Goal: Task Accomplishment & Management: Manage account settings

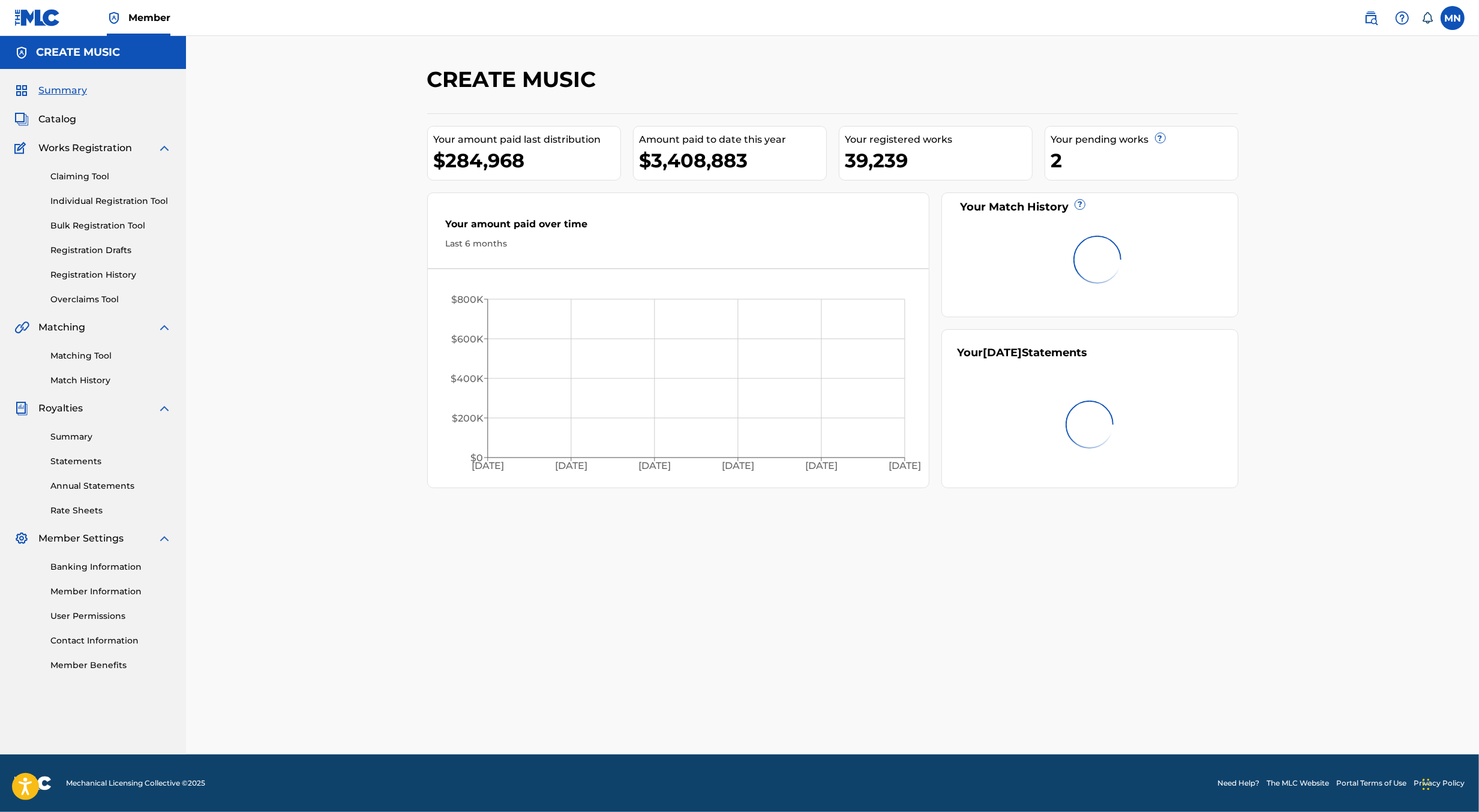
click at [1377, 16] on img at bounding box center [1371, 18] width 15 height 15
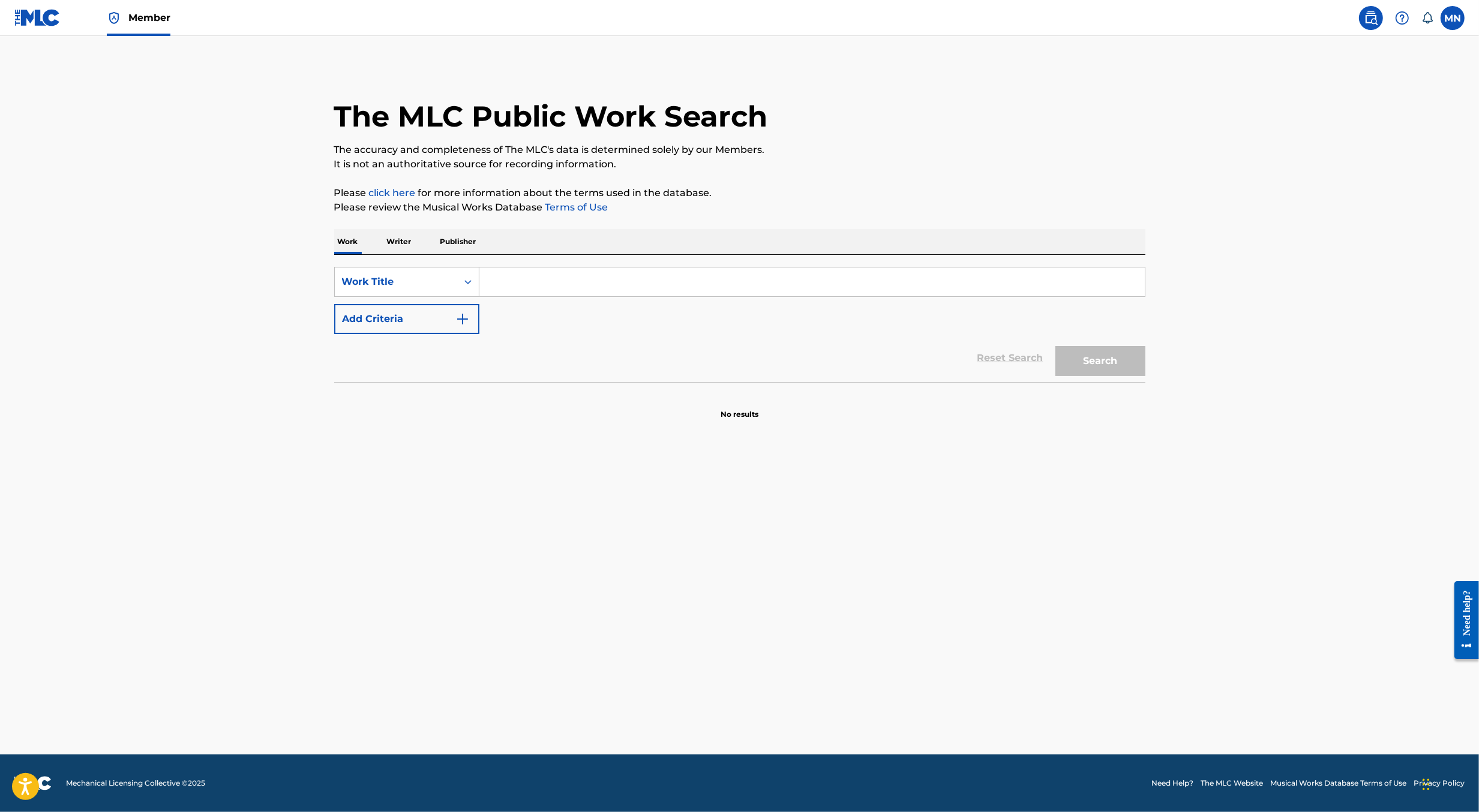
click at [528, 286] on input "Search Form" at bounding box center [812, 281] width 665 height 29
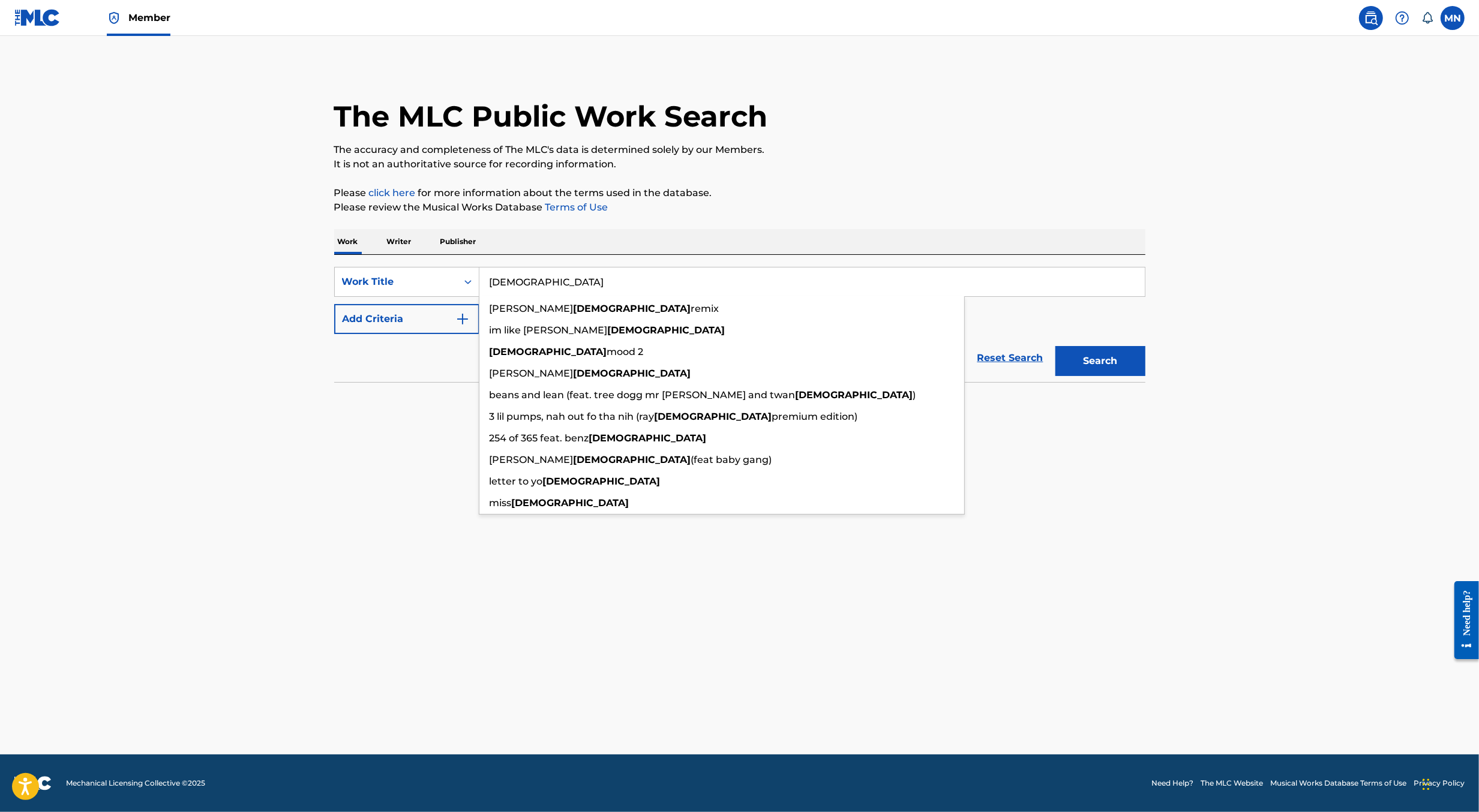
type input "gotti"
click at [383, 325] on button "Add Criteria" at bounding box center [406, 319] width 145 height 30
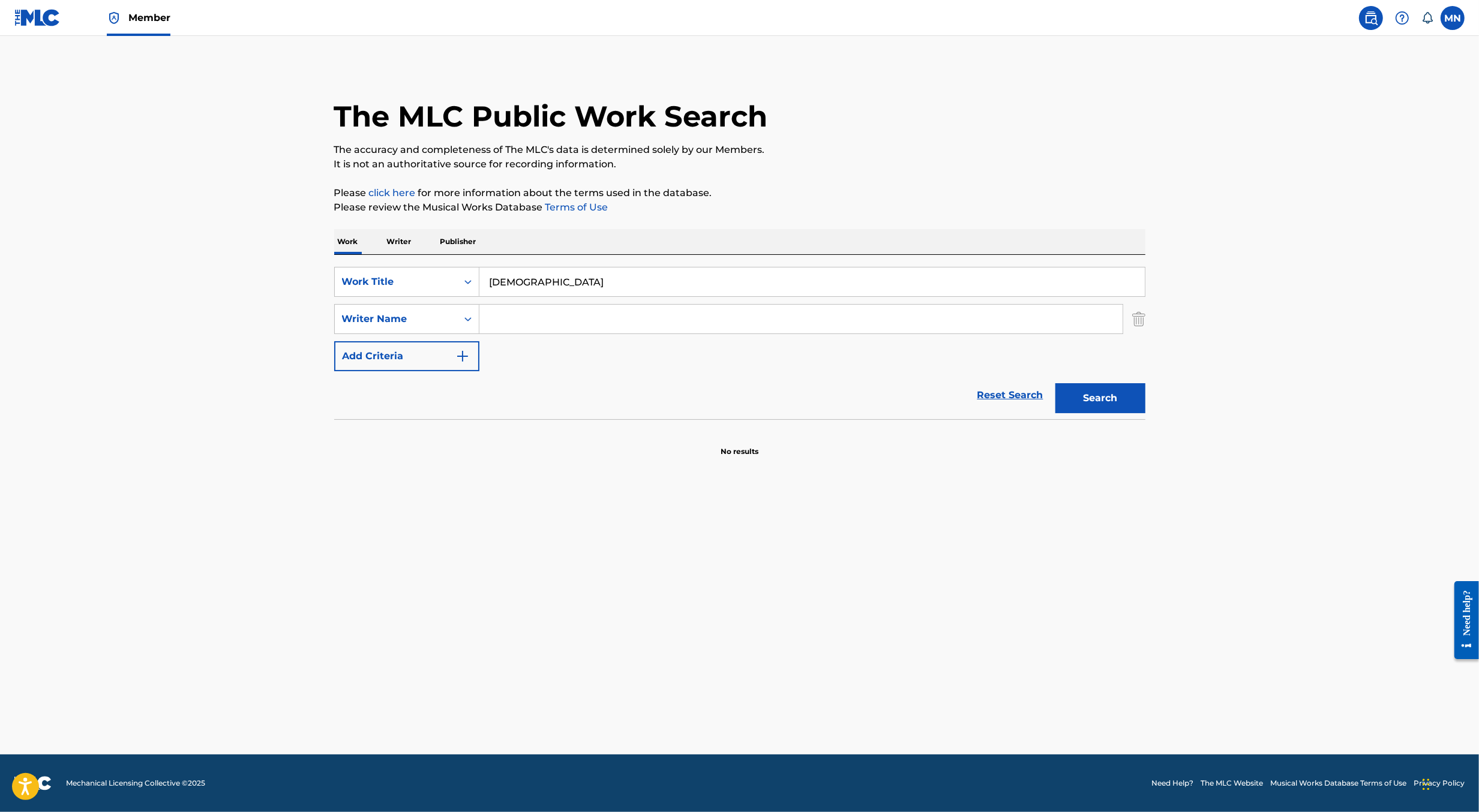
click at [534, 322] on input "Search Form" at bounding box center [801, 319] width 643 height 29
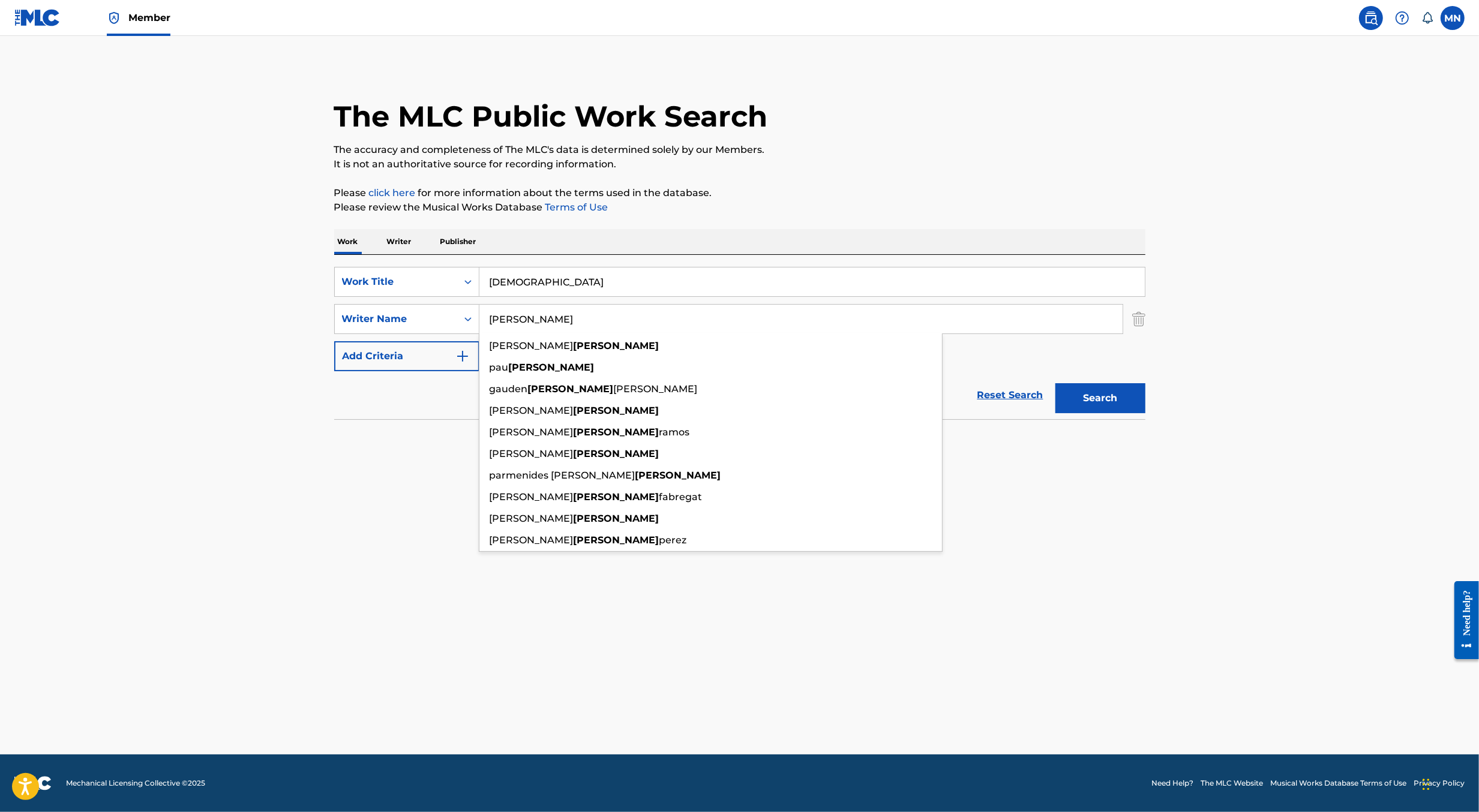
type input "hernandez"
click at [1055, 383] on button "Search" at bounding box center [1100, 398] width 90 height 30
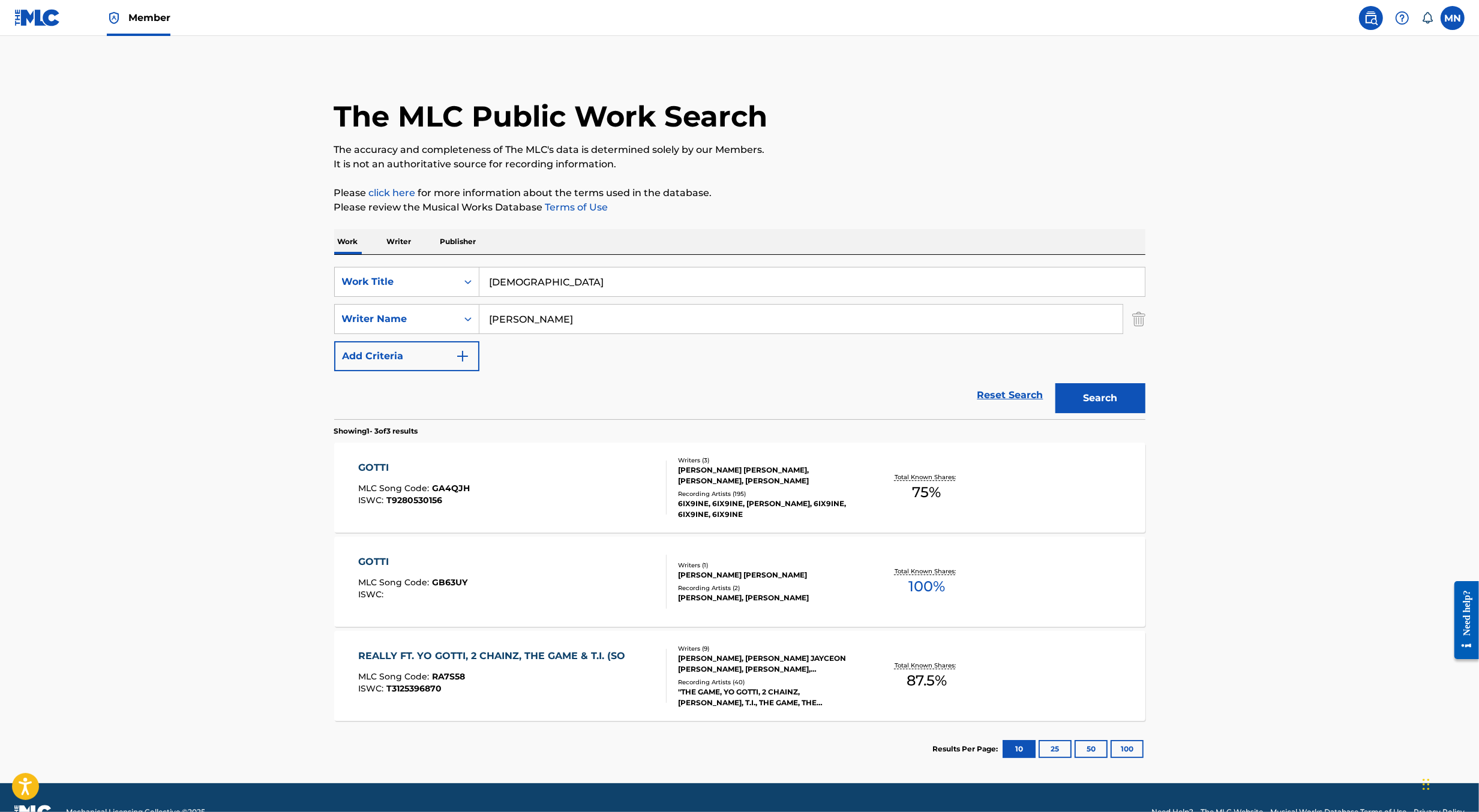
click at [560, 489] on div "GOTTI MLC Song Code : GA4QJH ISWC : T9280530156" at bounding box center [512, 488] width 309 height 54
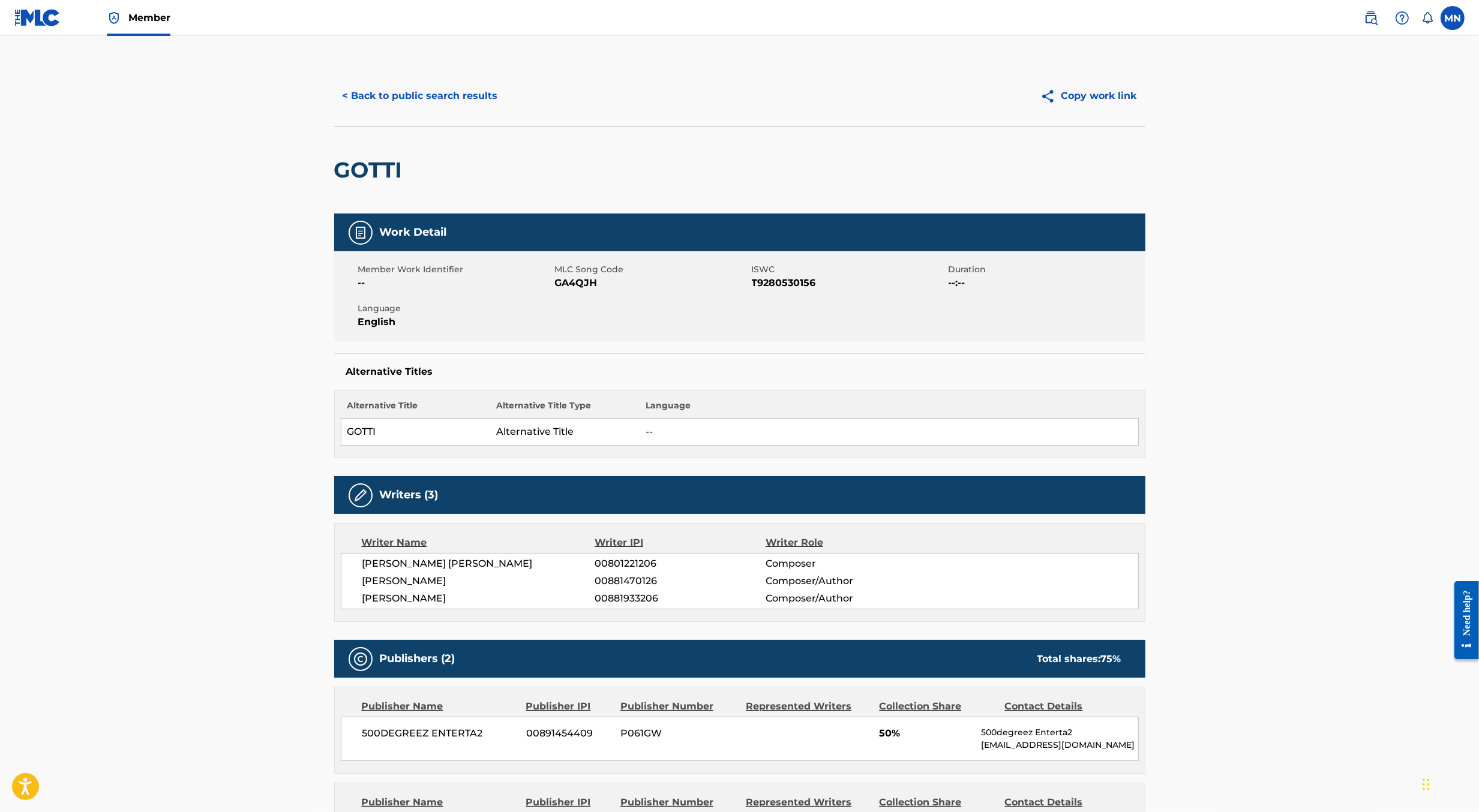
click at [378, 160] on h2 "GOTTI" at bounding box center [372, 170] width 75 height 27
copy h2 "GOTTI"
click at [582, 287] on span "GA4QJH" at bounding box center [652, 283] width 194 height 15
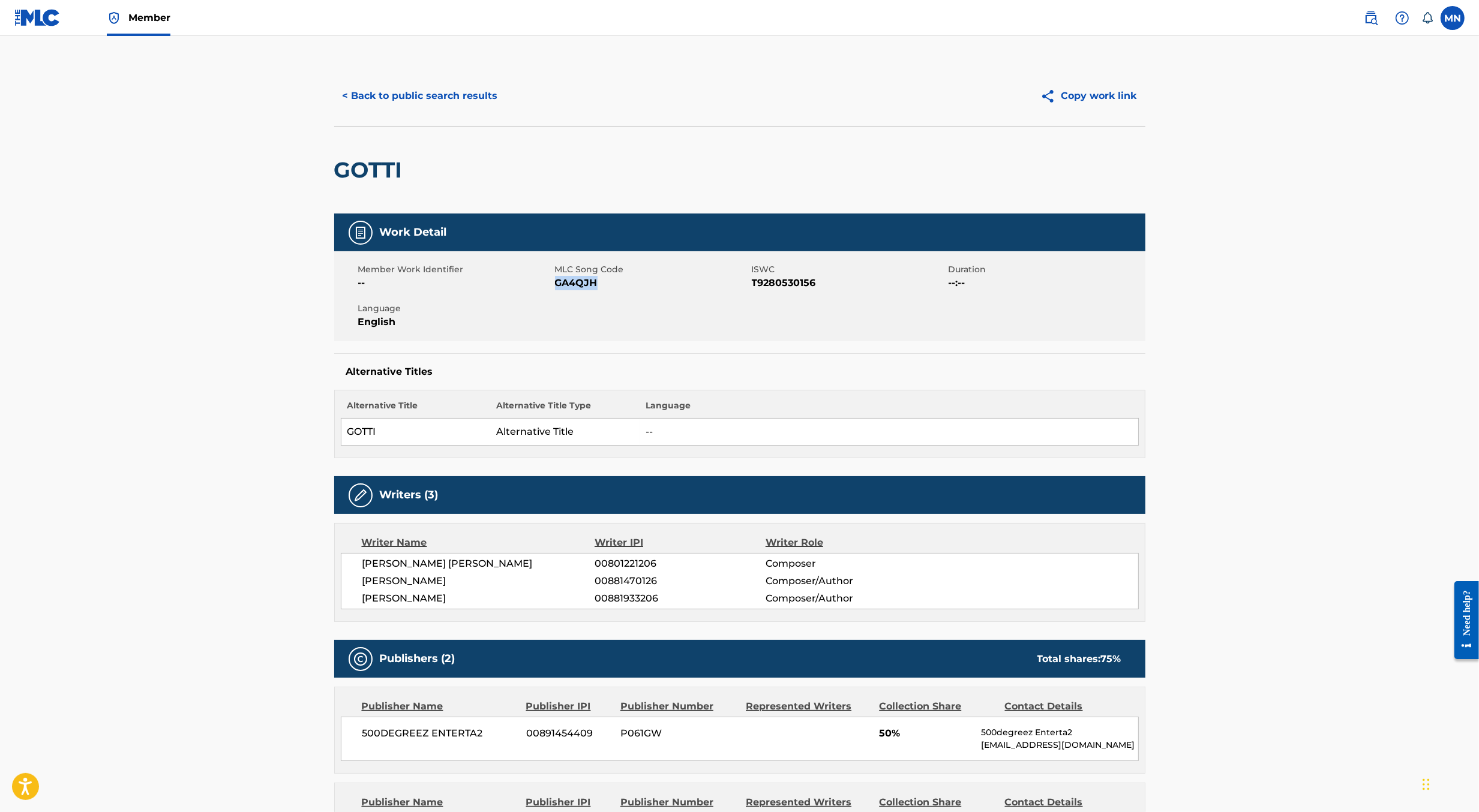
copy span "GA4QJH"
click at [45, 17] on img at bounding box center [37, 18] width 46 height 17
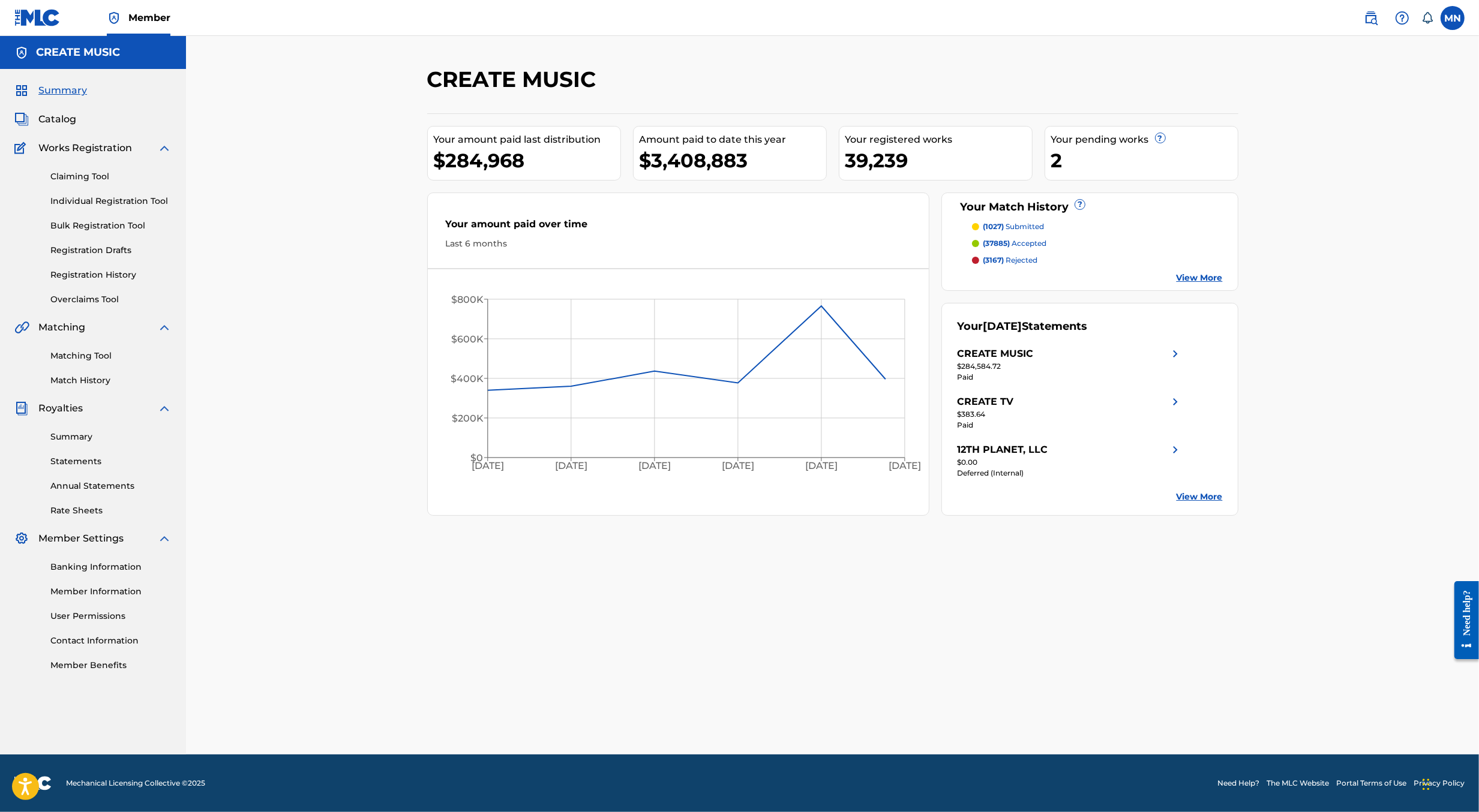
click at [81, 179] on link "Claiming Tool" at bounding box center [111, 176] width 121 height 13
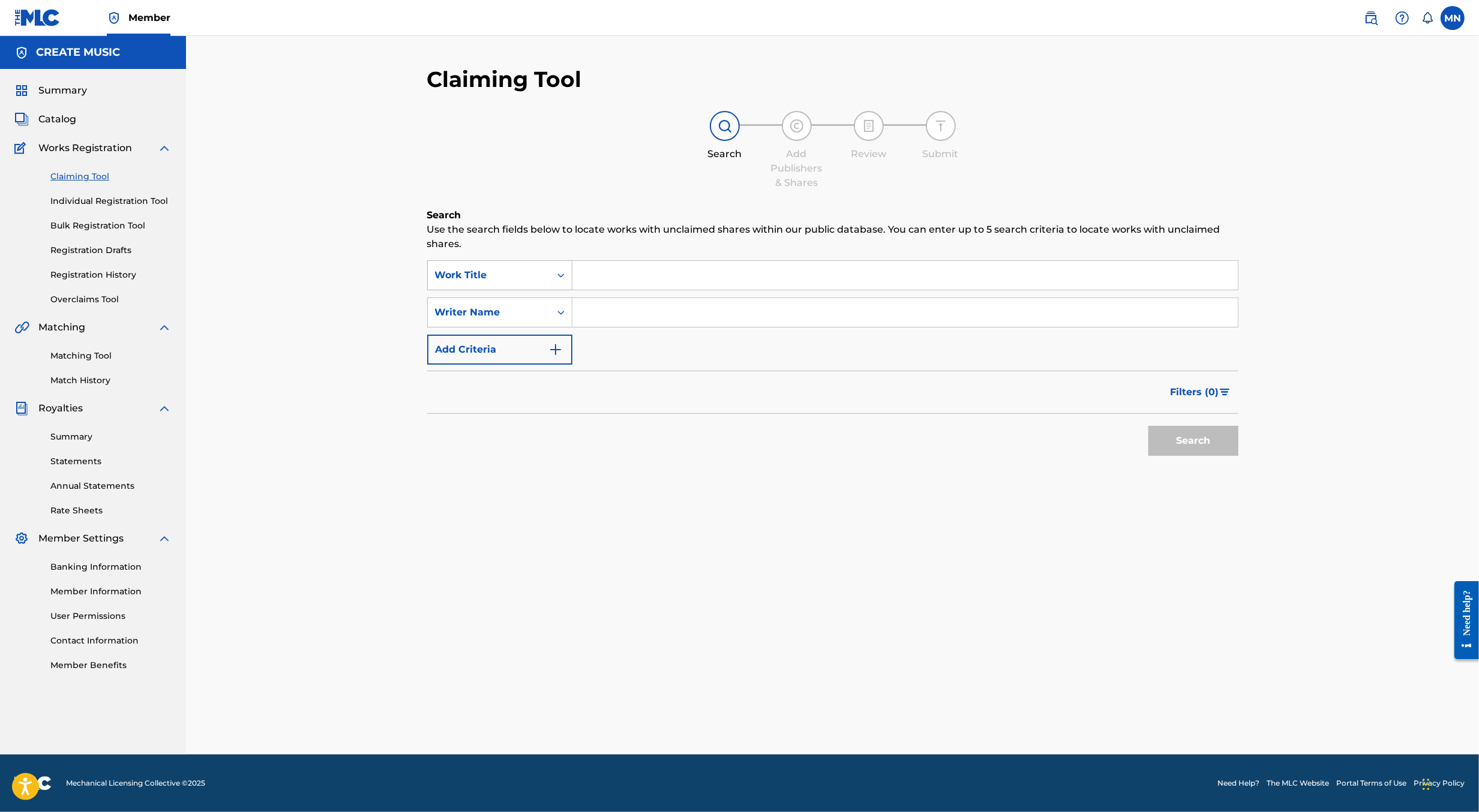
click at [549, 281] on div "Work Title" at bounding box center [489, 275] width 122 height 23
click at [547, 301] on div "MLC Song Code" at bounding box center [500, 305] width 144 height 30
click at [597, 272] on input "Search Form" at bounding box center [905, 275] width 665 height 29
paste input "GA4QJH"
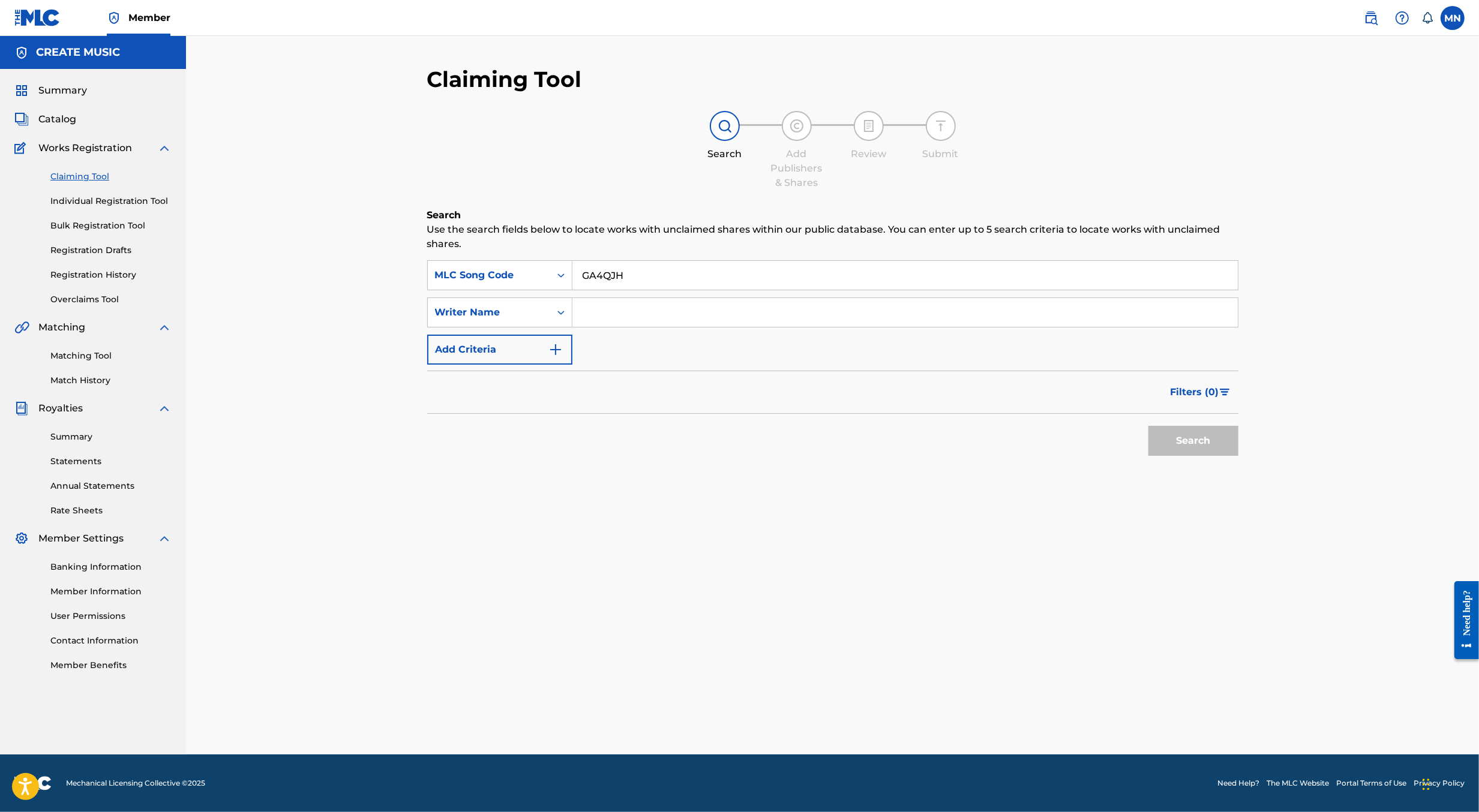
type input "GA4QJH"
click at [1148, 426] on button "Search" at bounding box center [1193, 441] width 90 height 30
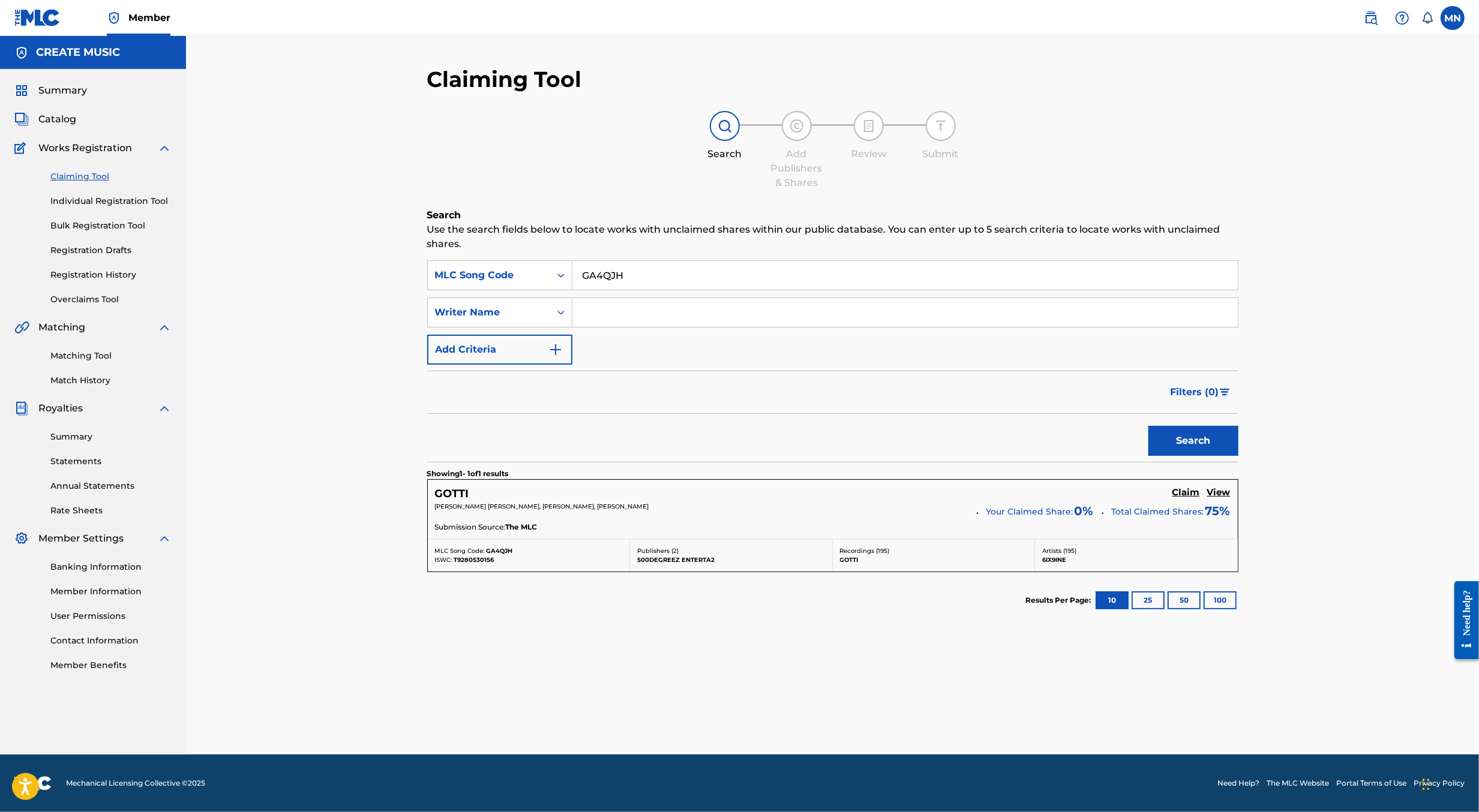
click at [1188, 489] on h5 "Claim" at bounding box center [1186, 493] width 28 height 12
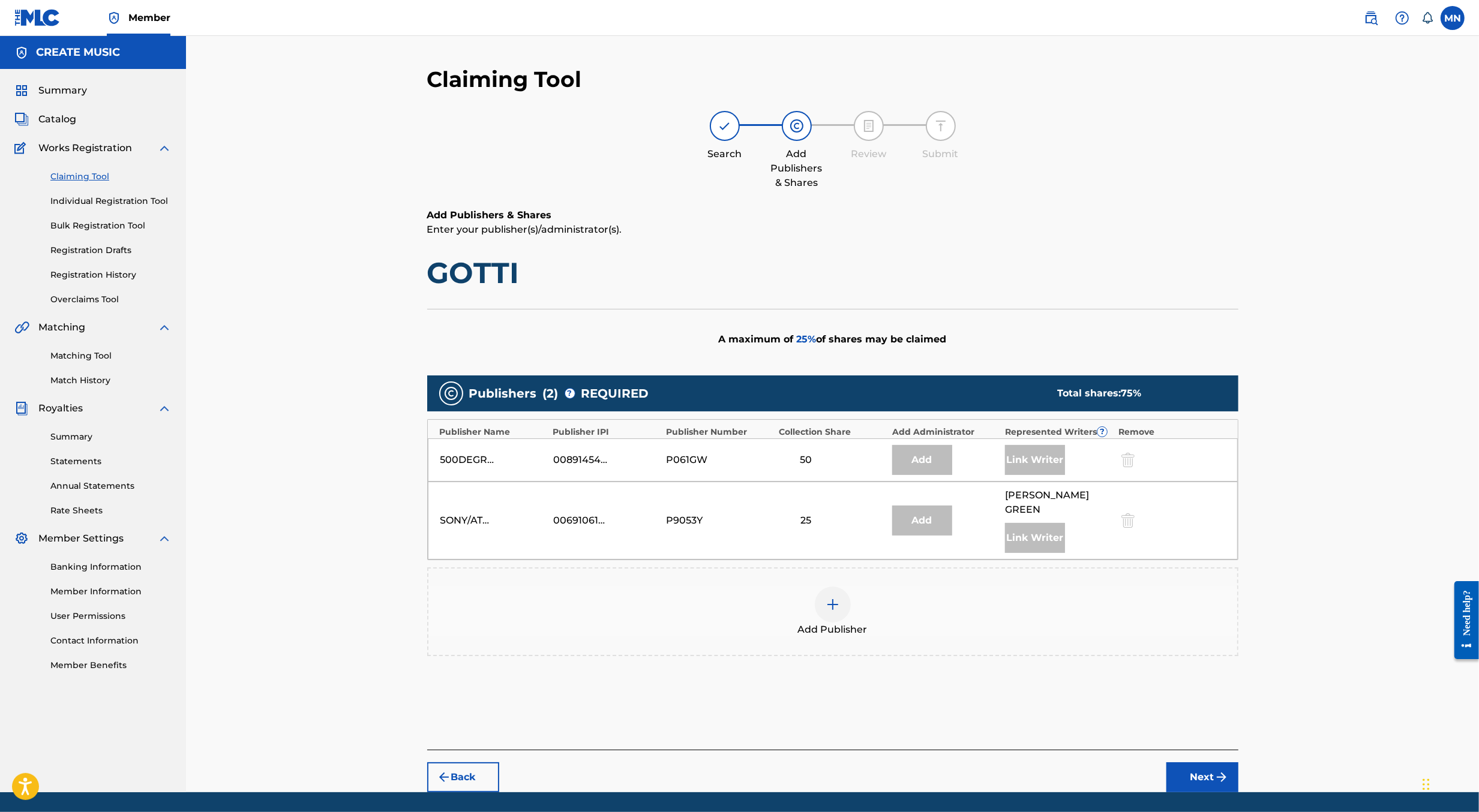
click at [836, 597] on img at bounding box center [833, 605] width 15 height 15
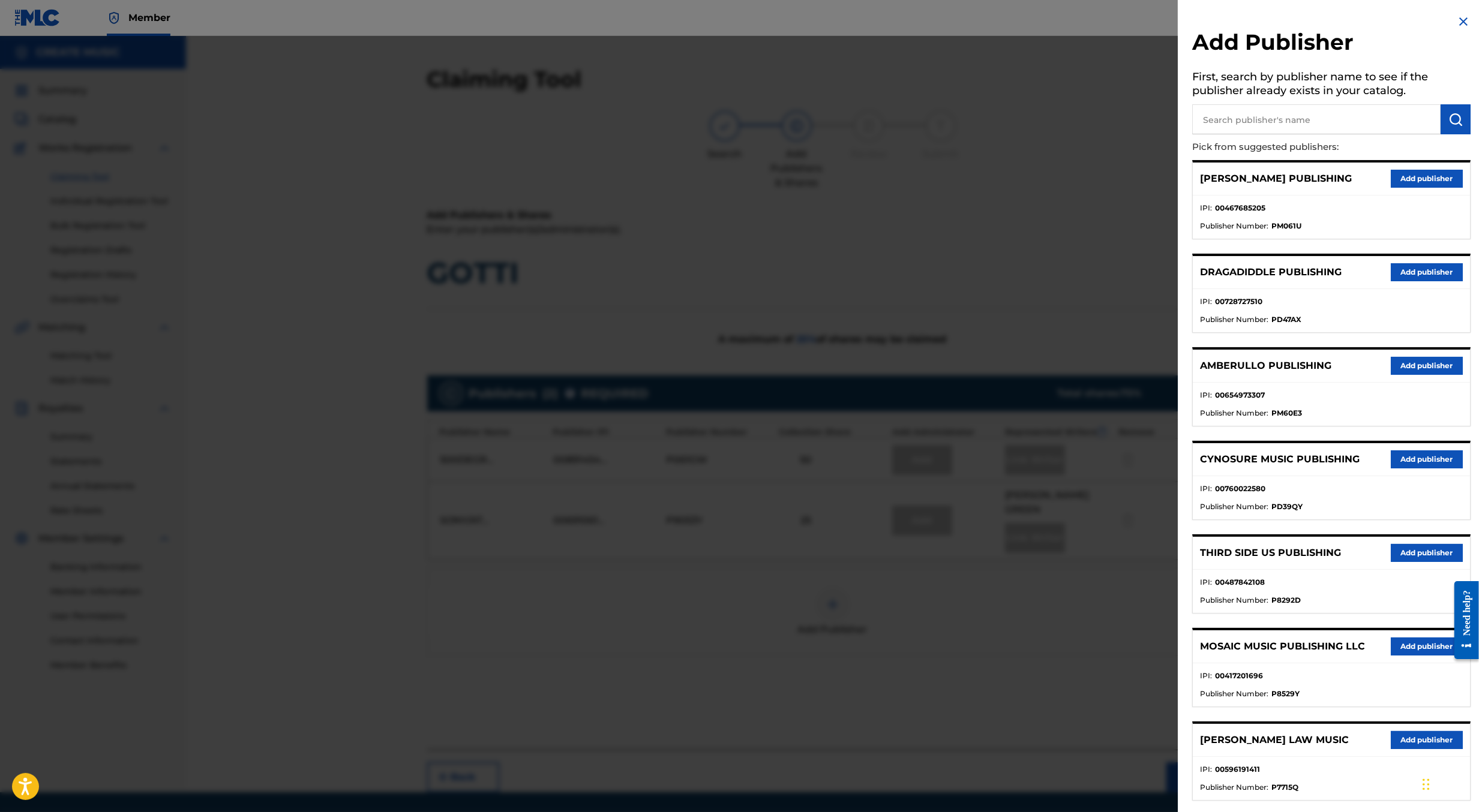
click at [1267, 115] on input "text" at bounding box center [1317, 119] width 249 height 30
type input "create d"
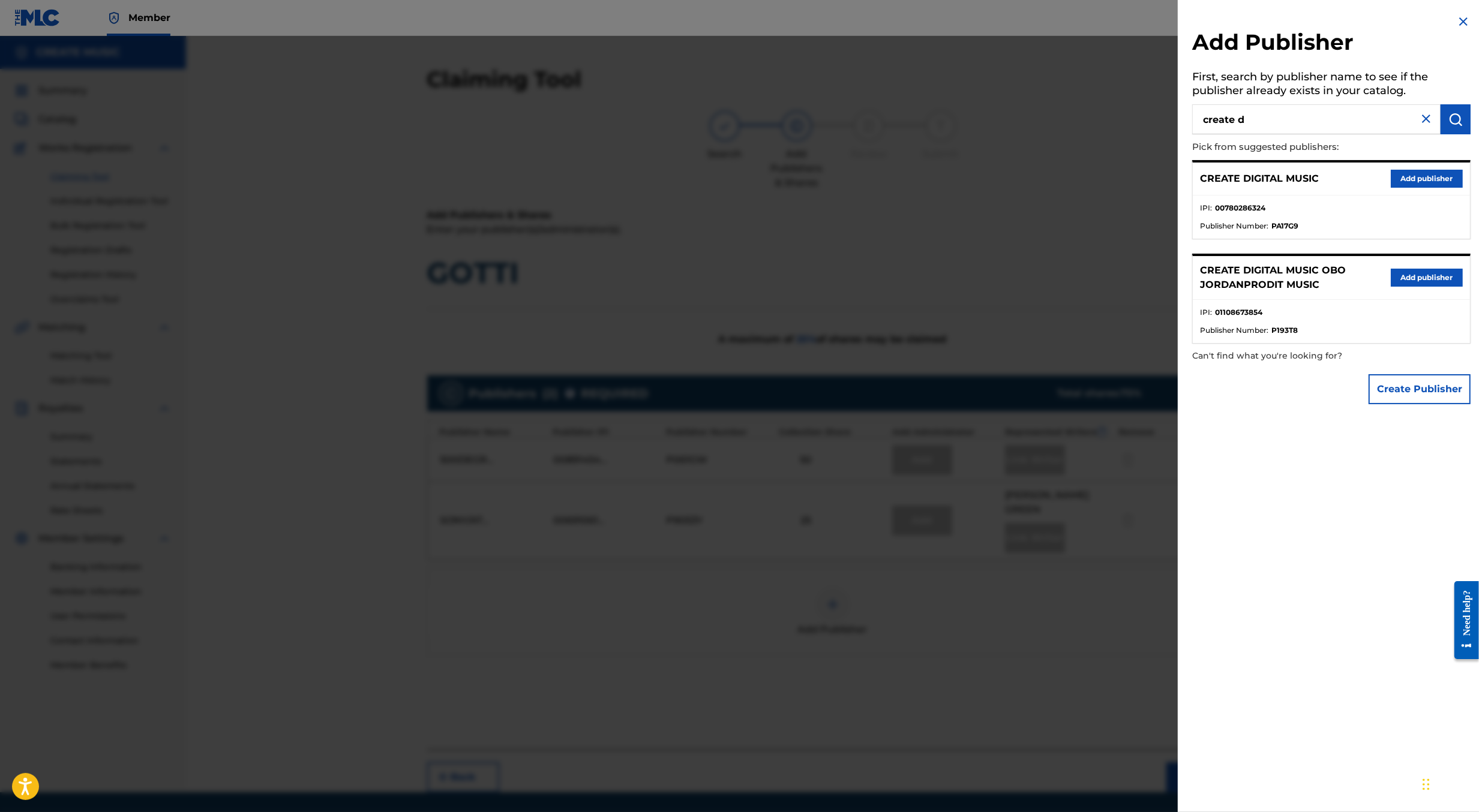
click at [1409, 177] on button "Add publisher" at bounding box center [1427, 178] width 72 height 18
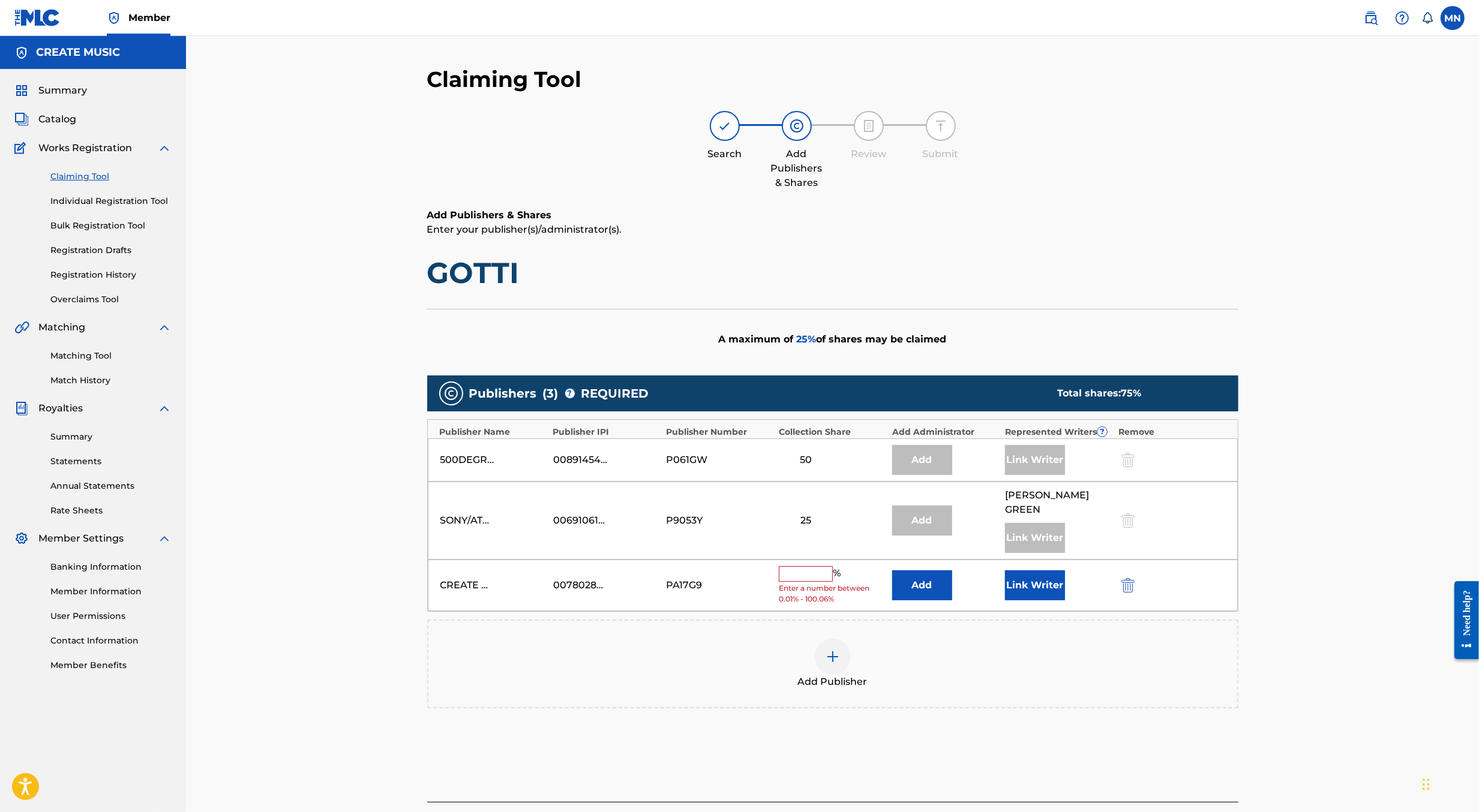
click at [804, 566] on input "text" at bounding box center [806, 573] width 54 height 15
type input "1"
type input "6.25"
click at [828, 641] on img at bounding box center [833, 648] width 15 height 15
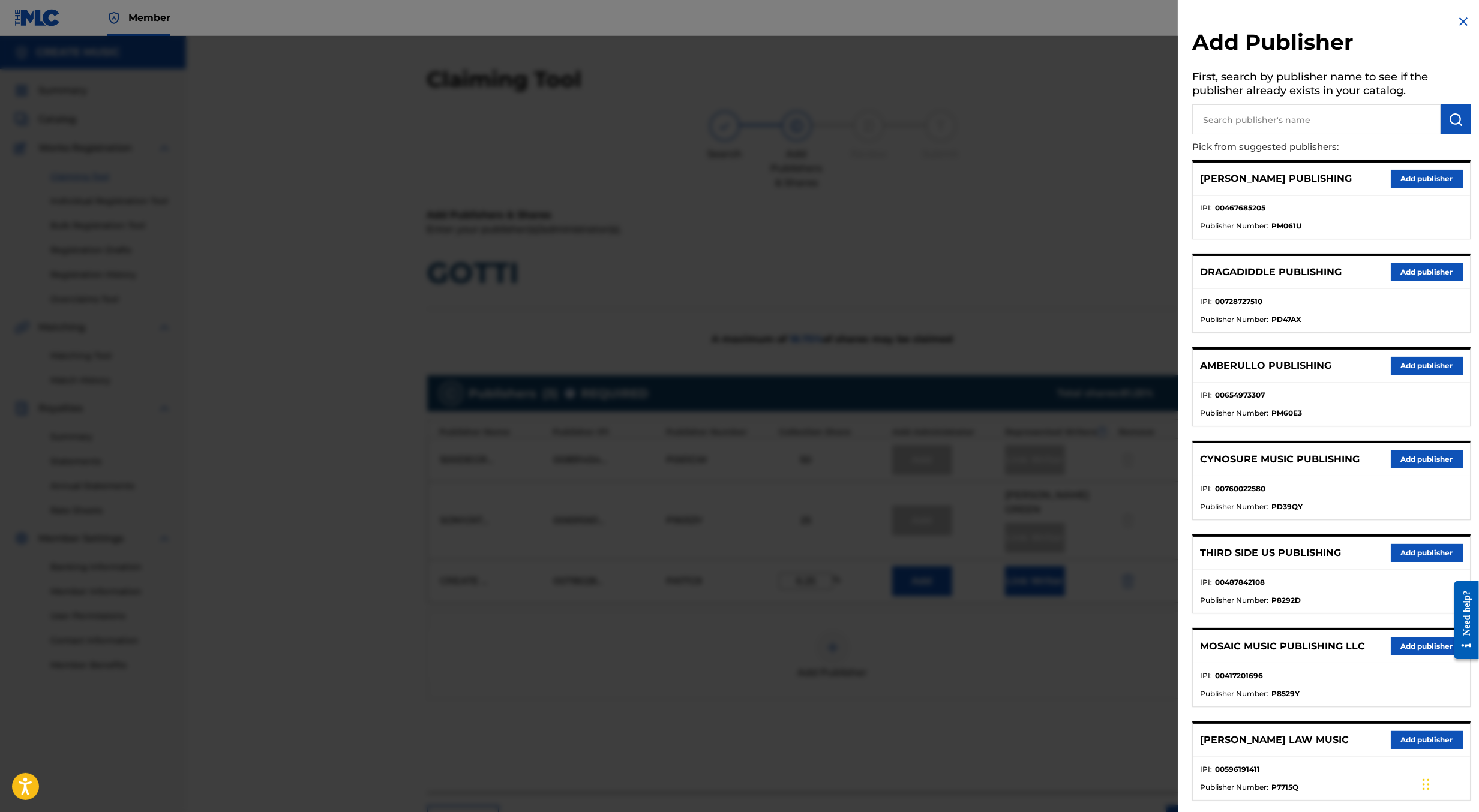
click at [1359, 111] on input "text" at bounding box center [1317, 119] width 249 height 30
type input "6ix9ine"
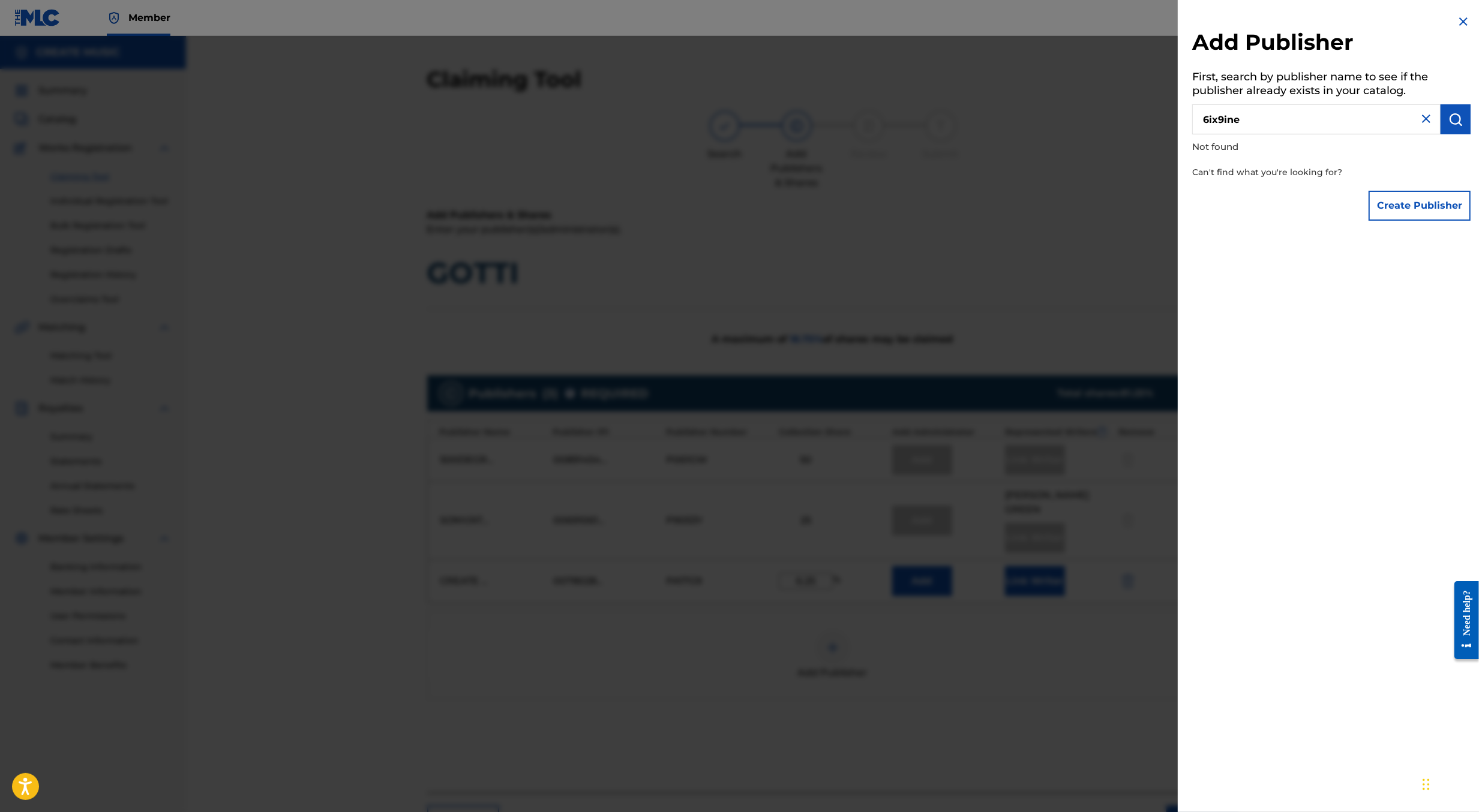
click at [1426, 117] on img at bounding box center [1426, 119] width 15 height 15
click at [1456, 17] on img at bounding box center [1464, 22] width 15 height 15
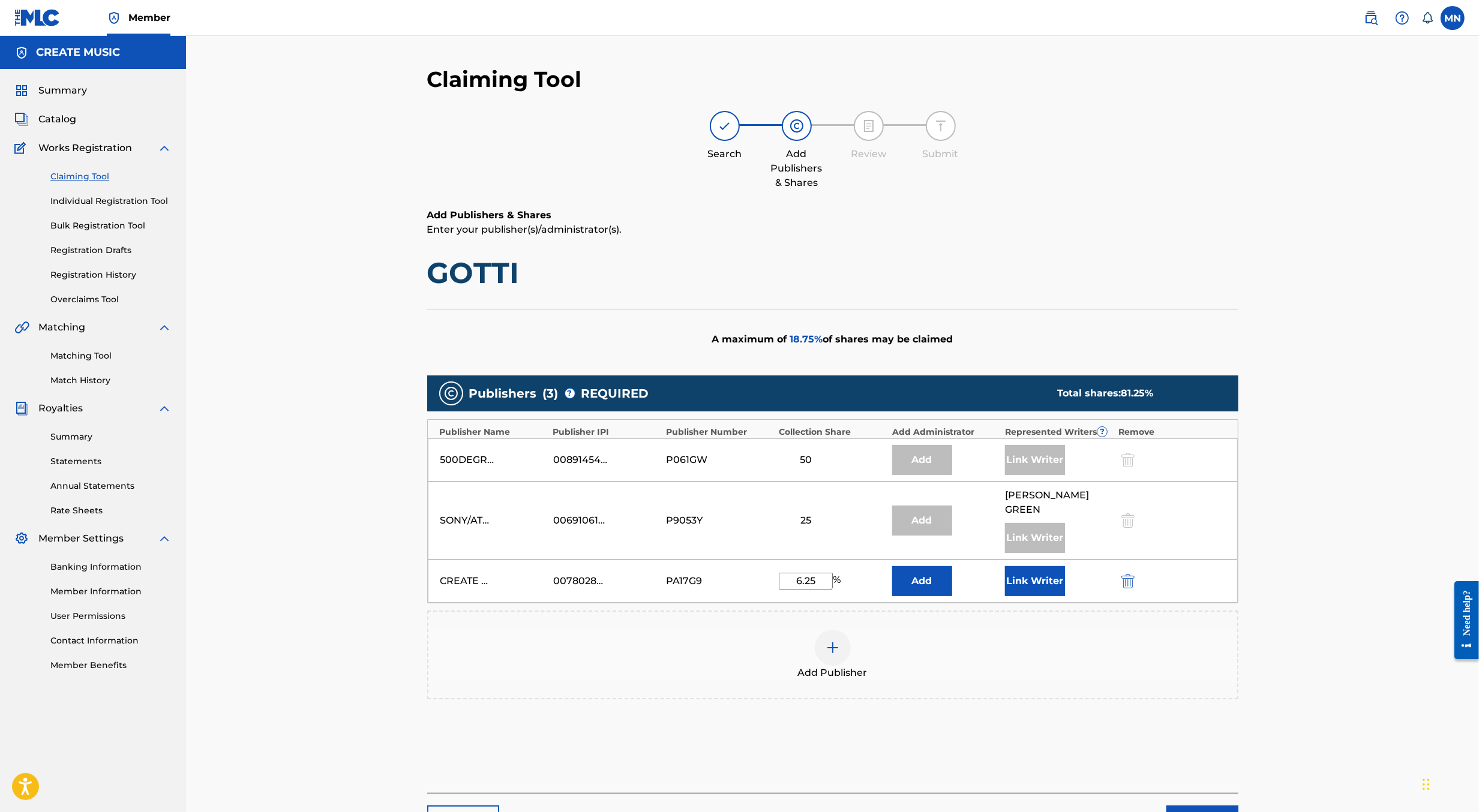
click at [806, 573] on input "6.25" at bounding box center [806, 581] width 54 height 17
type input "12.5"
click at [1046, 566] on button "Link Writer" at bounding box center [1035, 581] width 60 height 30
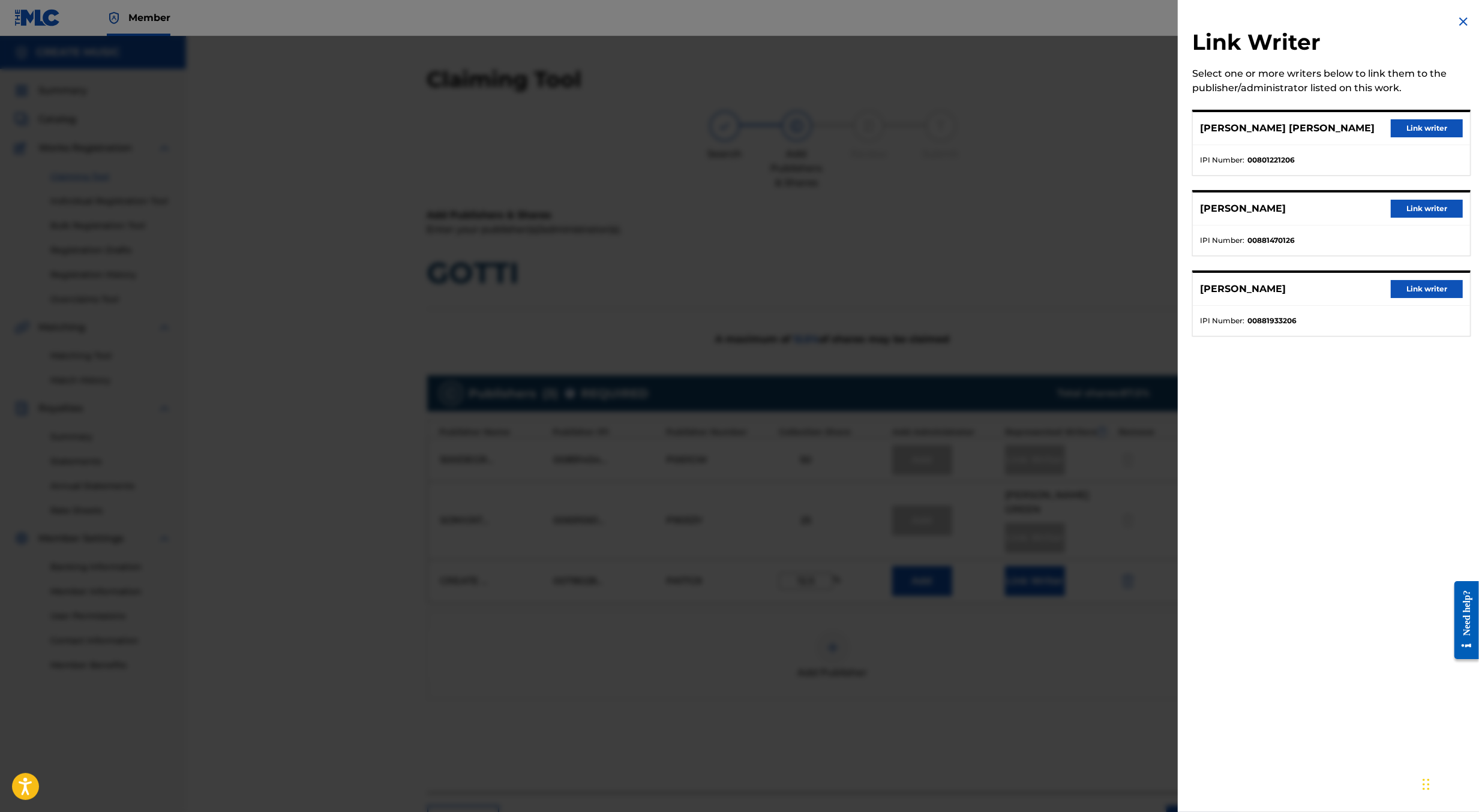
click at [1421, 209] on button "Link writer" at bounding box center [1427, 208] width 72 height 18
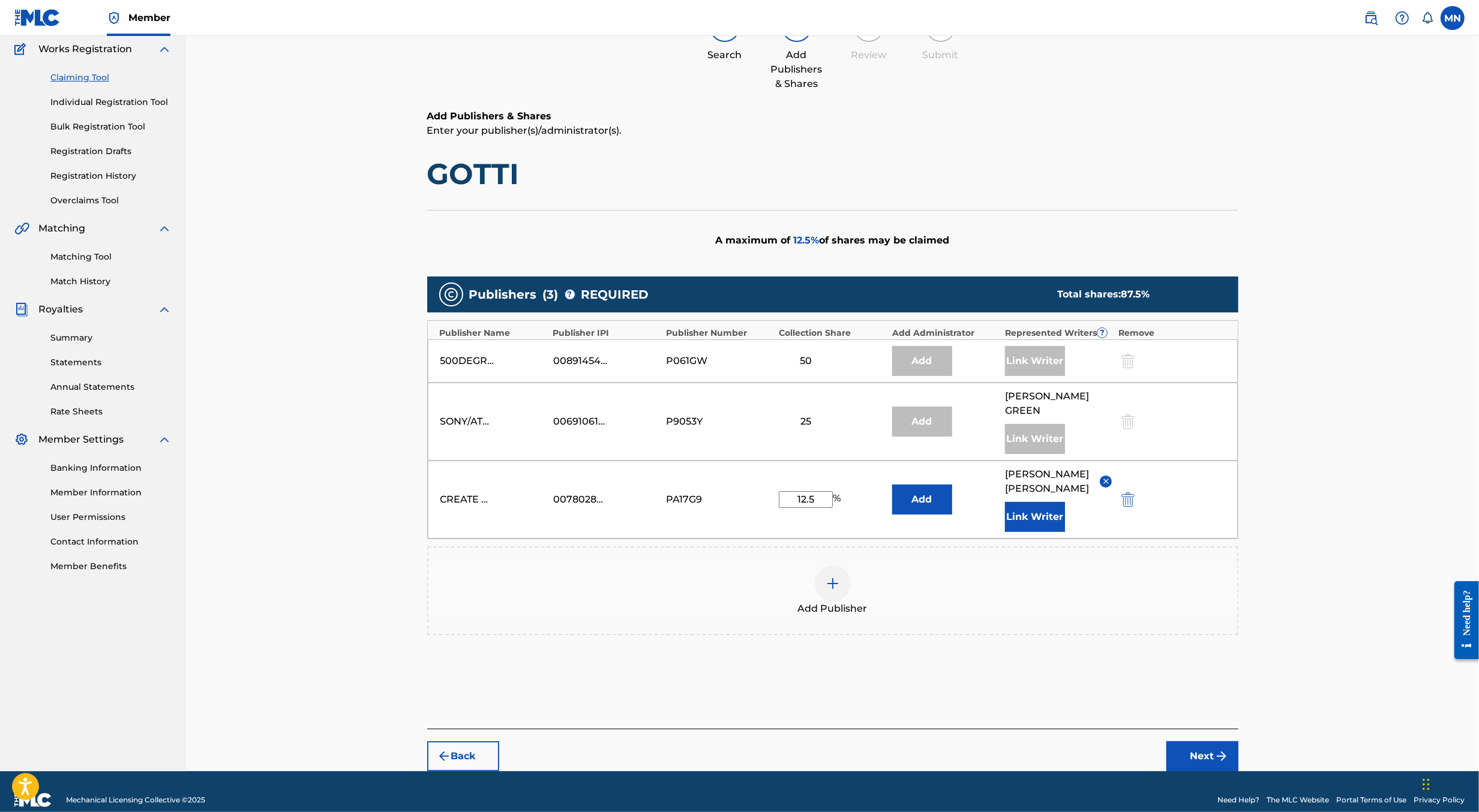
click at [1213, 741] on button "Next" at bounding box center [1202, 756] width 72 height 30
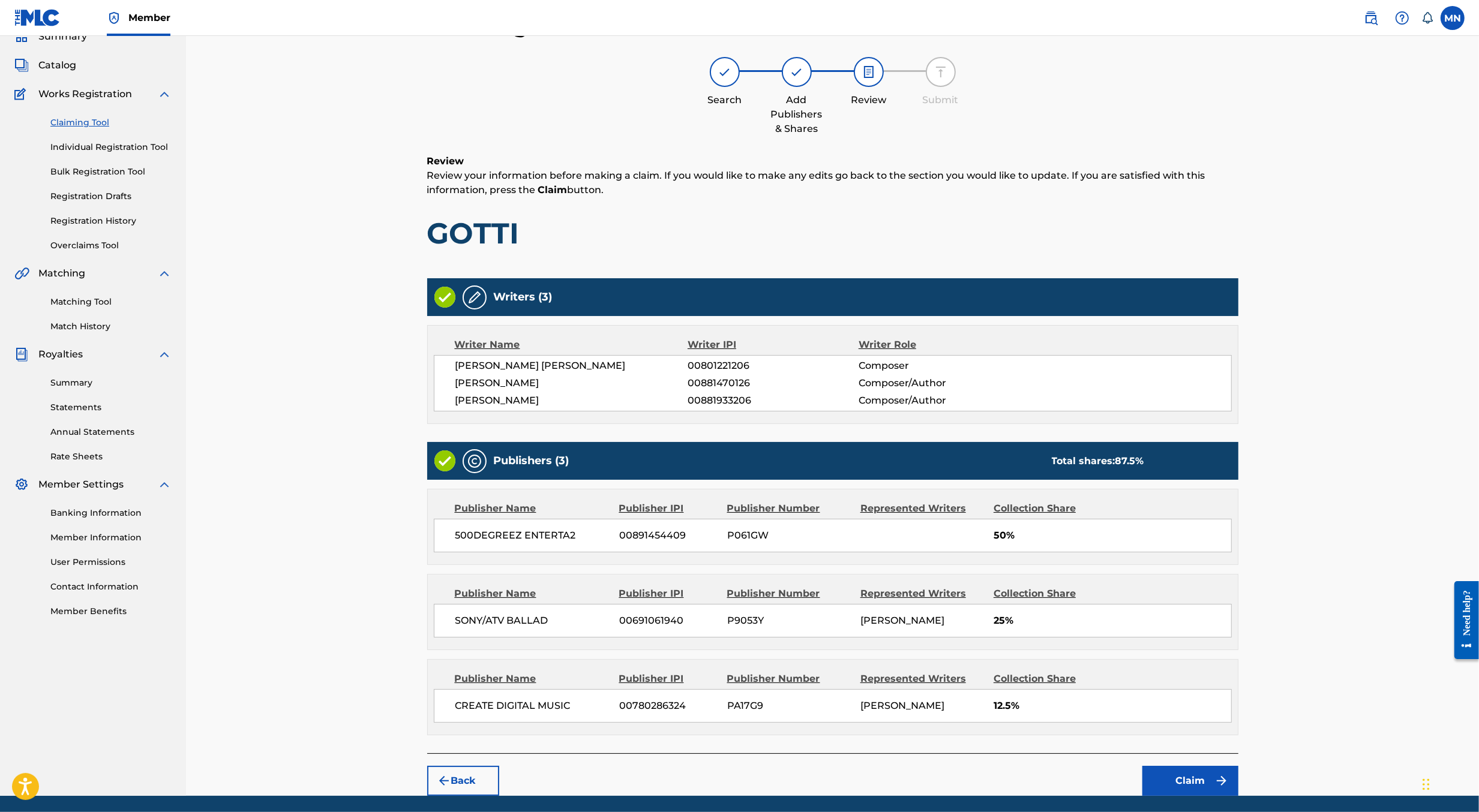
scroll to position [92, 0]
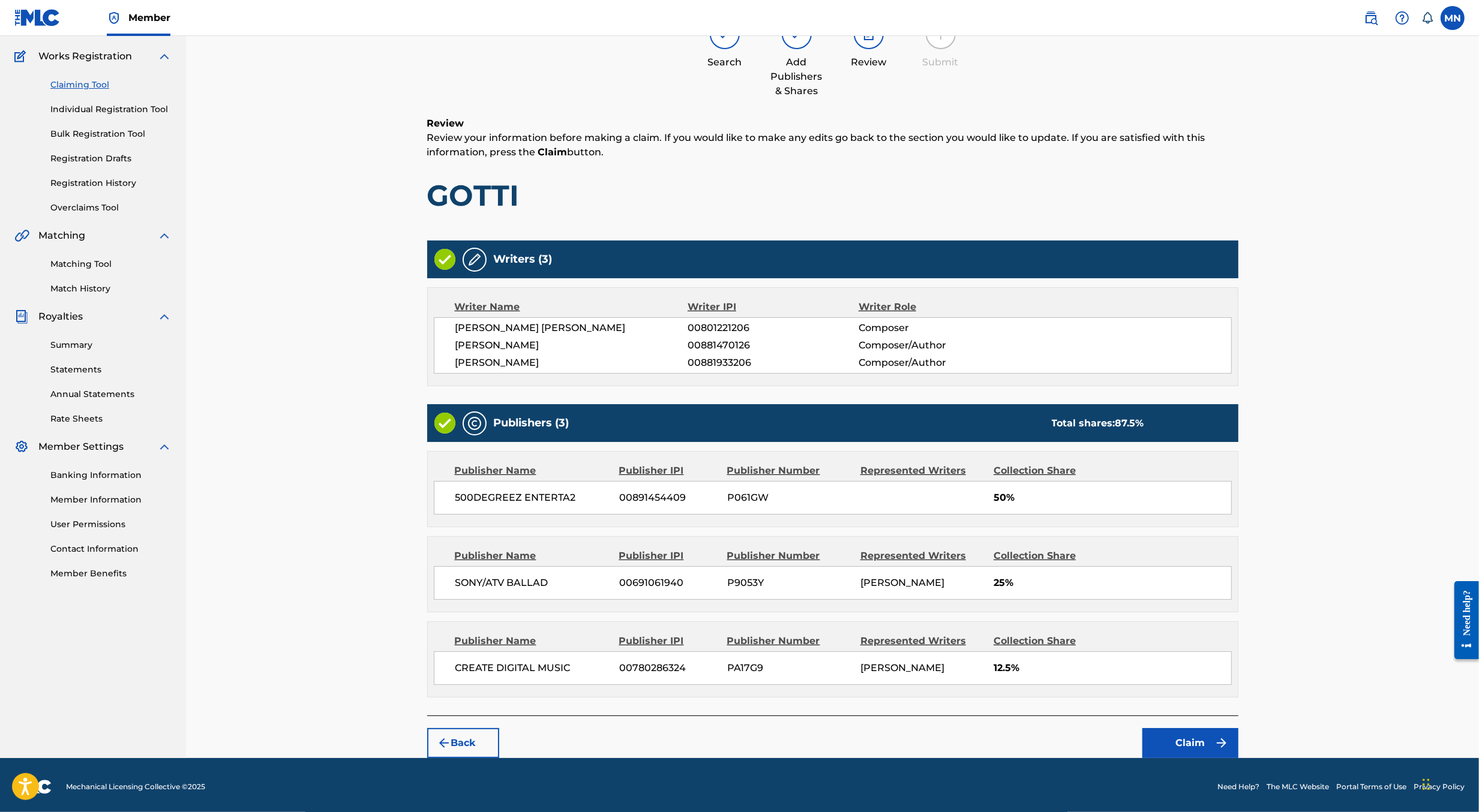
click at [1172, 737] on button "Claim" at bounding box center [1190, 743] width 96 height 30
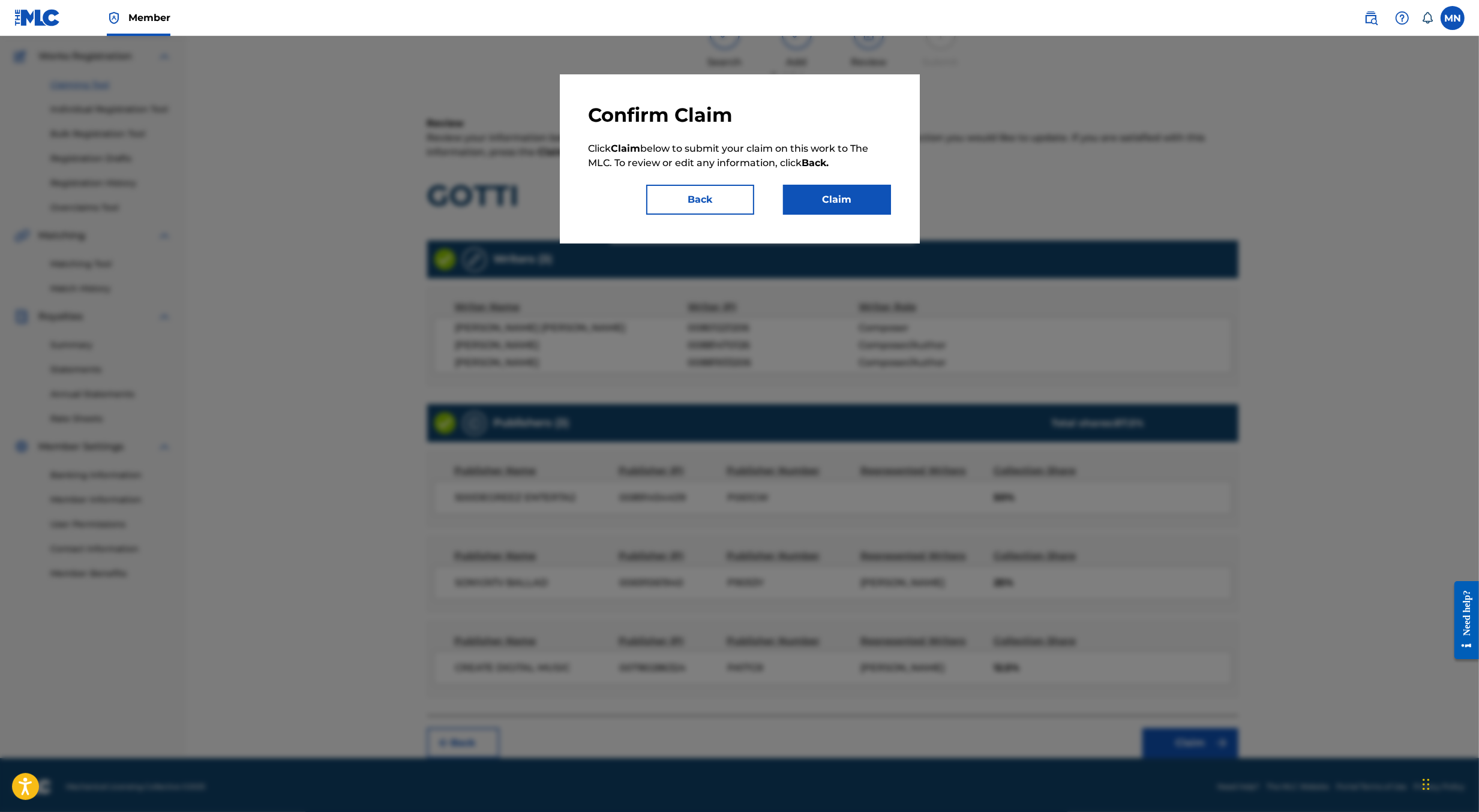
click at [840, 190] on button "Claim" at bounding box center [837, 199] width 108 height 30
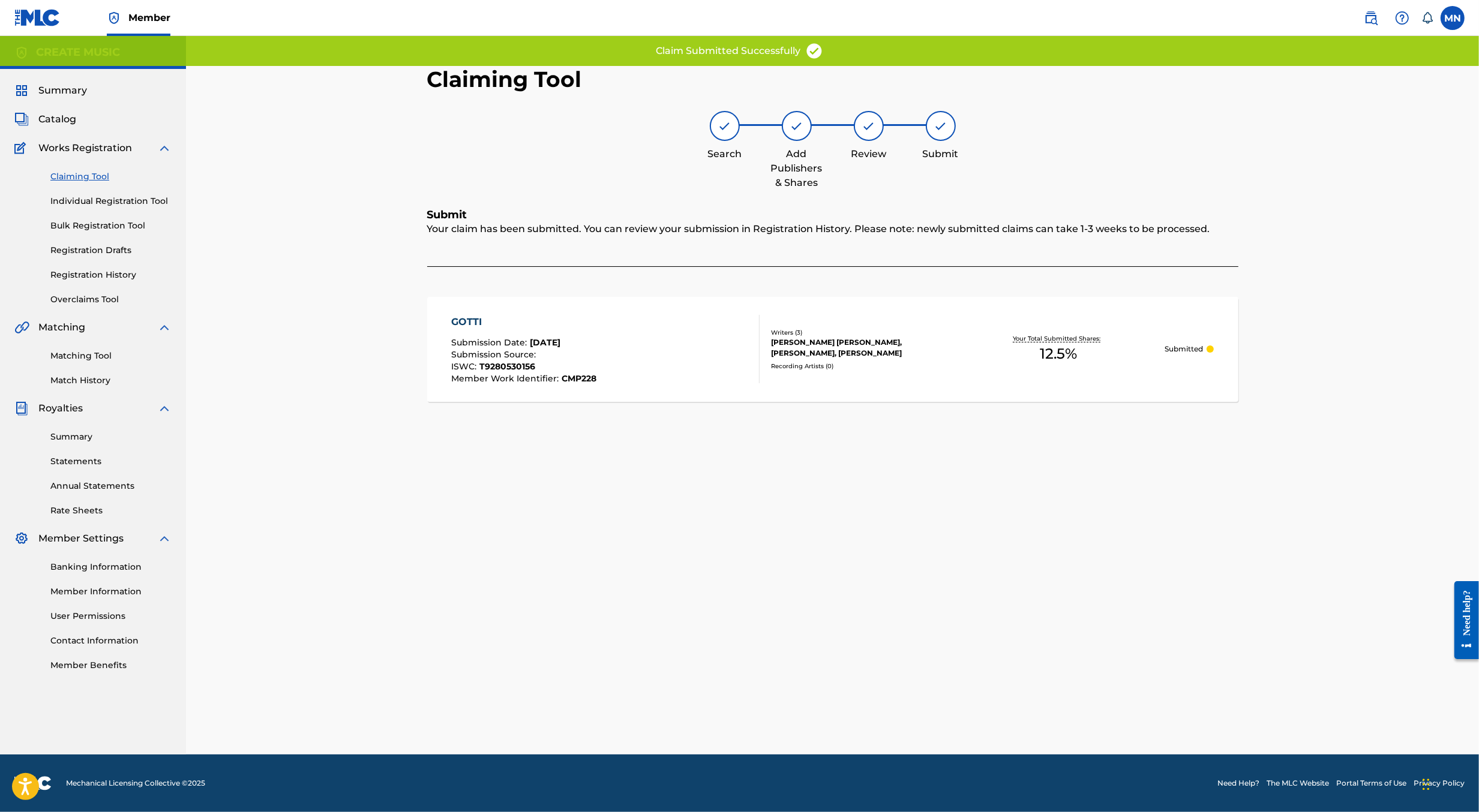
scroll to position [0, 0]
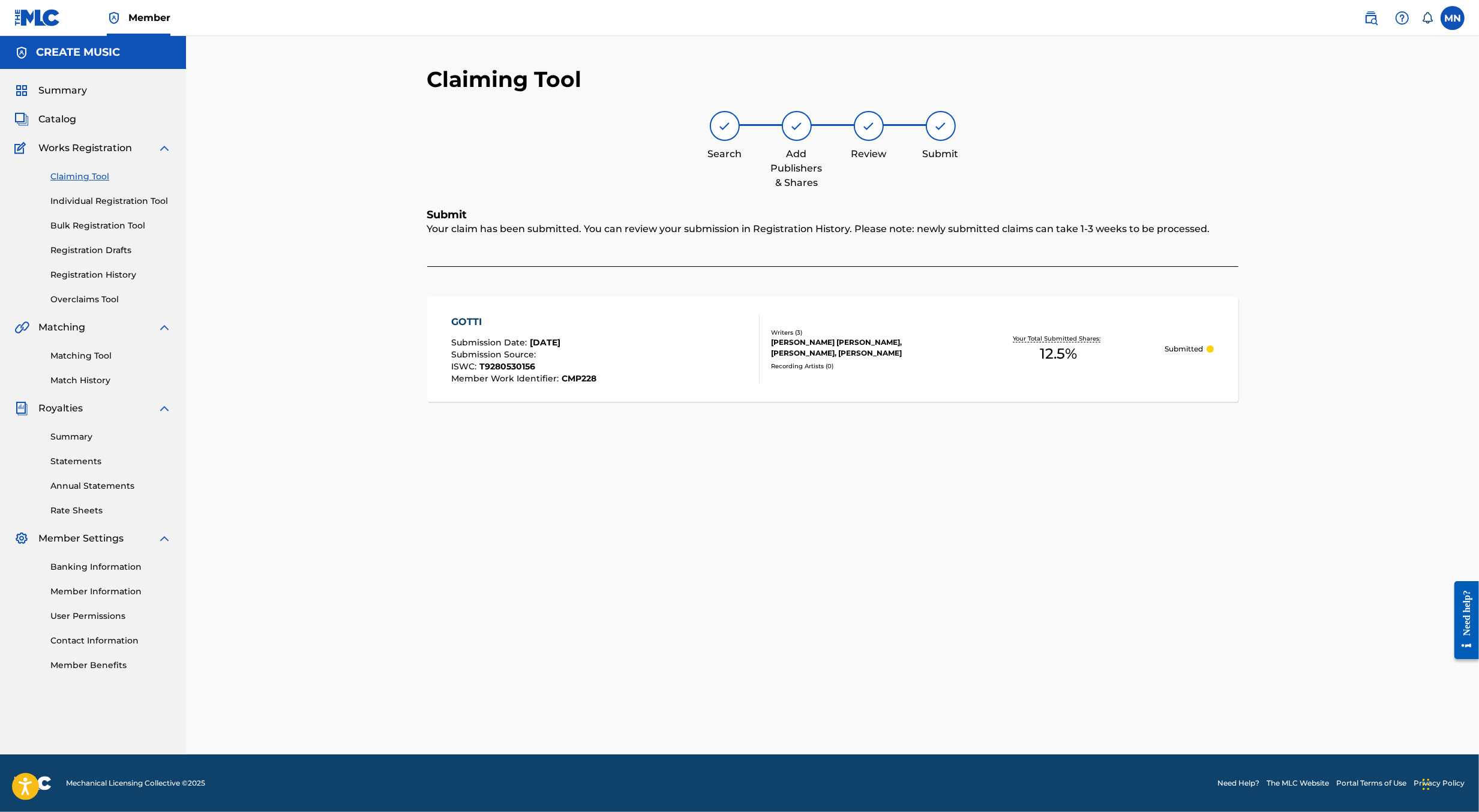
click at [684, 360] on div "GOTTI Submission Date : Aug 22, 2025 Submission Source : ISWC : T9280530156 Mem…" at bounding box center [605, 349] width 309 height 69
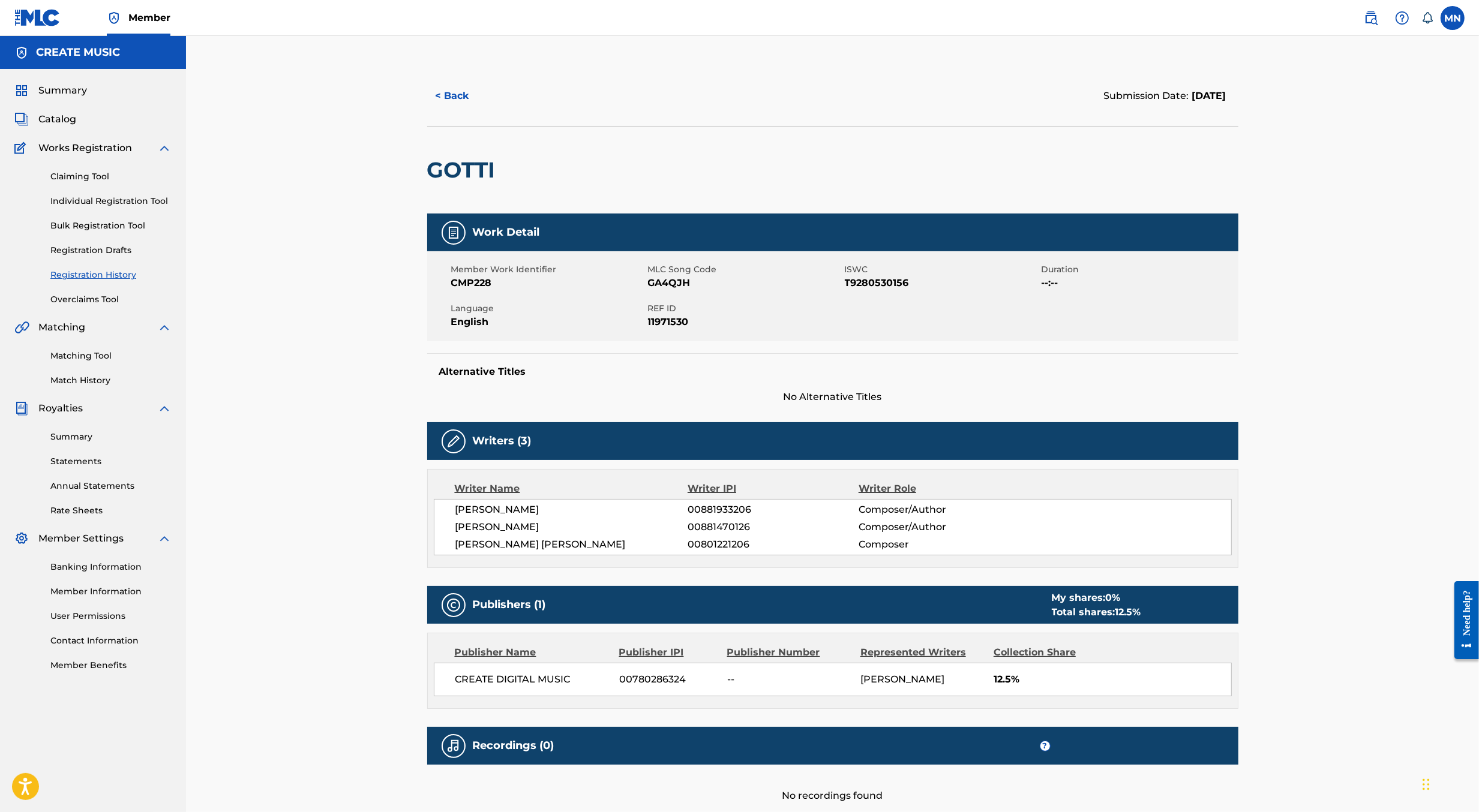
click at [674, 280] on span "GA4QJH" at bounding box center [745, 283] width 194 height 15
copy span "GA4QJH"
click at [1372, 21] on img at bounding box center [1371, 18] width 15 height 15
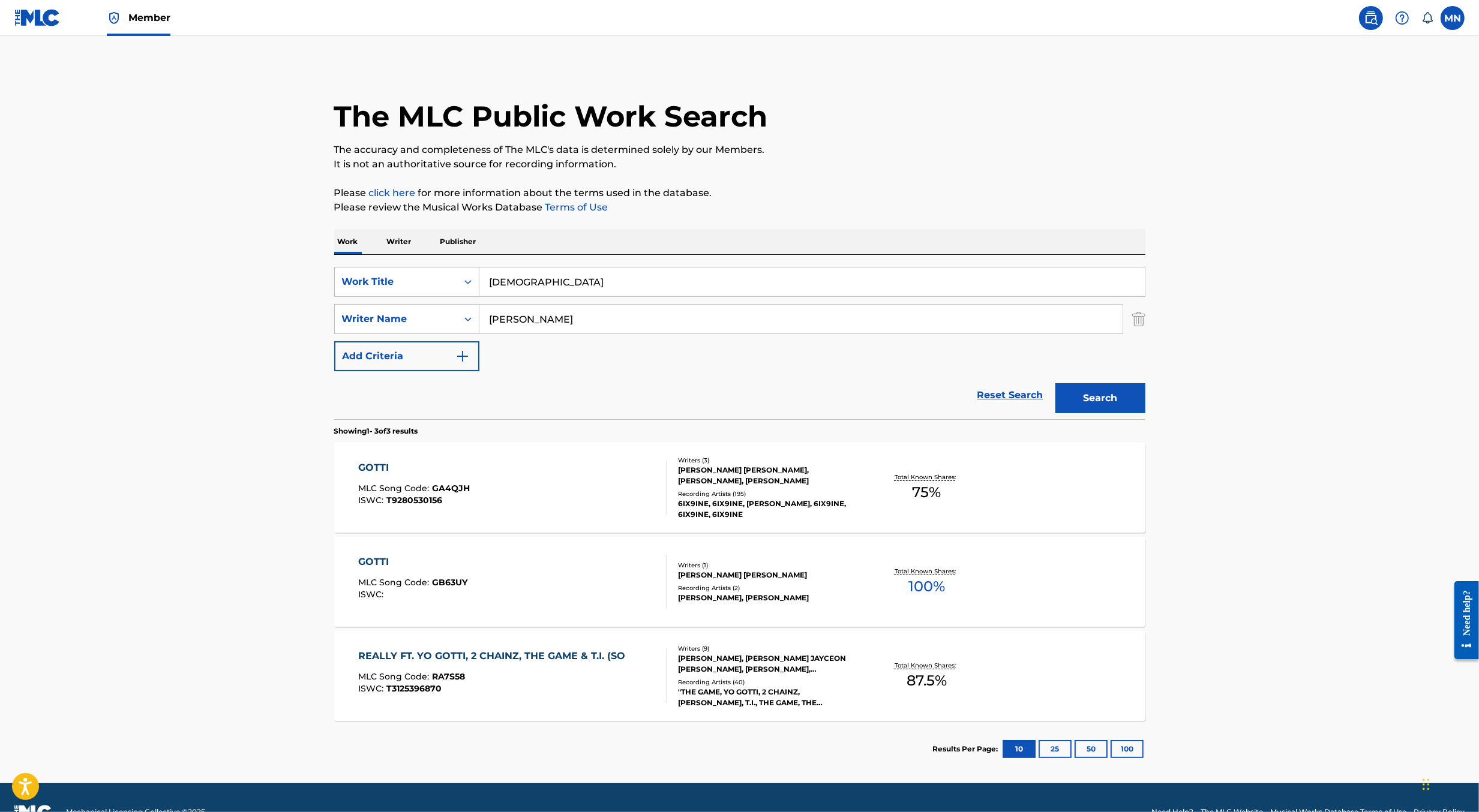
scroll to position [28, 0]
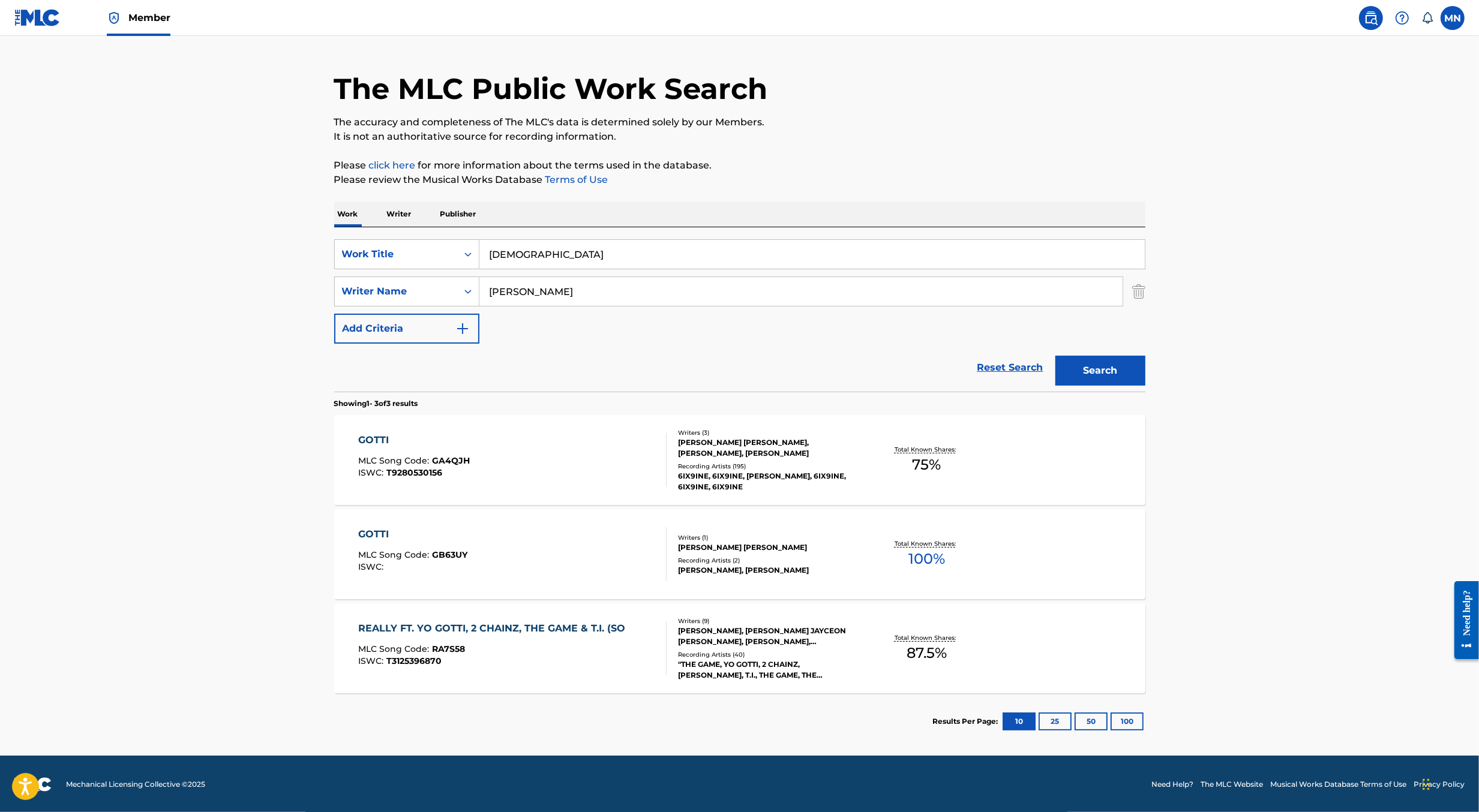
click at [544, 439] on div "GOTTI MLC Song Code : GA4QJH ISWC : T9280530156" at bounding box center [512, 460] width 309 height 54
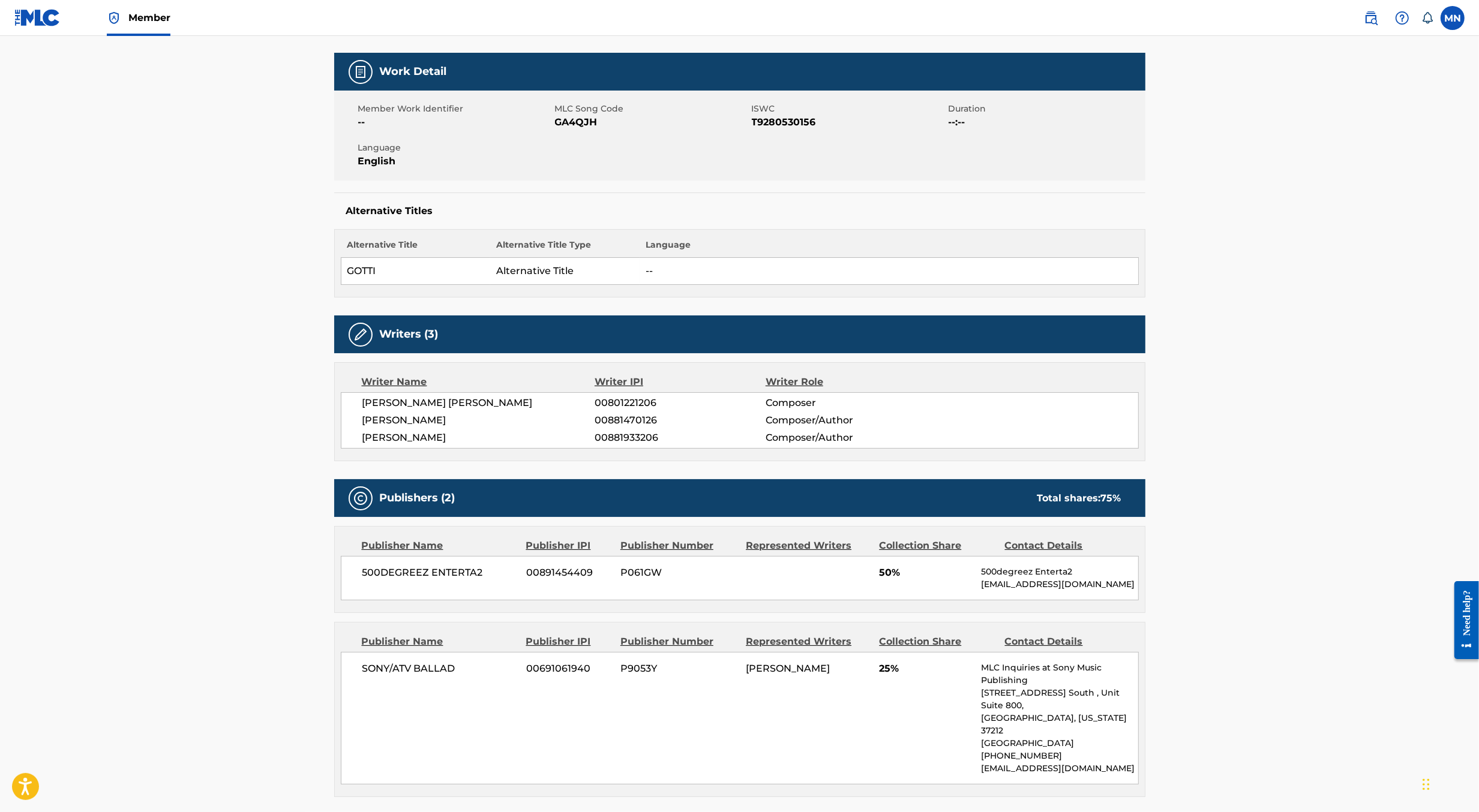
scroll to position [283, 0]
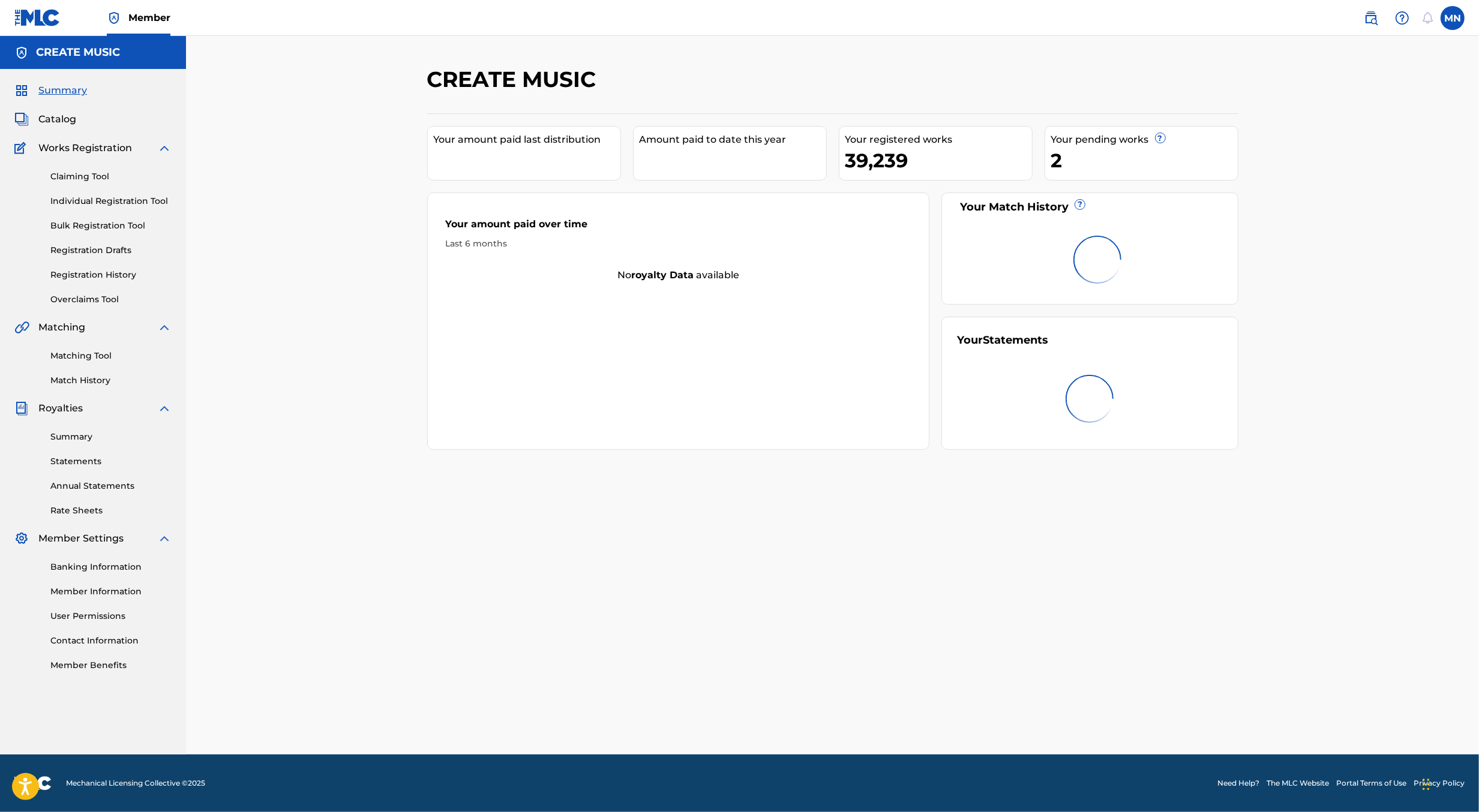
click at [1360, 20] on link at bounding box center [1371, 18] width 24 height 24
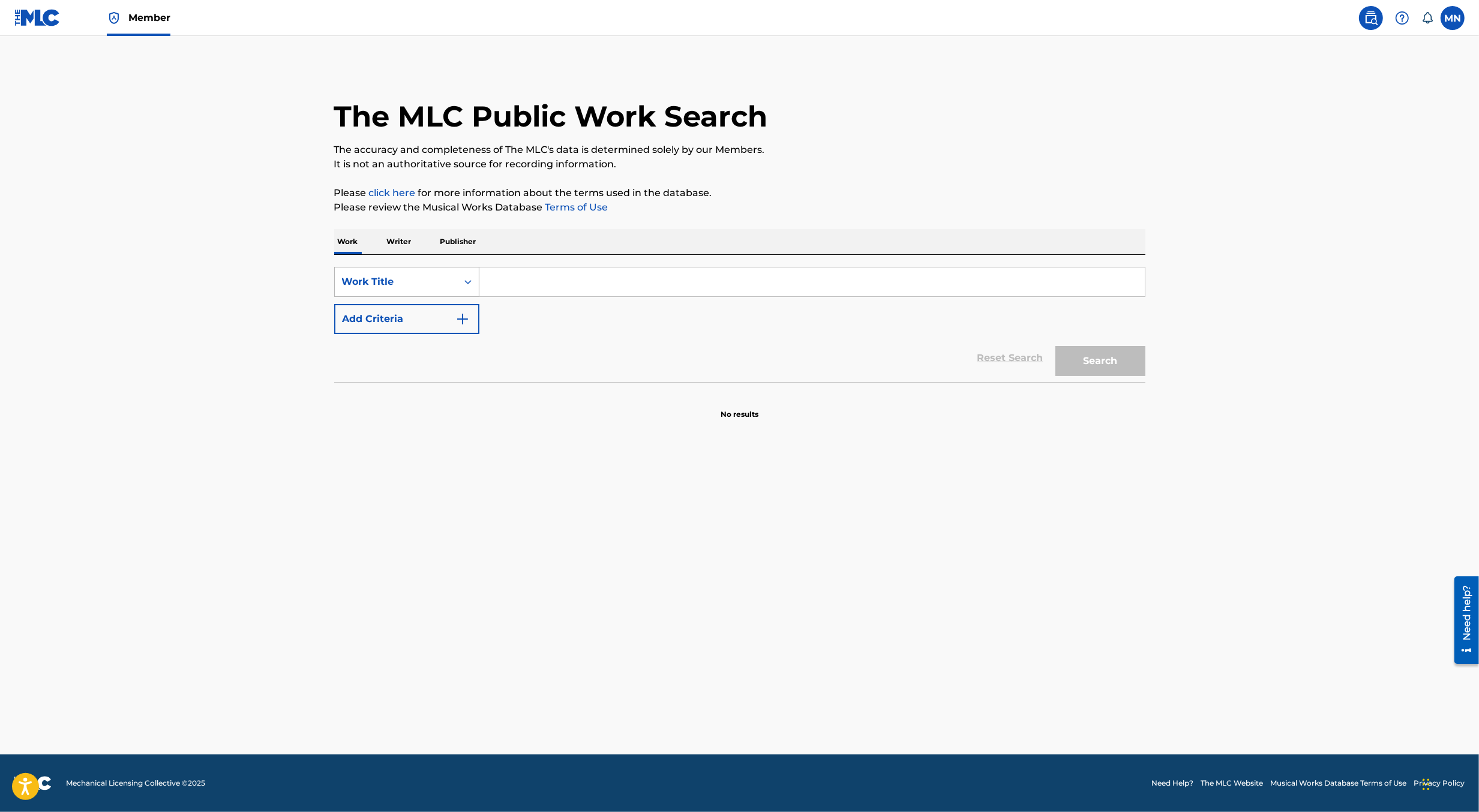
click at [443, 291] on div "Work Title" at bounding box center [396, 281] width 122 height 23
click at [444, 357] on div "MLC Song Code" at bounding box center [406, 371] width 144 height 30
click at [508, 284] on input "Search Form" at bounding box center [812, 281] width 665 height 29
paste input "CC7EJZ"
type input "CC7EJZ"
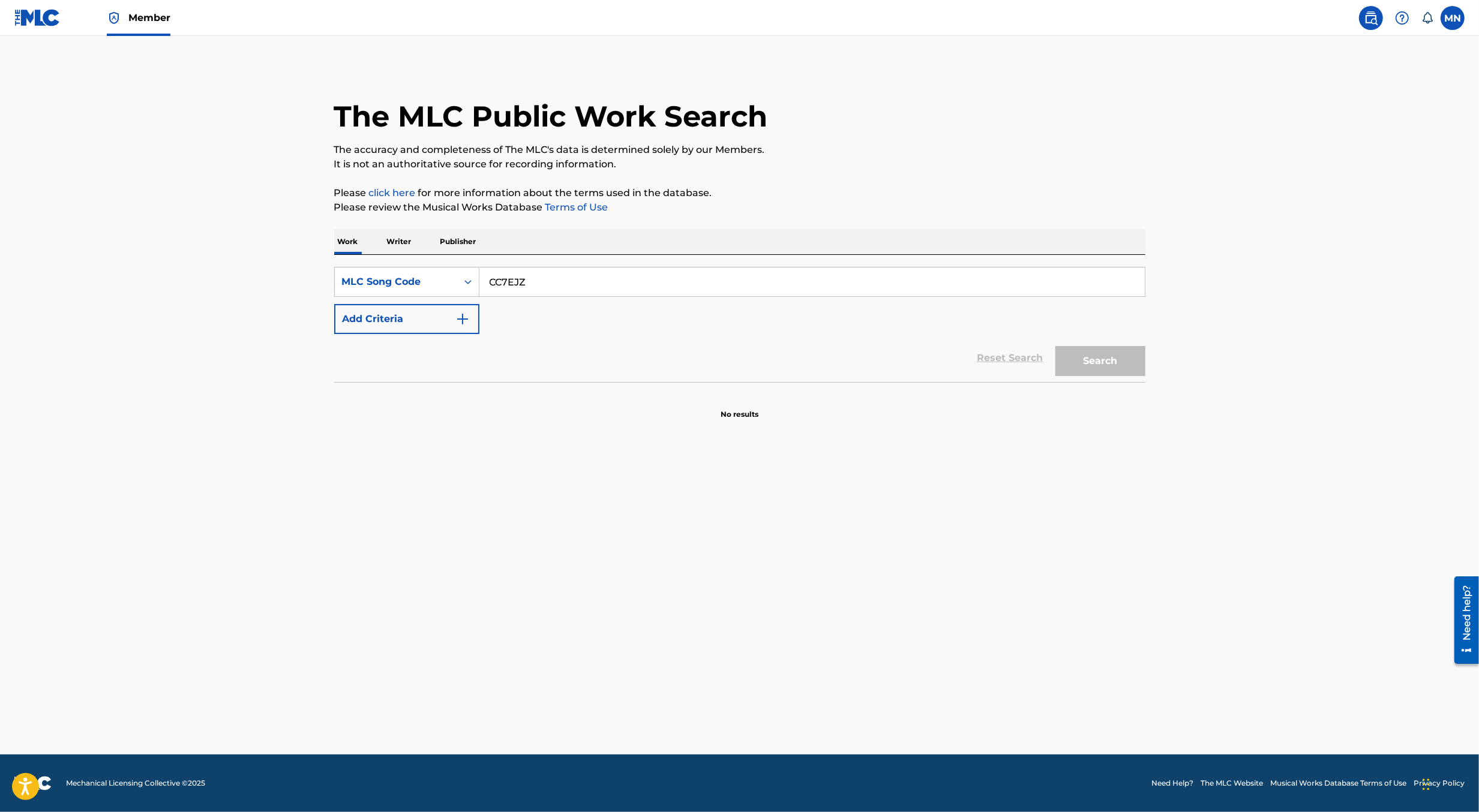
click at [1055, 346] on button "Search" at bounding box center [1100, 361] width 90 height 30
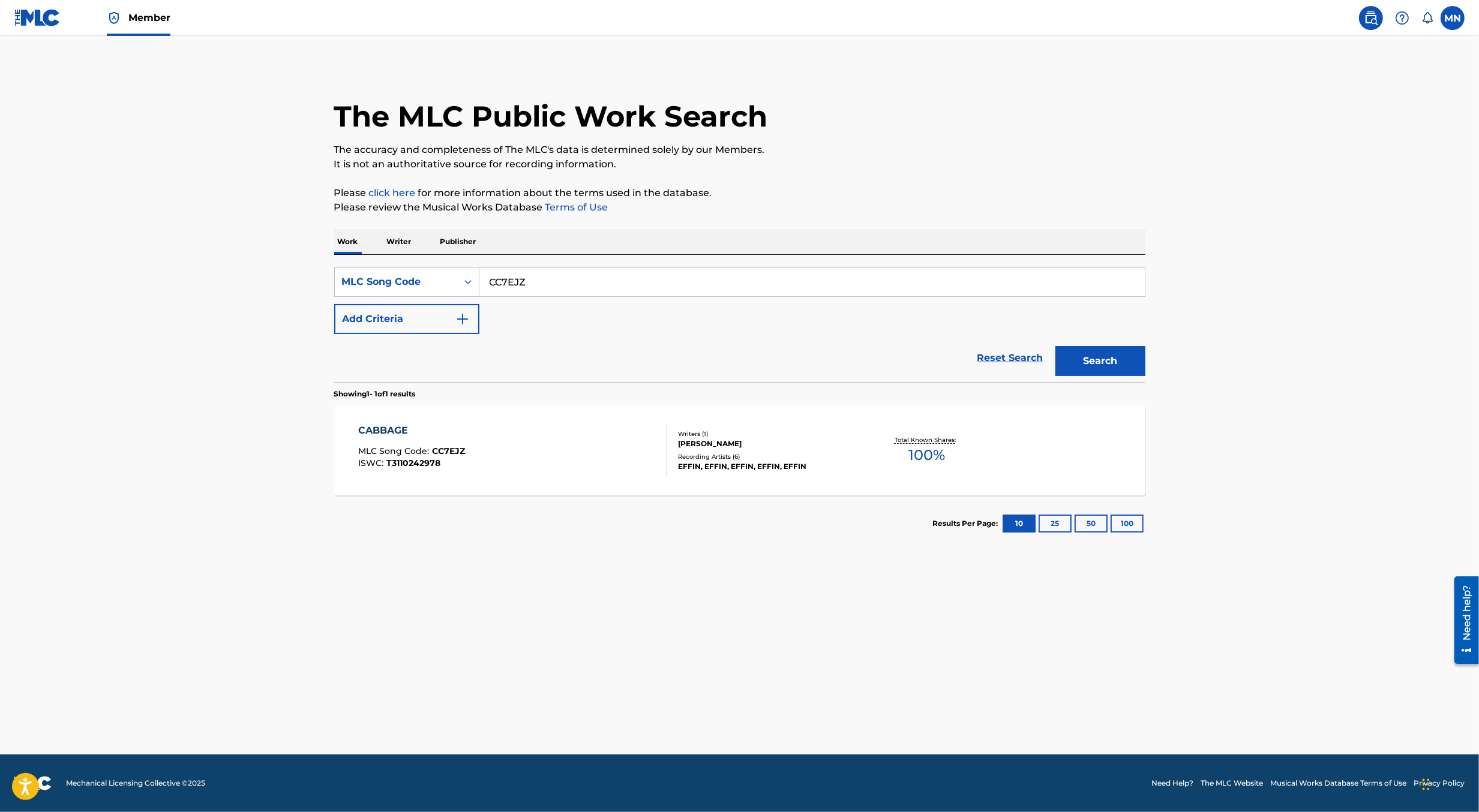
click at [542, 445] on div "CABBAGE MLC Song Code : CC7EJZ ISWC : T3110242978" at bounding box center [512, 450] width 309 height 54
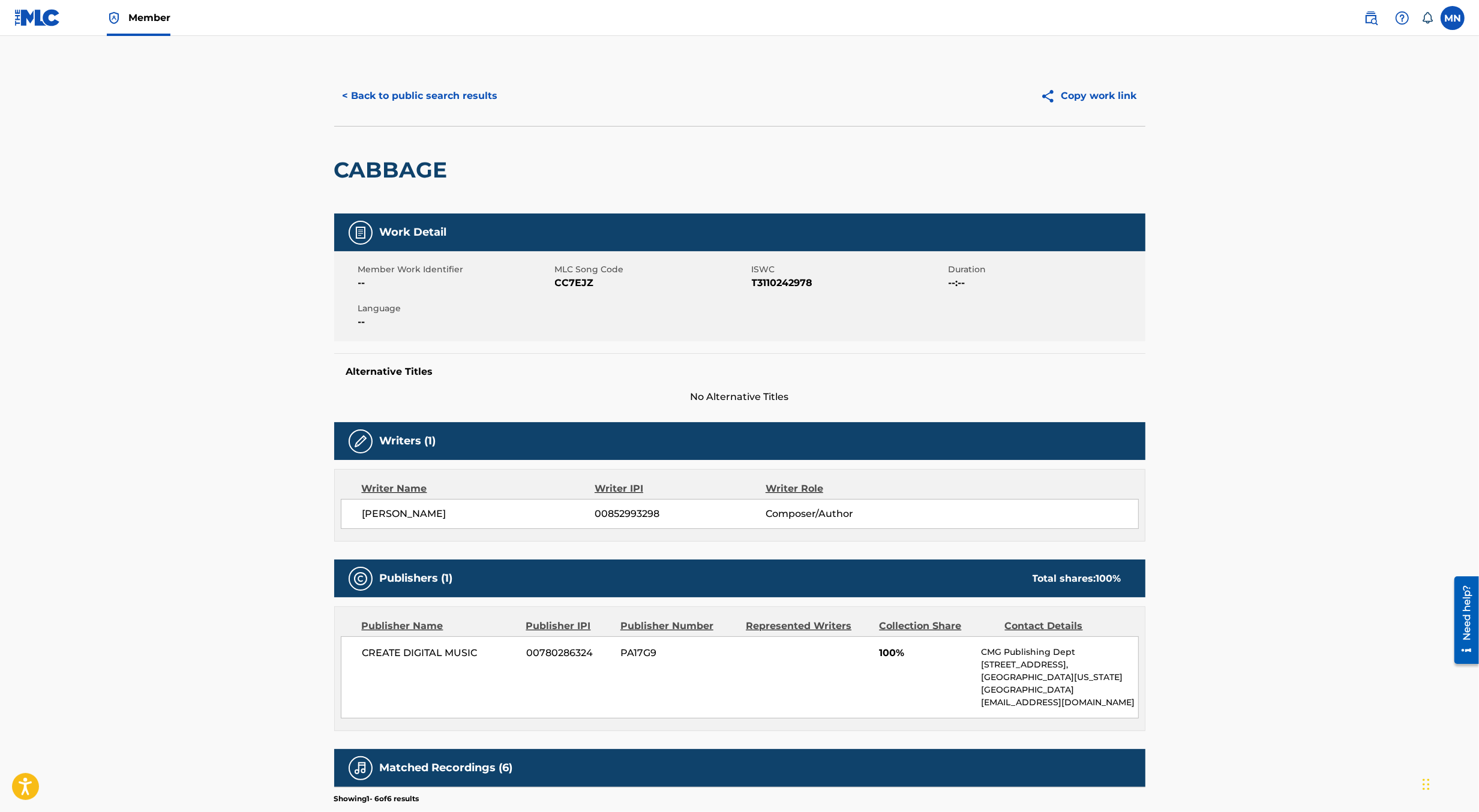
click at [416, 165] on h2 "CABBAGE" at bounding box center [394, 170] width 119 height 27
copy h2 "CABBAGE"
click at [572, 283] on span "CC7EJZ" at bounding box center [652, 283] width 194 height 15
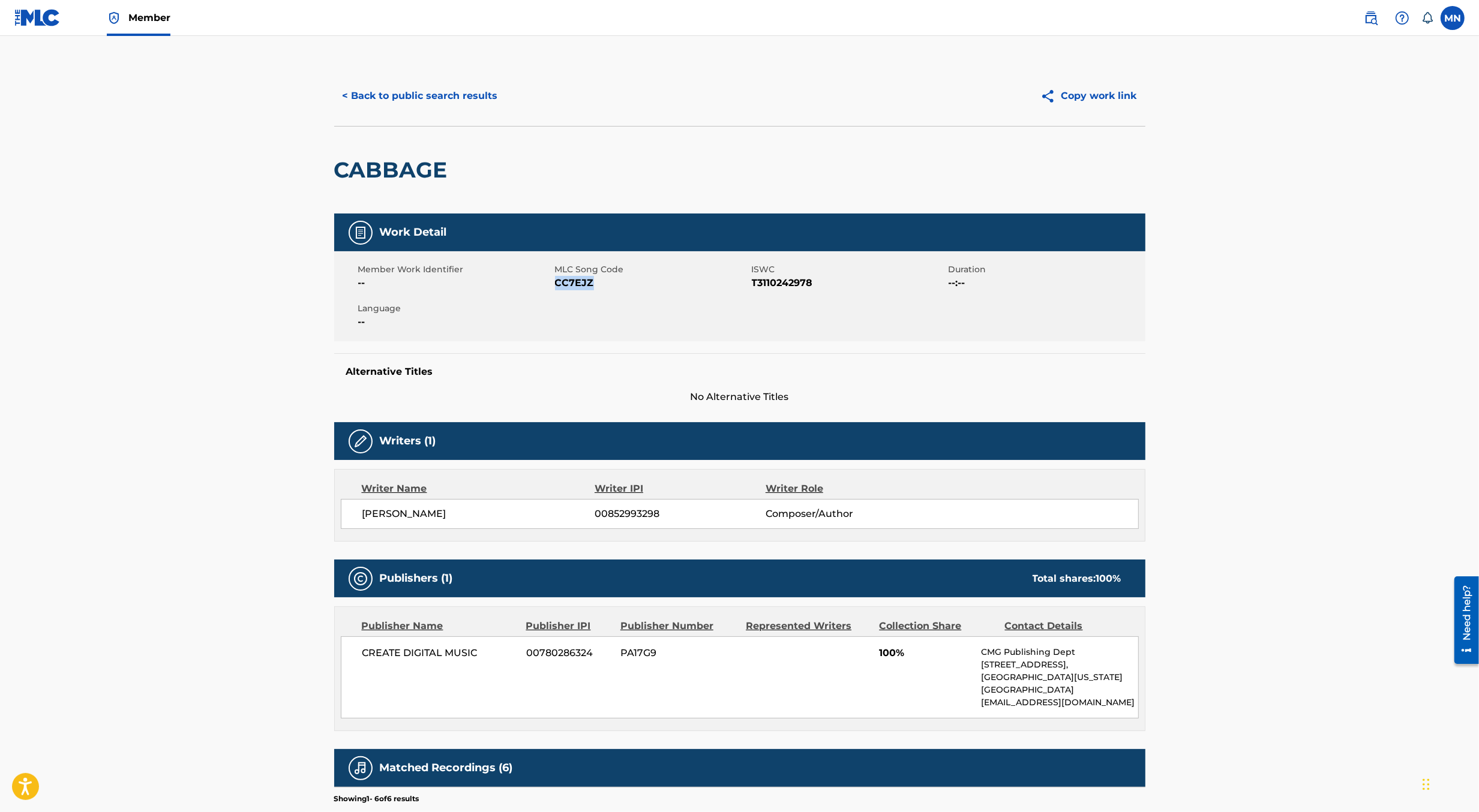
copy span "CC7EJZ"
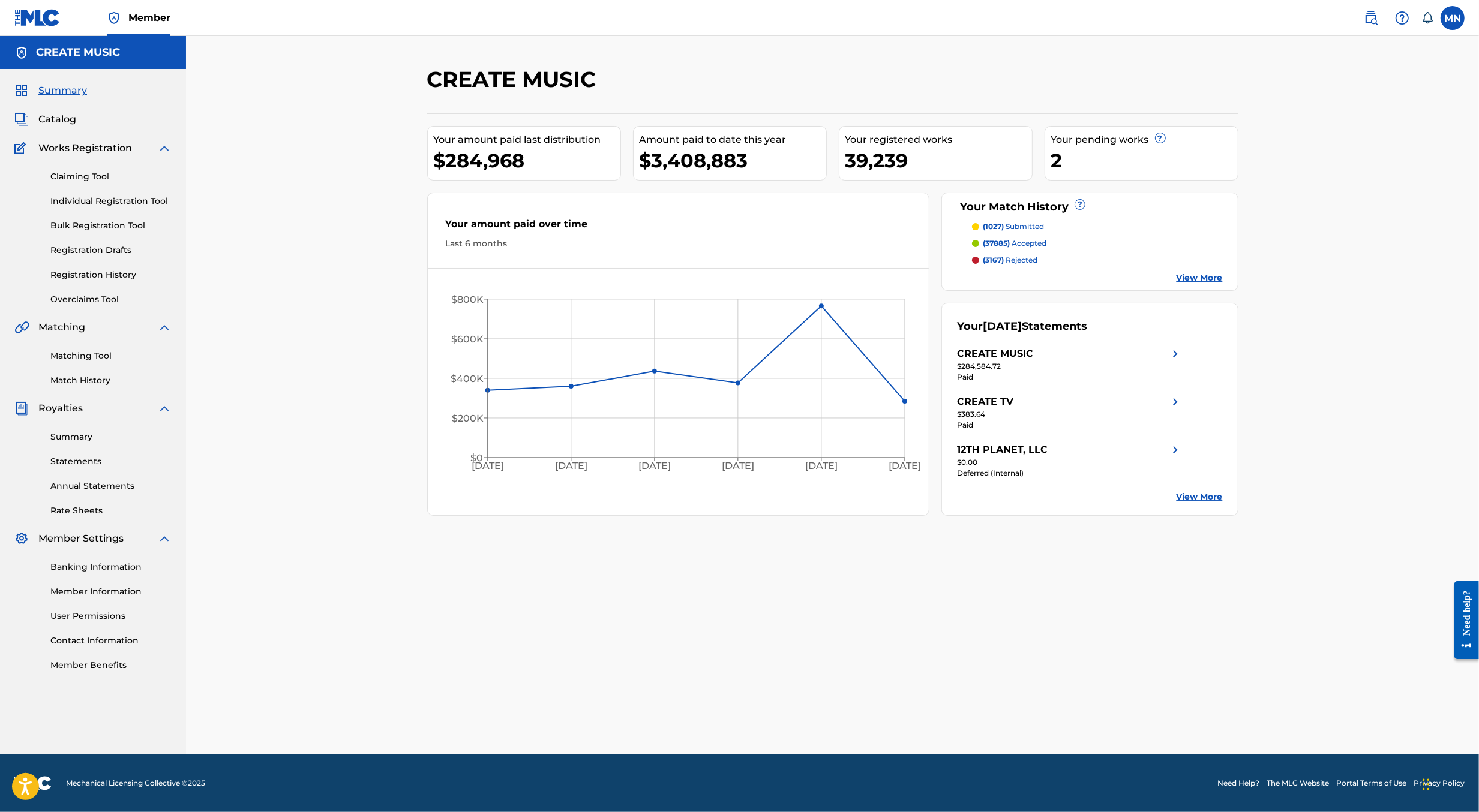
click at [1373, 20] on img at bounding box center [1371, 18] width 15 height 15
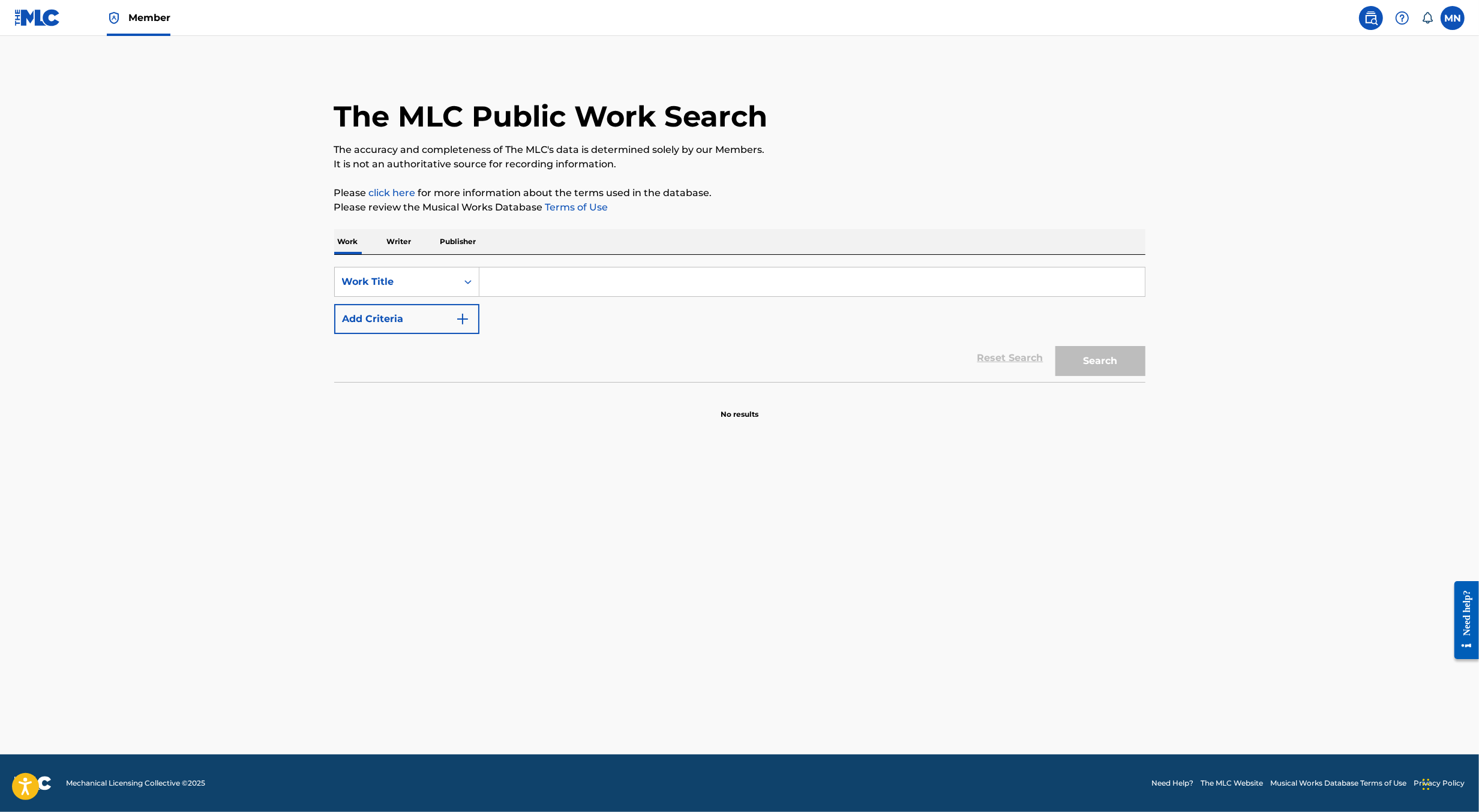
click at [751, 264] on div "SearchWithCriteria9500d184-814b-48d9-9c7a-fbf7e3365c79 Work Title Add Criteria …" at bounding box center [740, 319] width 811 height 127
click at [732, 280] on input "Search Form" at bounding box center [812, 281] width 665 height 29
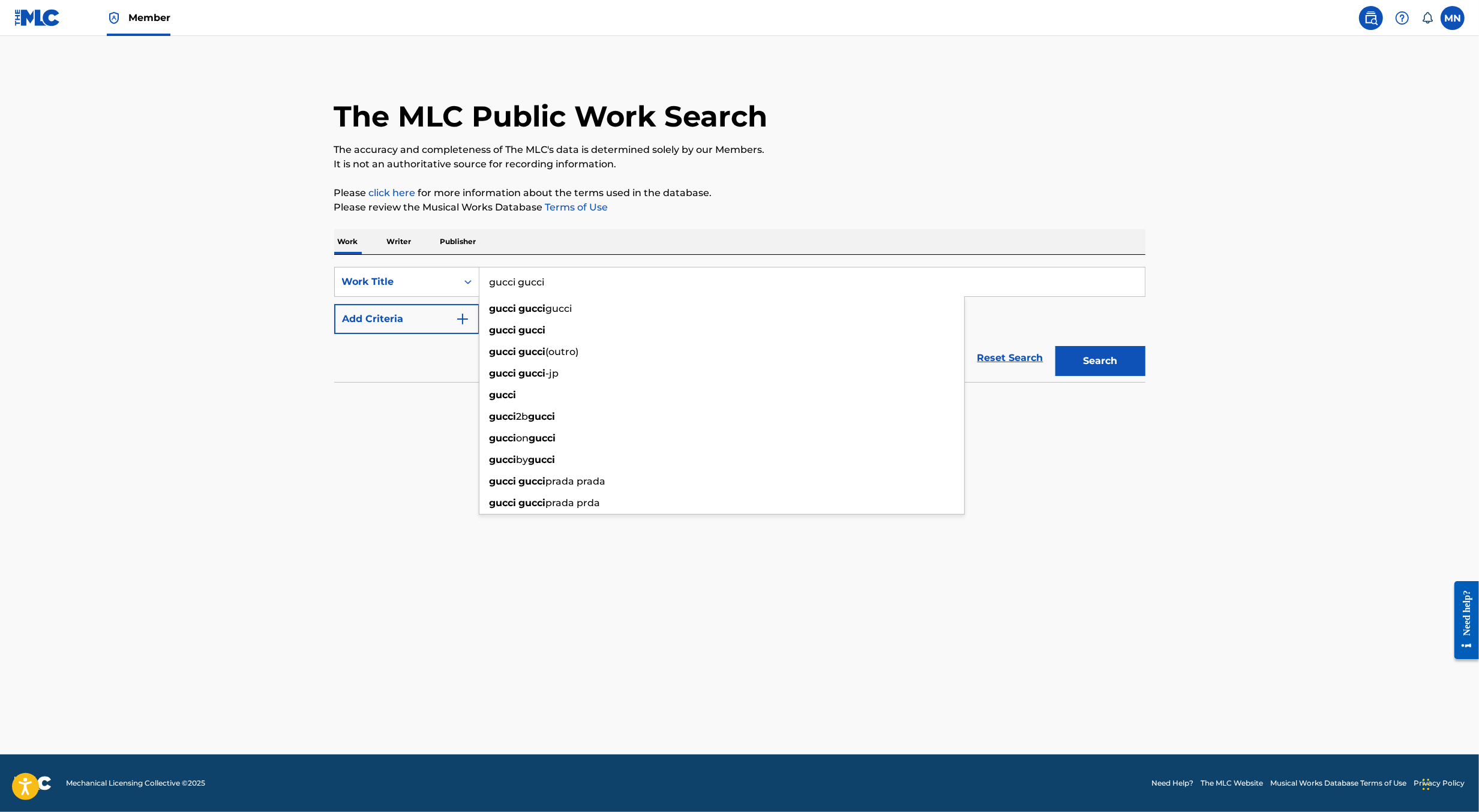
type input "gucci gucci"
click at [1055, 346] on button "Search" at bounding box center [1100, 361] width 90 height 30
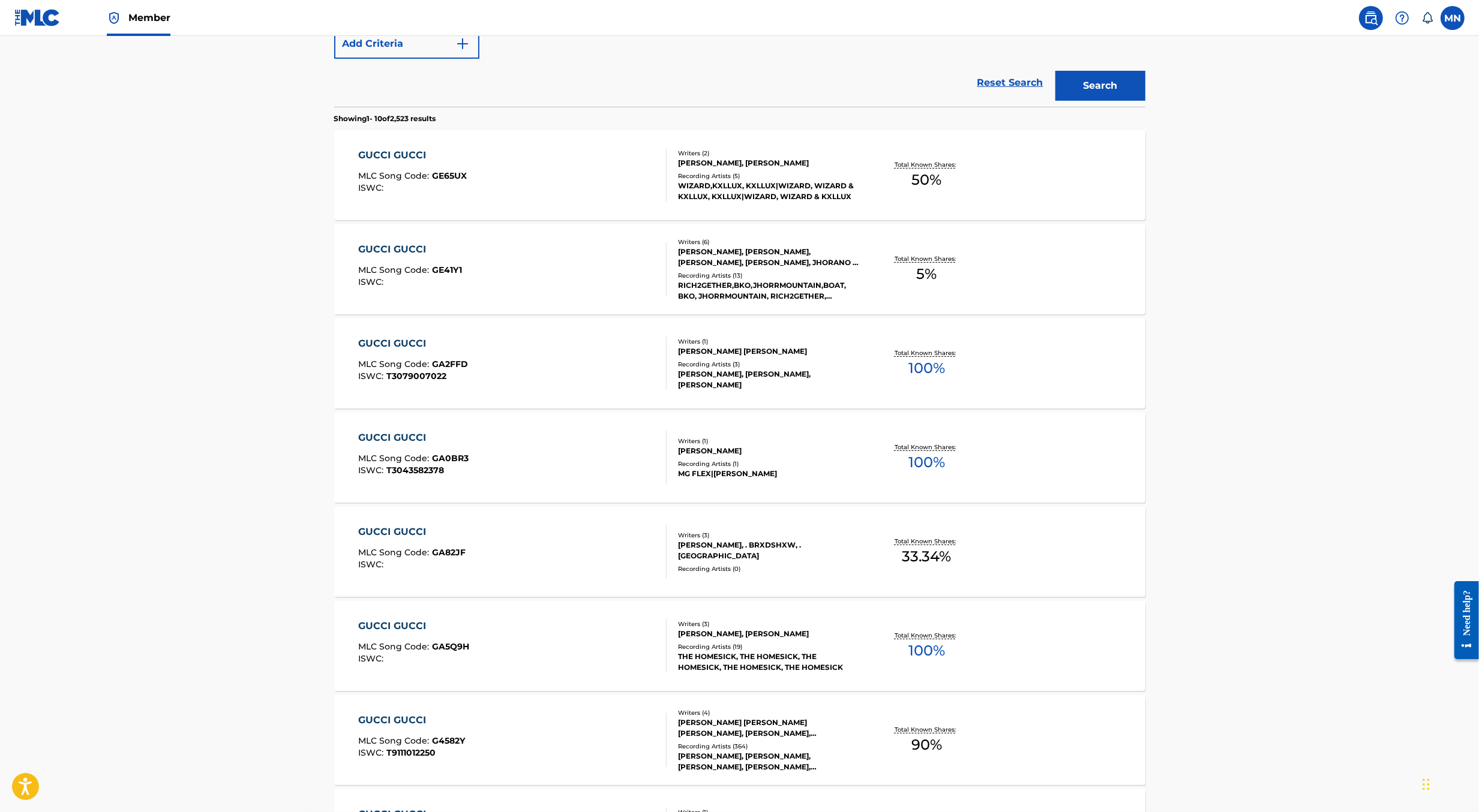
scroll to position [414, 0]
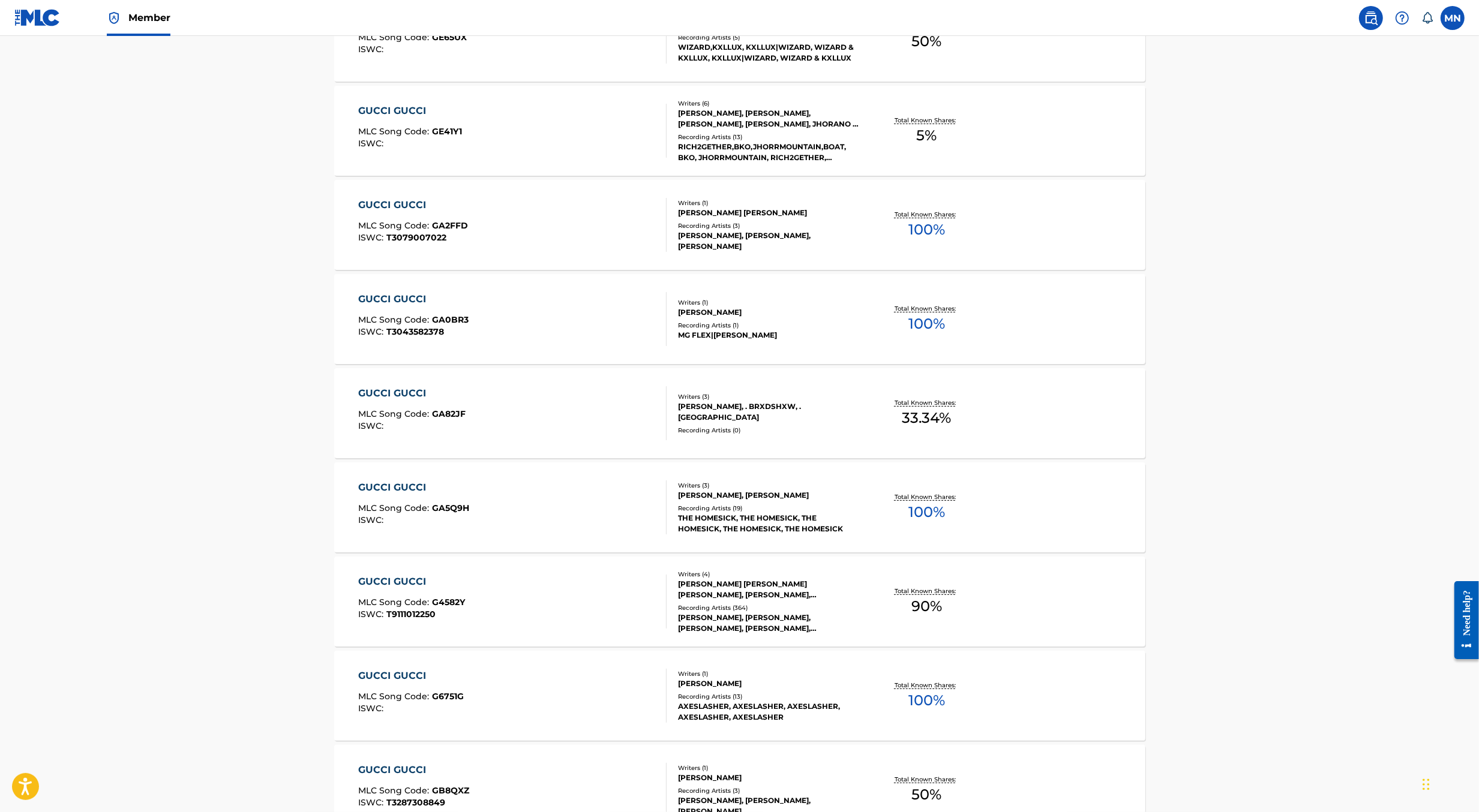
click at [566, 588] on div "GUCCI GUCCI MLC Song Code : G4582Y ISWC : T9111012250" at bounding box center [512, 602] width 309 height 54
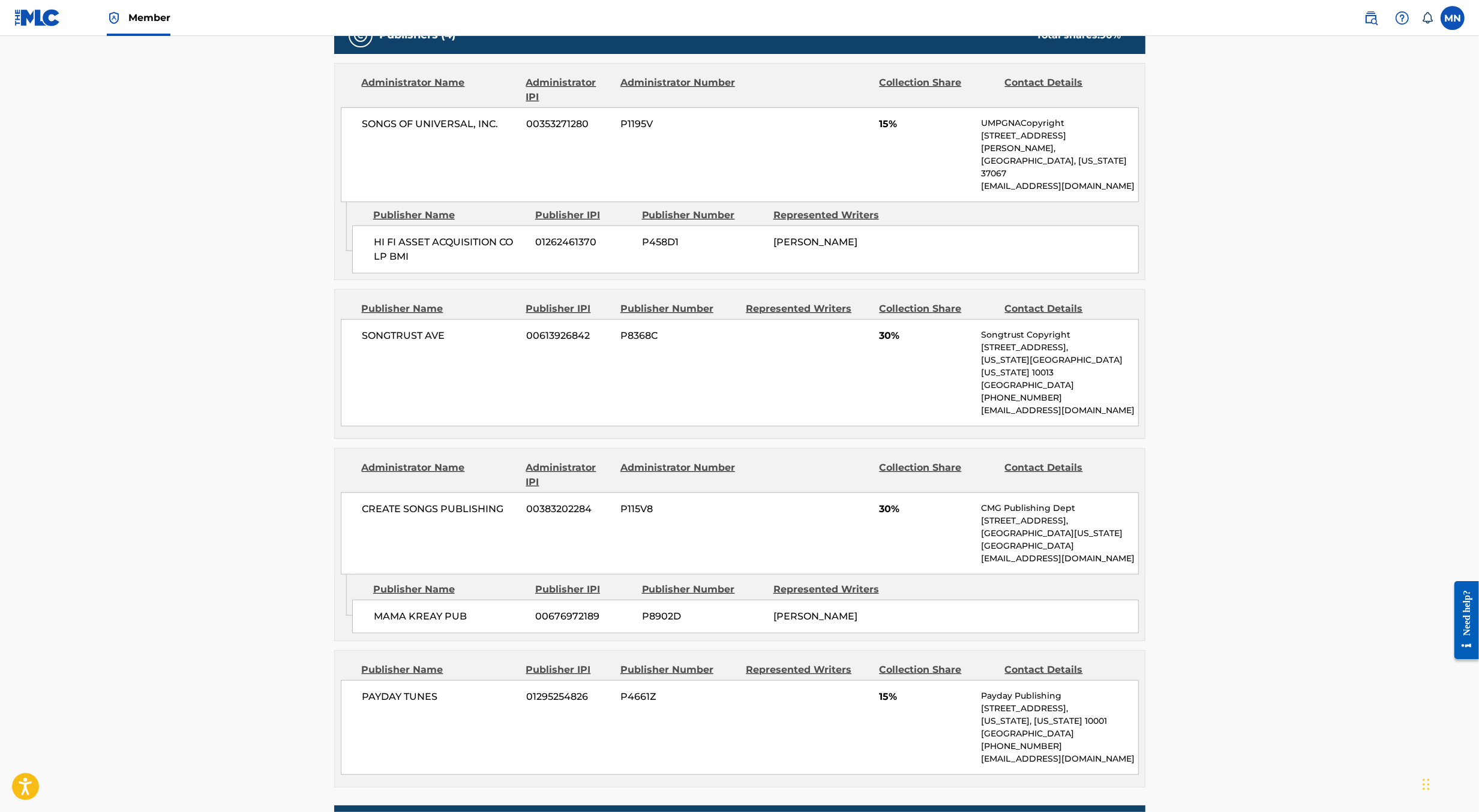
scroll to position [641, 0]
click at [785, 121] on div "SONGS OF UNIVERSAL, INC. 00353271280 P1195V 15% UMPGNACopyright 1550 W. McEwen …" at bounding box center [740, 155] width 798 height 95
click at [790, 237] on span "PHILIP REED HOLTZMAN" at bounding box center [815, 242] width 84 height 12
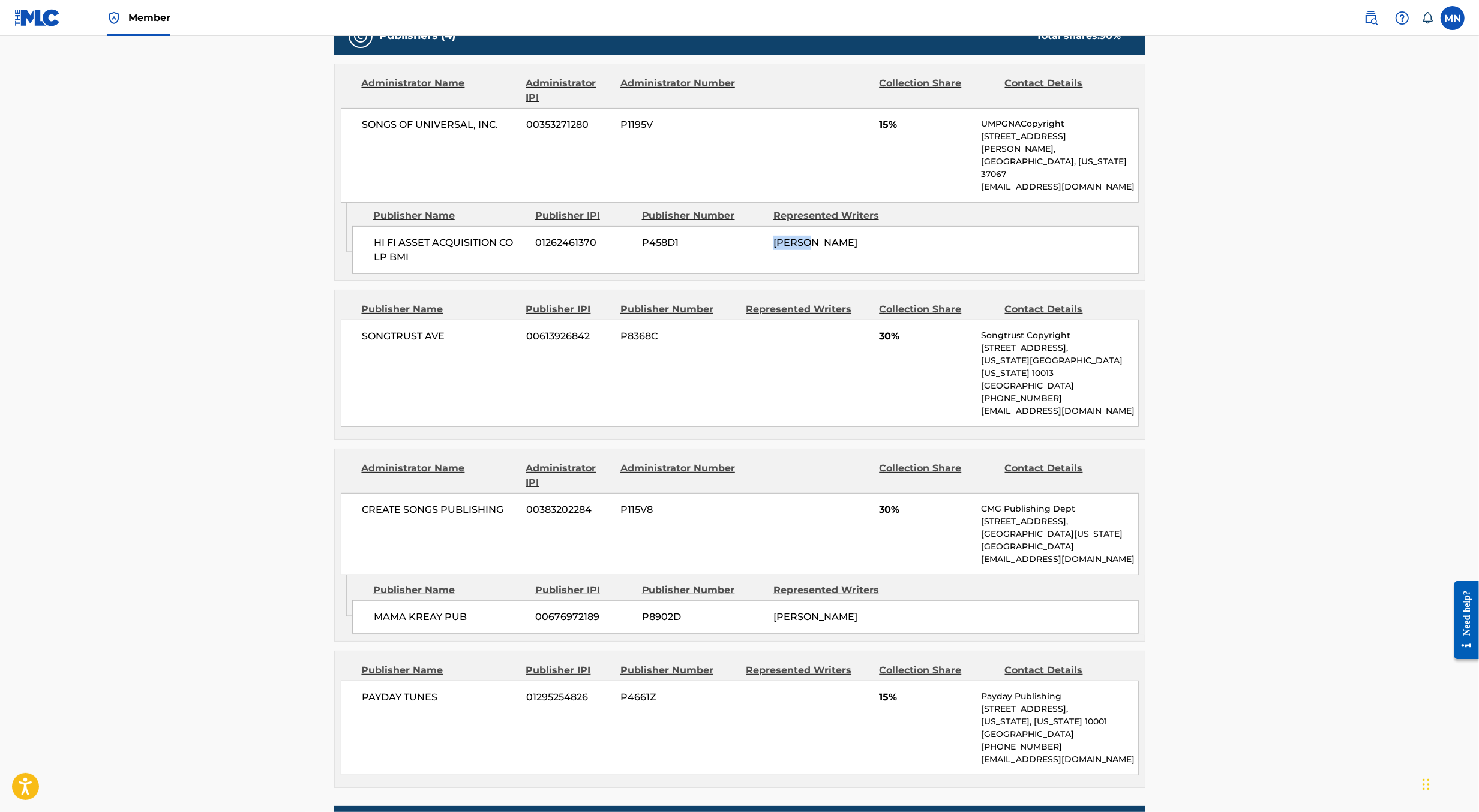
click at [790, 237] on span "PHILIP REED HOLTZMAN" at bounding box center [815, 242] width 84 height 12
click at [773, 343] on div "SONGTRUST AVE 00613926842 P8368C 30% Songtrust Copyright 155 6th Ave, Unit Fl 1…" at bounding box center [740, 373] width 798 height 107
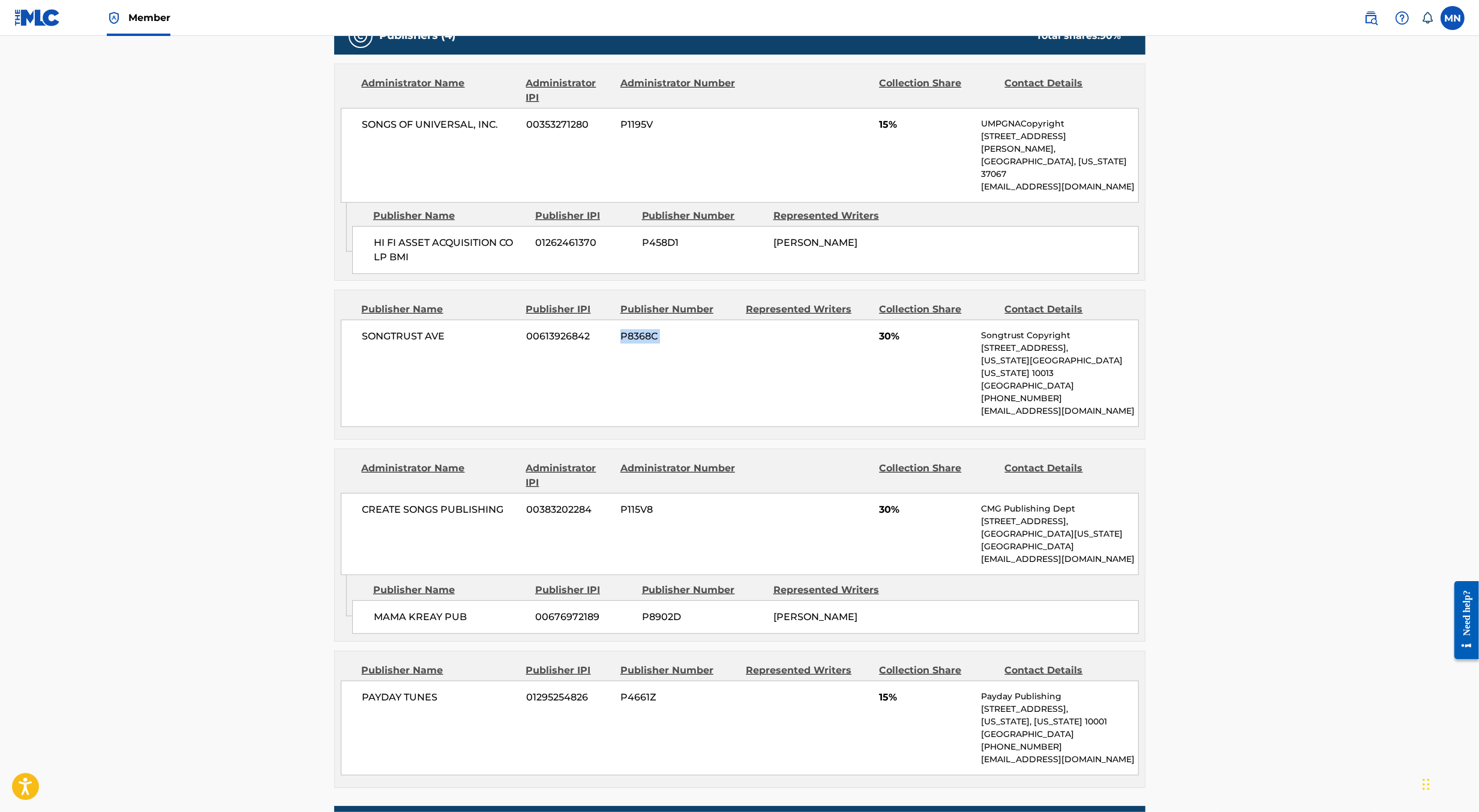
click at [790, 340] on div "SONGTRUST AVE 00613926842 P8368C 30% Songtrust Copyright 155 6th Ave, Unit Fl 1…" at bounding box center [740, 373] width 798 height 107
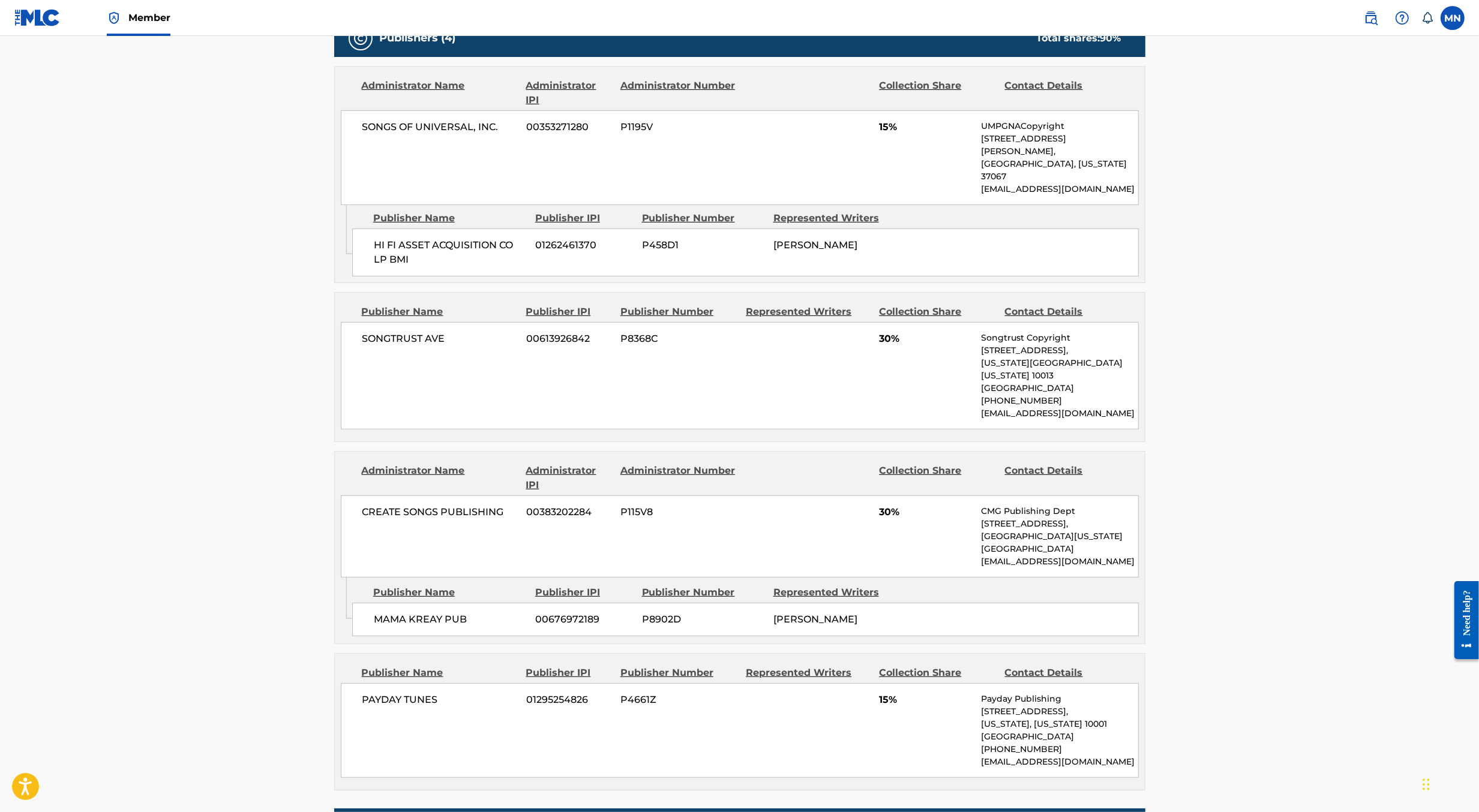
scroll to position [629, 0]
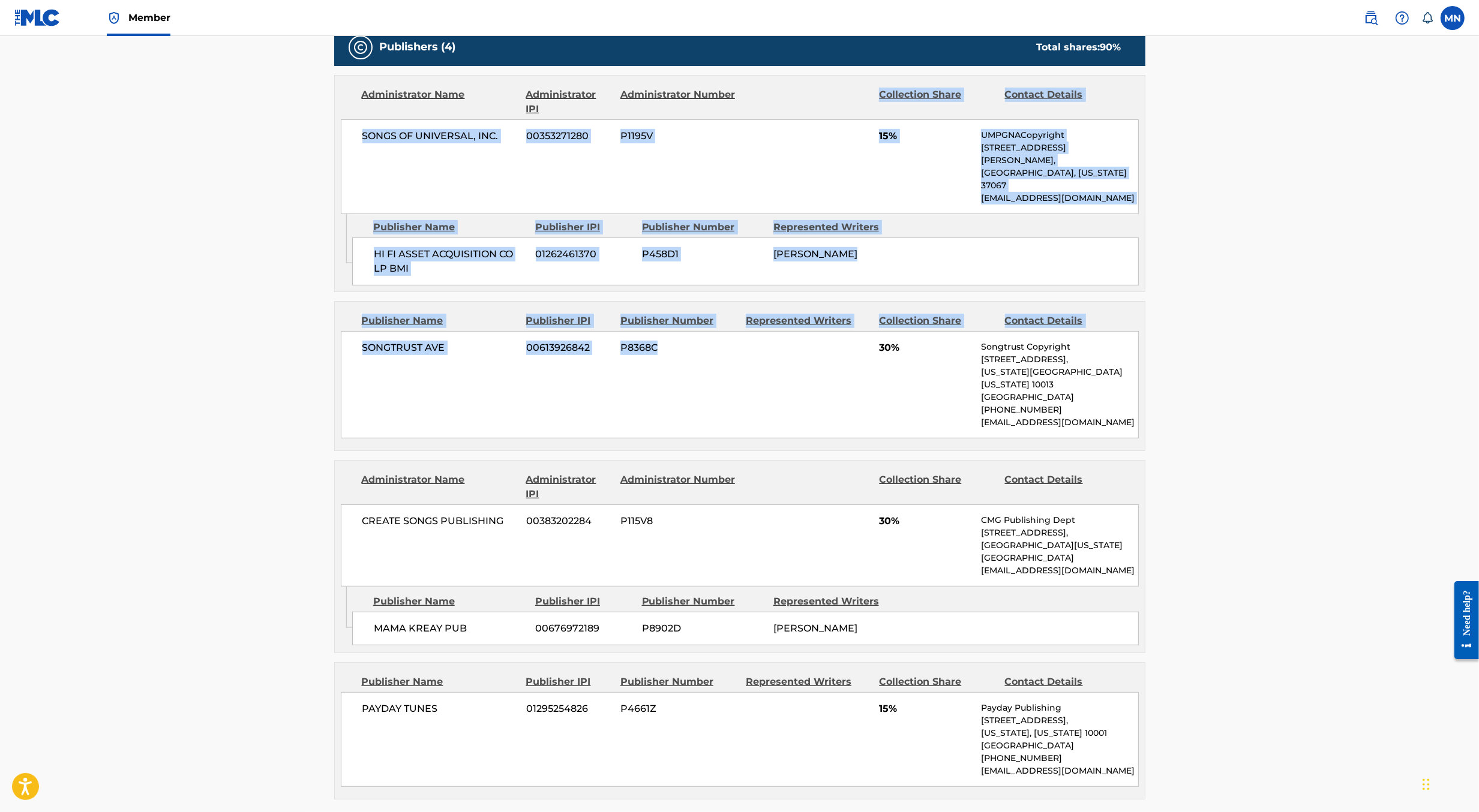
drag, startPoint x: 812, startPoint y: 115, endPoint x: 801, endPoint y: 390, distance: 275.2
click at [801, 390] on div "Publishers (4) Total shares: 90 % Administrator Name Administrator IPI Administ…" at bounding box center [740, 414] width 811 height 771
click at [801, 390] on div "SONGTRUST AVE 00613926842 P8368C 30% Songtrust Copyright 155 6th Ave, Unit Fl 1…" at bounding box center [740, 384] width 798 height 107
drag, startPoint x: 801, startPoint y: 390, endPoint x: 793, endPoint y: 120, distance: 270.1
click at [793, 120] on div "Publishers (4) Total shares: 90 % Administrator Name Administrator IPI Administ…" at bounding box center [740, 414] width 811 height 771
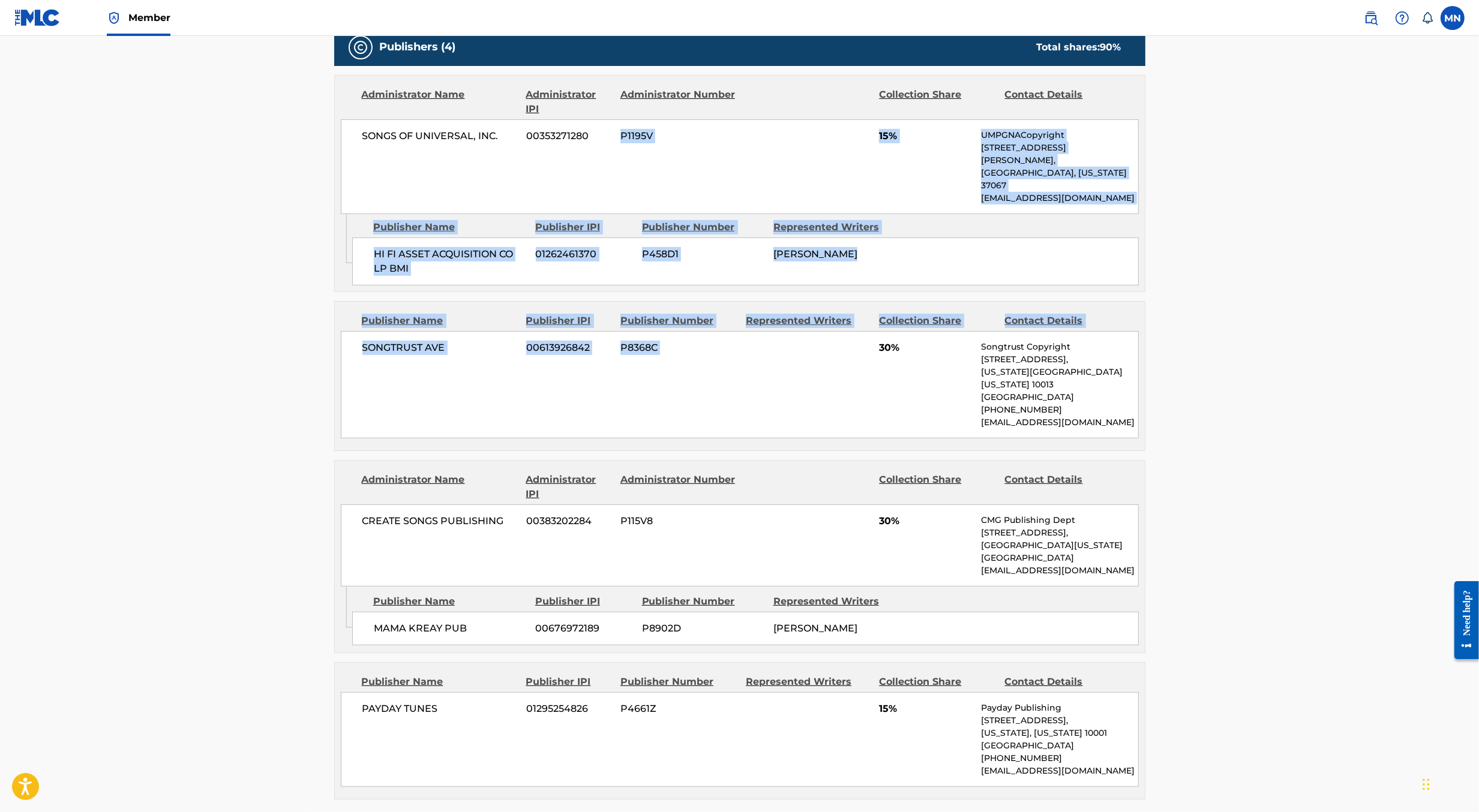
click at [793, 120] on div "SONGS OF UNIVERSAL, INC. 00353271280 P1195V 15% UMPGNACopyright 1550 W. McEwen …" at bounding box center [740, 166] width 798 height 95
drag, startPoint x: 806, startPoint y: 135, endPoint x: 814, endPoint y: 402, distance: 267.1
click at [814, 402] on div "Publishers (4) Total shares: 90 % Administrator Name Administrator IPI Administ…" at bounding box center [740, 414] width 811 height 771
click at [814, 402] on div "Publisher Name Publisher IPI Publisher Number Represented Writers Collection Sh…" at bounding box center [740, 376] width 810 height 149
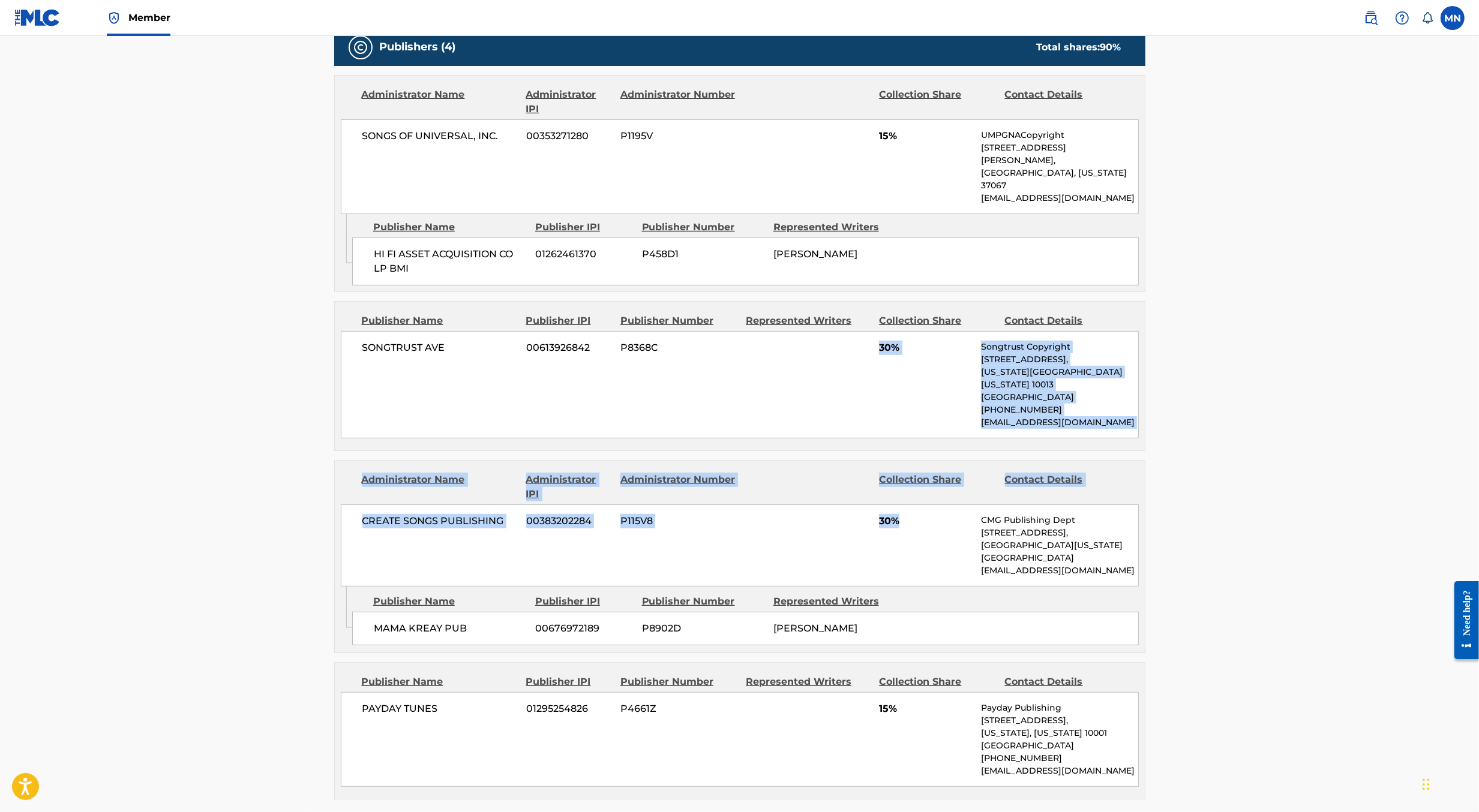
drag, startPoint x: 796, startPoint y: 326, endPoint x: 814, endPoint y: 529, distance: 203.8
click at [814, 529] on div "Publishers (4) Total shares: 90 % Administrator Name Administrator IPI Administ…" at bounding box center [740, 414] width 811 height 771
click at [814, 529] on div "CREATE SONGS PUBLISHING 00383202284 P115V8 30% CMG Publishing Dept 1320 N Wilto…" at bounding box center [740, 545] width 798 height 82
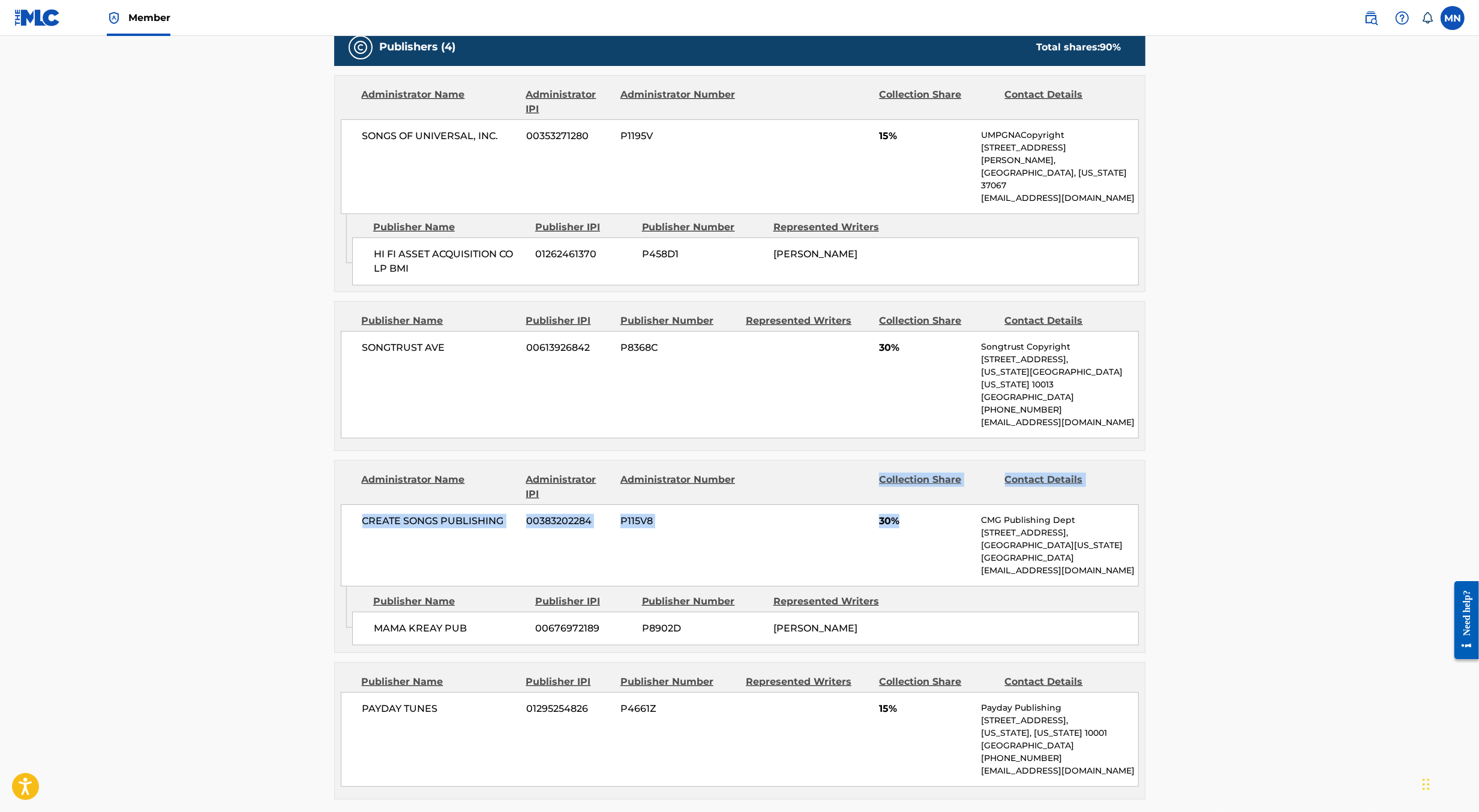
drag, startPoint x: 825, startPoint y: 488, endPoint x: 825, endPoint y: 429, distance: 59.0
click at [825, 461] on div "Administrator Name Administrator IPI Administrator Number Collection Share Cont…" at bounding box center [740, 524] width 810 height 126
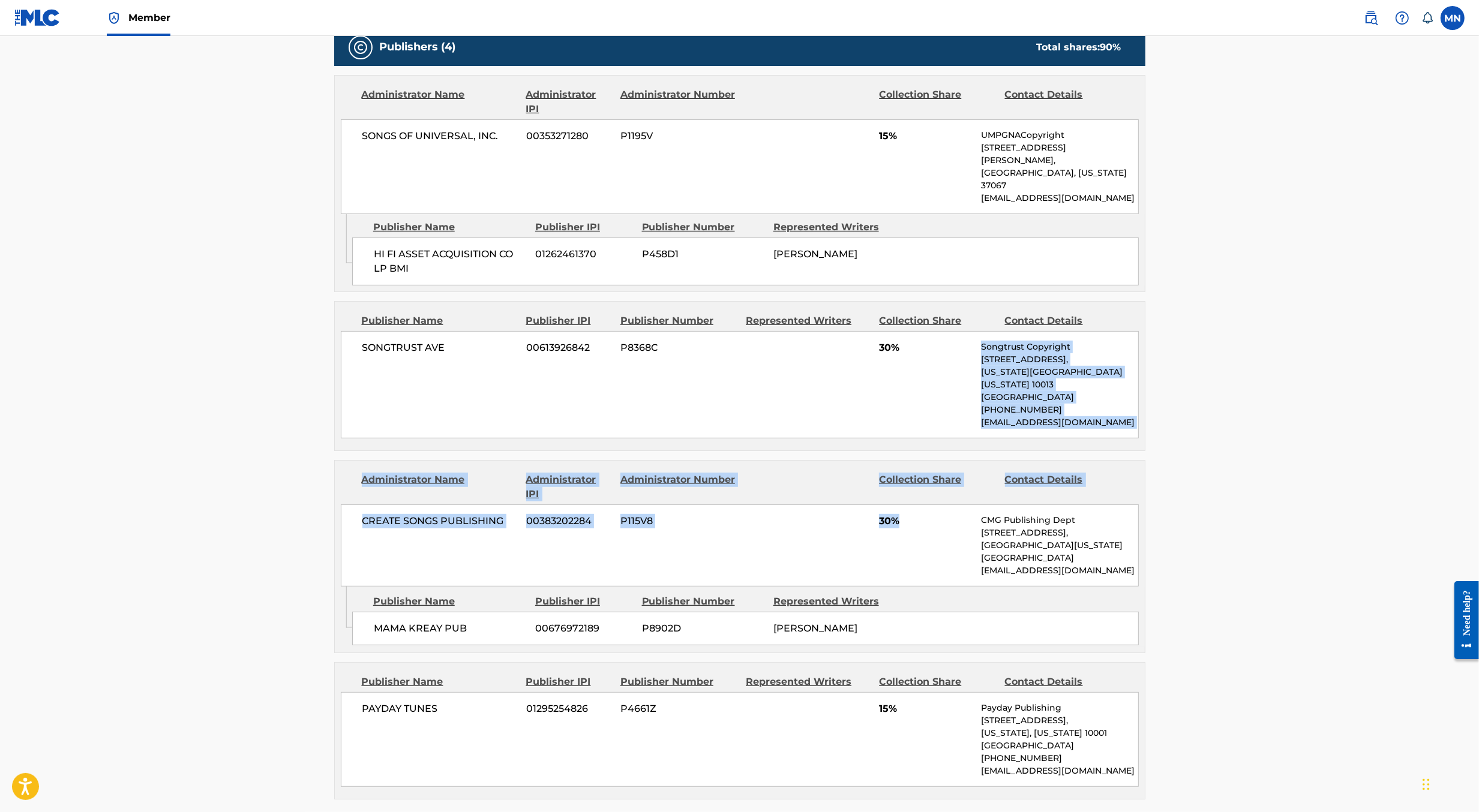
drag, startPoint x: 922, startPoint y: 316, endPoint x: 901, endPoint y: 520, distance: 205.1
click at [901, 519] on div "Publishers (4) Total shares: 90 % Administrator Name Administrator IPI Administ…" at bounding box center [740, 414] width 811 height 771
click at [901, 520] on div "CREATE SONGS PUBLISHING 00383202284 P115V8 30% CMG Publishing Dept 1320 N Wilto…" at bounding box center [740, 545] width 798 height 82
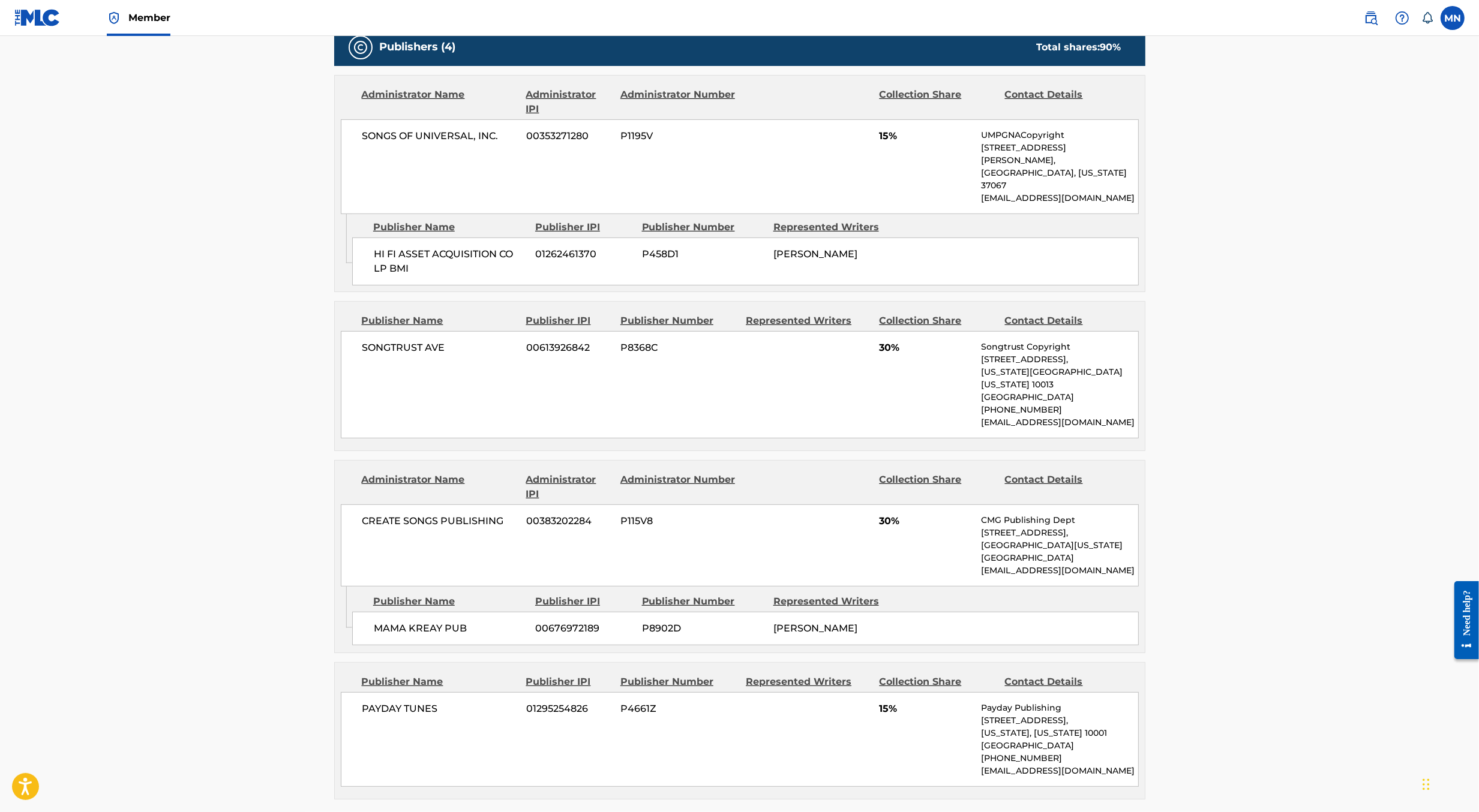
click at [908, 354] on div "SONGTRUST AVE 00613926842 P8368C 30% Songtrust Copyright 155 6th Ave, Unit Fl 1…" at bounding box center [740, 384] width 798 height 107
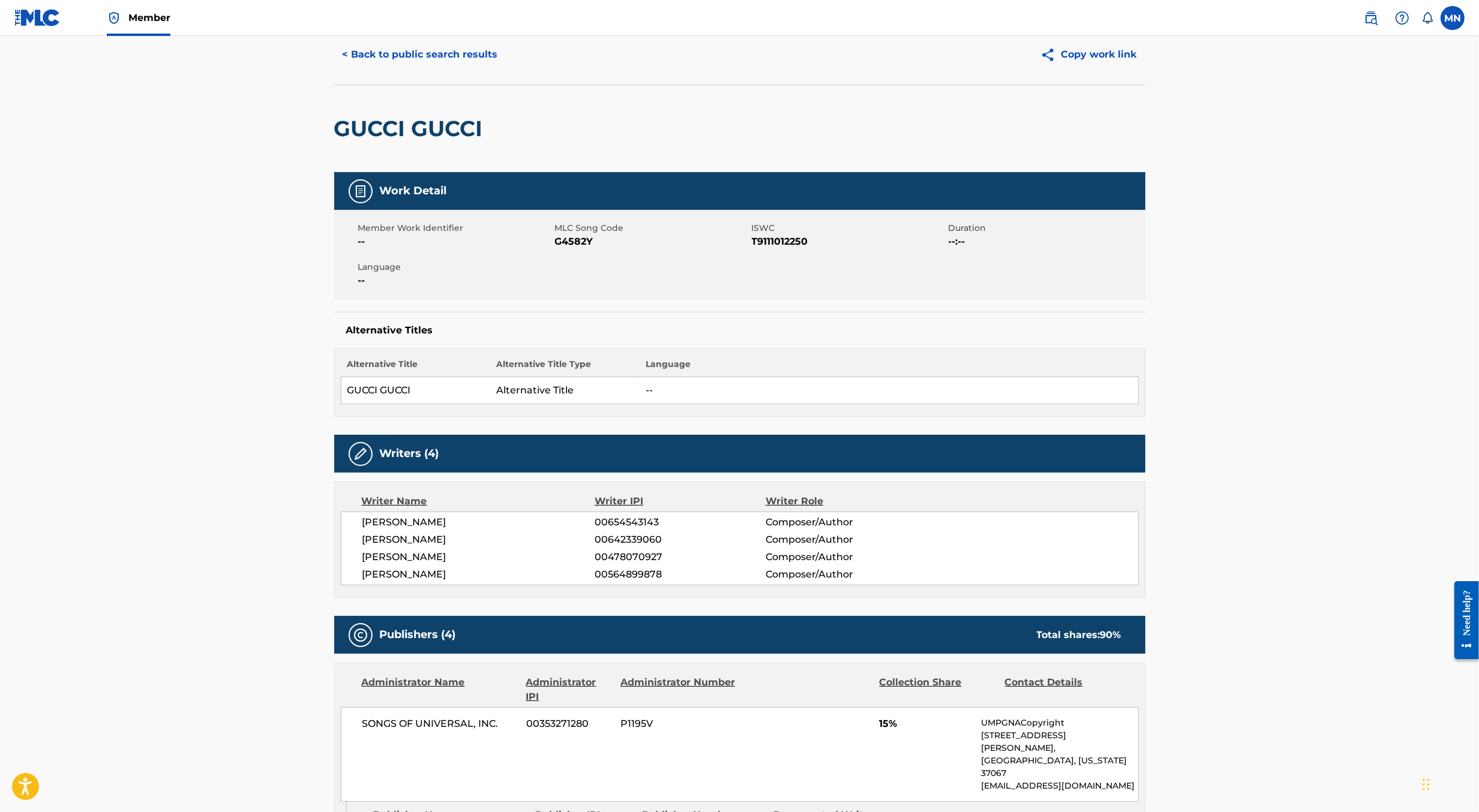
scroll to position [0, 0]
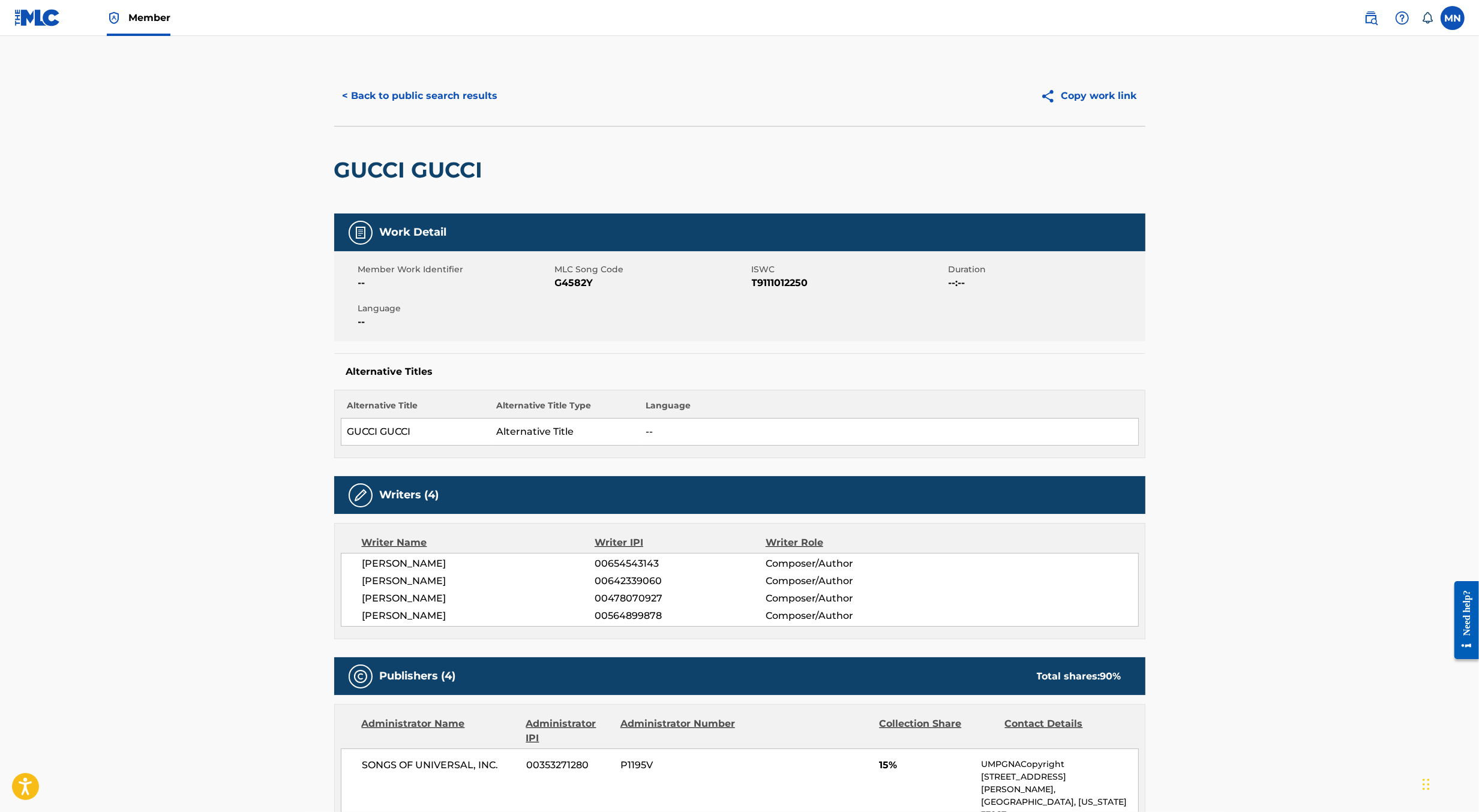
click at [465, 97] on button "< Back to public search results" at bounding box center [420, 95] width 172 height 30
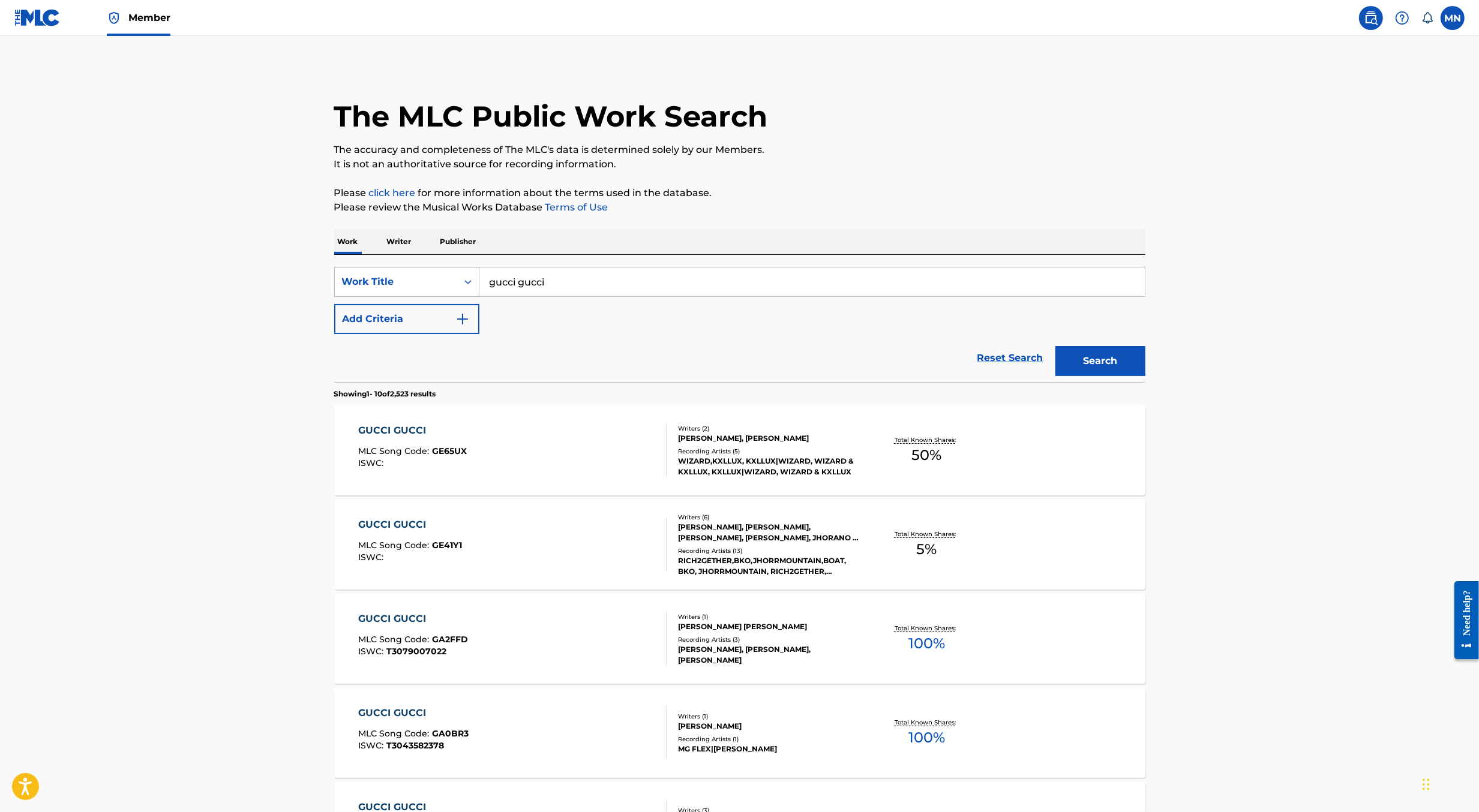
click at [427, 283] on div "Work Title" at bounding box center [396, 282] width 108 height 15
click at [409, 319] on div "Writer Name" at bounding box center [406, 311] width 144 height 30
click at [522, 275] on input "Search Form" at bounding box center [812, 281] width 665 height 29
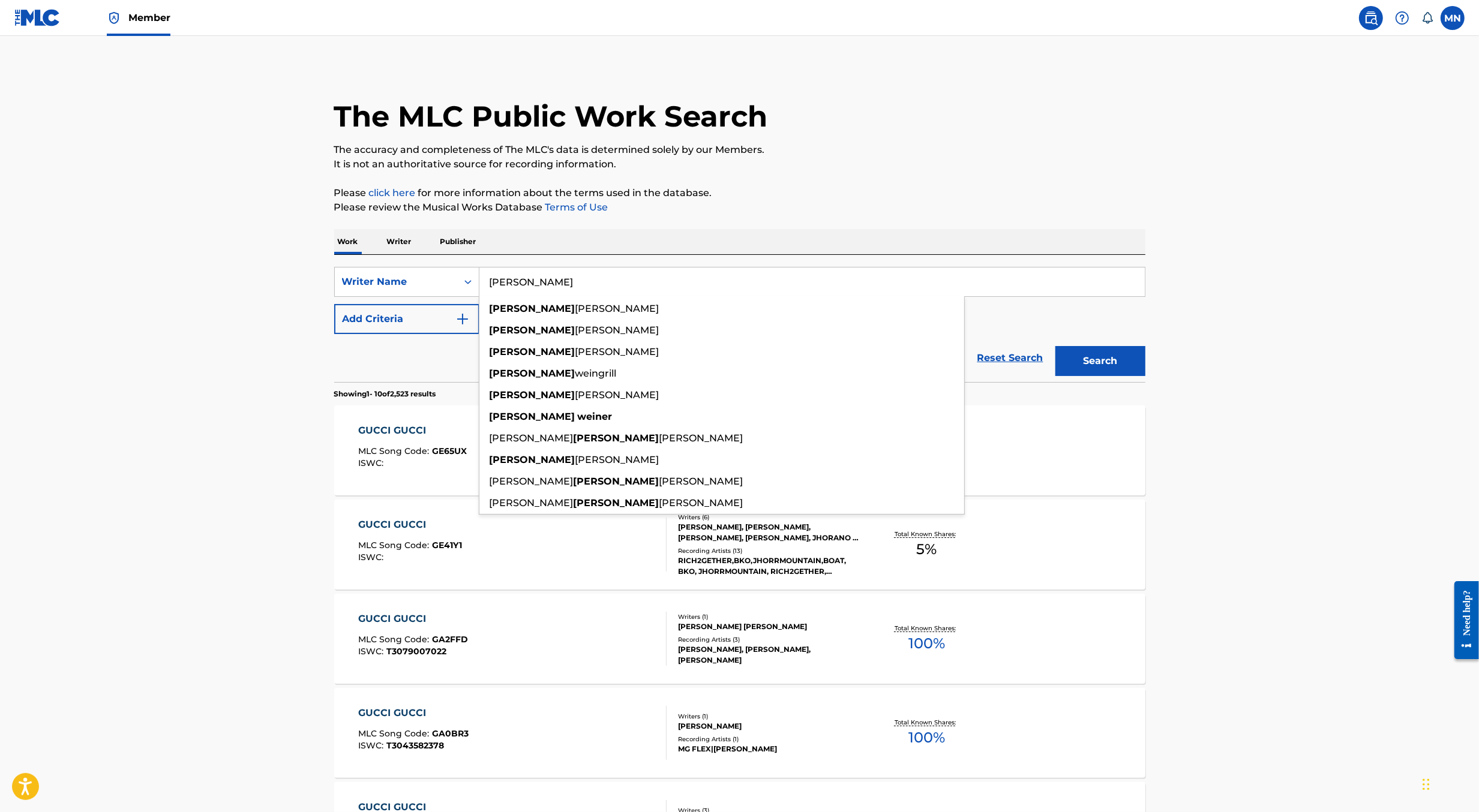
type input "michael weiner"
click at [1055, 346] on button "Search" at bounding box center [1100, 361] width 90 height 30
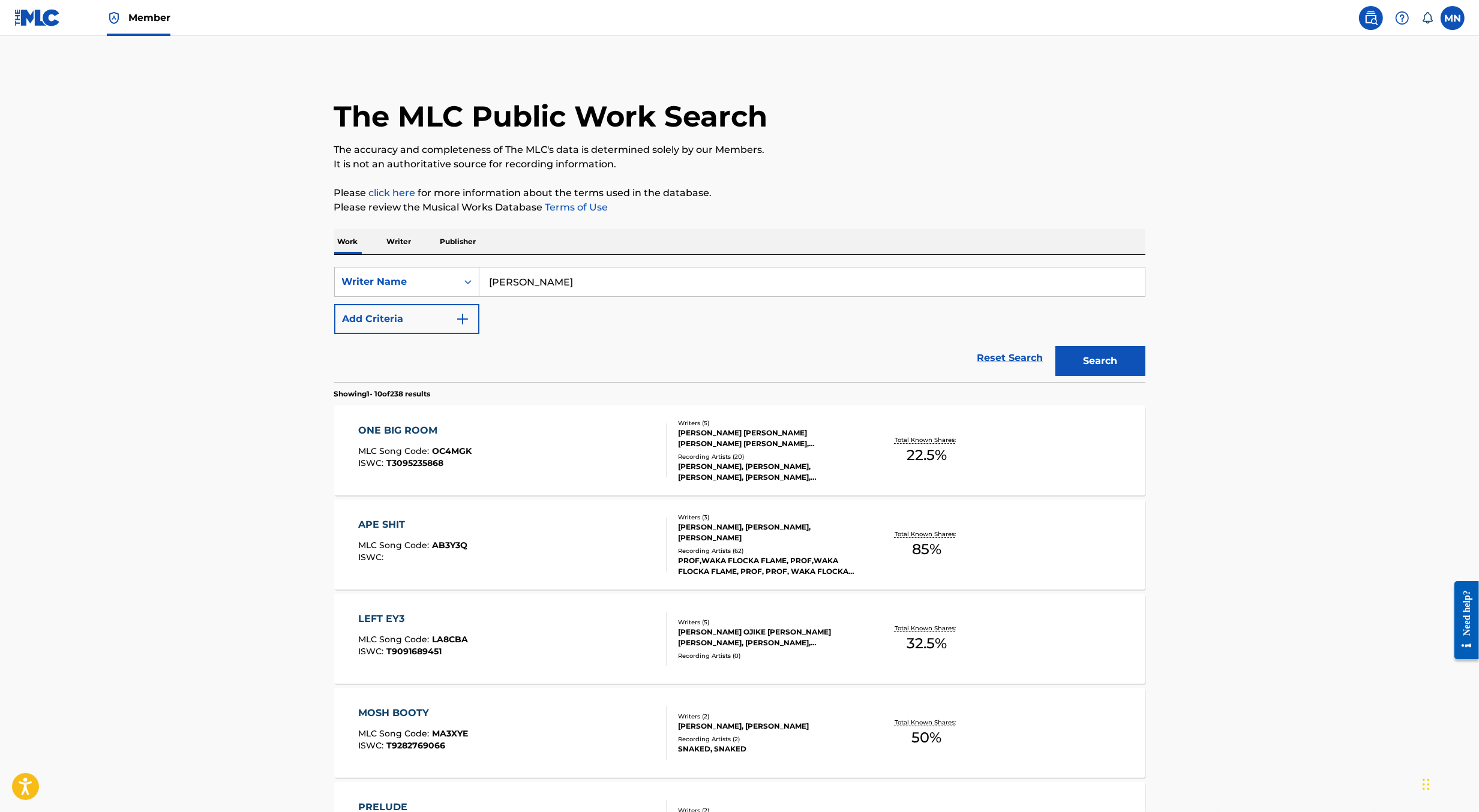
click at [604, 465] on div "ONE BIG ROOM MLC Song Code : OC4MGK ISWC : T3095235868" at bounding box center [512, 450] width 309 height 54
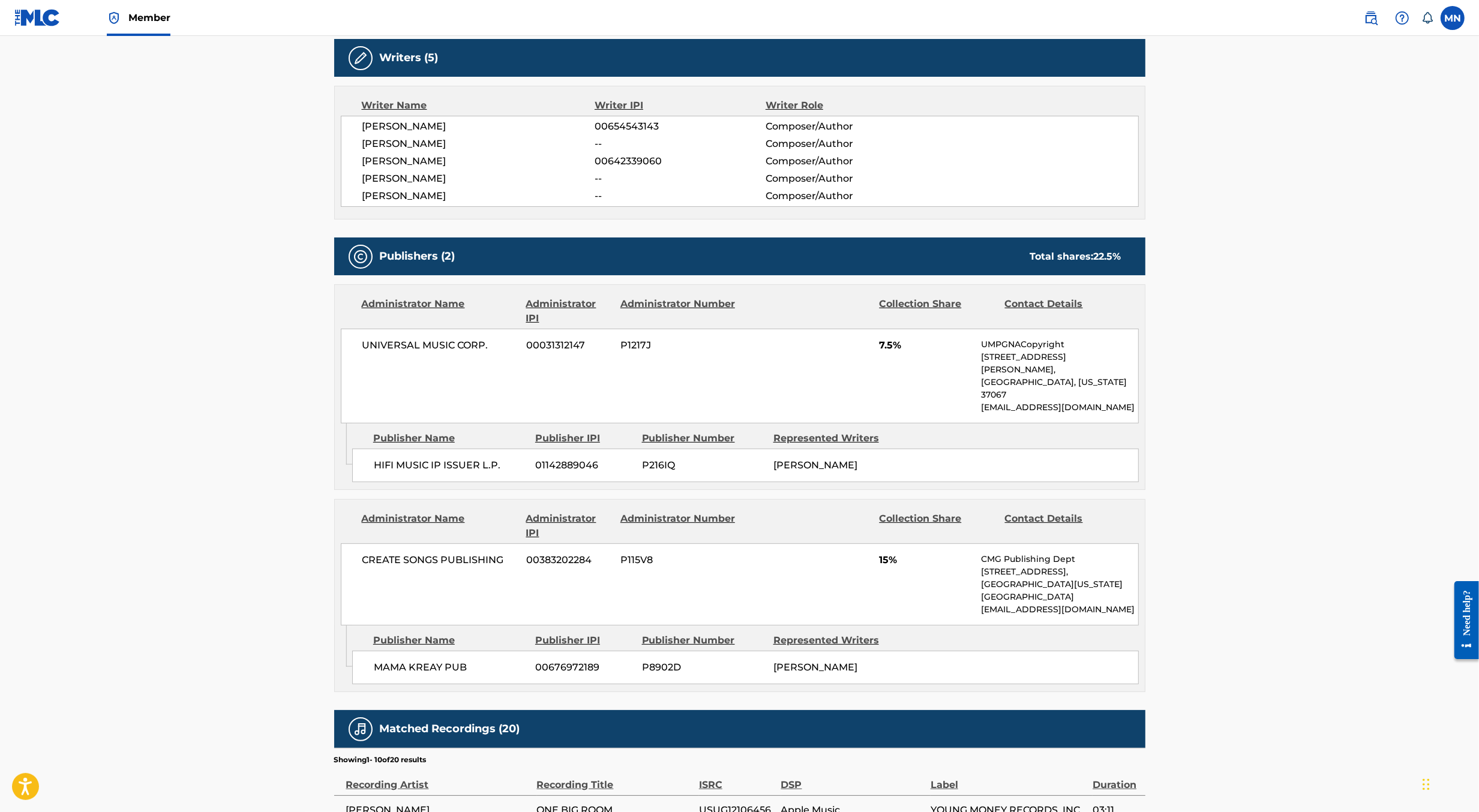
scroll to position [394, 0]
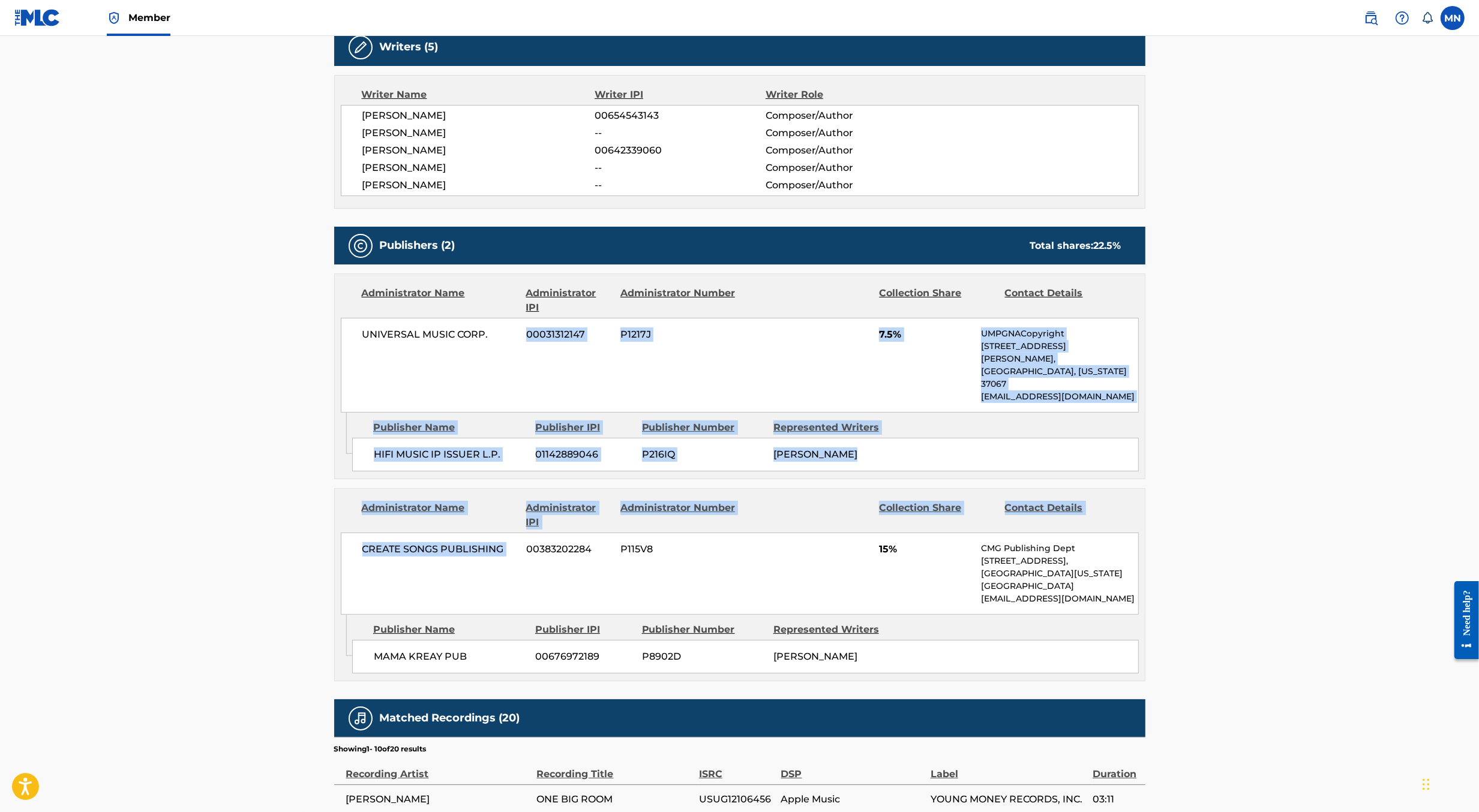
drag, startPoint x: 533, startPoint y: 322, endPoint x: 529, endPoint y: 521, distance: 199.0
click at [529, 521] on div "Publishers (2) Total shares: 22.5 % Administrator Name Administrator IPI Admini…" at bounding box center [740, 453] width 811 height 455
click at [512, 501] on div "Administrator Name" at bounding box center [440, 515] width 155 height 29
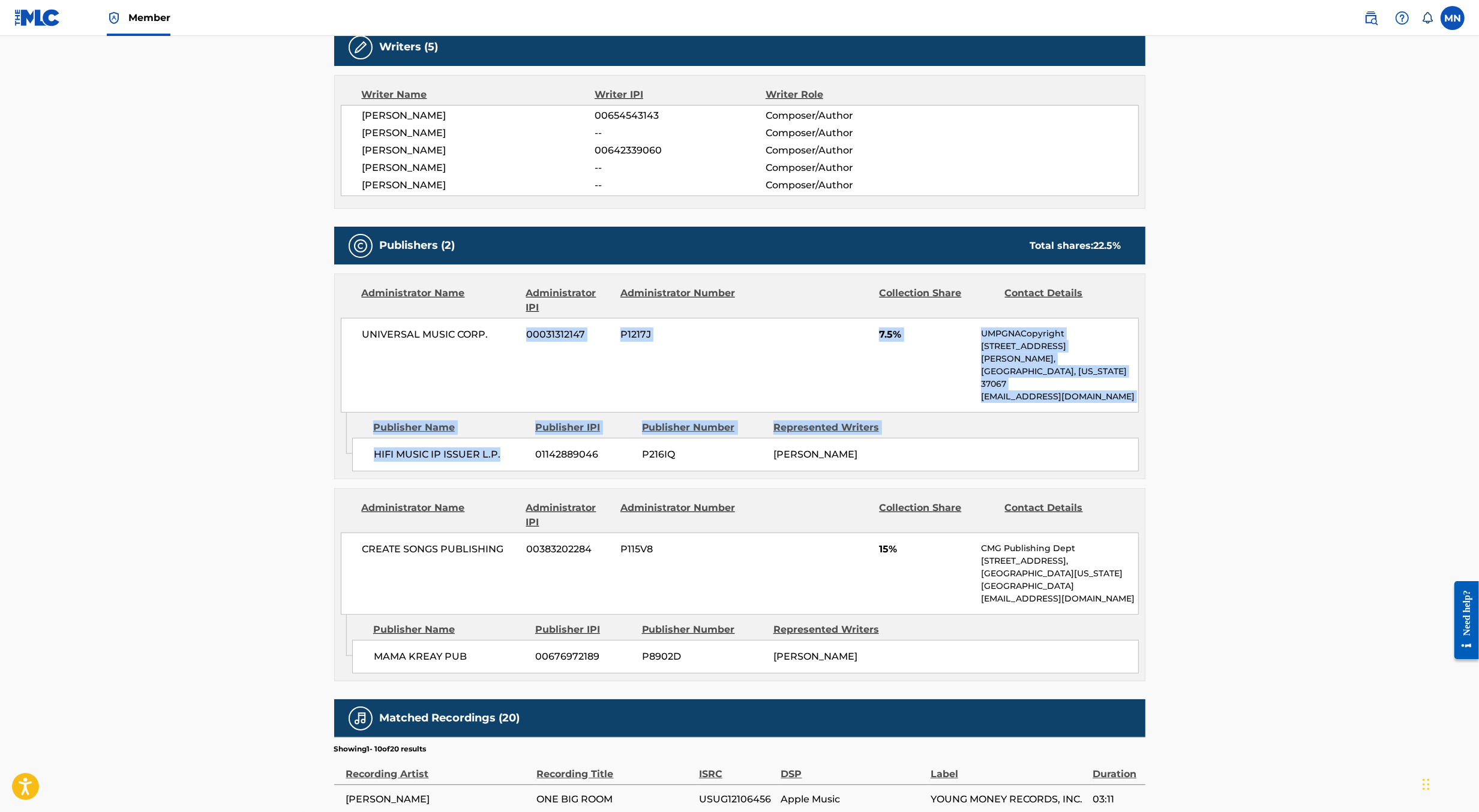
drag, startPoint x: 509, startPoint y: 435, endPoint x: 490, endPoint y: 328, distance: 108.7
click at [490, 328] on div "Administrator Name Administrator IPI Administrator Number Collection Share Cont…" at bounding box center [740, 376] width 811 height 206
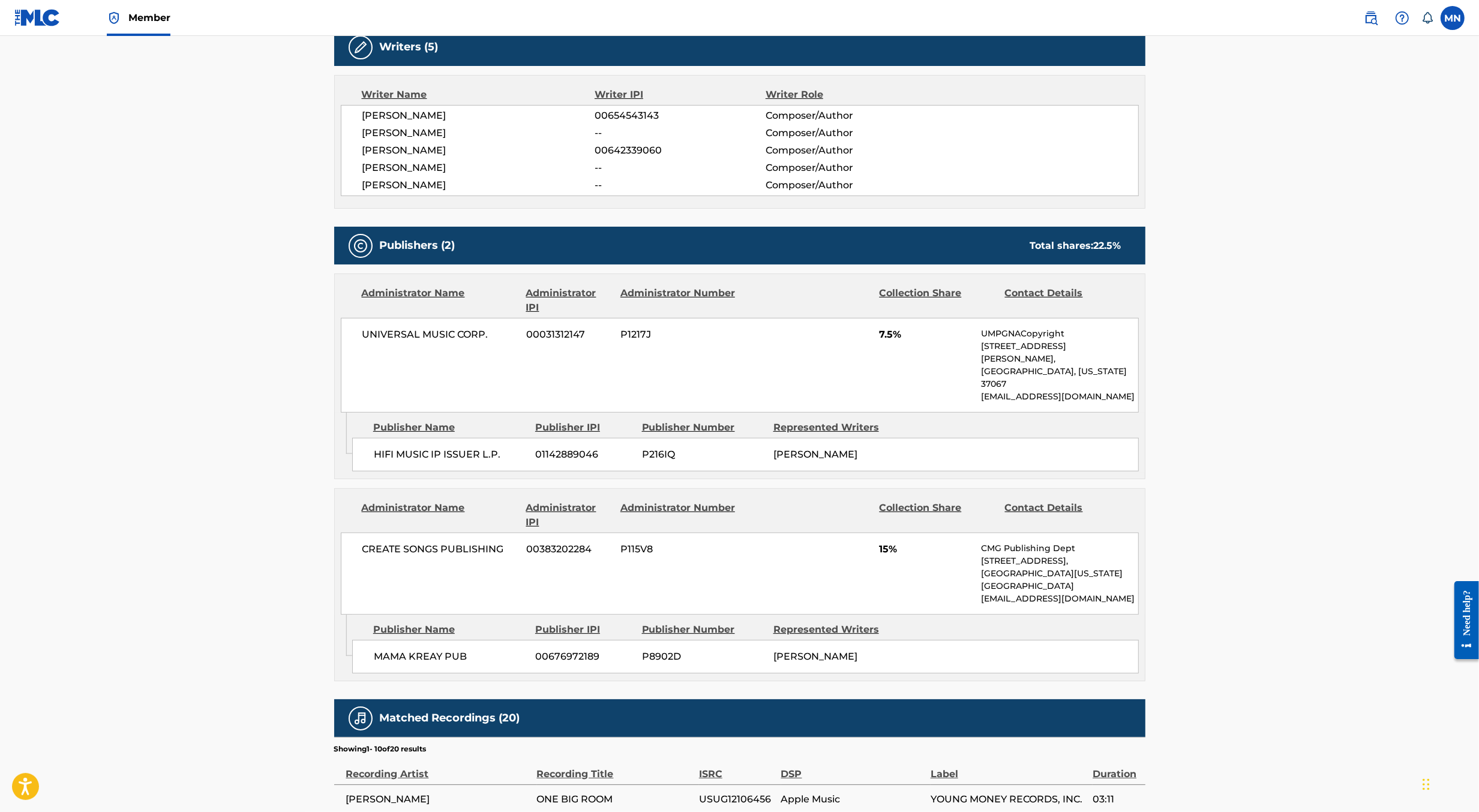
click at [489, 324] on div "UNIVERSAL MUSIC CORP. 00031312147 P1217J 7.5% UMPGNACopyright 1550 W. McEwen Dr…" at bounding box center [740, 365] width 798 height 95
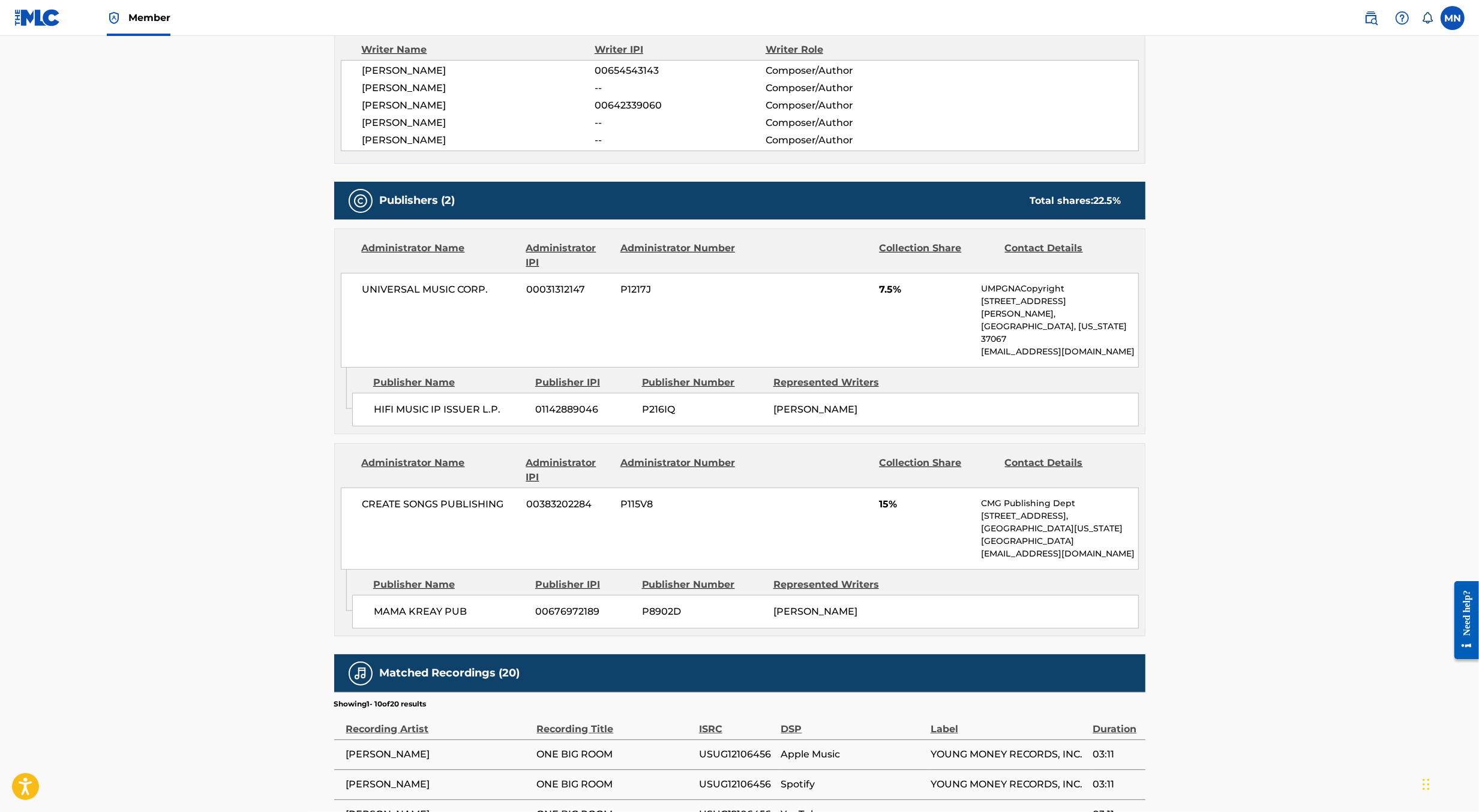
scroll to position [0, 0]
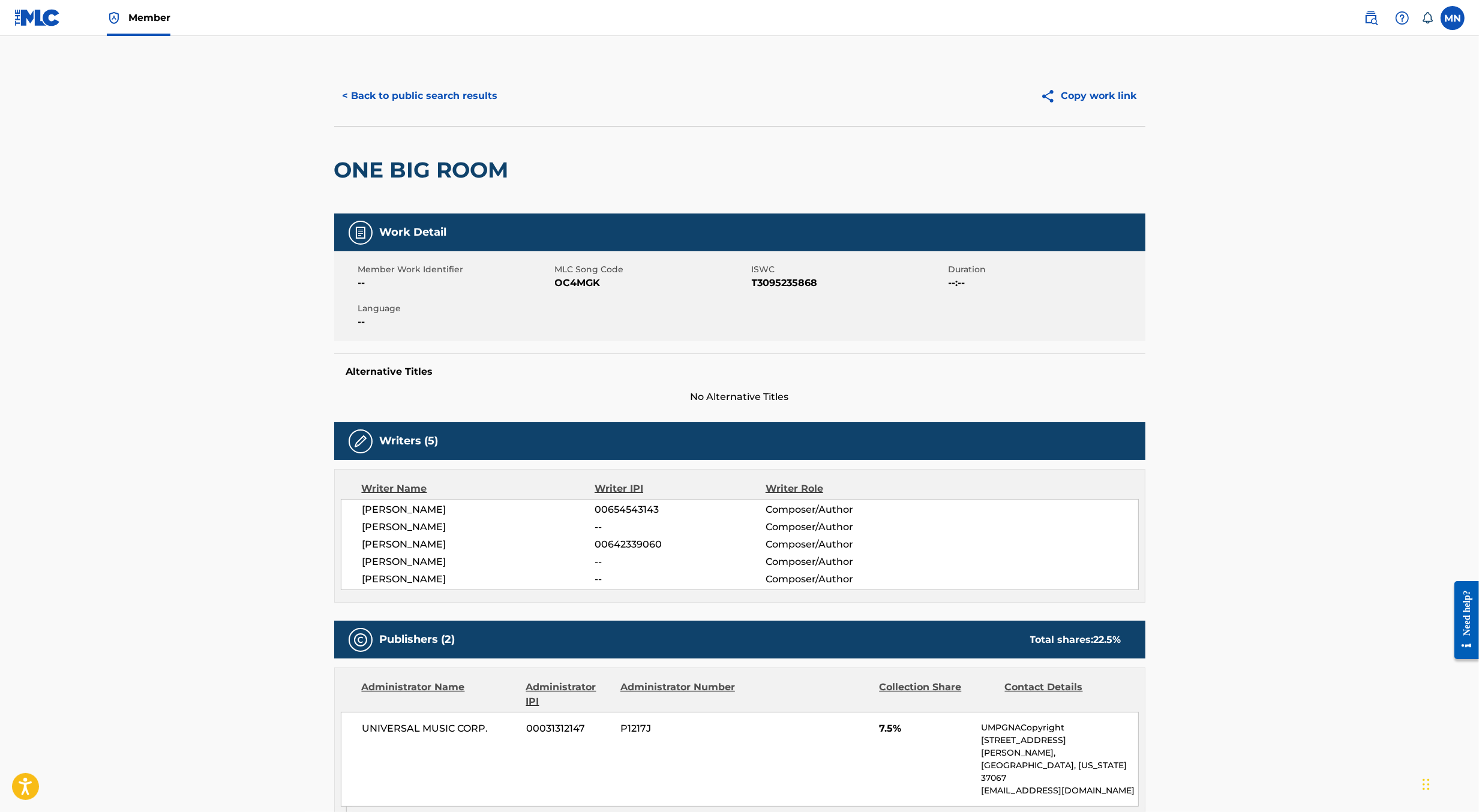
click at [408, 90] on button "< Back to public search results" at bounding box center [420, 95] width 172 height 30
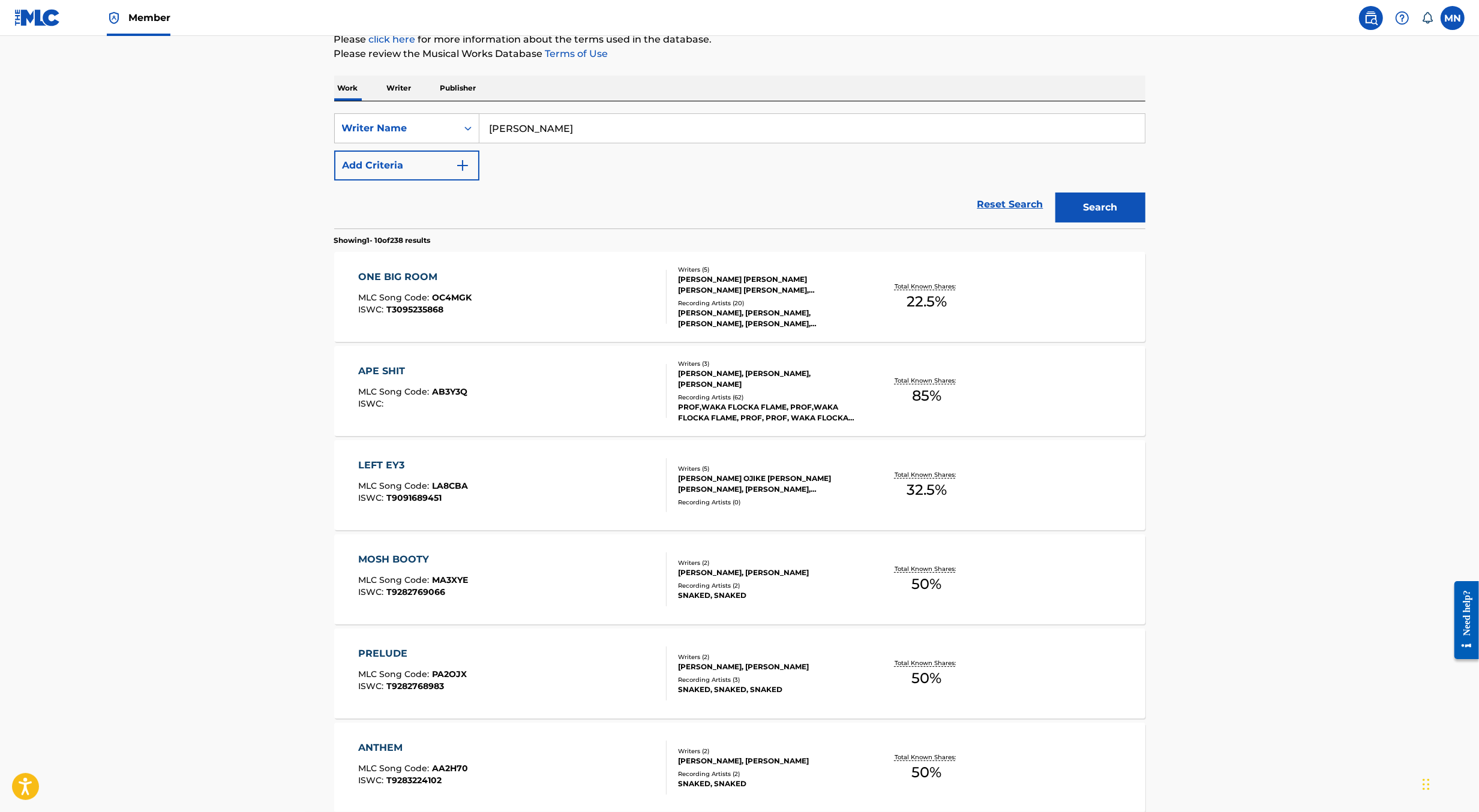
scroll to position [179, 0]
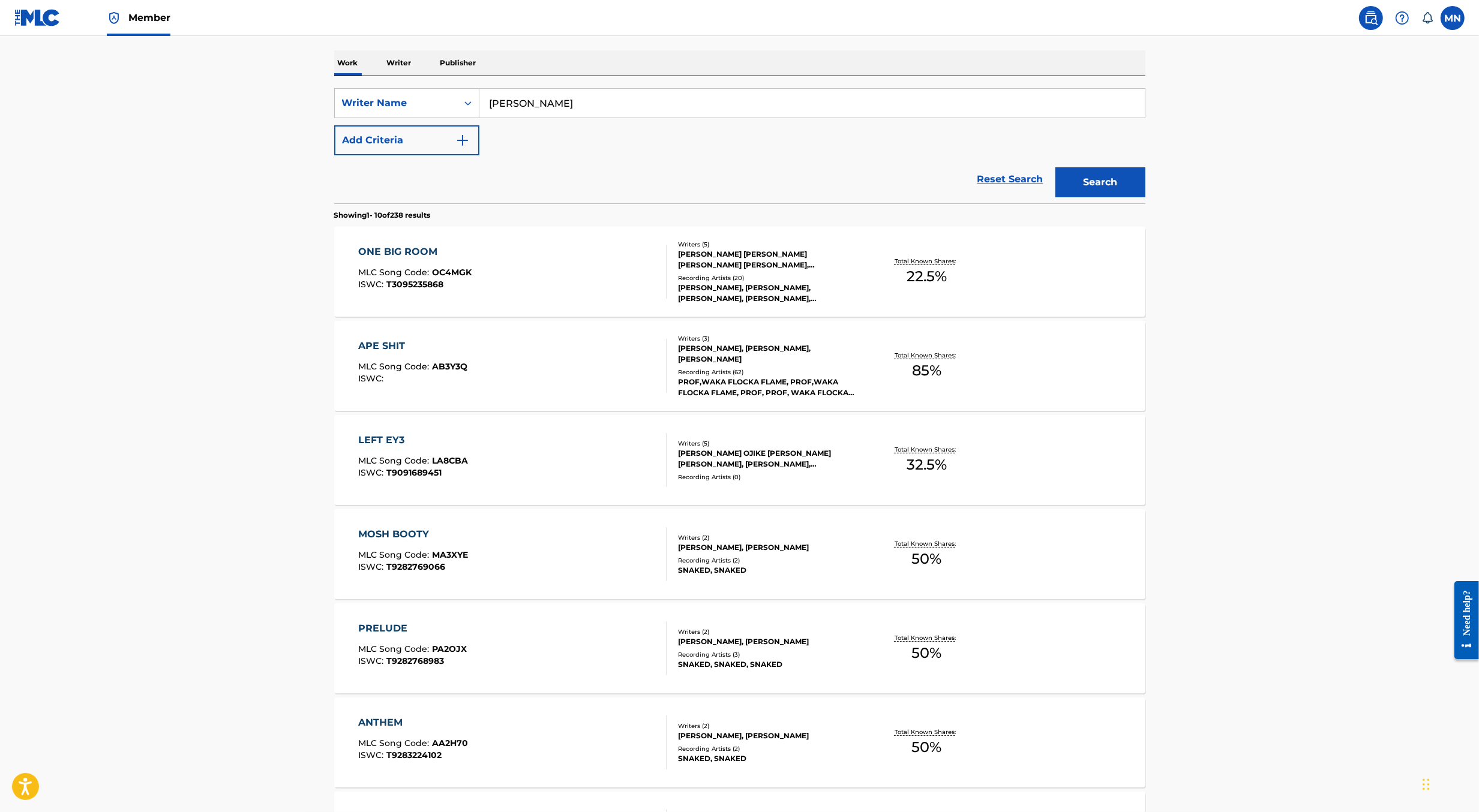
click at [547, 455] on div "LEFT EY3 MLC Song Code : LA8CBA ISWC : T9091689451" at bounding box center [512, 460] width 309 height 54
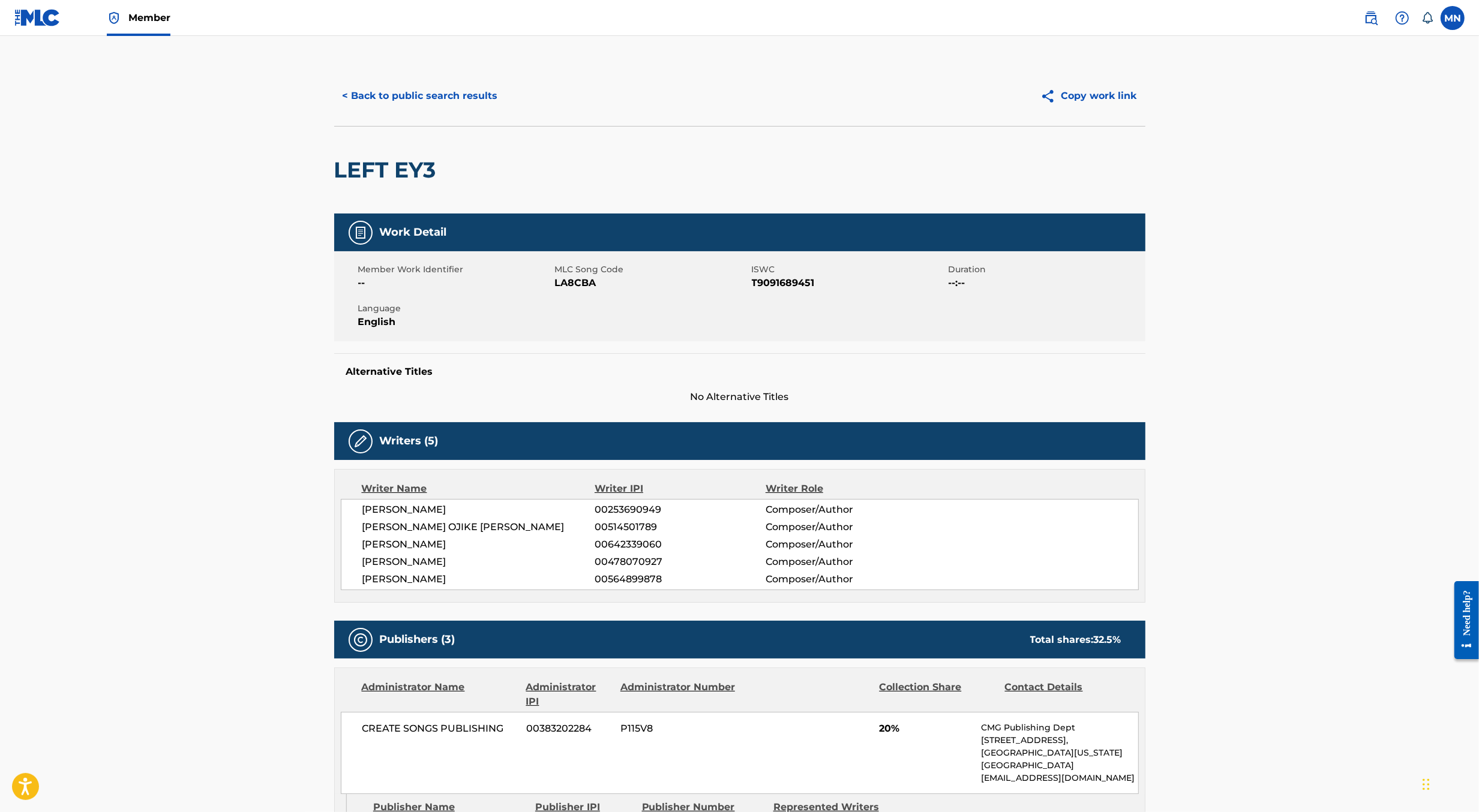
click at [413, 84] on button "< Back to public search results" at bounding box center [420, 95] width 172 height 30
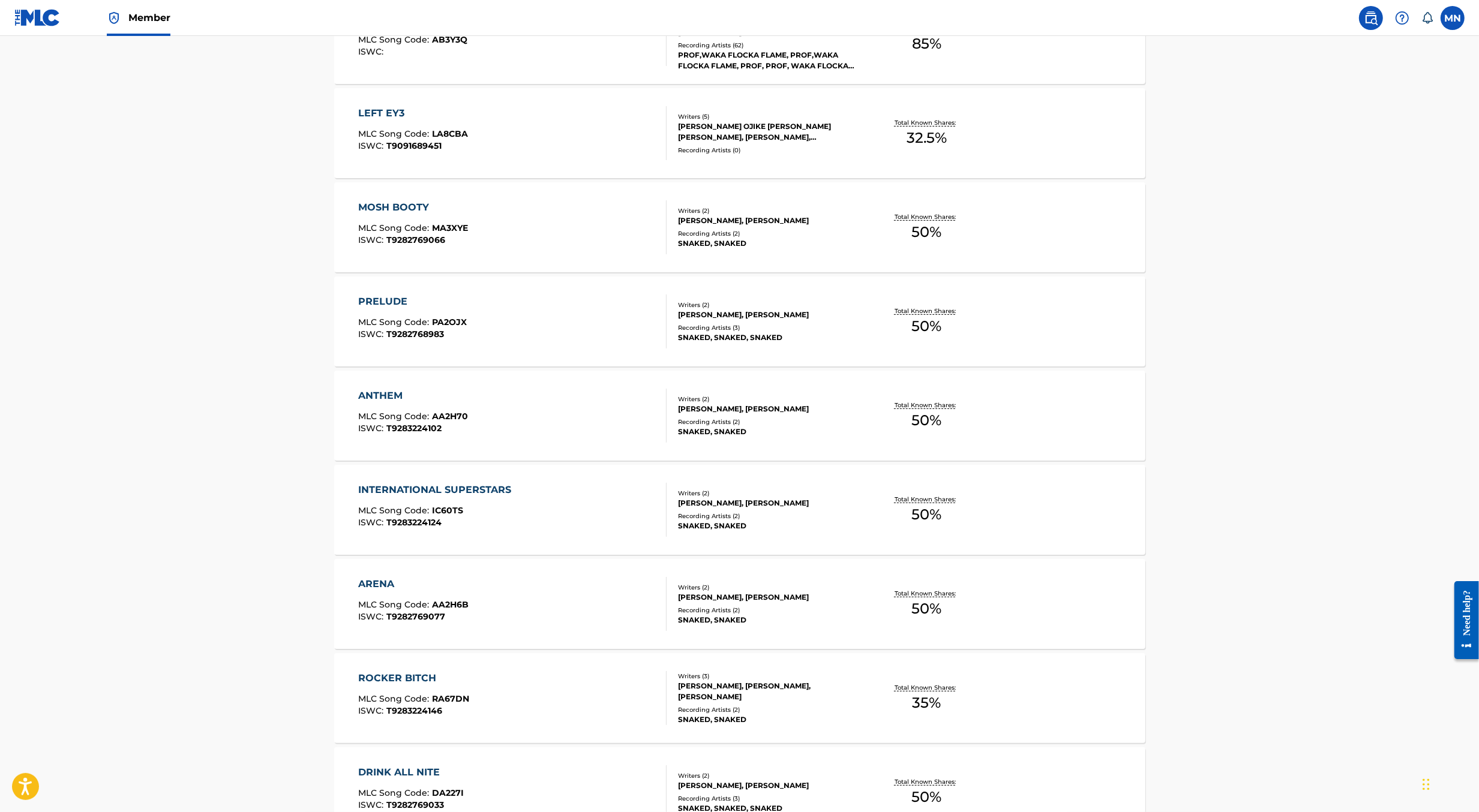
scroll to position [655, 0]
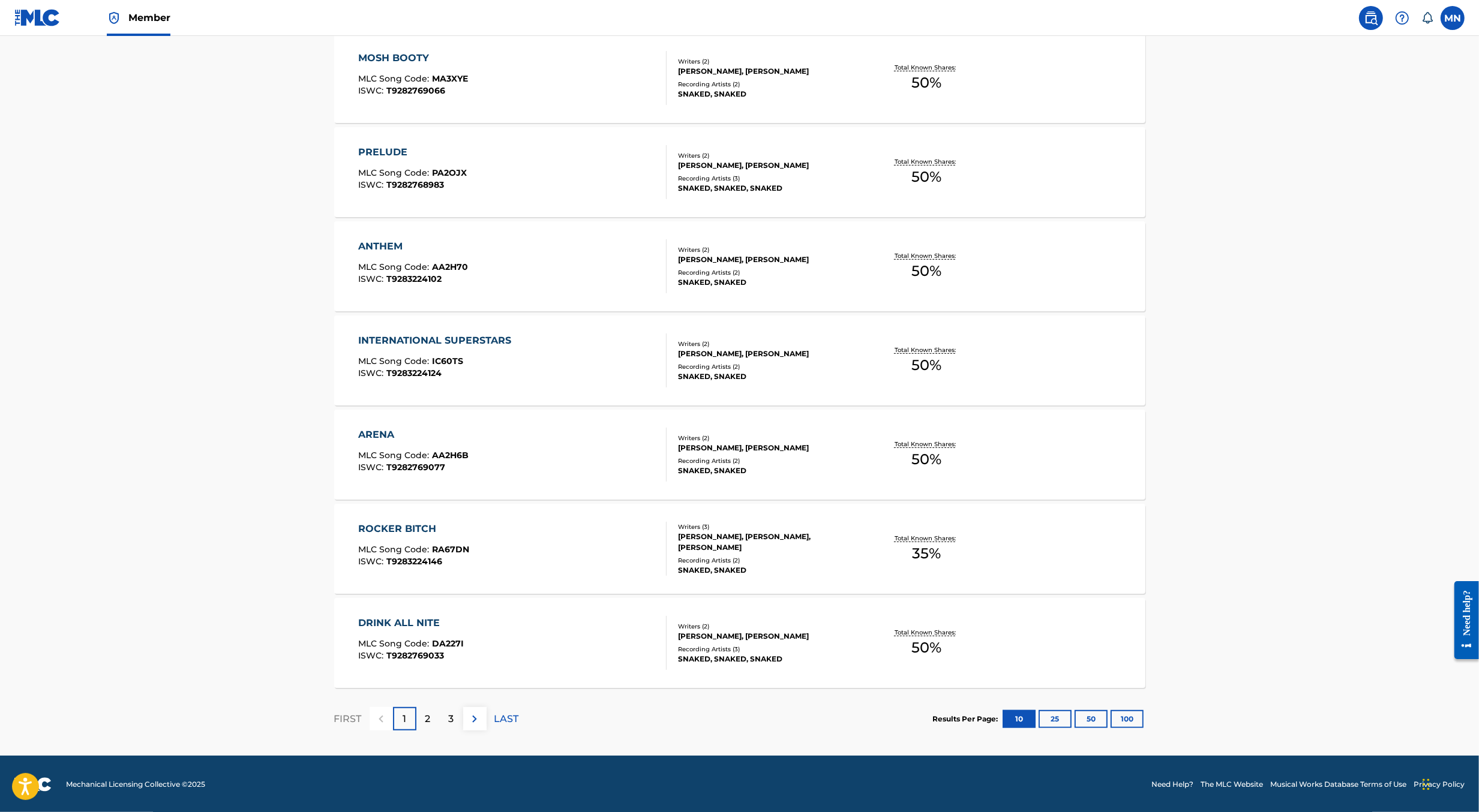
click at [558, 634] on div "DRINK ALL NITE MLC Song Code : DA227I ISWC : T9282769033" at bounding box center [512, 643] width 309 height 54
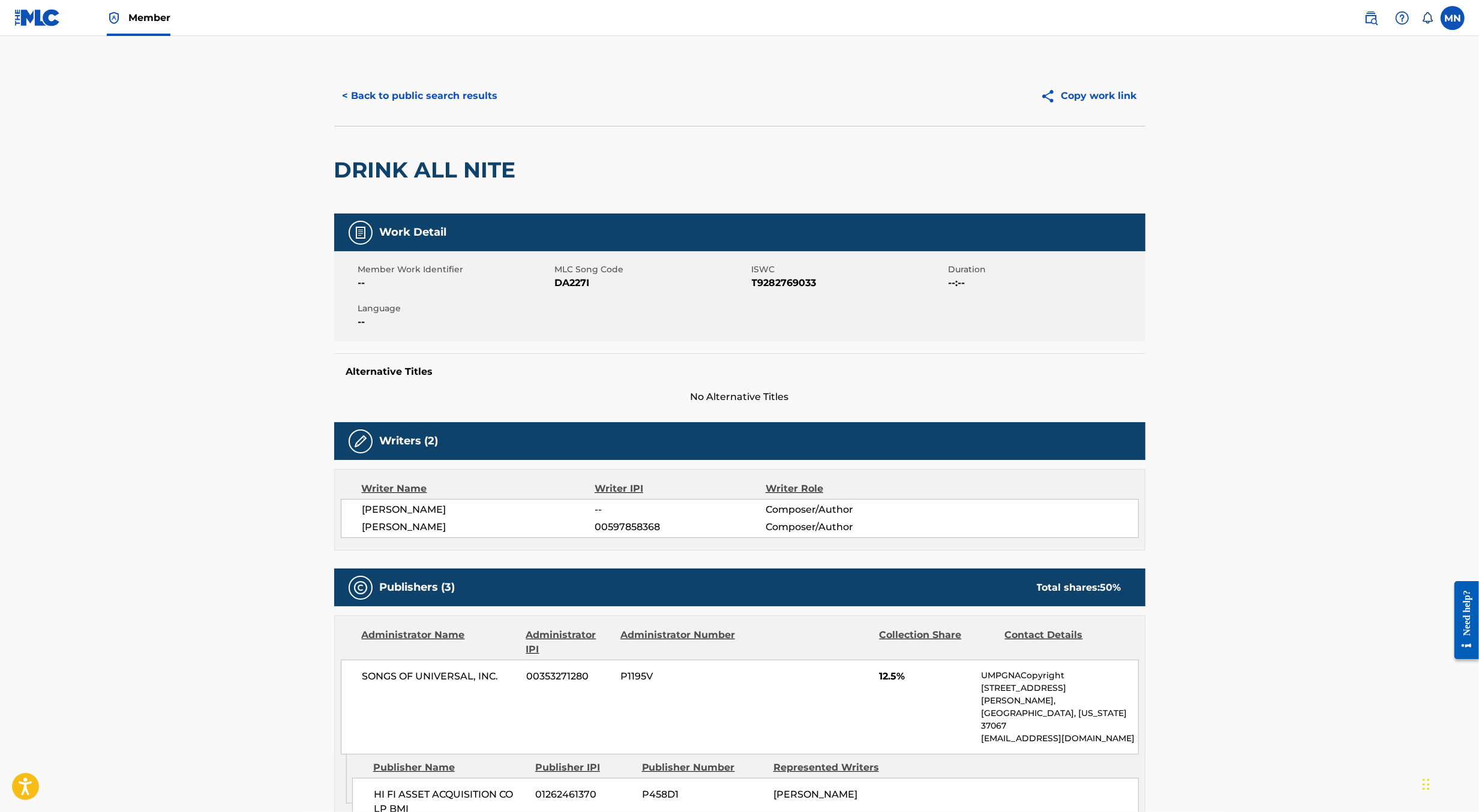
click at [436, 98] on button "< Back to public search results" at bounding box center [420, 95] width 172 height 30
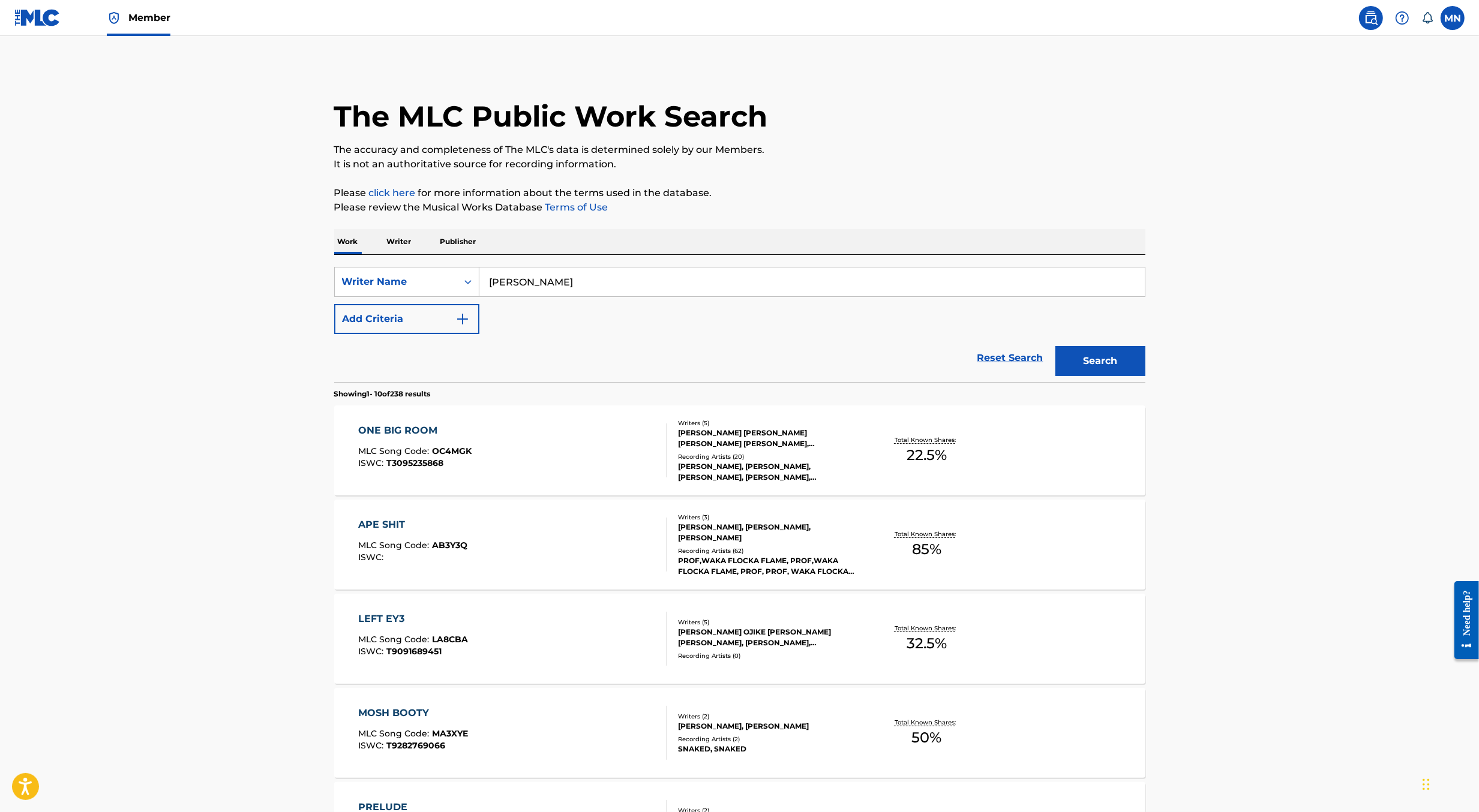
scroll to position [655, 0]
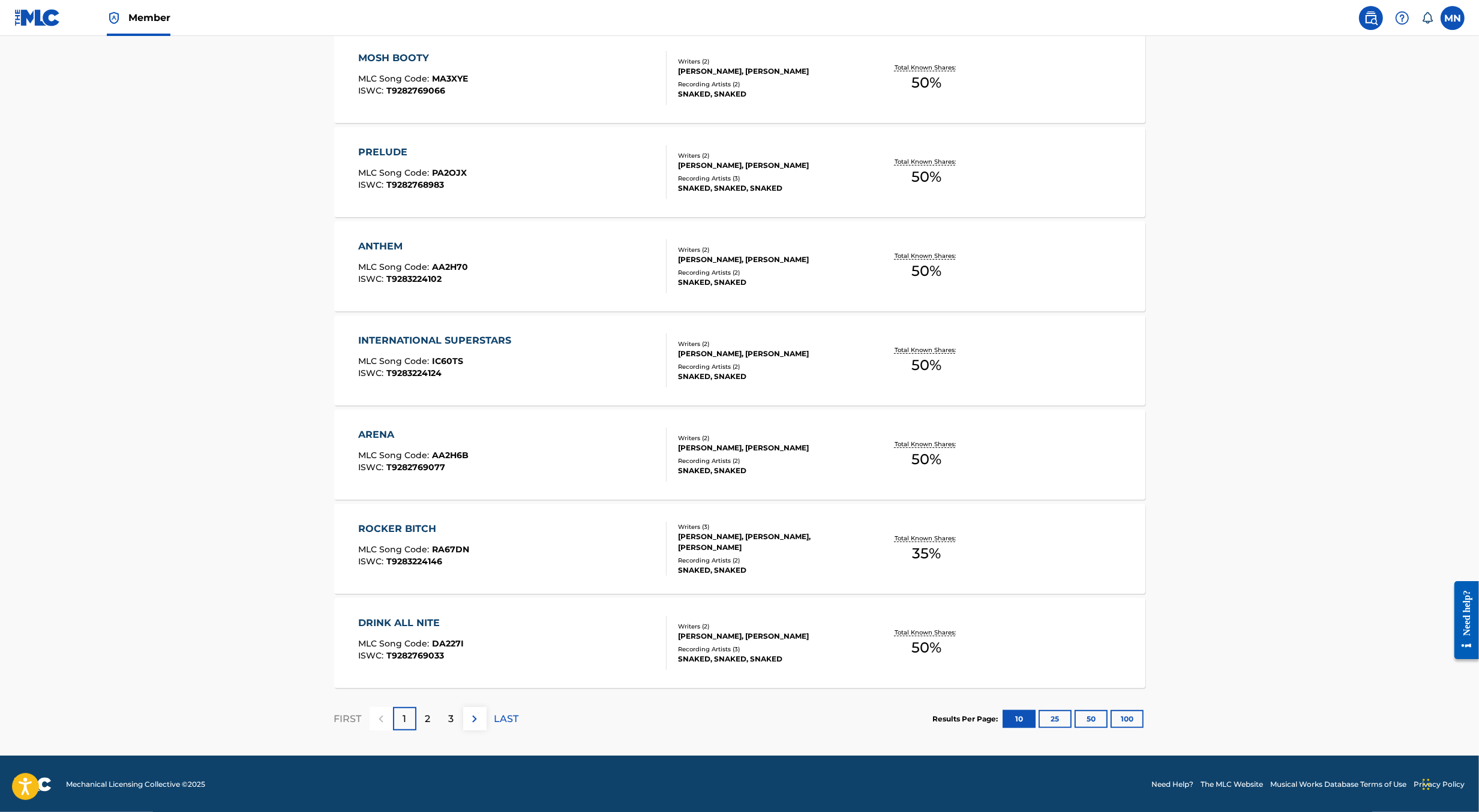
click at [460, 450] on span "AA2H6B" at bounding box center [451, 455] width 37 height 11
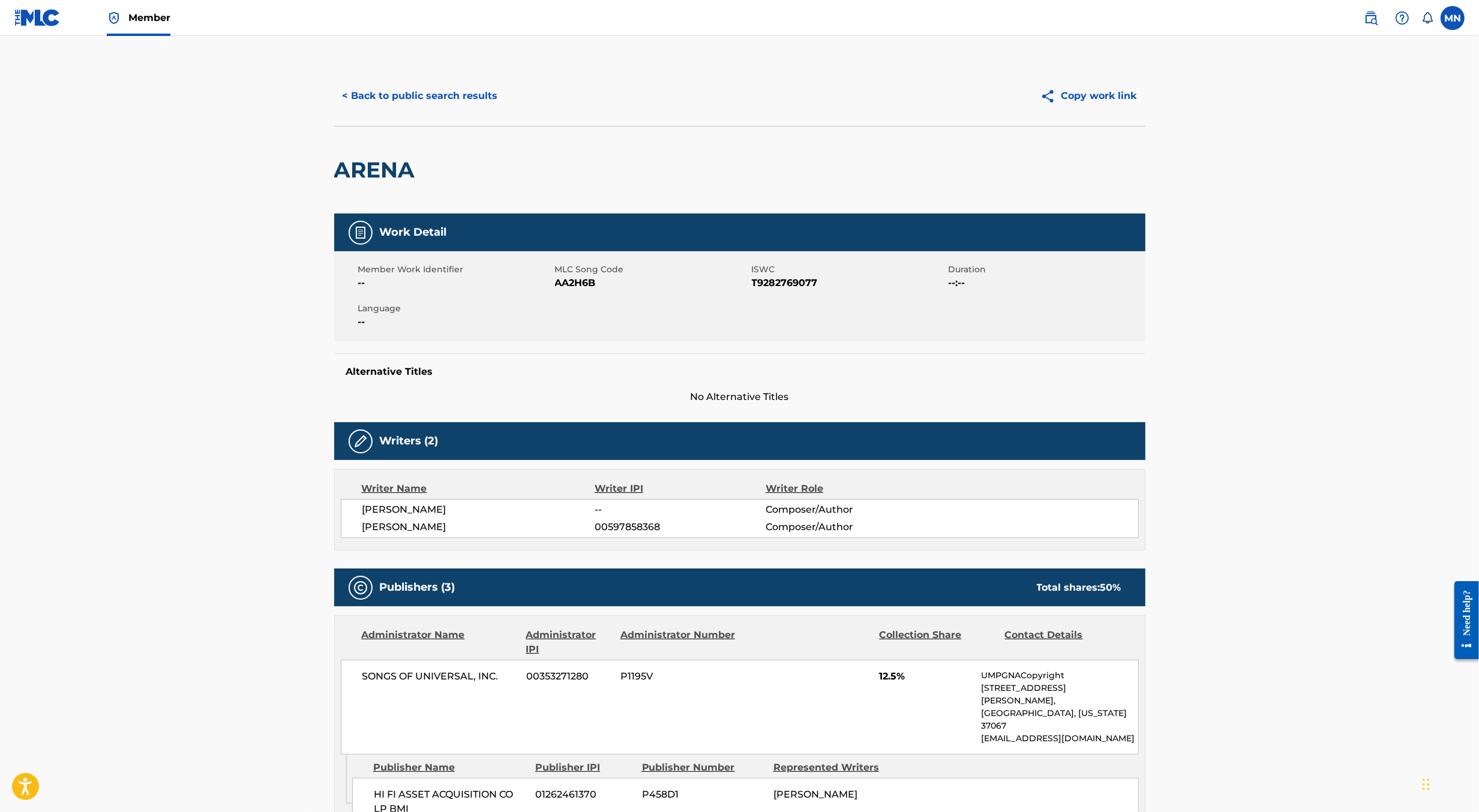
click at [421, 100] on button "< Back to public search results" at bounding box center [420, 95] width 172 height 30
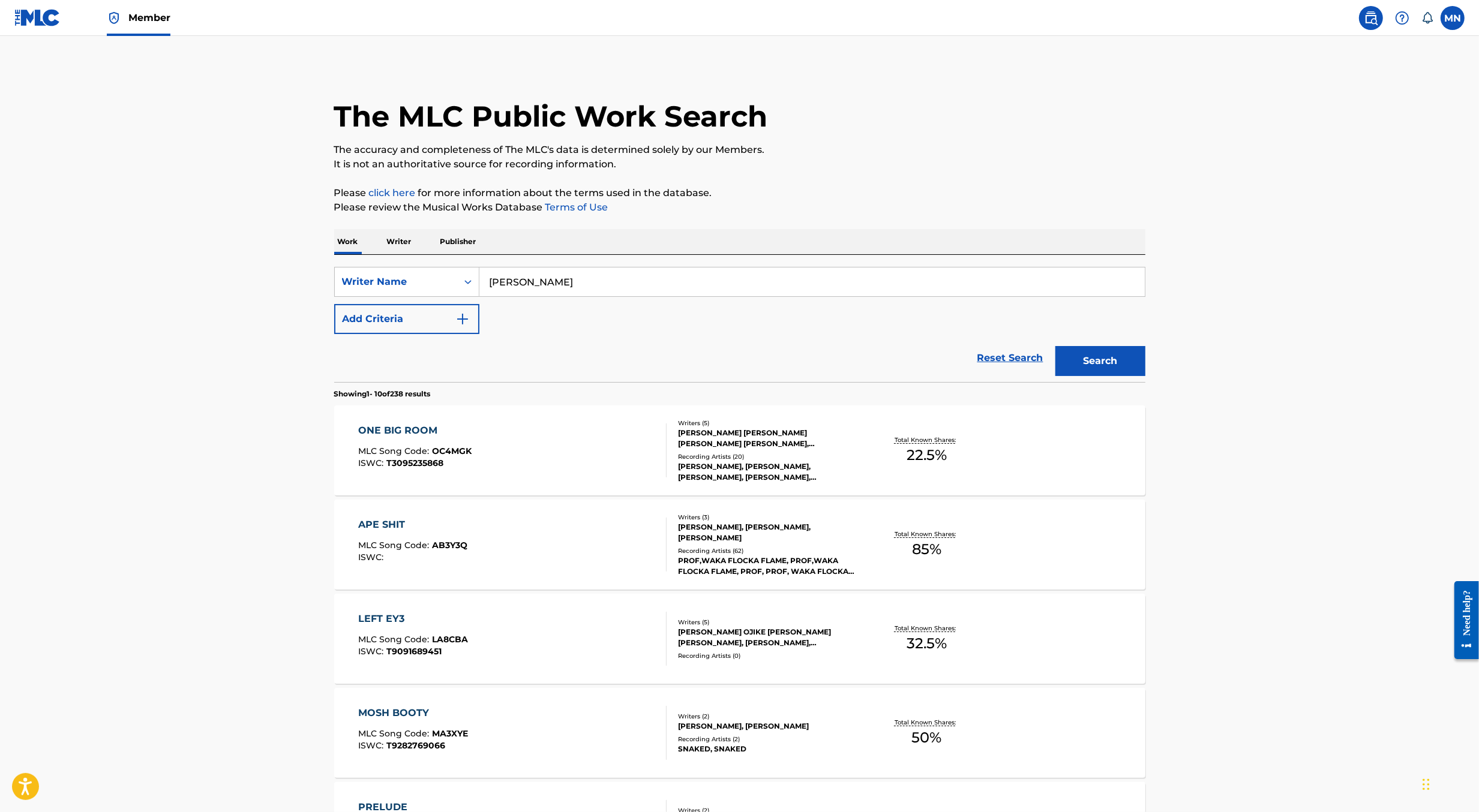
scroll to position [655, 0]
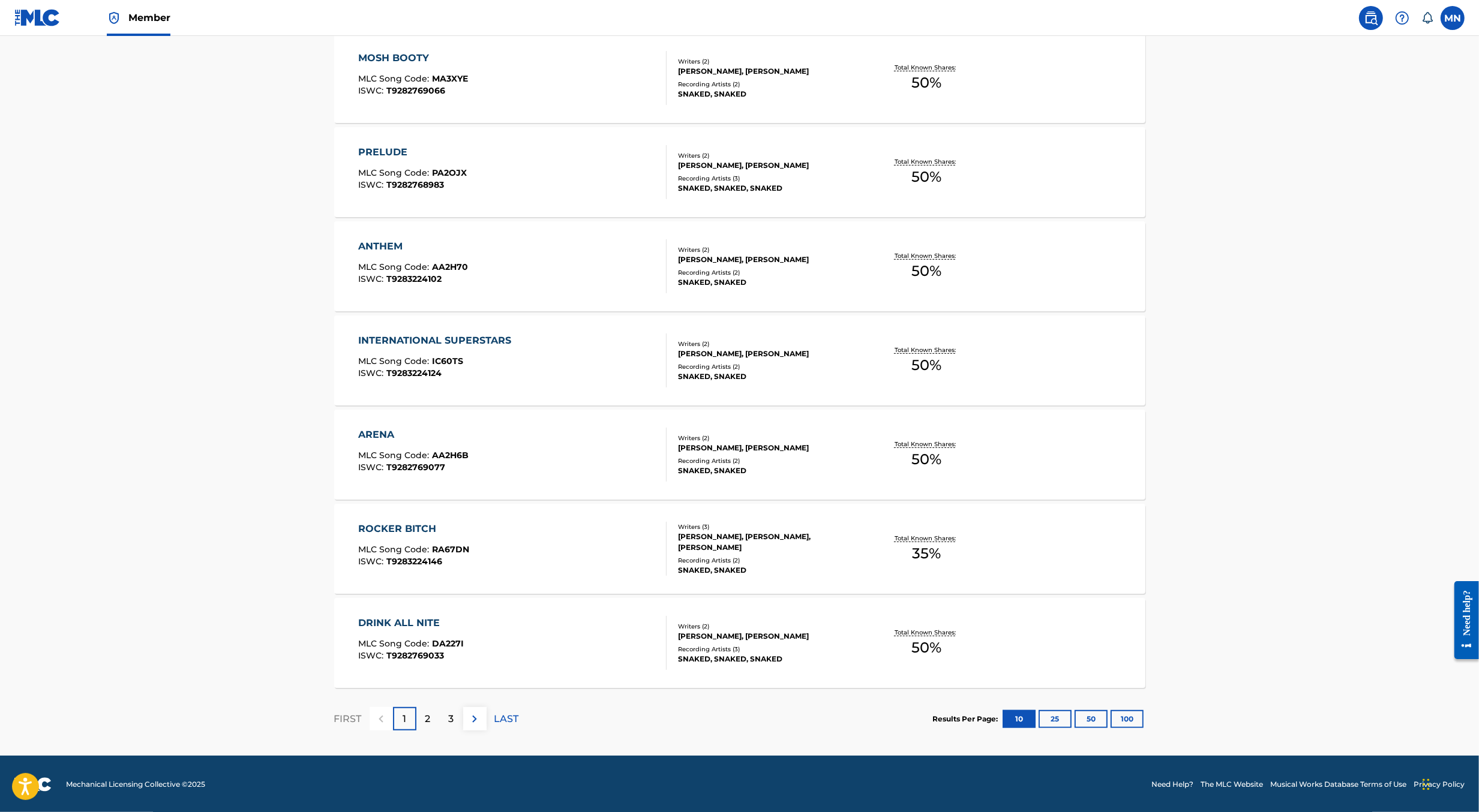
click at [515, 261] on div "ANTHEM MLC Song Code : AA2H70 ISWC : T9283224102" at bounding box center [512, 266] width 309 height 54
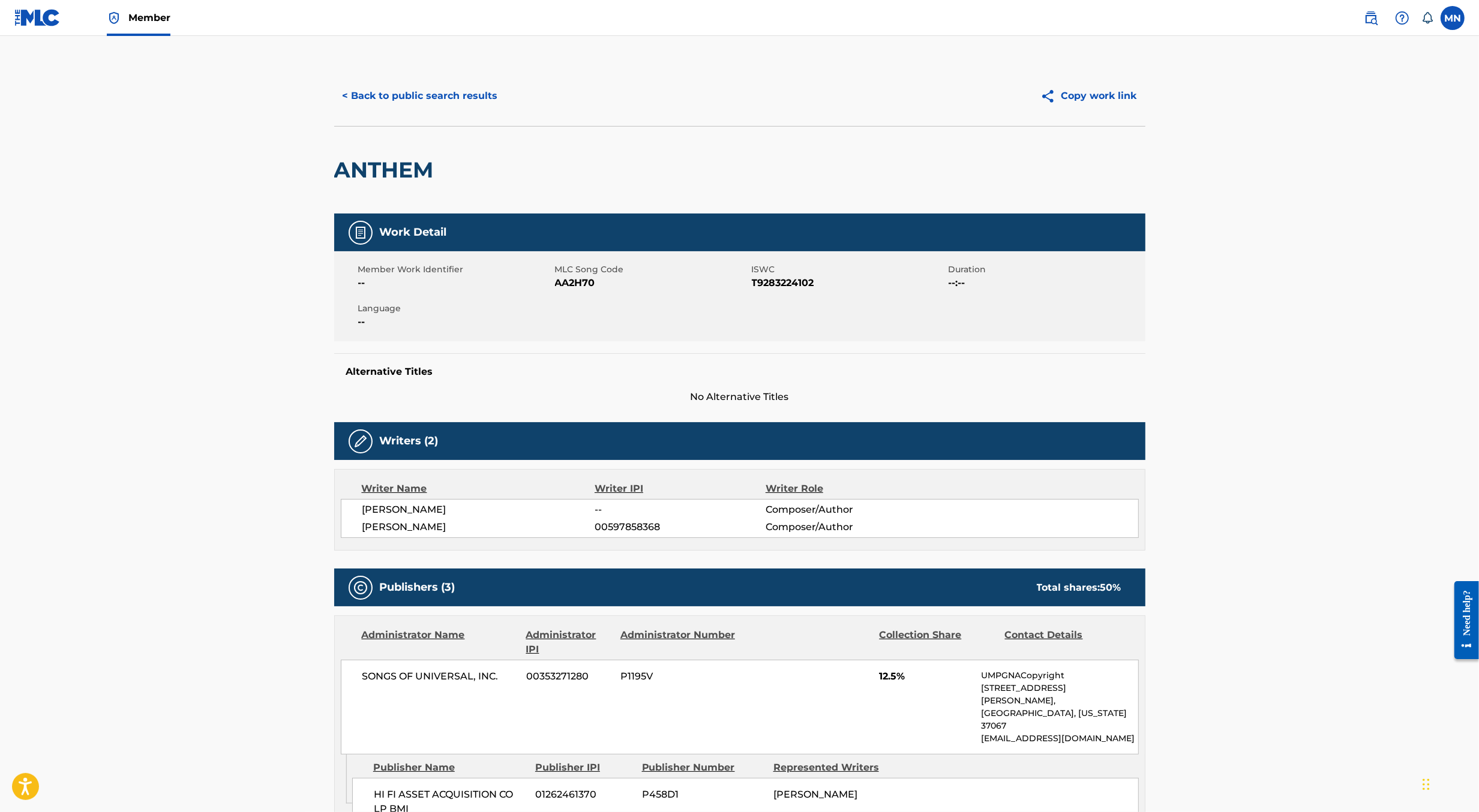
click at [430, 106] on button "< Back to public search results" at bounding box center [420, 95] width 172 height 30
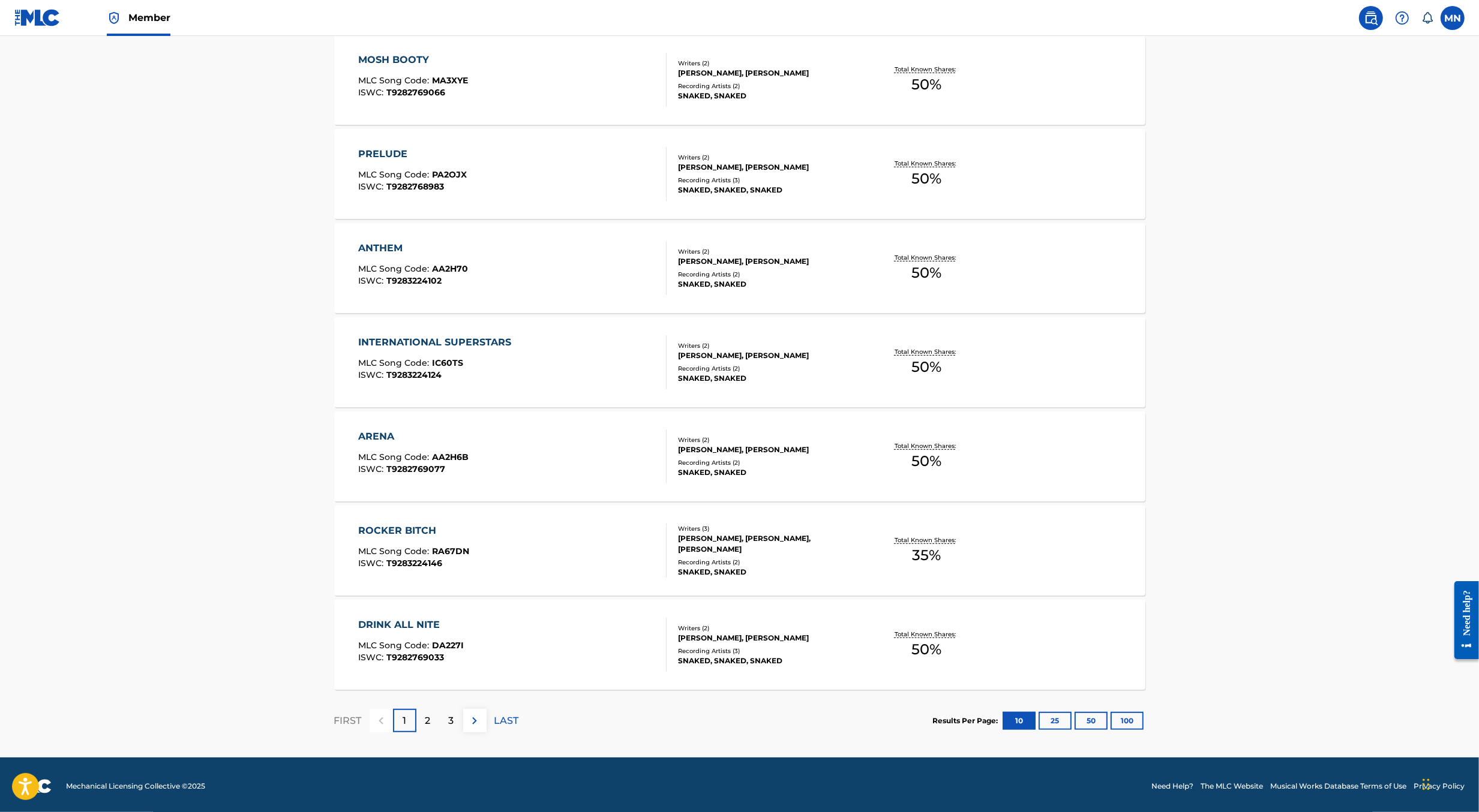
scroll to position [655, 0]
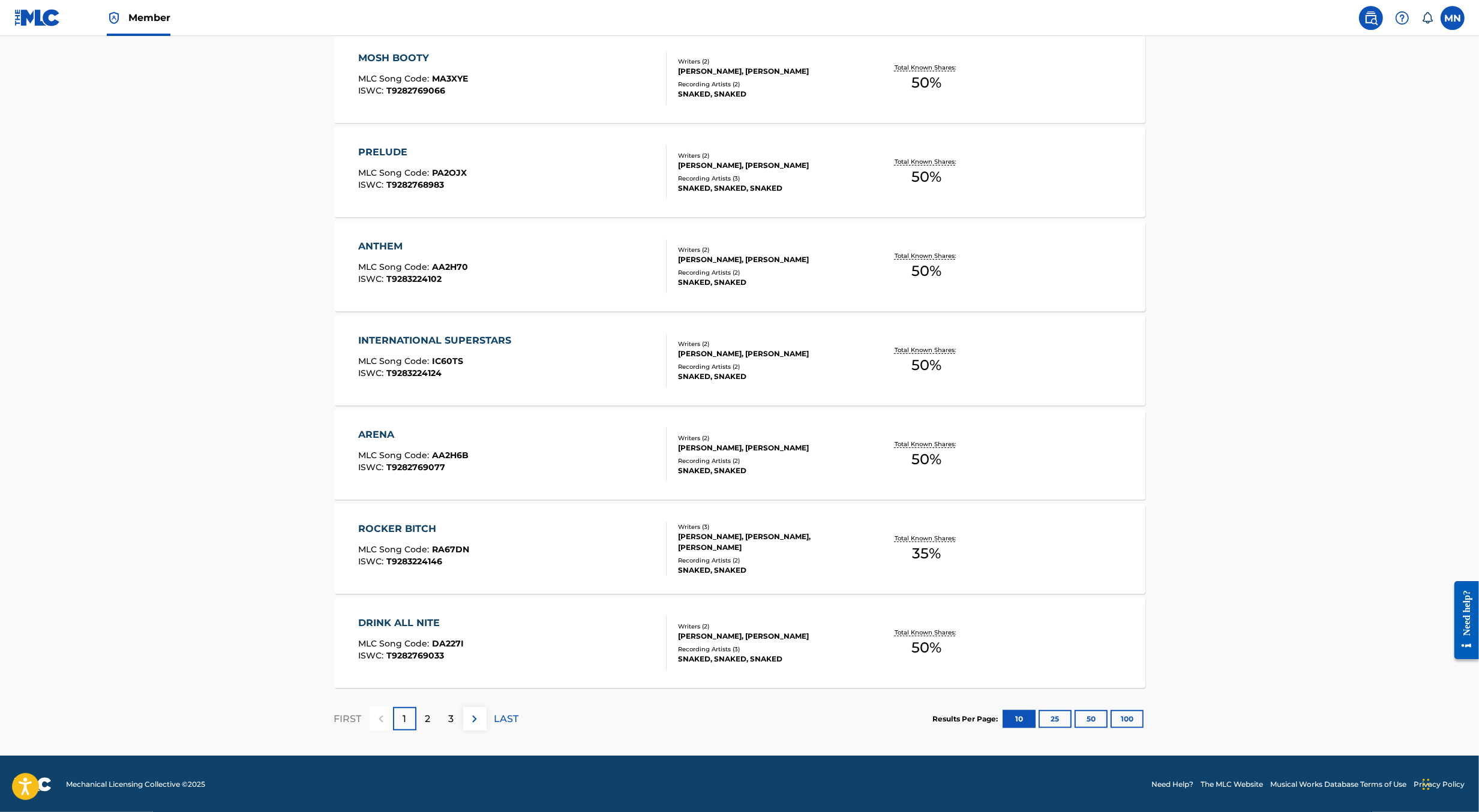
click at [434, 717] on div "2" at bounding box center [428, 719] width 23 height 23
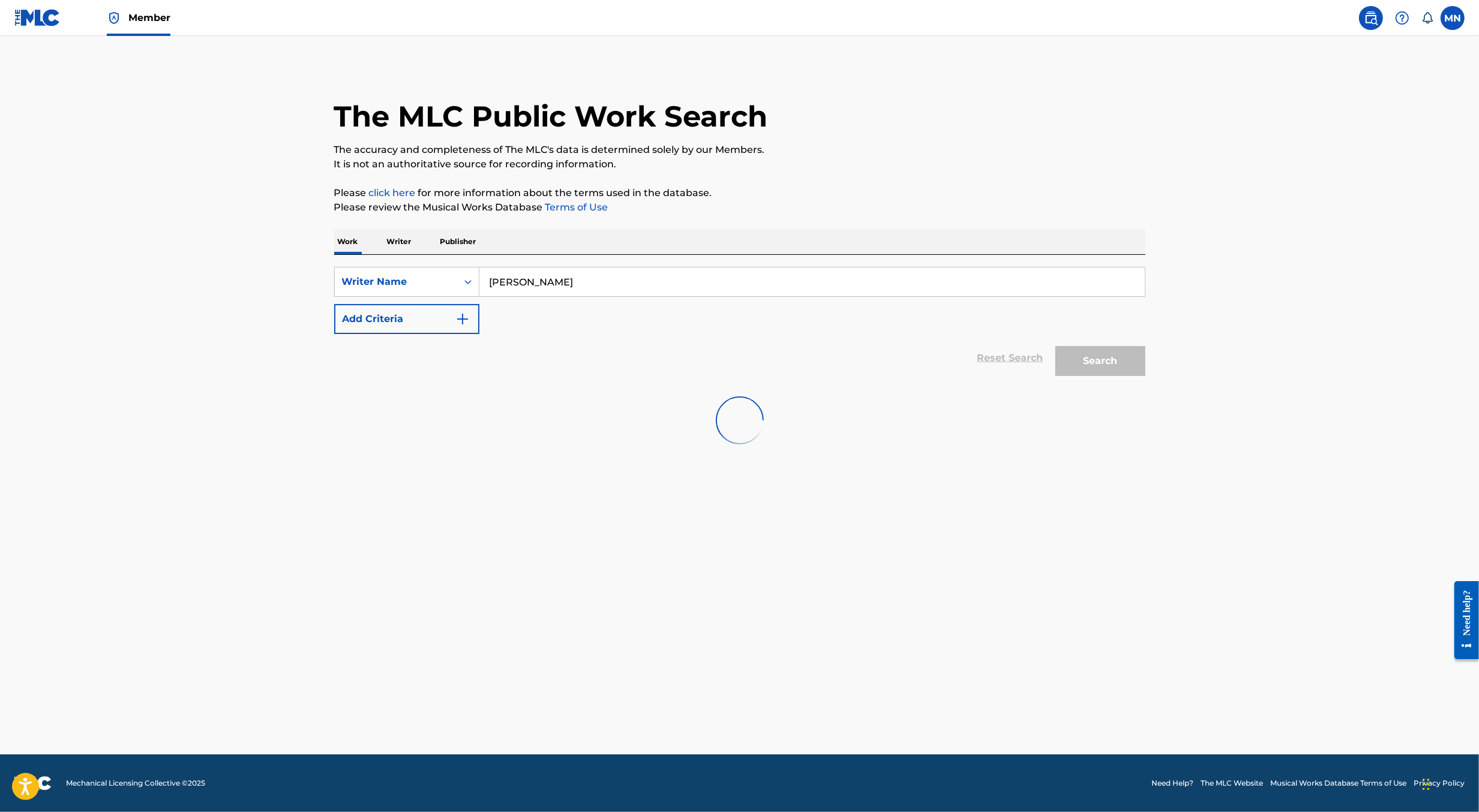
scroll to position [0, 0]
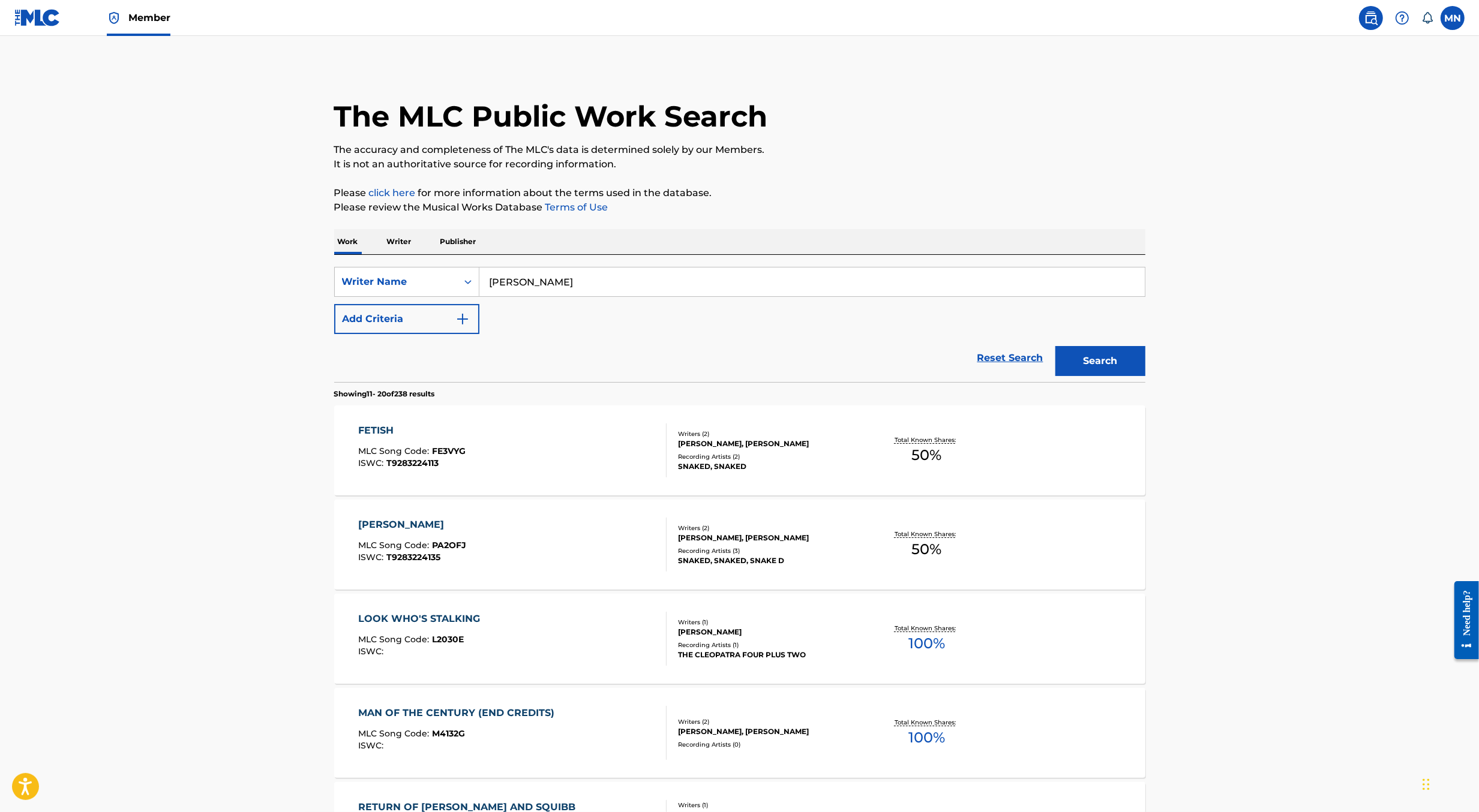
click at [563, 458] on div "FETISH MLC Song Code : FE3VYG ISWC : T9283224113" at bounding box center [512, 450] width 309 height 54
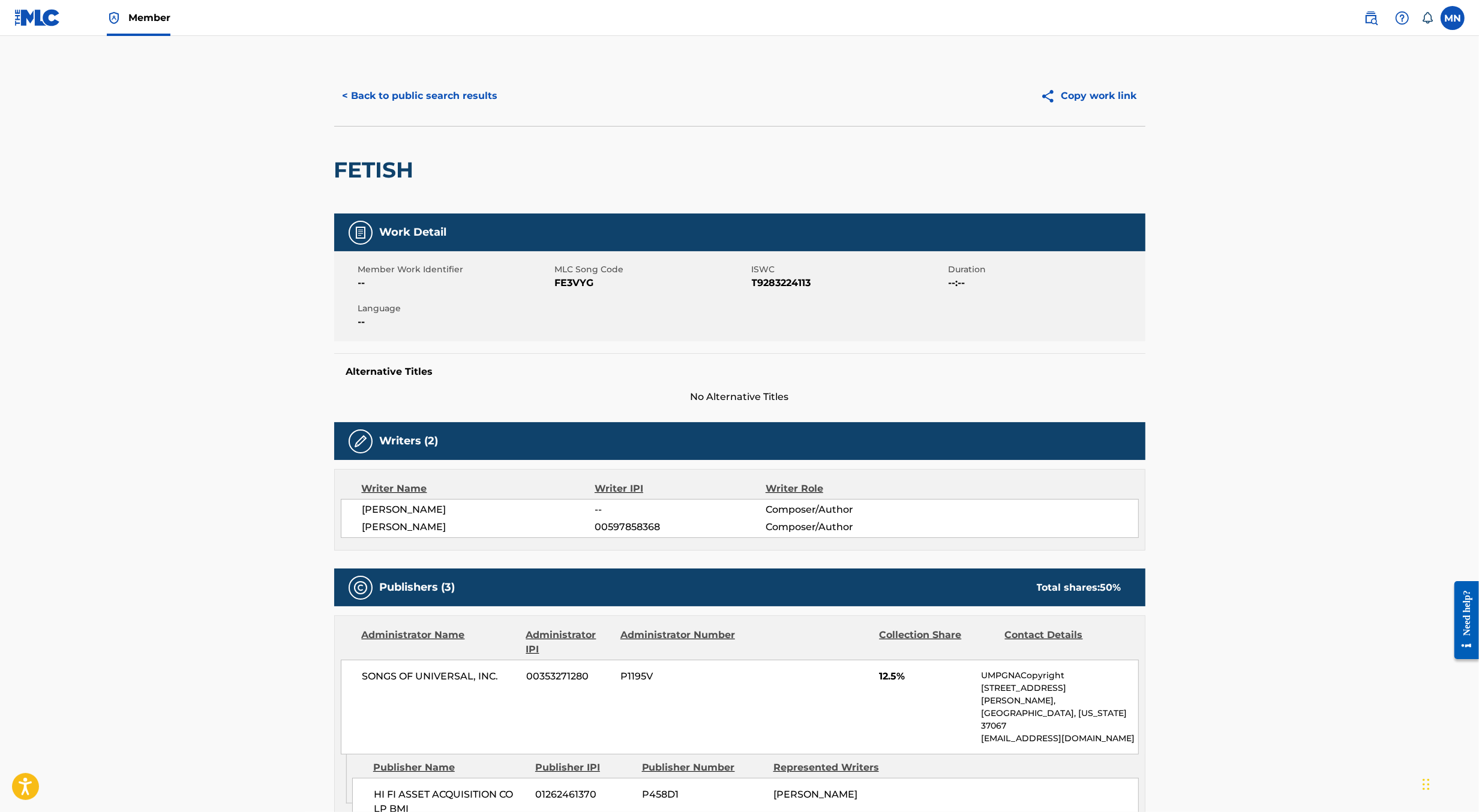
click at [462, 100] on button "< Back to public search results" at bounding box center [420, 95] width 172 height 30
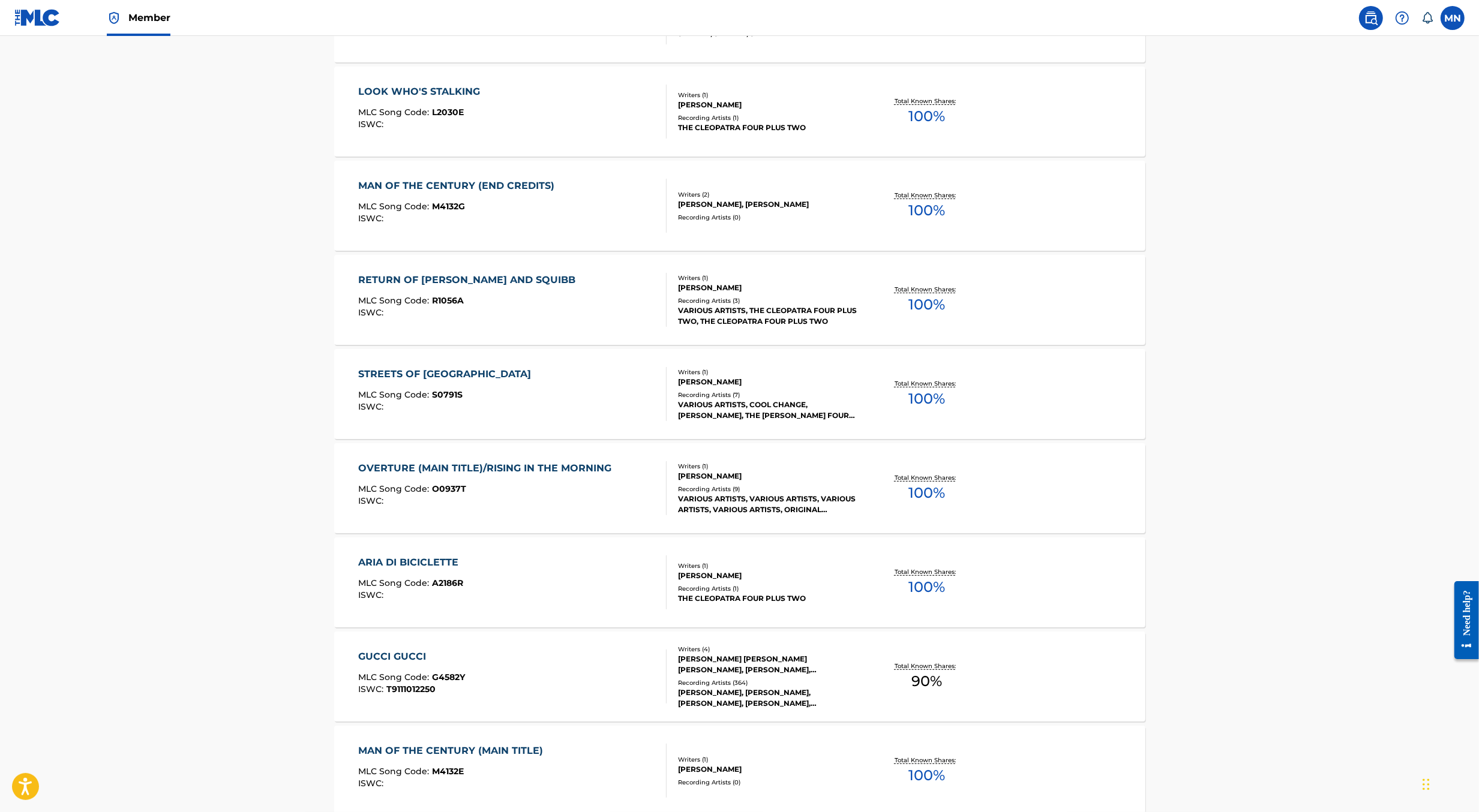
click at [567, 226] on div "MAN OF THE CENTURY (END CREDITS) MLC Song Code : M4132G ISWC :" at bounding box center [512, 206] width 309 height 54
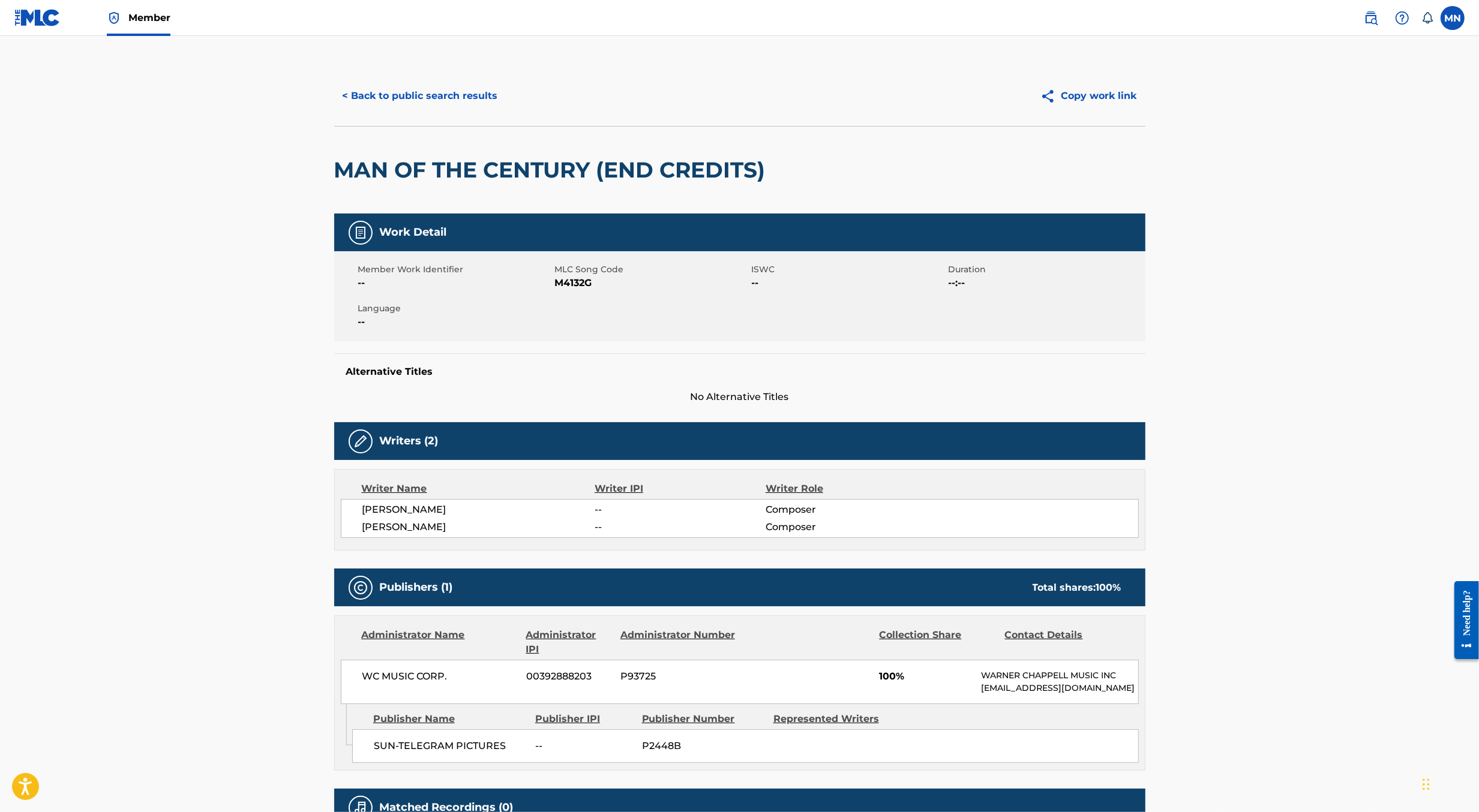
click at [439, 100] on button "< Back to public search results" at bounding box center [420, 95] width 172 height 30
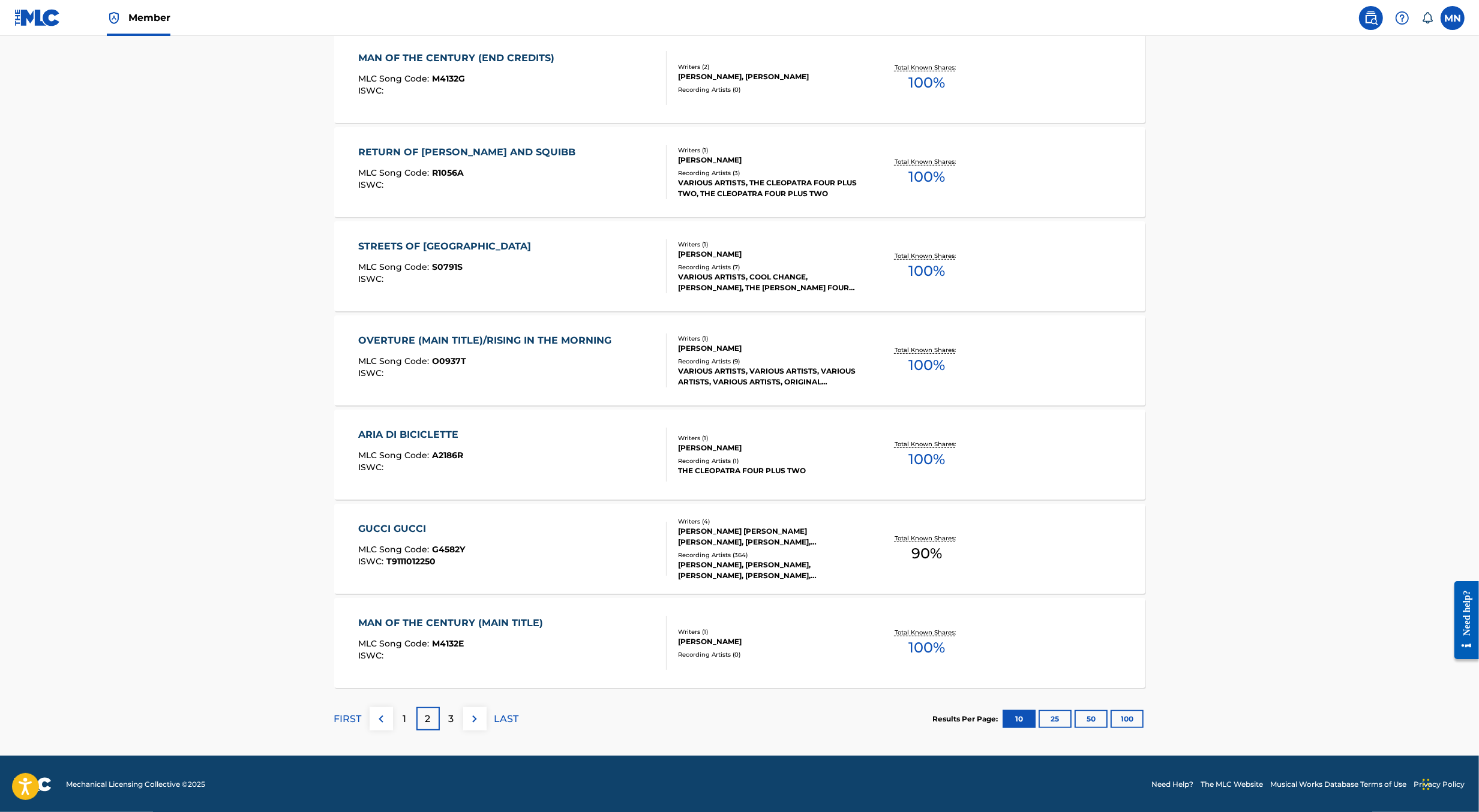
click at [558, 549] on div "GUCCI GUCCI MLC Song Code : G4582Y ISWC : T9111012250" at bounding box center [512, 549] width 309 height 54
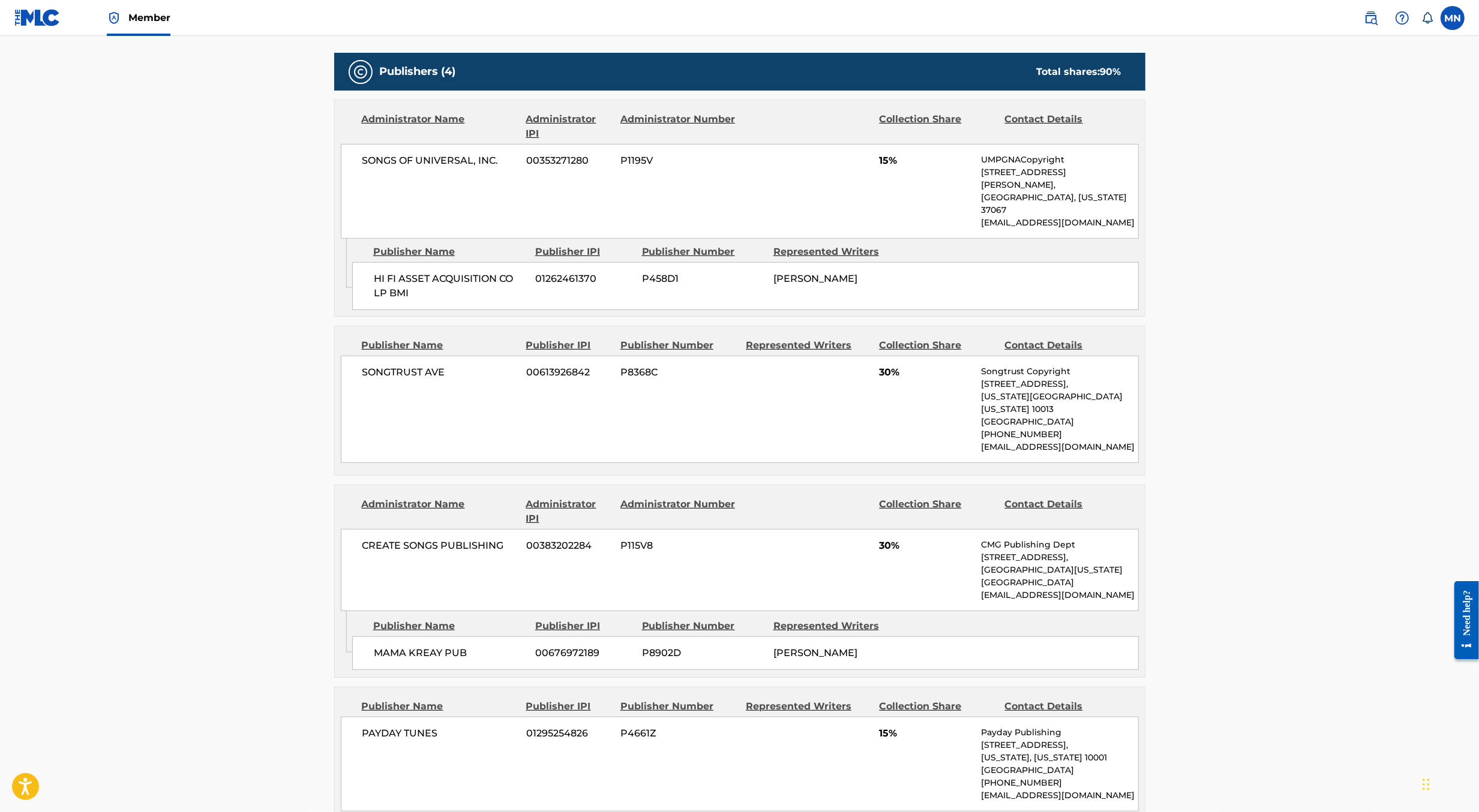
click at [1370, 18] on img at bounding box center [1371, 18] width 15 height 15
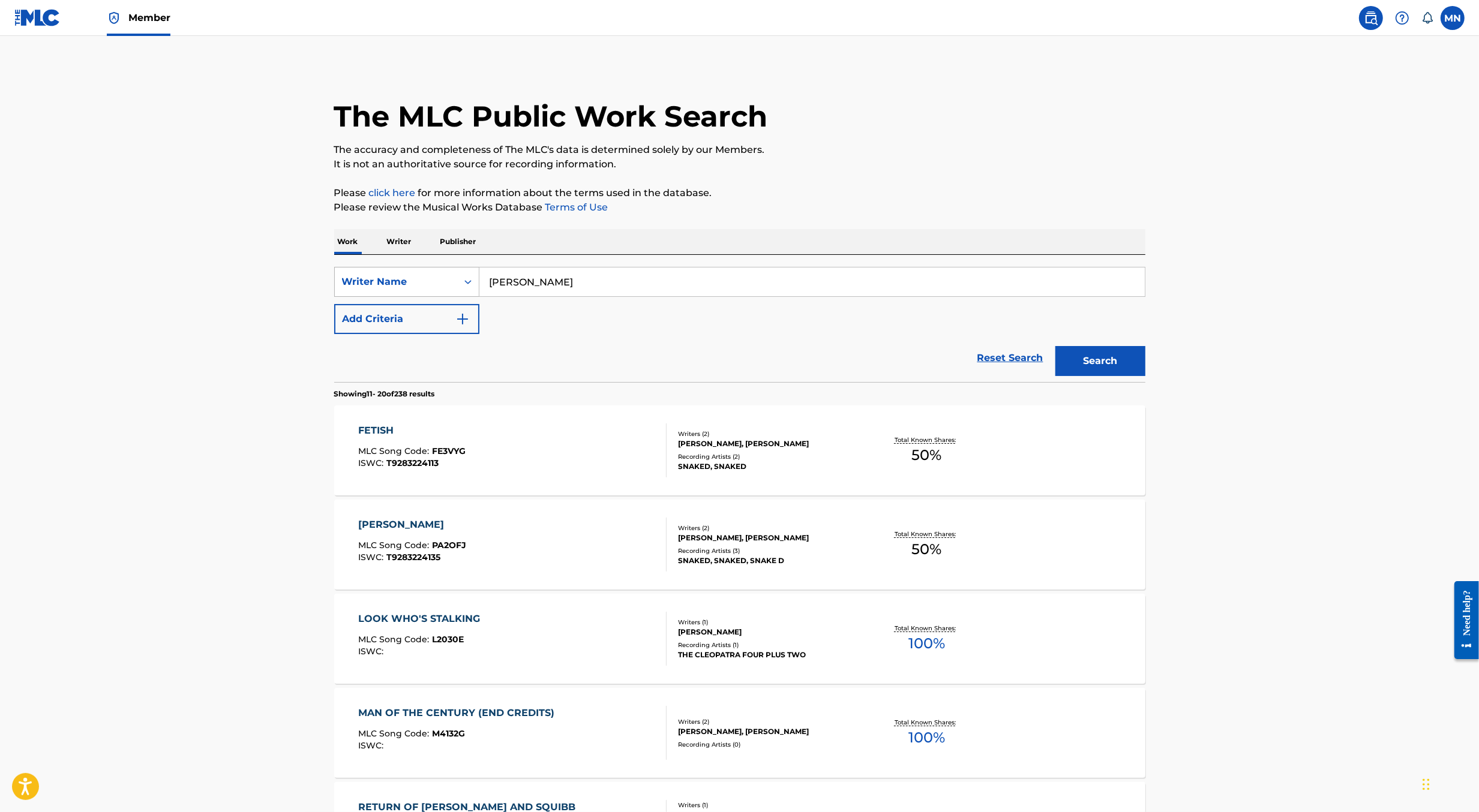
click at [421, 279] on div "Writer Name" at bounding box center [396, 282] width 108 height 15
click at [421, 309] on div "MLC Song Code" at bounding box center [406, 312] width 144 height 30
click at [535, 283] on input "Search Form" at bounding box center [812, 281] width 665 height 29
paste input "NH3HN7"
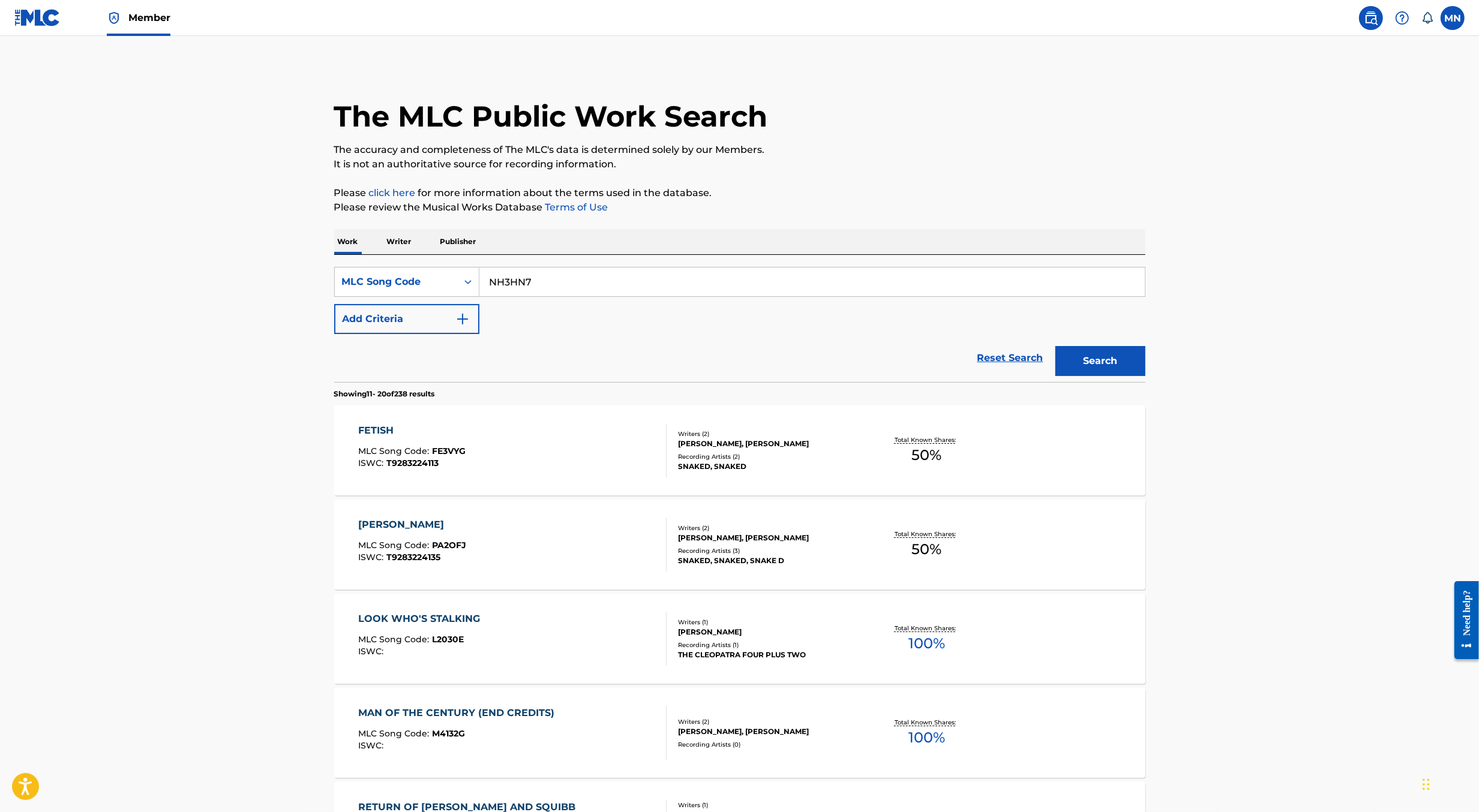
type input "NH3HN7"
click at [1055, 346] on button "Search" at bounding box center [1100, 361] width 90 height 30
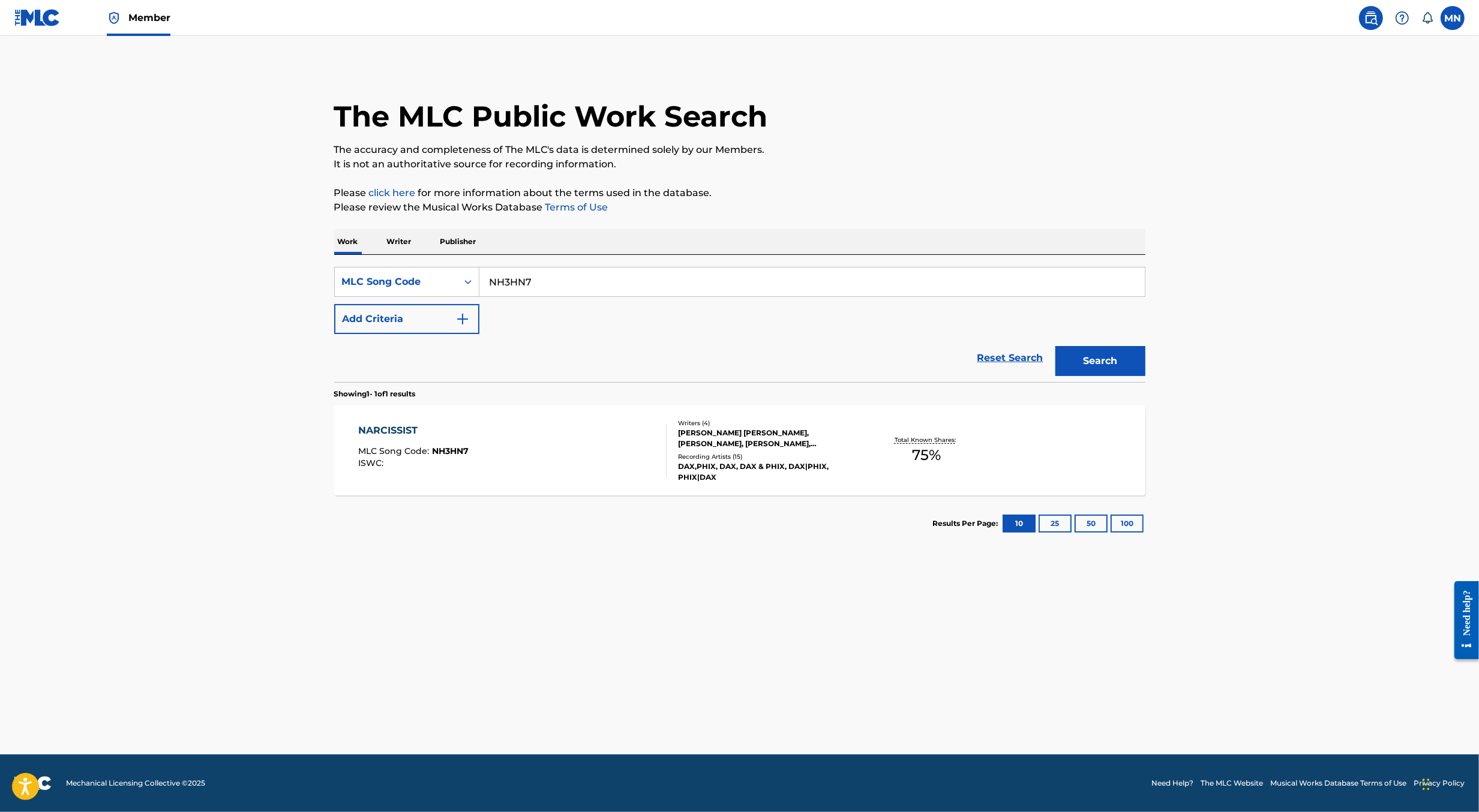
click at [531, 433] on div "NARCISSIST MLC Song Code : NH3HN7 ISWC :" at bounding box center [512, 450] width 309 height 54
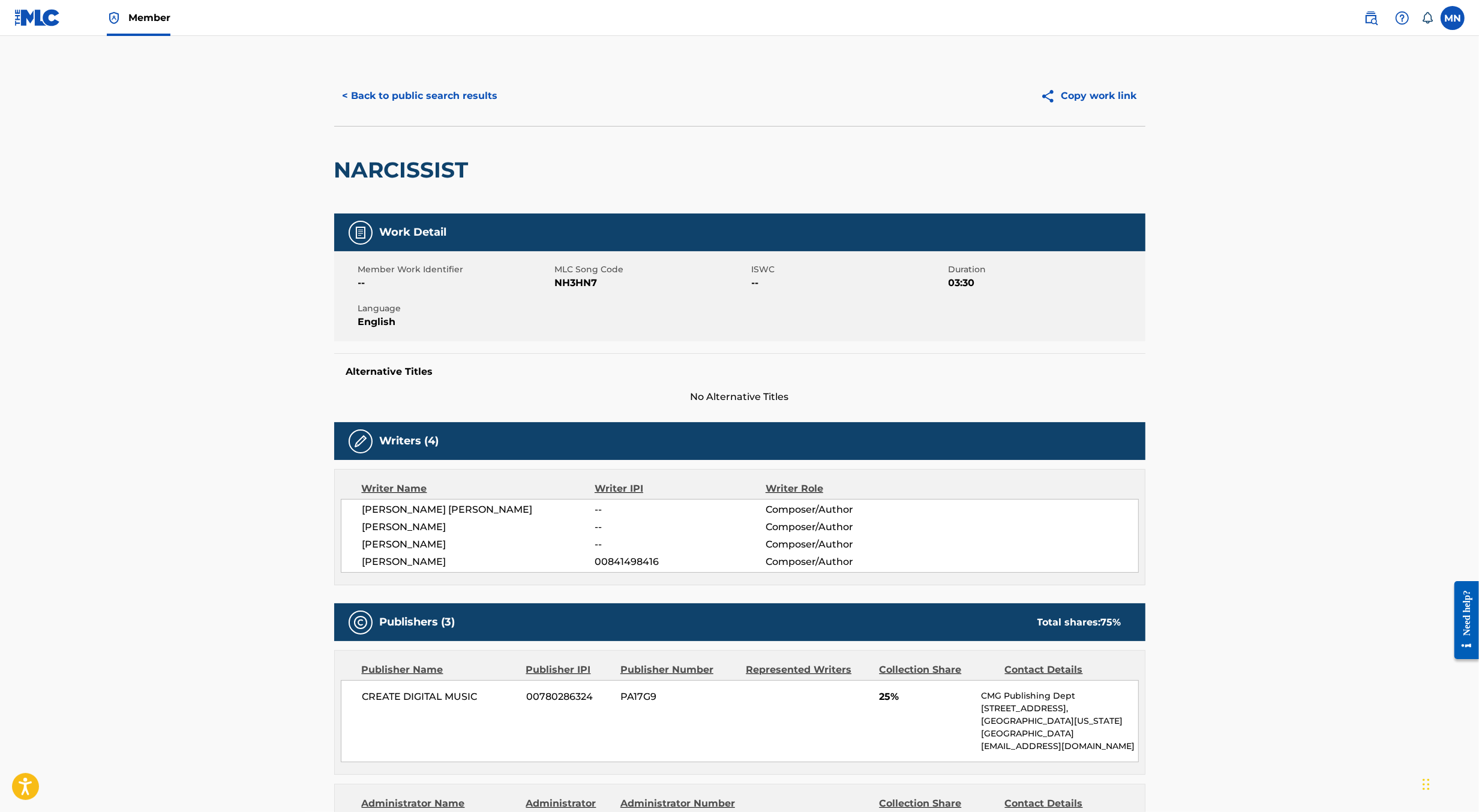
click at [1369, 21] on img at bounding box center [1371, 18] width 15 height 15
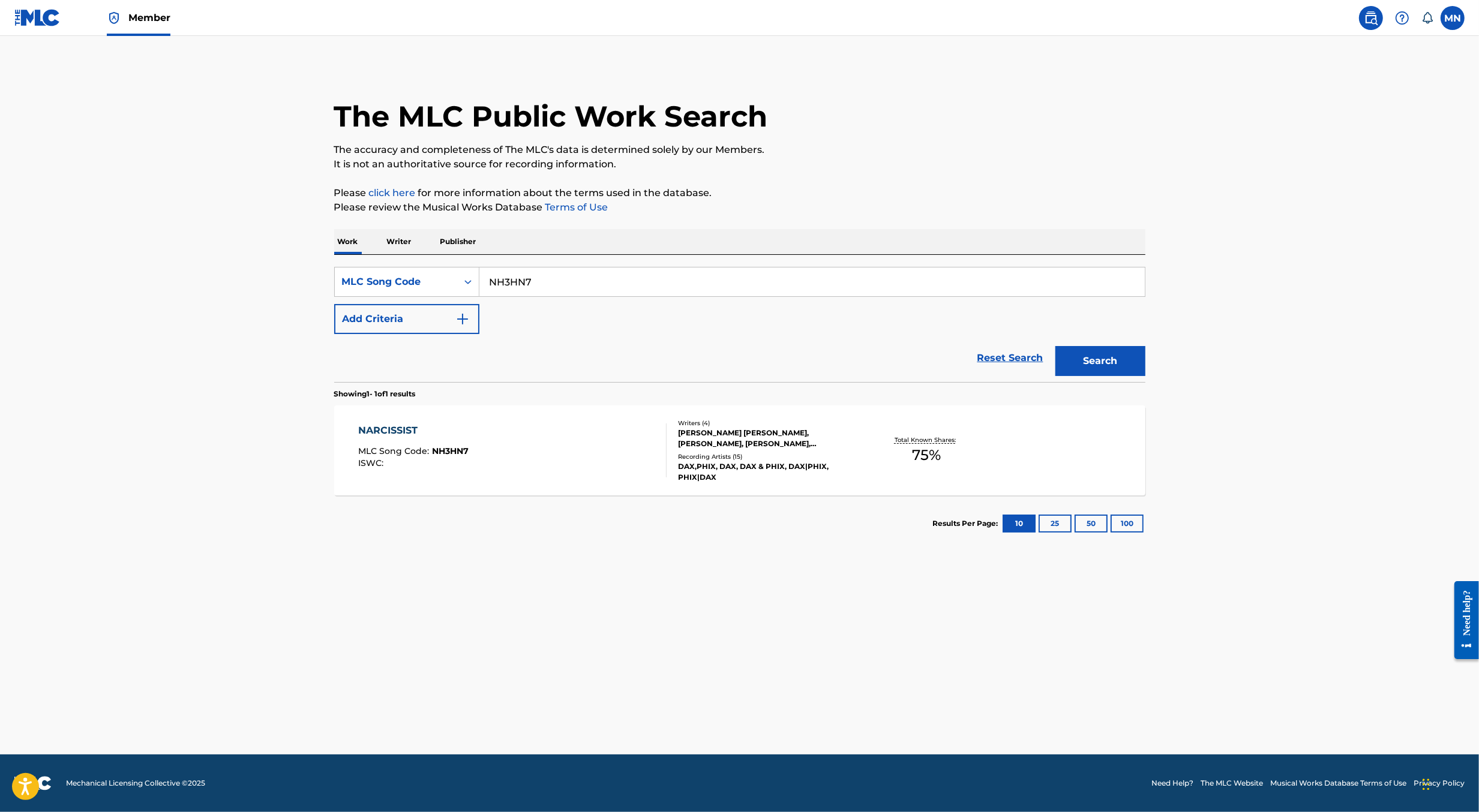
click at [657, 283] on input "NH3HN7" at bounding box center [812, 281] width 665 height 29
paste input "AV4SEH"
type input "AV4SEH"
click at [1055, 346] on button "Search" at bounding box center [1100, 361] width 90 height 30
click at [563, 414] on div "A REAL MAN MLC Song Code : AV4SEH ISWC : Writers ( 3 ) DANIEL NWOSU JR., ALEX N…" at bounding box center [740, 450] width 811 height 90
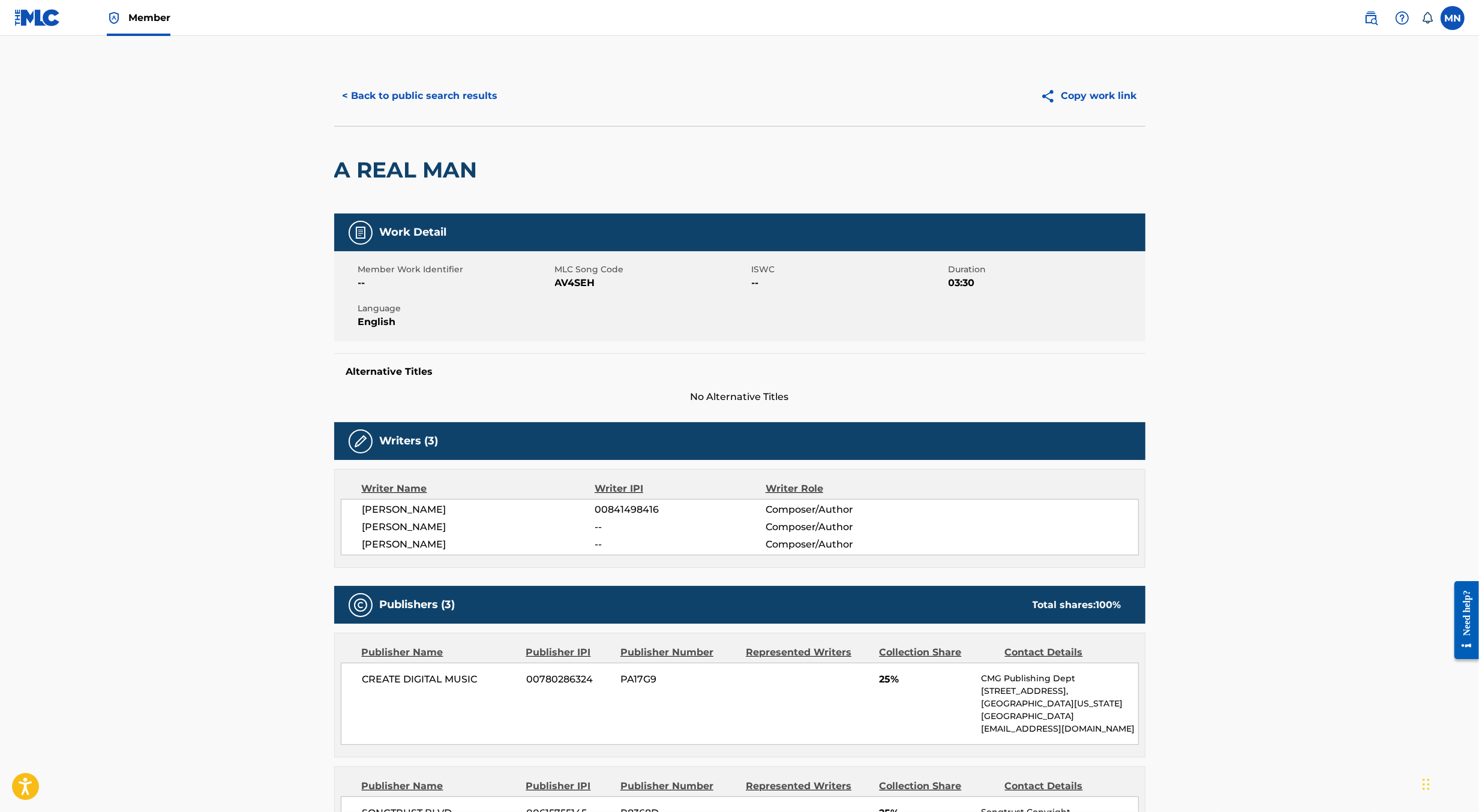
click at [30, 17] on img at bounding box center [37, 18] width 46 height 17
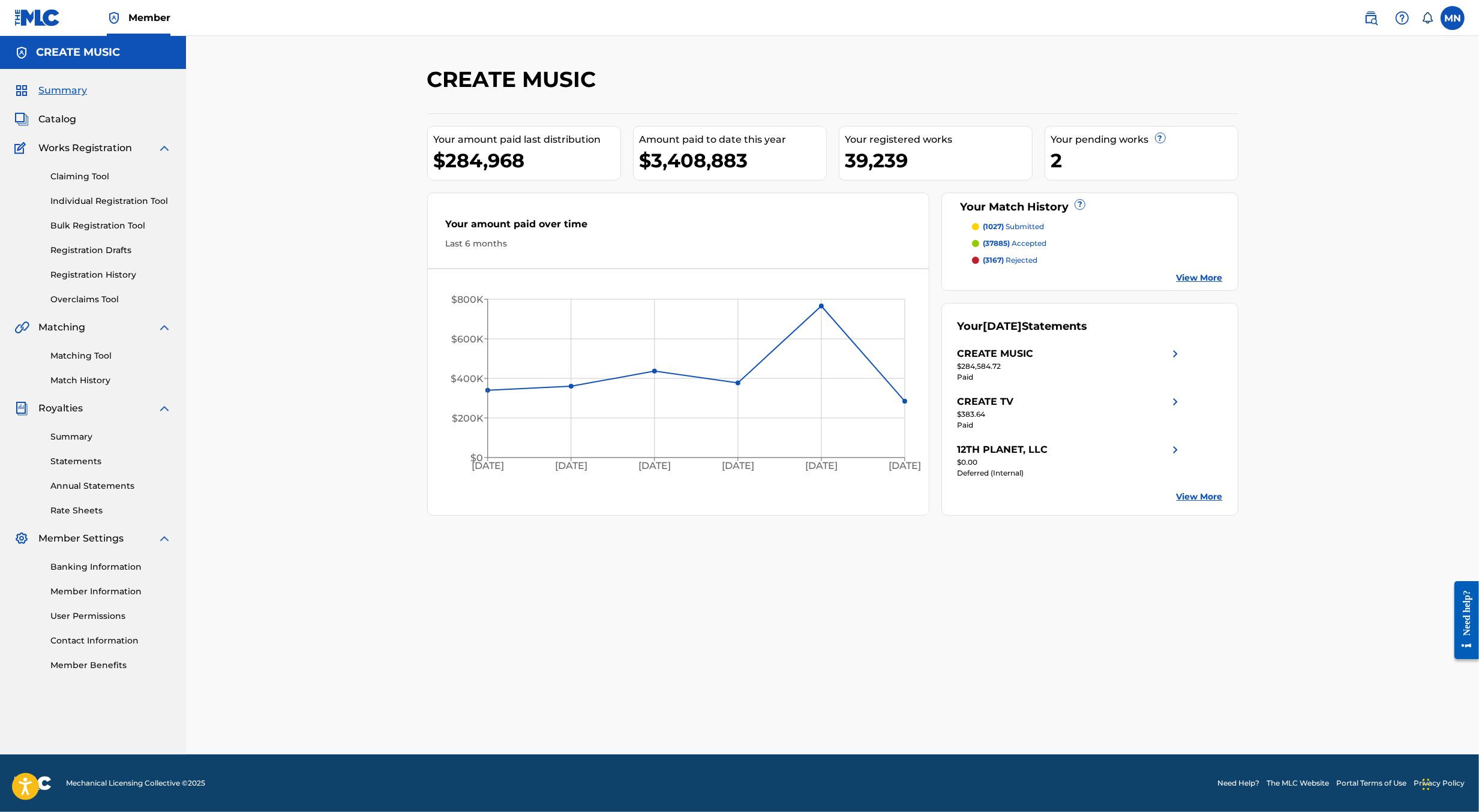
click at [126, 166] on div "Claiming Tool Individual Registration Tool Bulk Registration Tool Registration …" at bounding box center [93, 231] width 157 height 151
click at [97, 177] on link "Claiming Tool" at bounding box center [111, 176] width 121 height 13
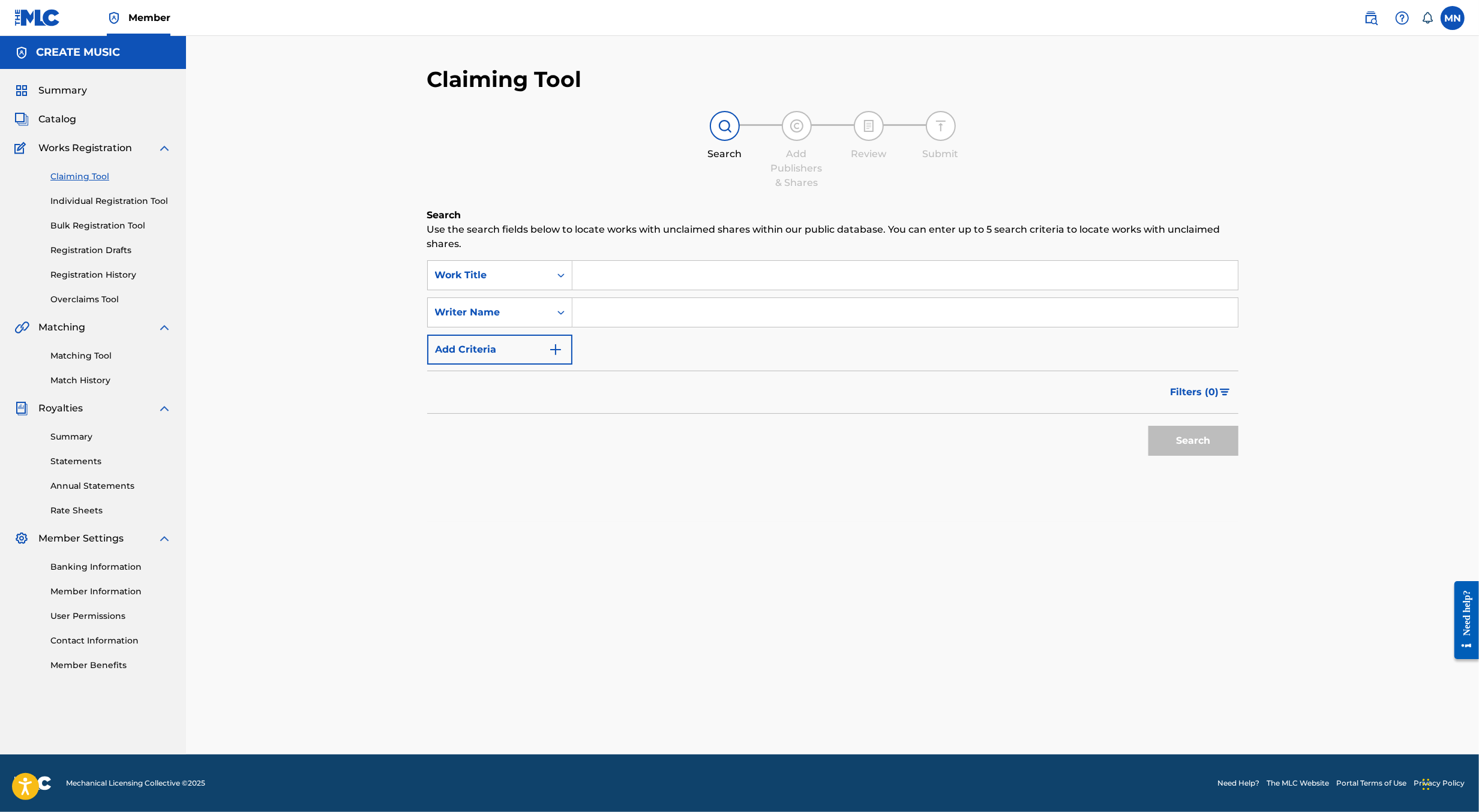
click at [103, 204] on link "Individual Registration Tool" at bounding box center [111, 201] width 121 height 13
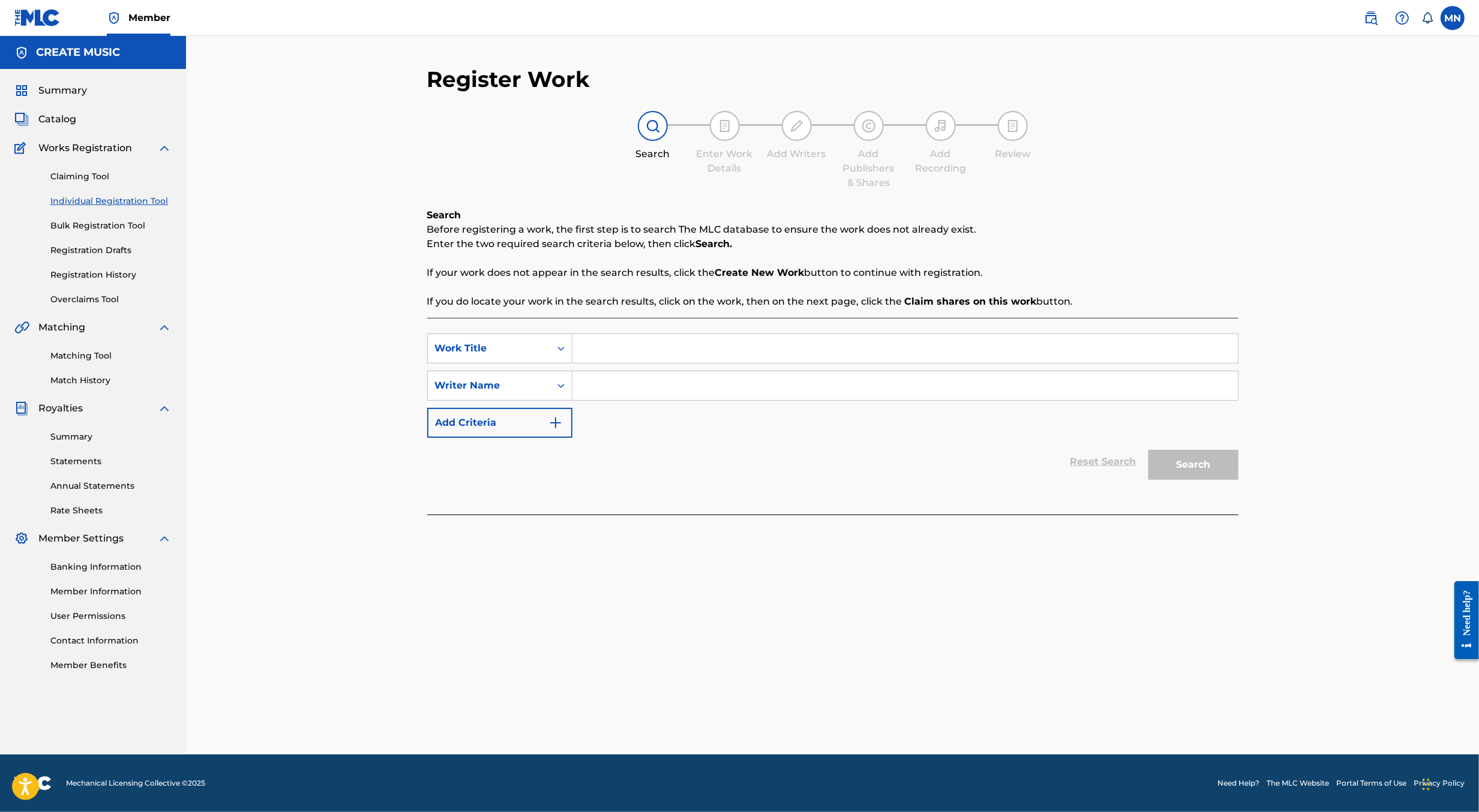
click at [105, 225] on link "Bulk Registration Tool" at bounding box center [111, 226] width 121 height 13
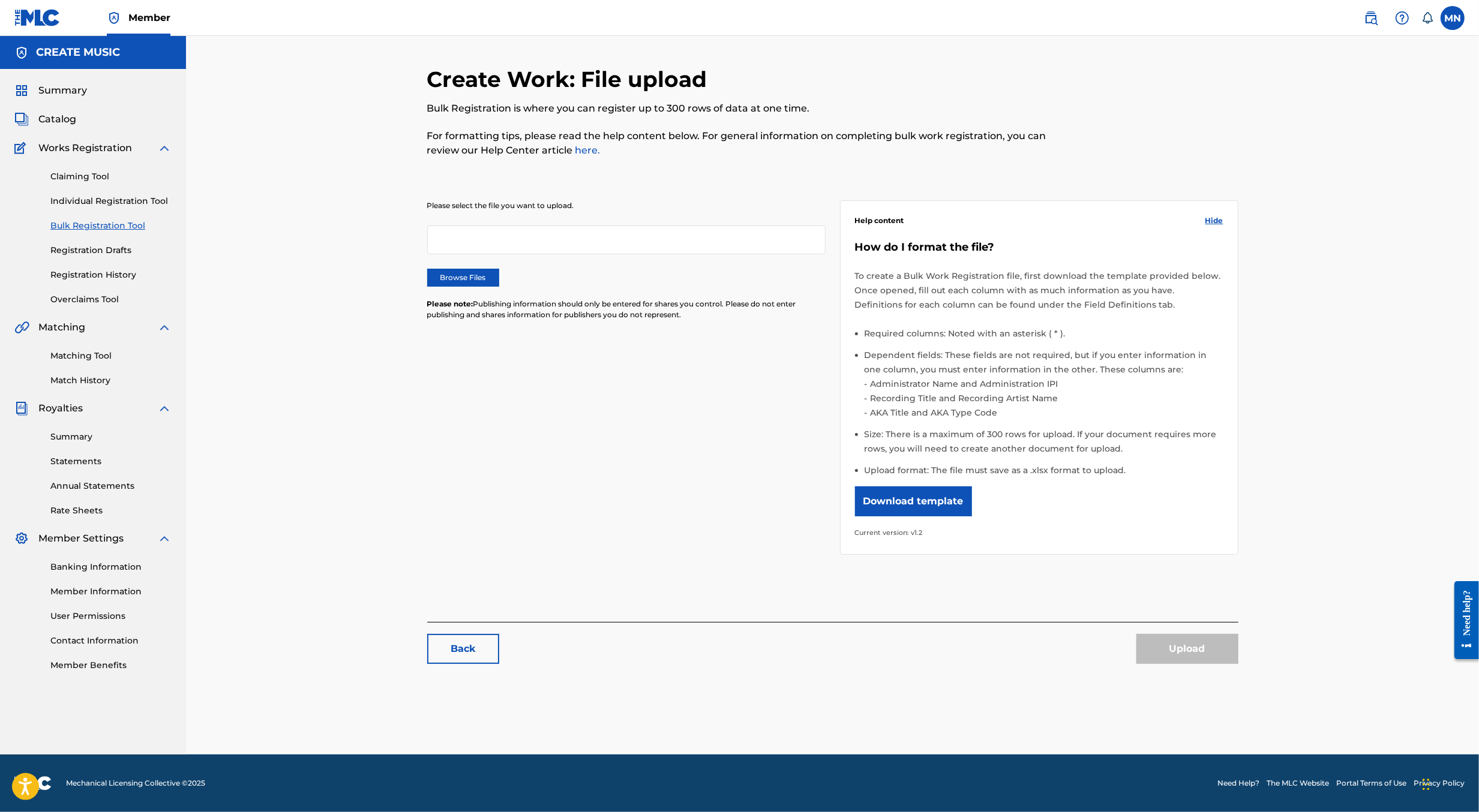
click at [100, 252] on link "Registration Drafts" at bounding box center [111, 250] width 121 height 13
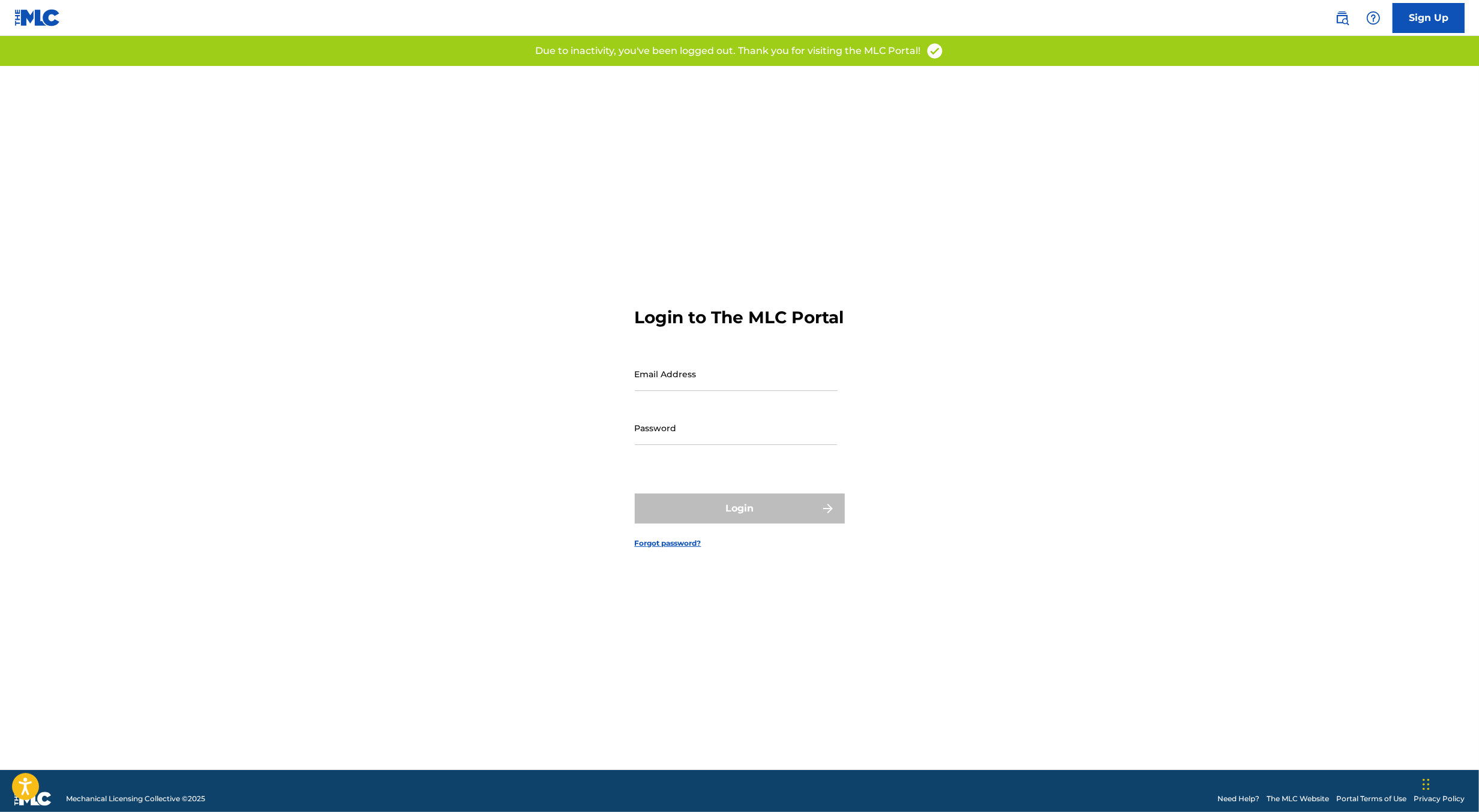
click at [705, 379] on input "Email Address" at bounding box center [736, 374] width 203 height 34
type input "[PERSON_NAME][EMAIL_ADDRESS][DOMAIN_NAME]"
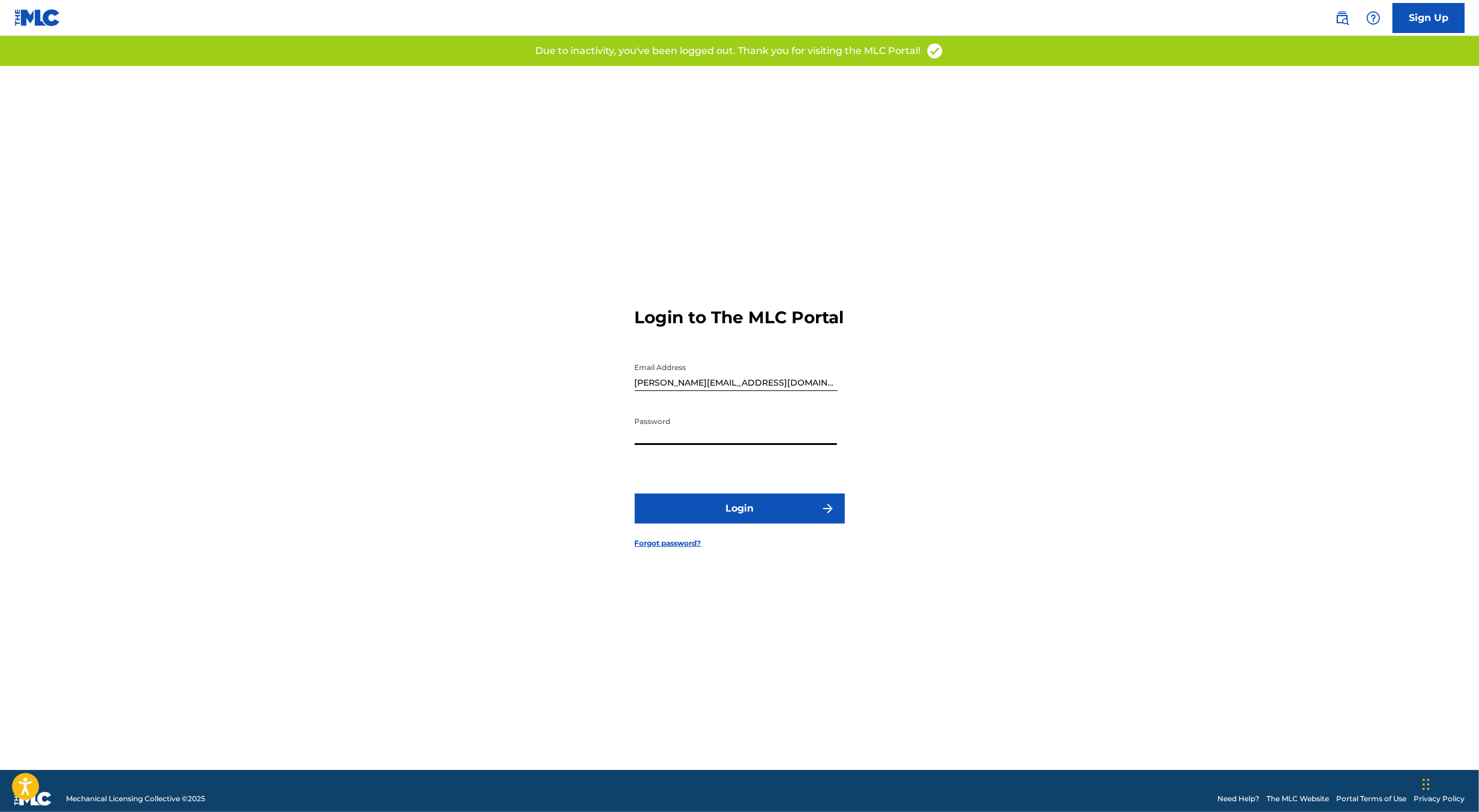
click at [756, 507] on button "Login" at bounding box center [740, 508] width 210 height 30
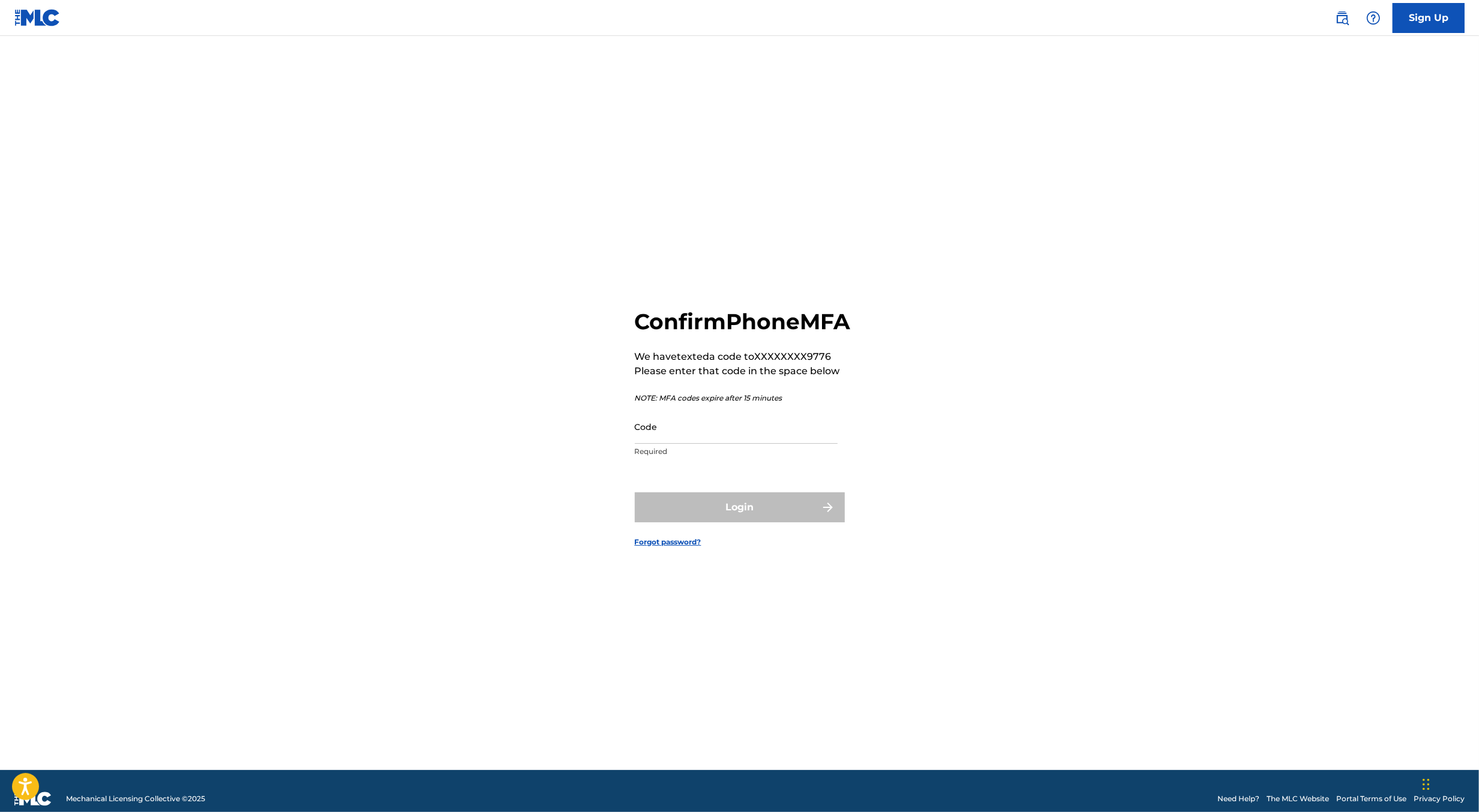
click at [663, 444] on input "Code" at bounding box center [736, 426] width 203 height 34
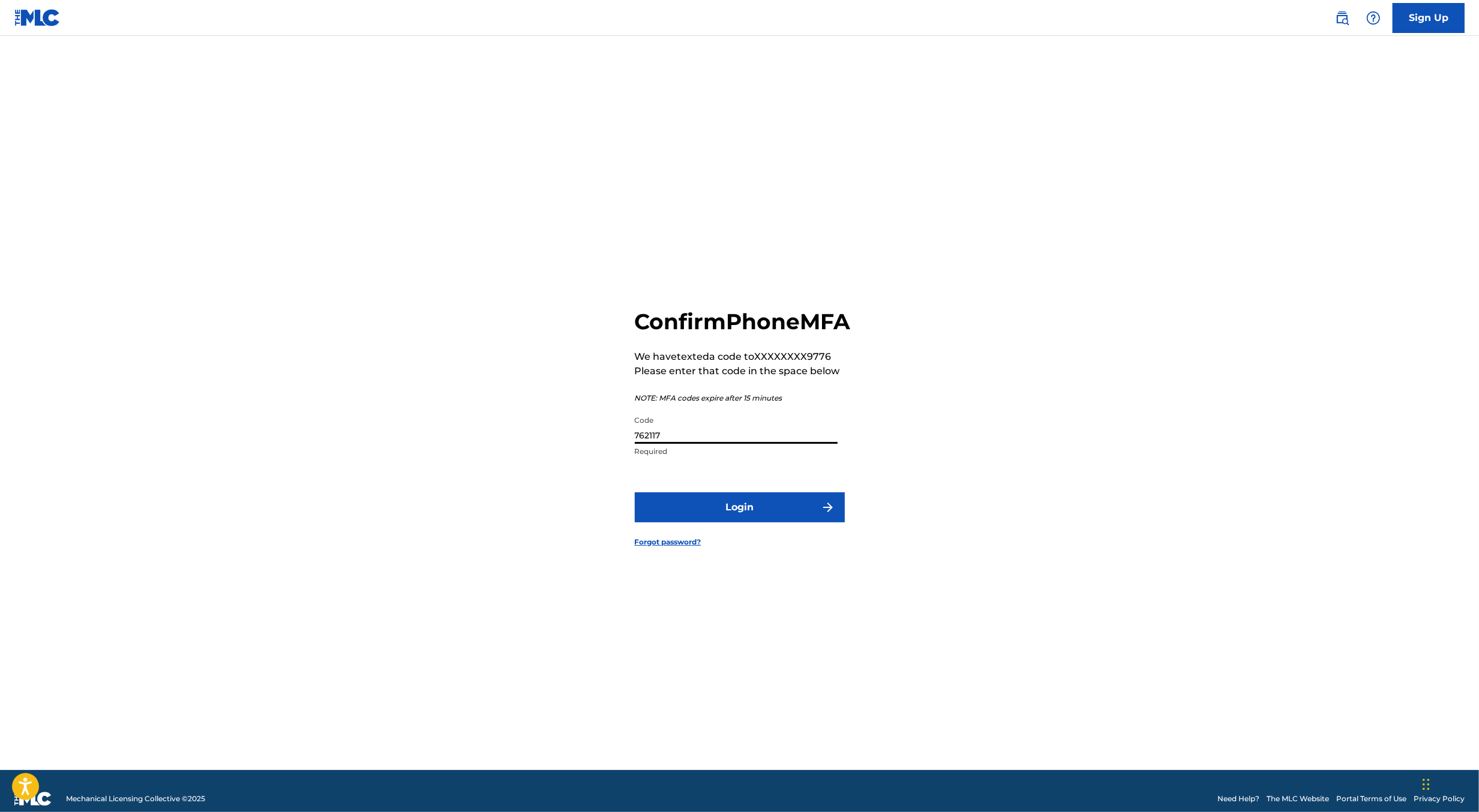
type input "762117"
click at [635, 493] on button "Login" at bounding box center [740, 507] width 210 height 30
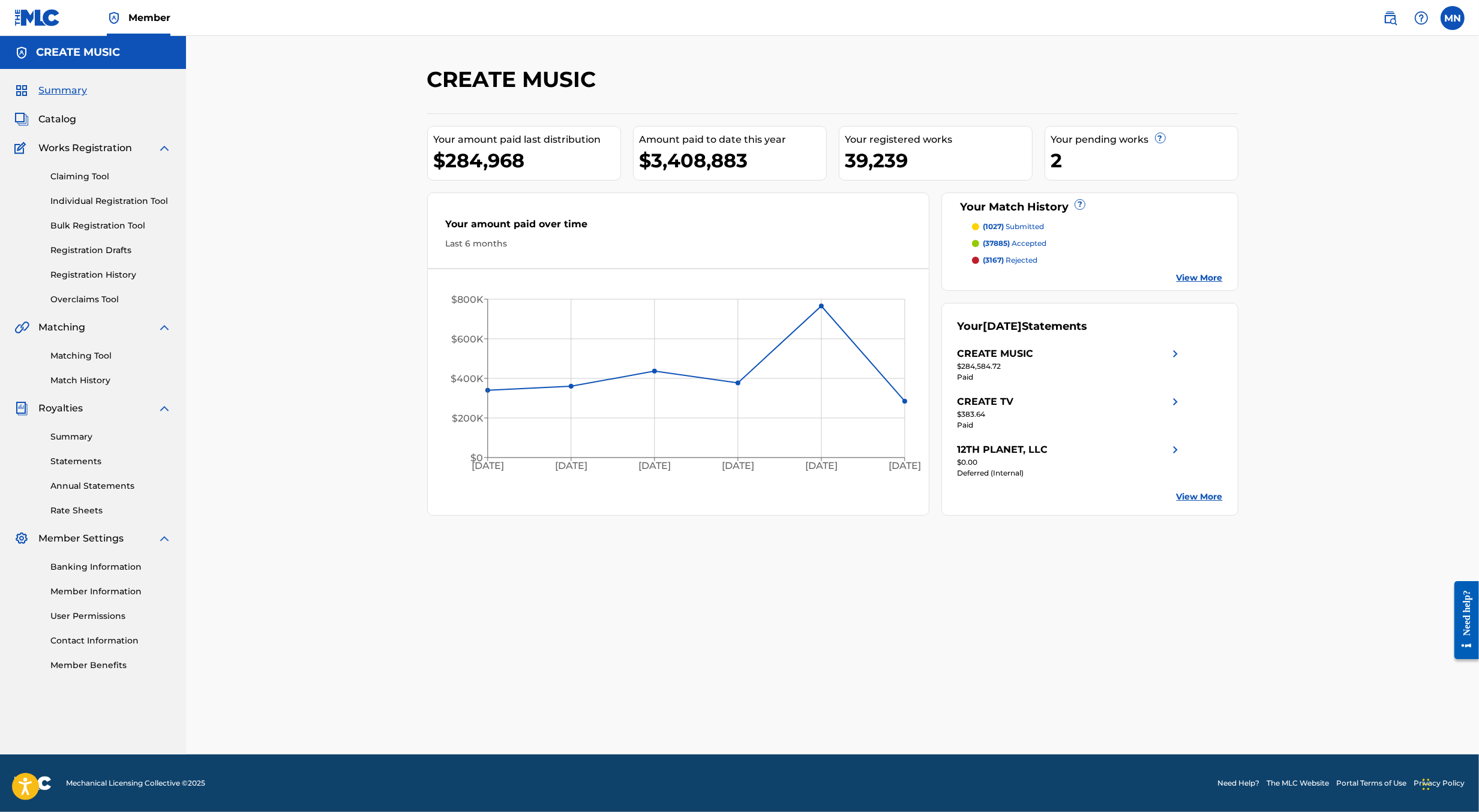
click at [1397, 21] on img at bounding box center [1390, 18] width 15 height 15
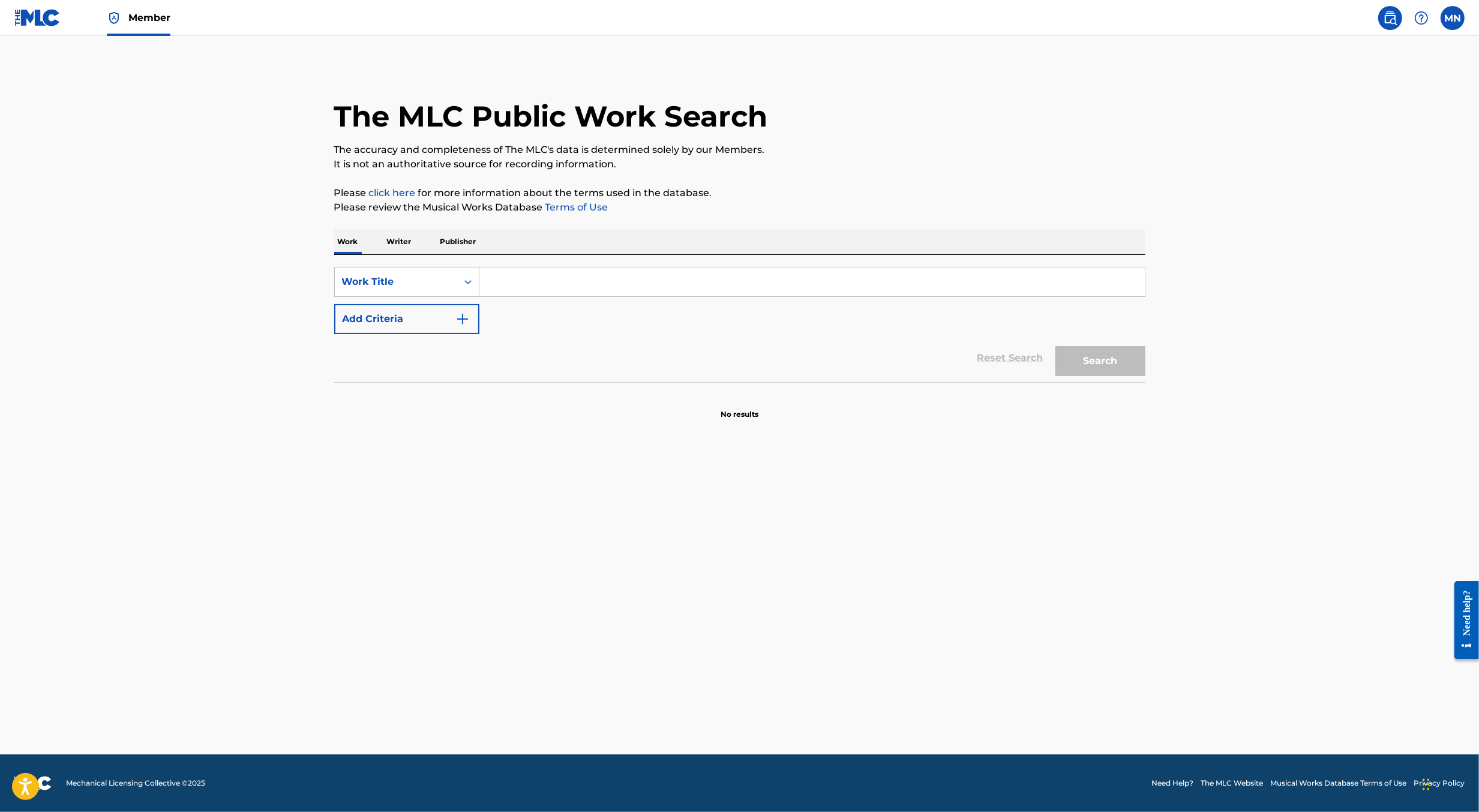
click at [39, 25] on img at bounding box center [37, 18] width 46 height 17
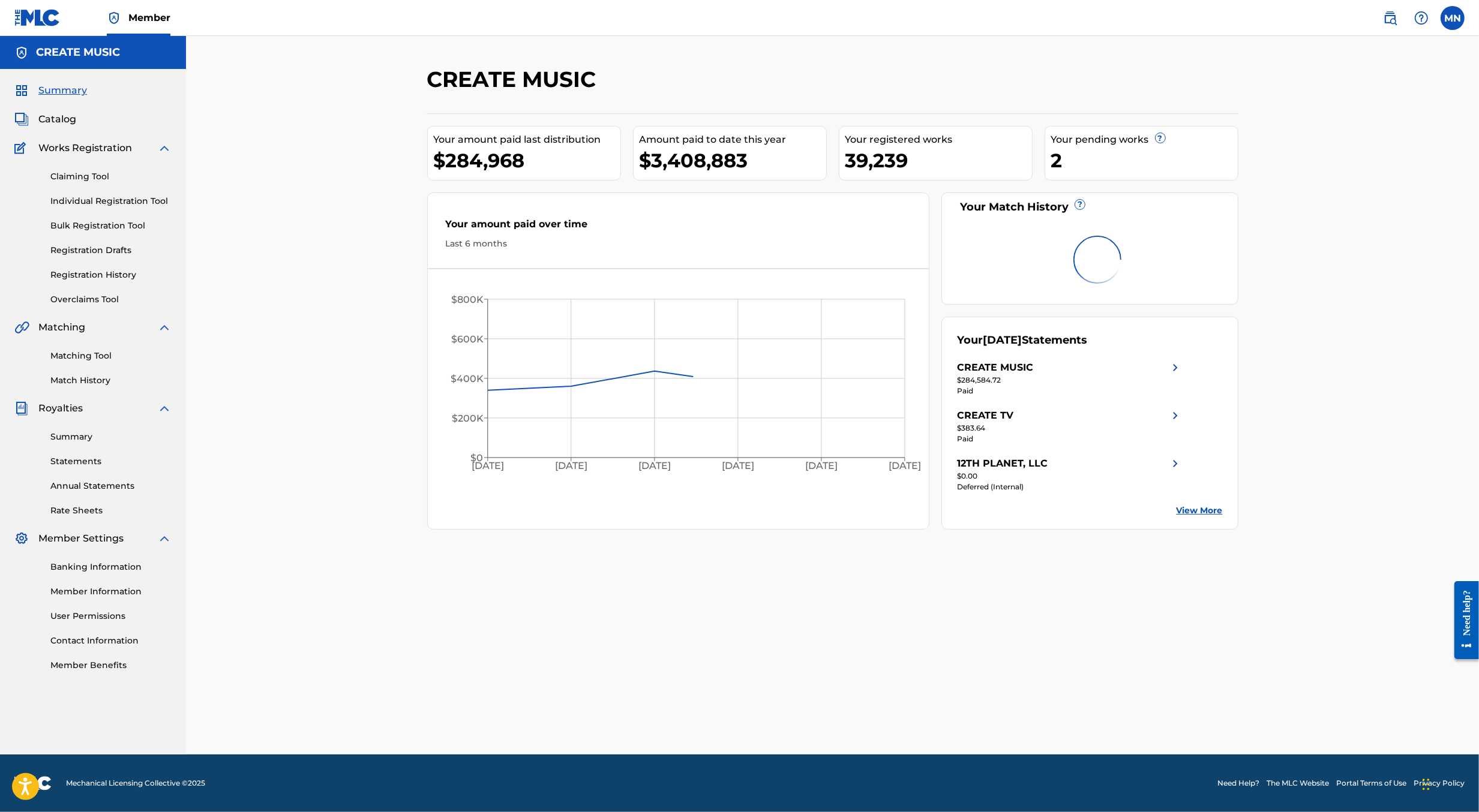
click at [62, 305] on link "Overclaims Tool" at bounding box center [111, 299] width 121 height 13
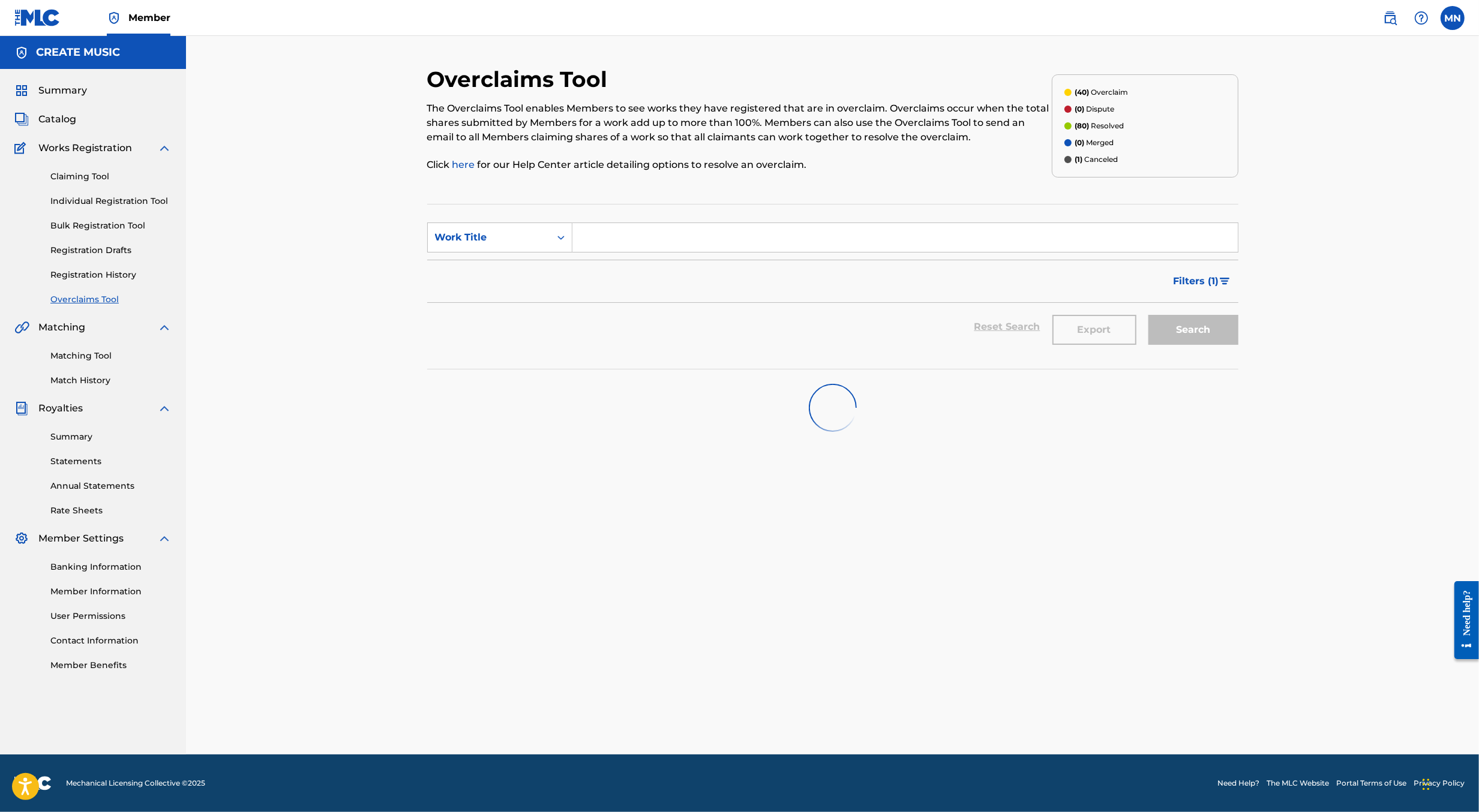
click at [588, 234] on input "Search Form" at bounding box center [905, 237] width 665 height 29
paste input "MELODIA SALTADA"
click at [776, 273] on div "melodia saltada" at bounding box center [815, 264] width 485 height 21
type input "melodia saltada"
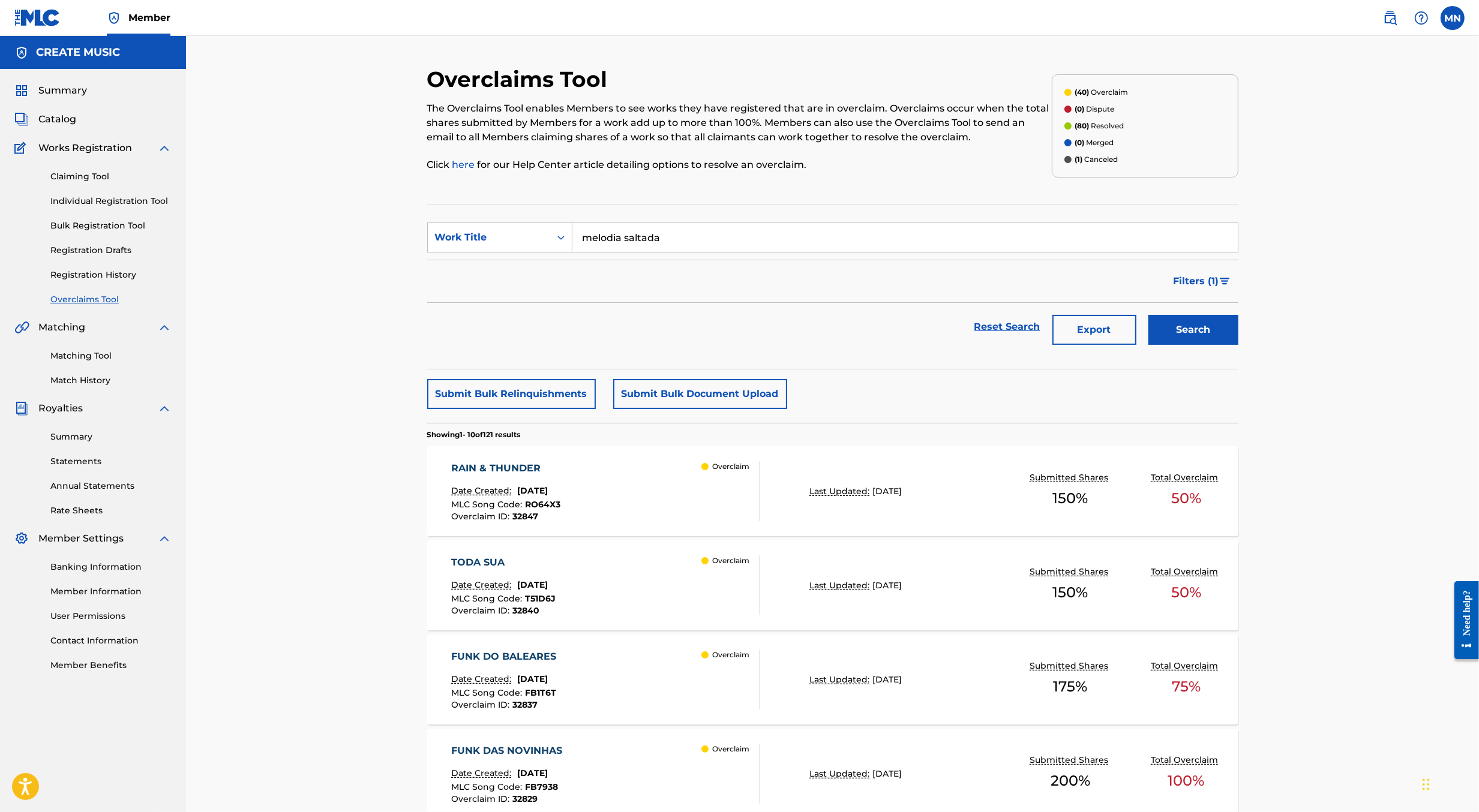
click at [851, 231] on input "melodia saltada" at bounding box center [905, 237] width 665 height 29
click at [1148, 315] on button "Search" at bounding box center [1193, 330] width 90 height 30
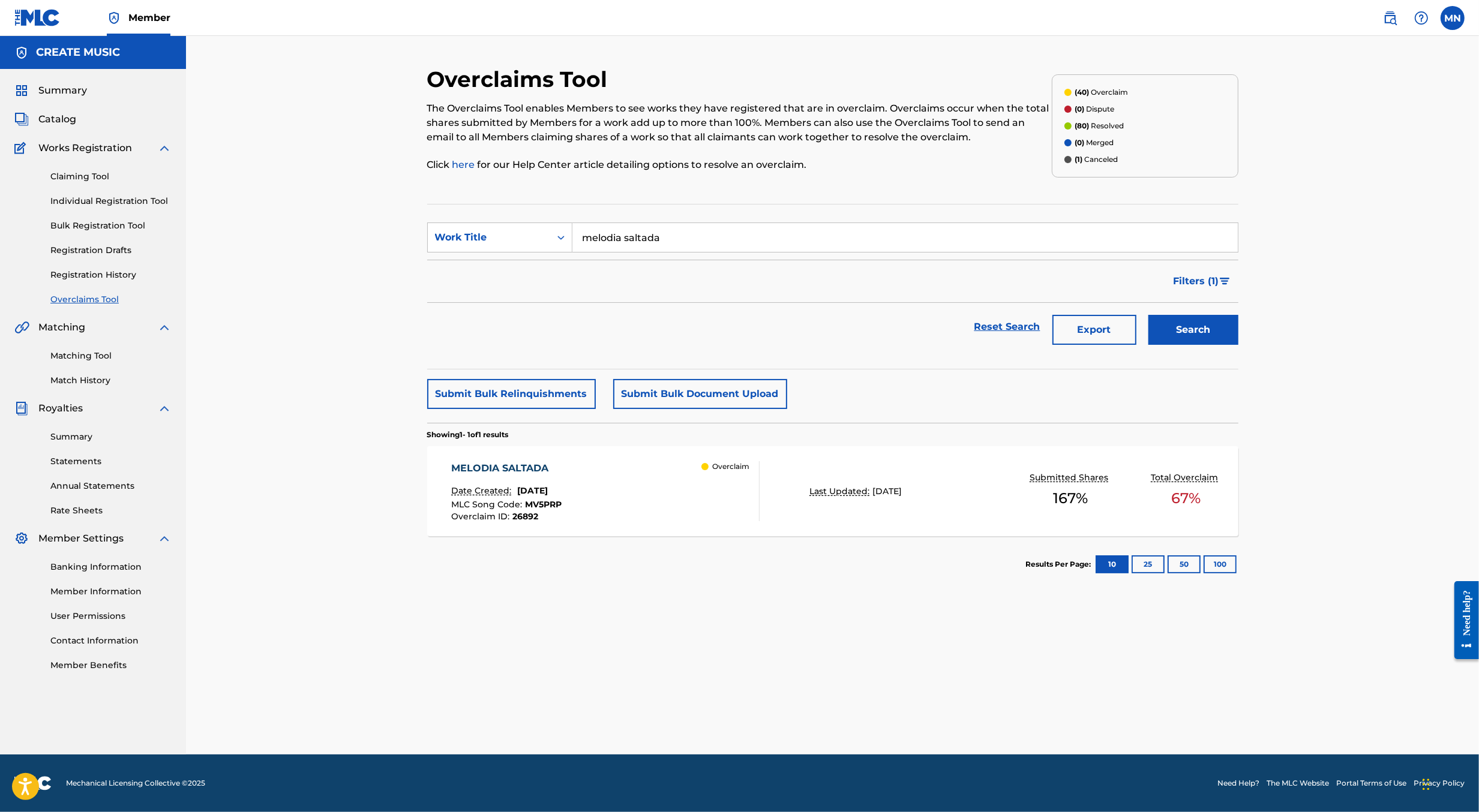
click at [684, 493] on div "MELODIA SALTADA Date Created: July 09, 2025 MLC Song Code : MV5PRP Overclaim ID…" at bounding box center [605, 491] width 309 height 60
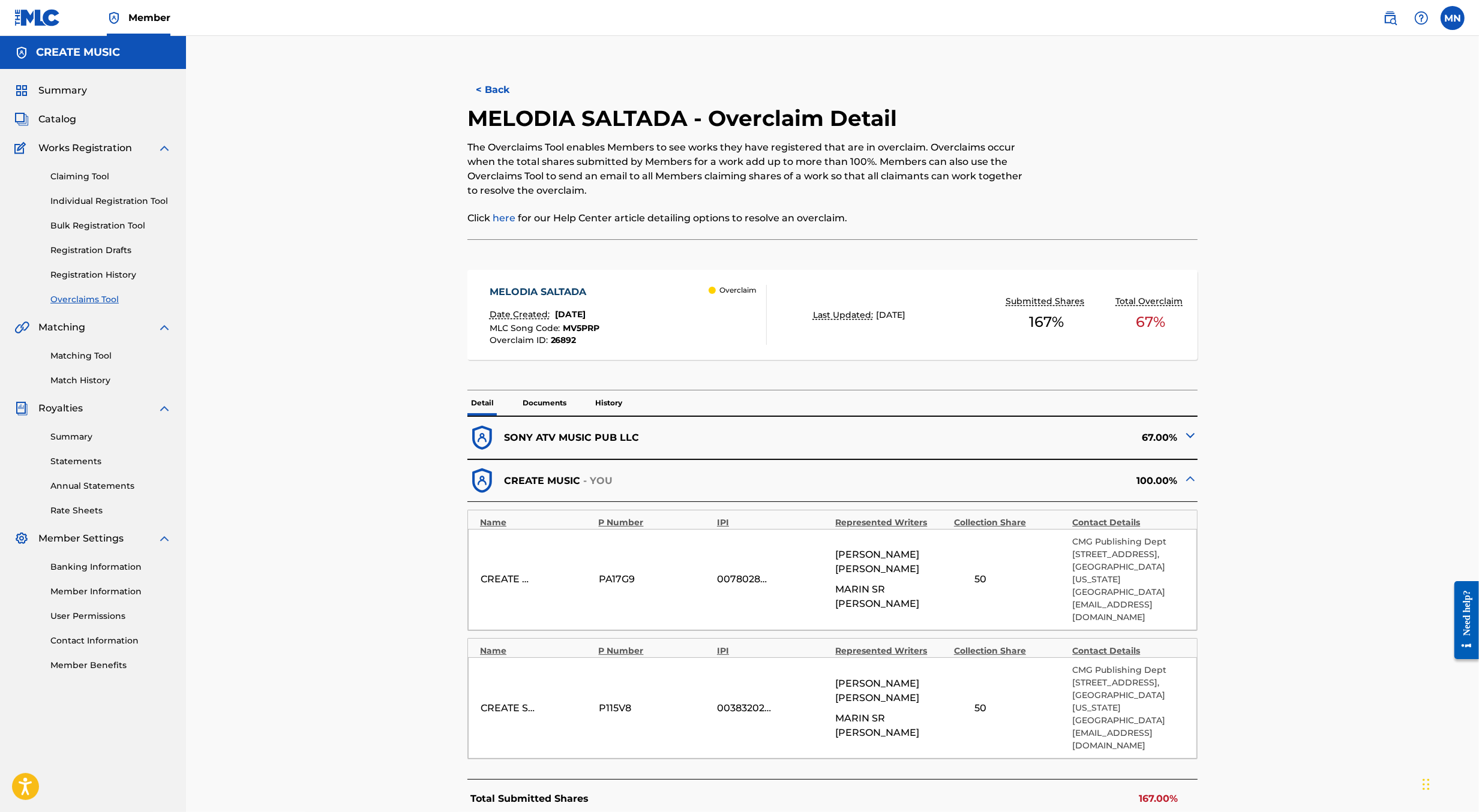
scroll to position [305, 0]
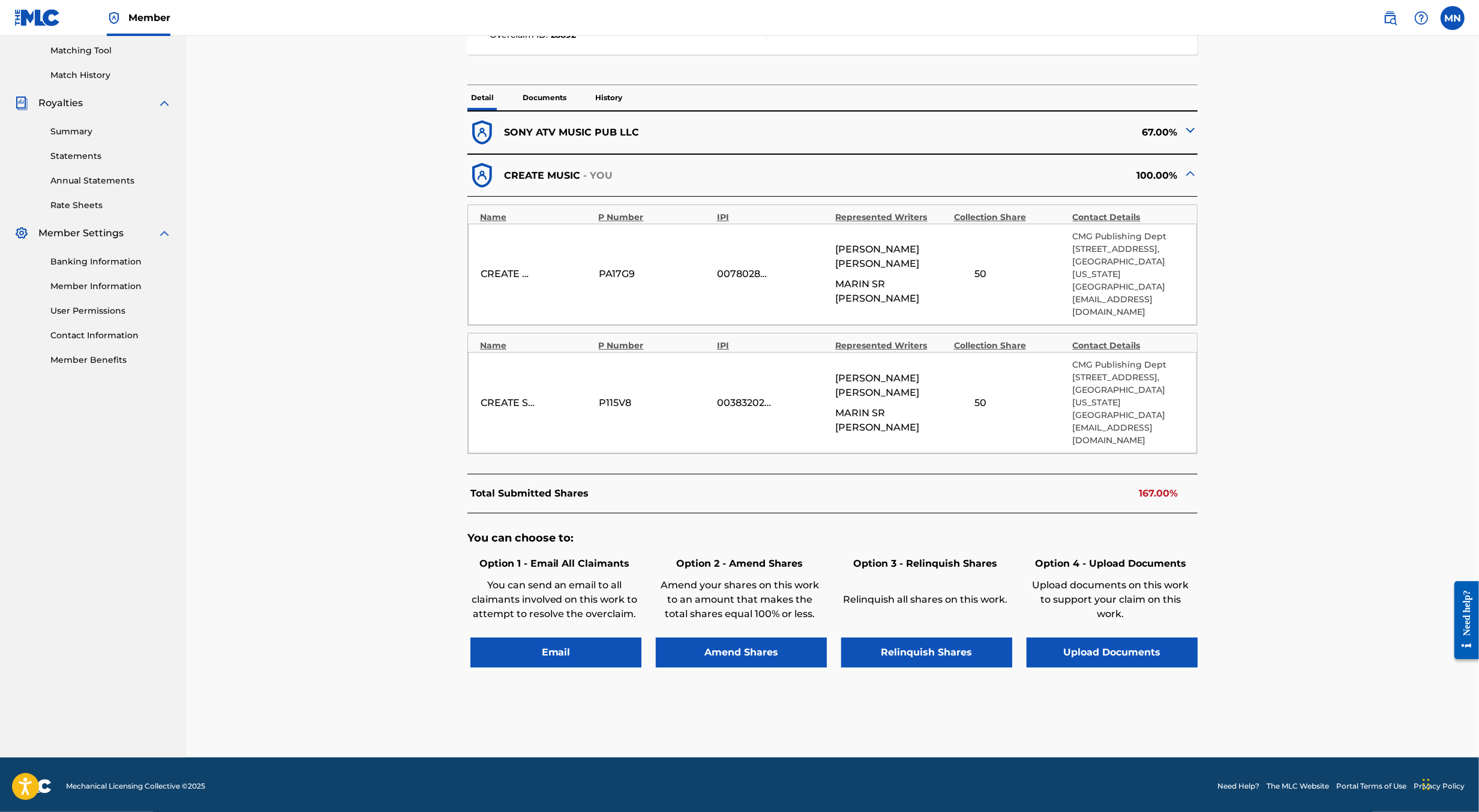
click at [1096, 657] on button "Upload Documents" at bounding box center [1112, 652] width 171 height 30
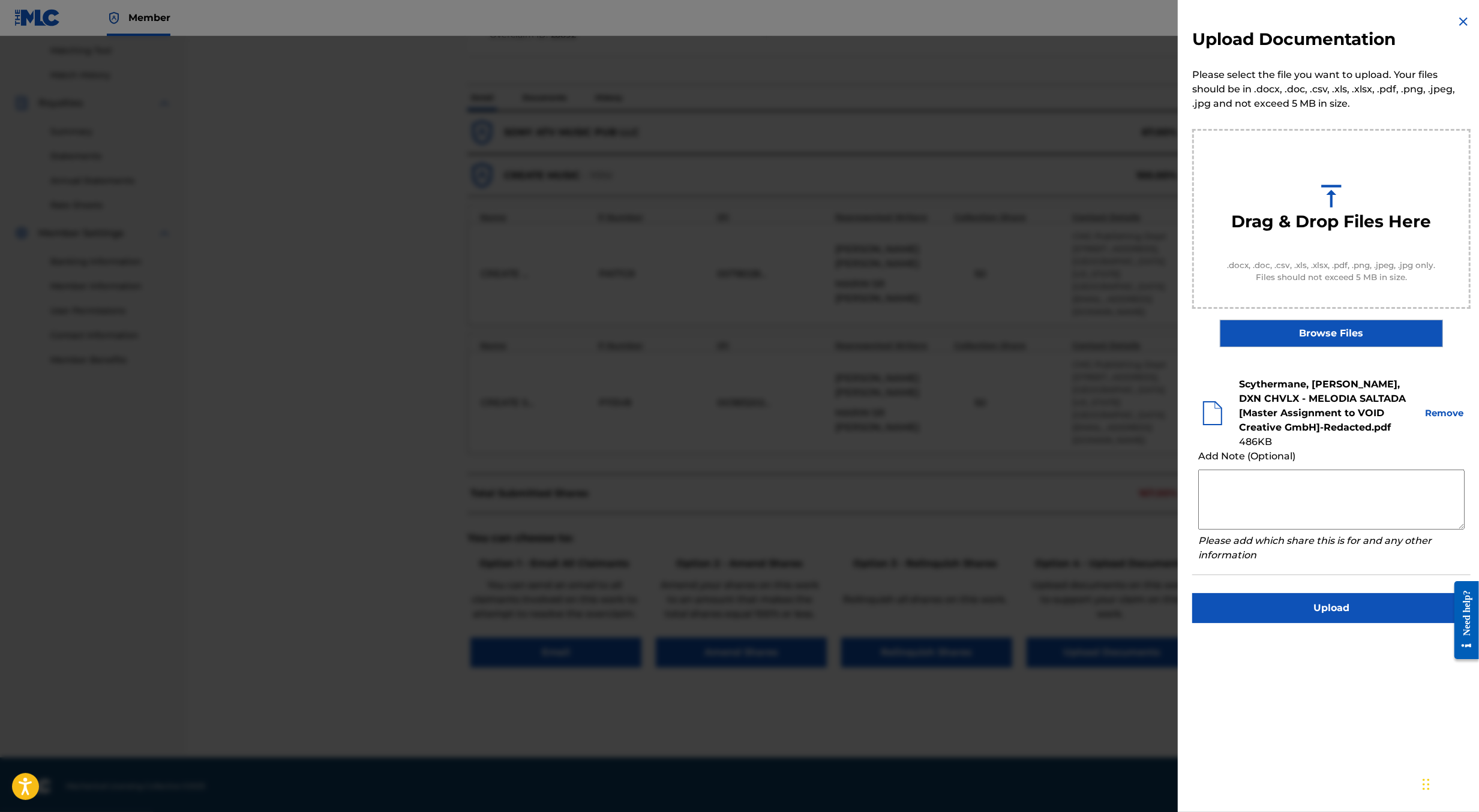
click at [1281, 488] on textarea at bounding box center [1331, 499] width 266 height 60
paste textarea "Hello, Documentation is attached detailing the rights to Void and the splits fo…"
type textarea "Hello, Documentation is attached detailing the rights to Void and the splits fo…"
click at [1286, 613] on button "Upload" at bounding box center [1331, 608] width 279 height 30
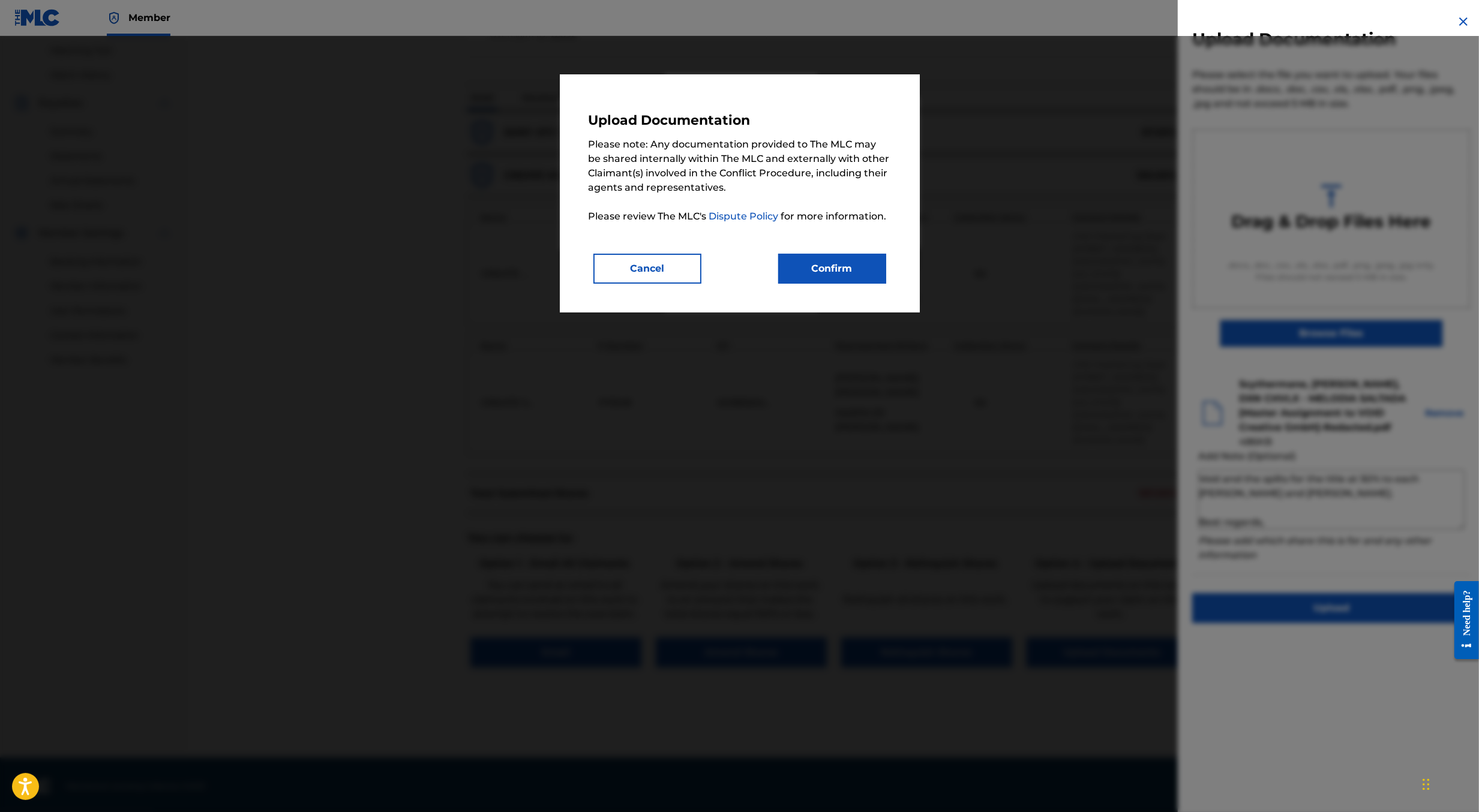
click at [837, 268] on button "Confirm" at bounding box center [832, 269] width 108 height 30
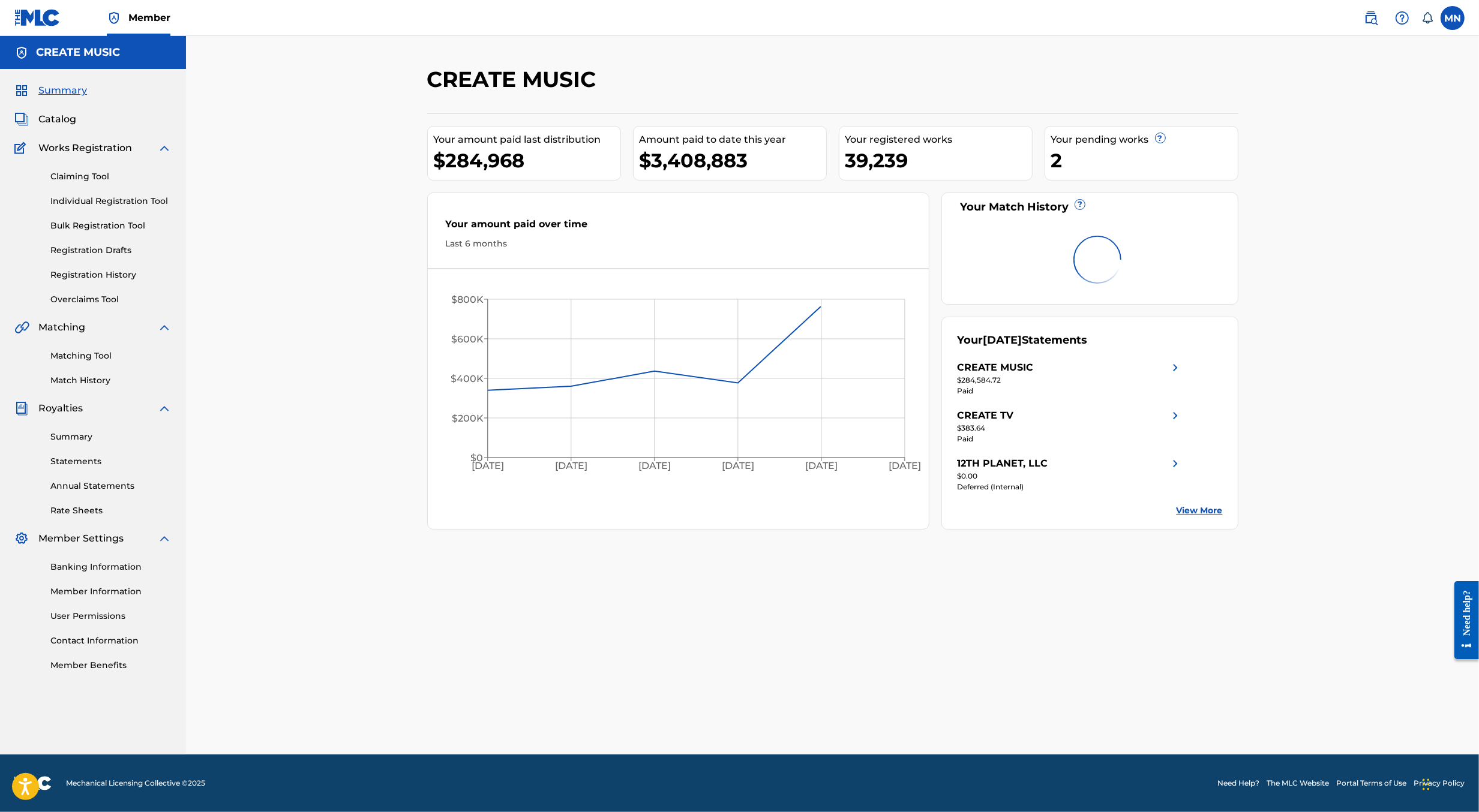
click at [1373, 19] on img at bounding box center [1371, 18] width 15 height 15
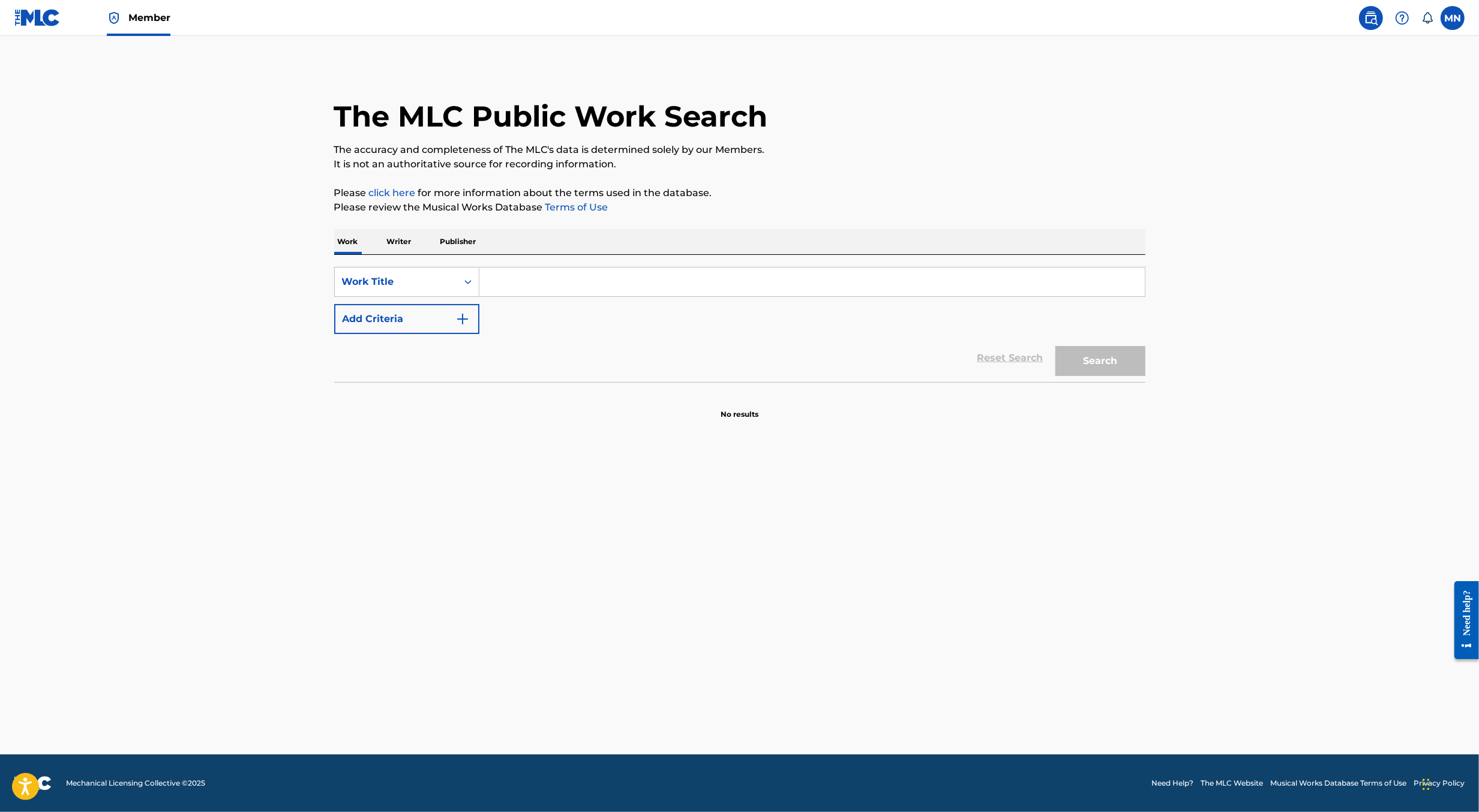
click at [605, 285] on input "Search Form" at bounding box center [812, 281] width 665 height 29
click at [50, 23] on img at bounding box center [37, 18] width 46 height 17
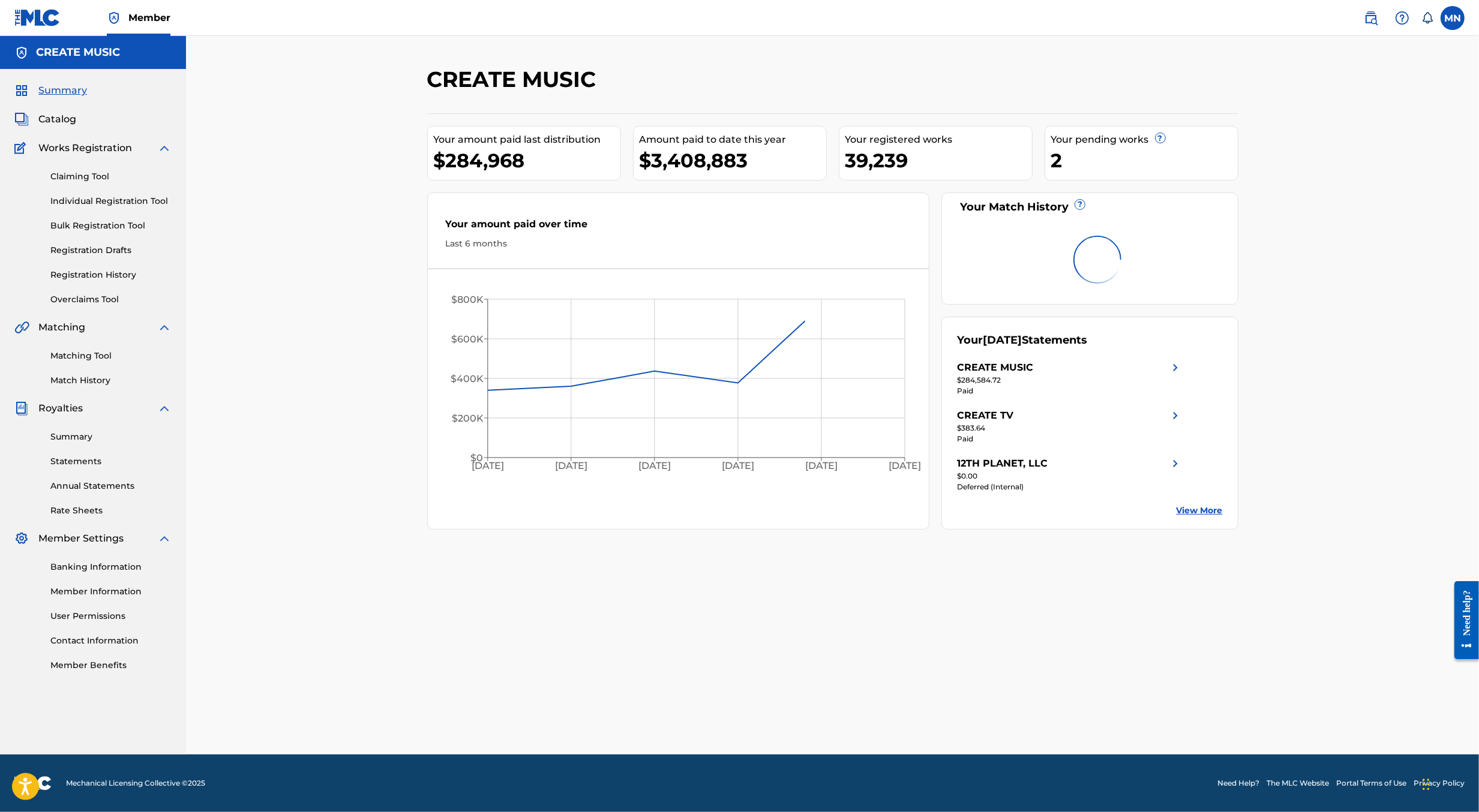
click at [77, 302] on link "Overclaims Tool" at bounding box center [111, 299] width 121 height 13
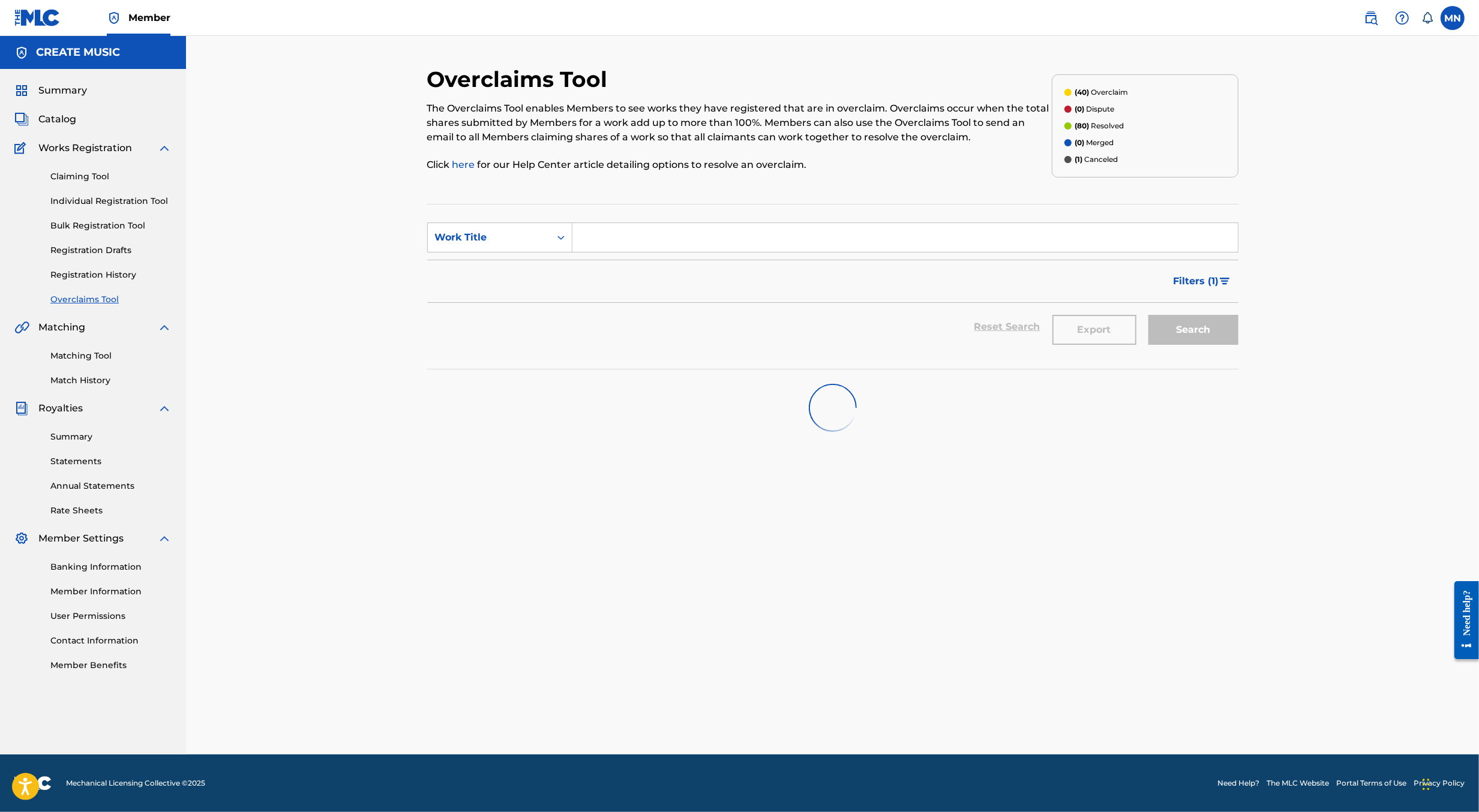
click at [608, 236] on input "Search Form" at bounding box center [905, 237] width 665 height 29
paste input "RAIN & THUNDER"
type input "RAIN & THUNDER"
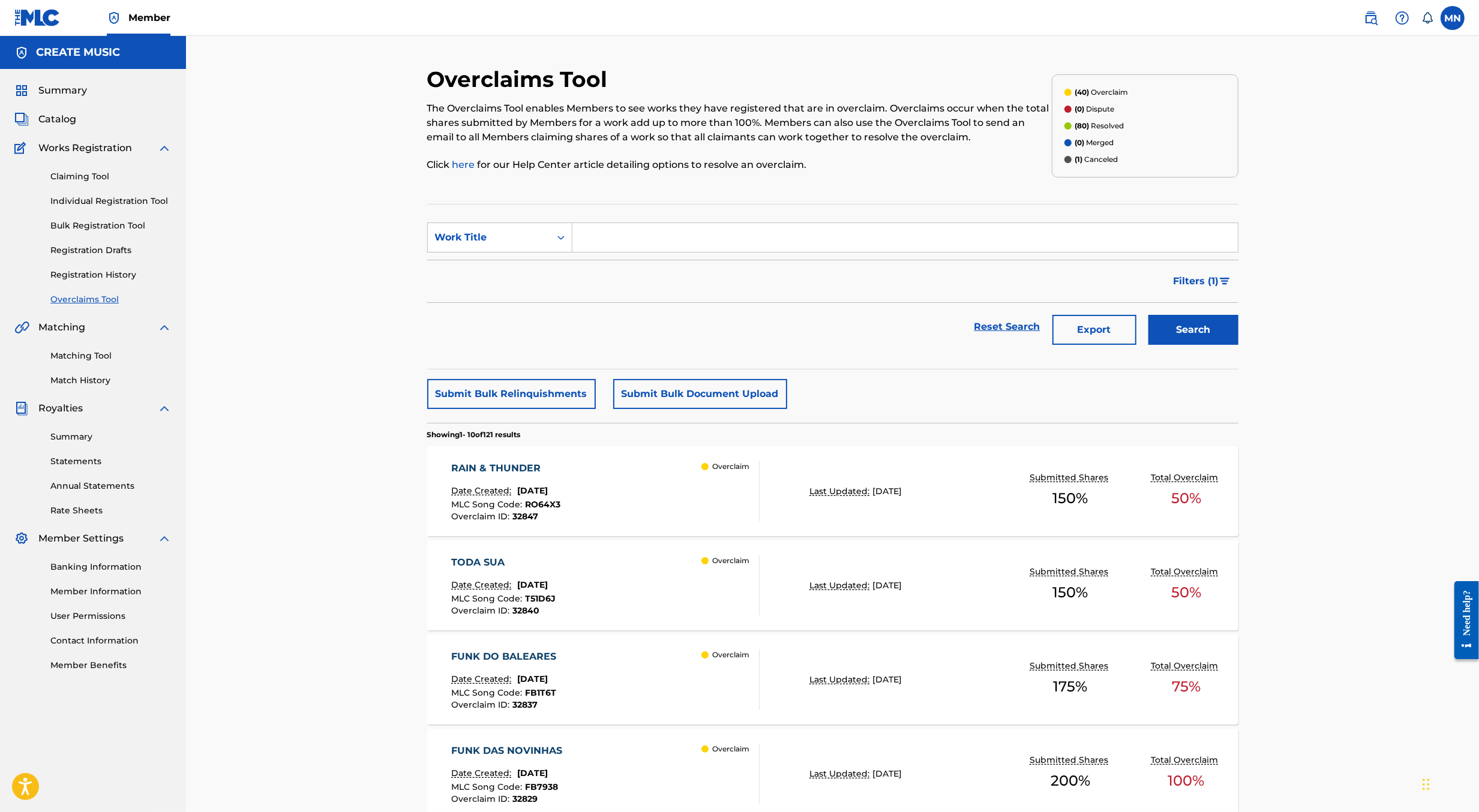
click at [1193, 279] on span "Filters ( 1 )" at bounding box center [1196, 281] width 45 height 15
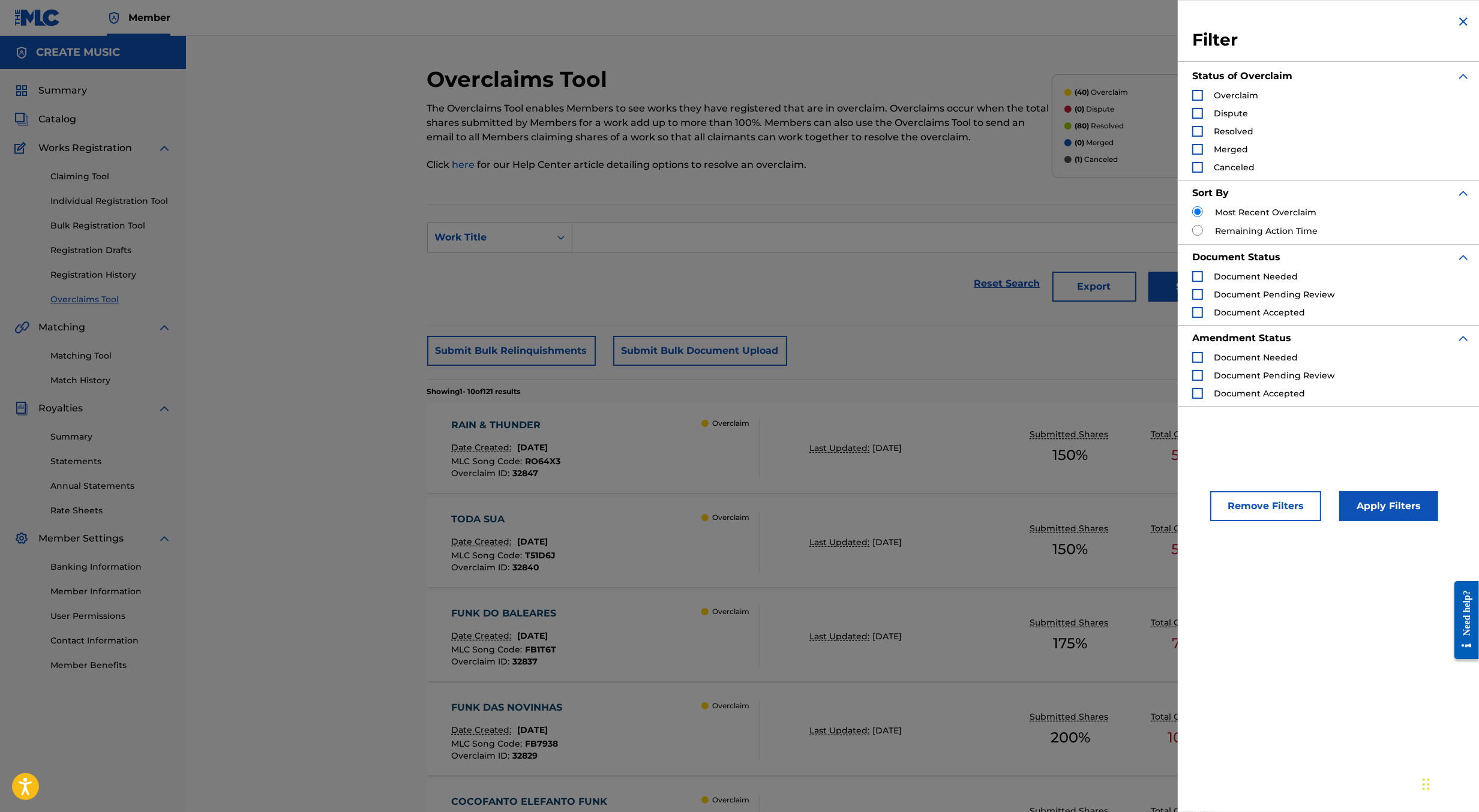
click at [1228, 128] on span "Resolved" at bounding box center [1234, 132] width 40 height 11
click at [1199, 133] on div "Search Form" at bounding box center [1198, 132] width 11 height 11
click at [1378, 500] on button "Apply Filters" at bounding box center [1389, 506] width 99 height 30
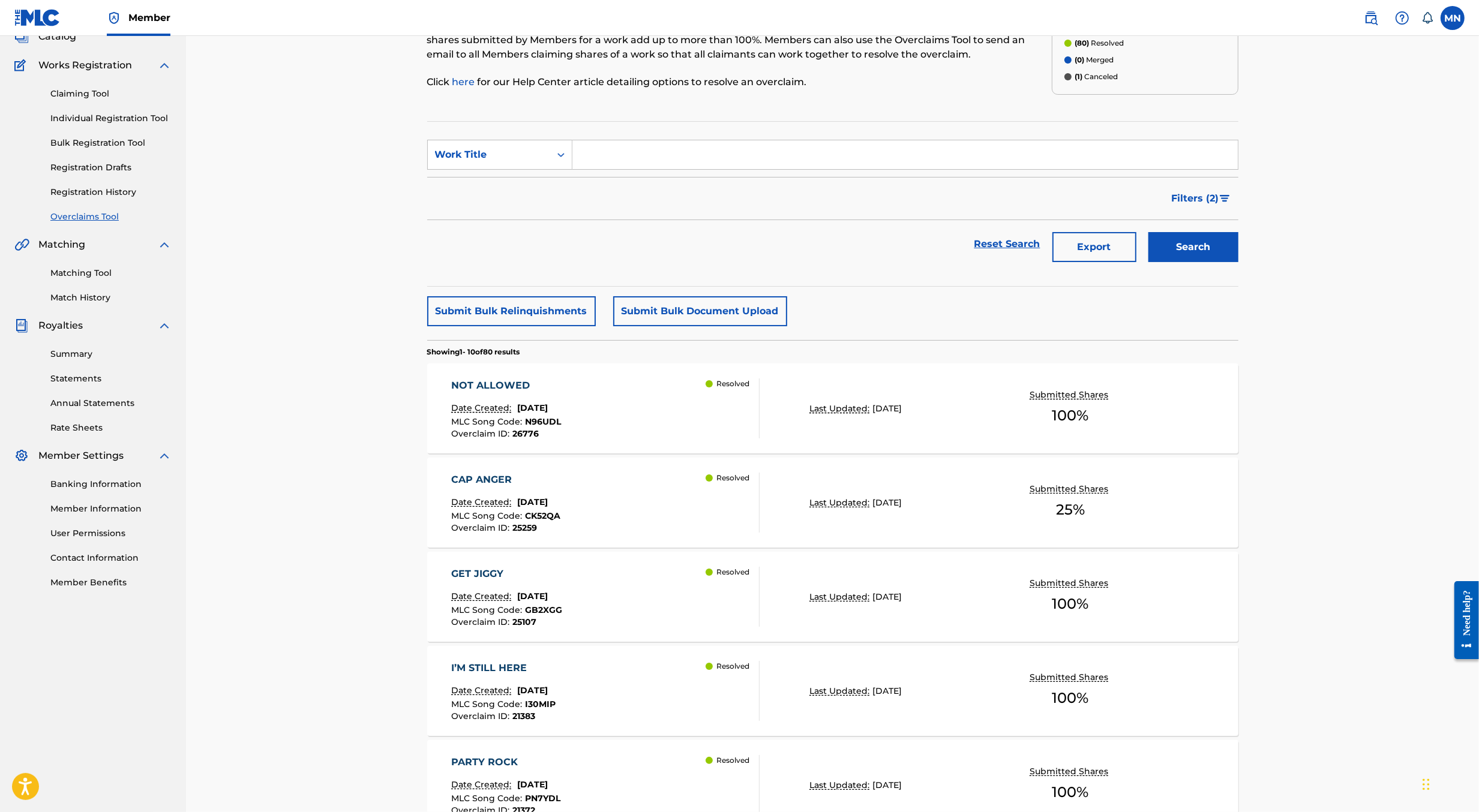
scroll to position [97, 0]
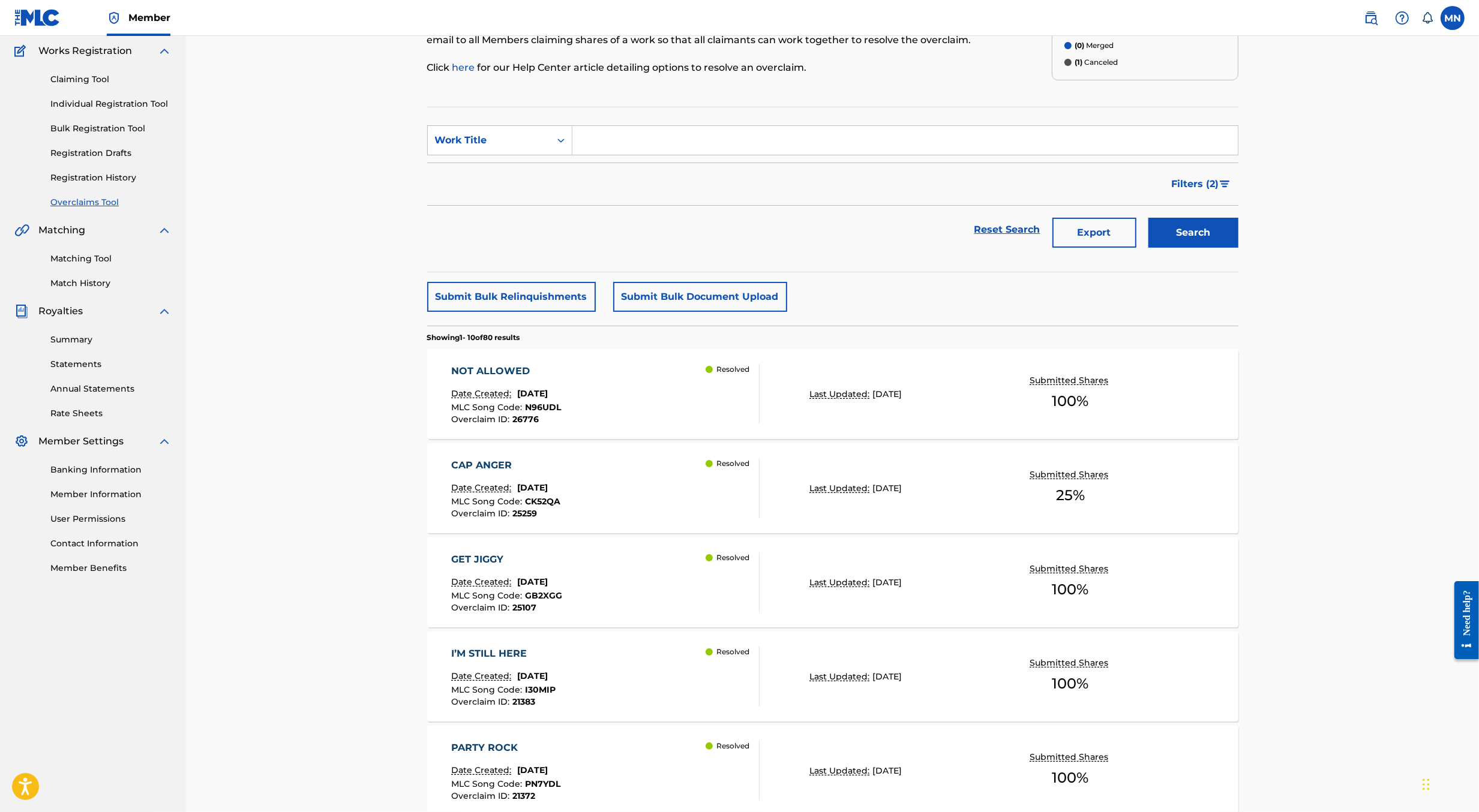
click at [656, 390] on div "NOT ALLOWED Date Created: [DATE] MLC Song Code : N96UDL Overclaim ID : 26776 Re…" at bounding box center [605, 394] width 309 height 60
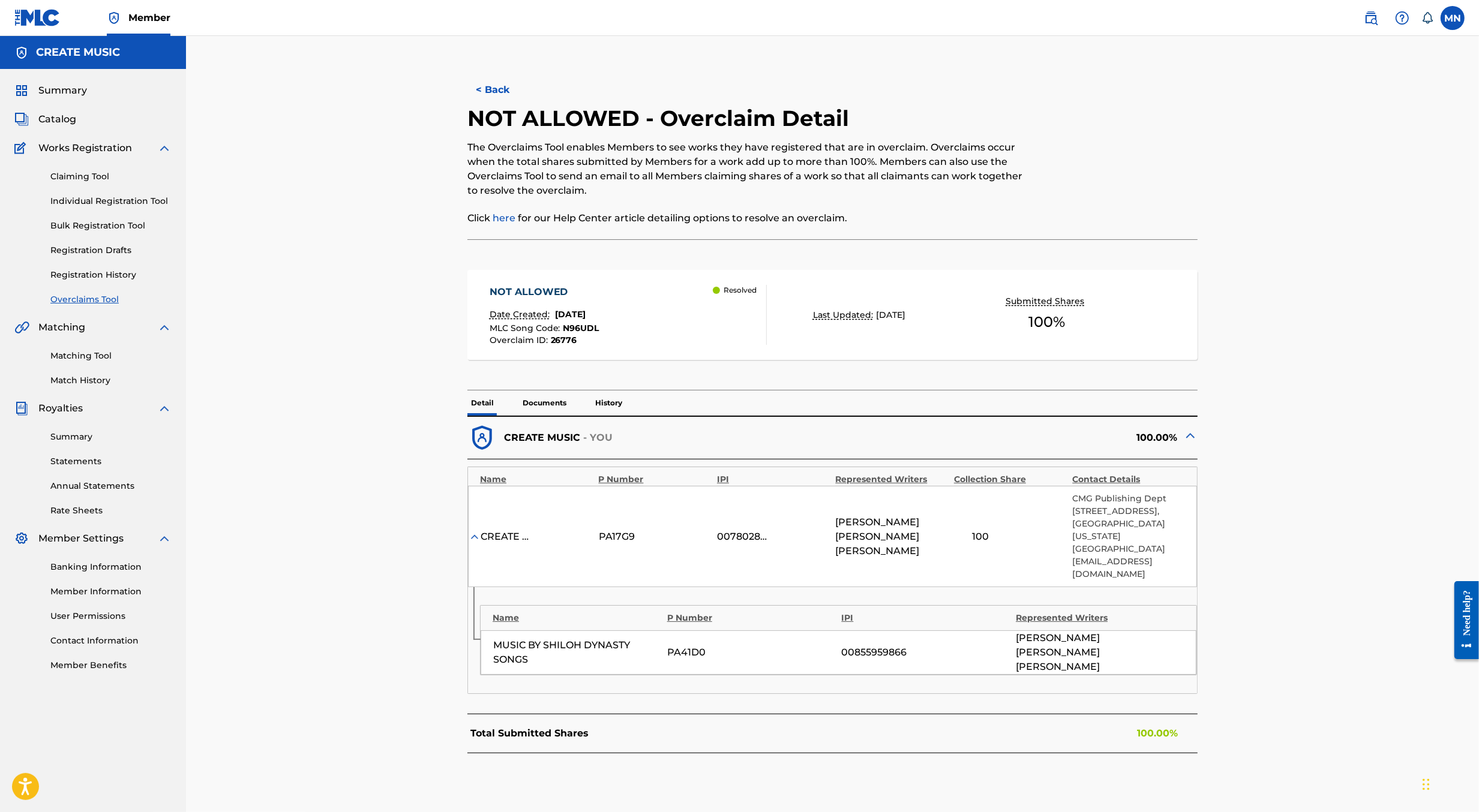
click at [501, 89] on button "< Back" at bounding box center [504, 90] width 72 height 30
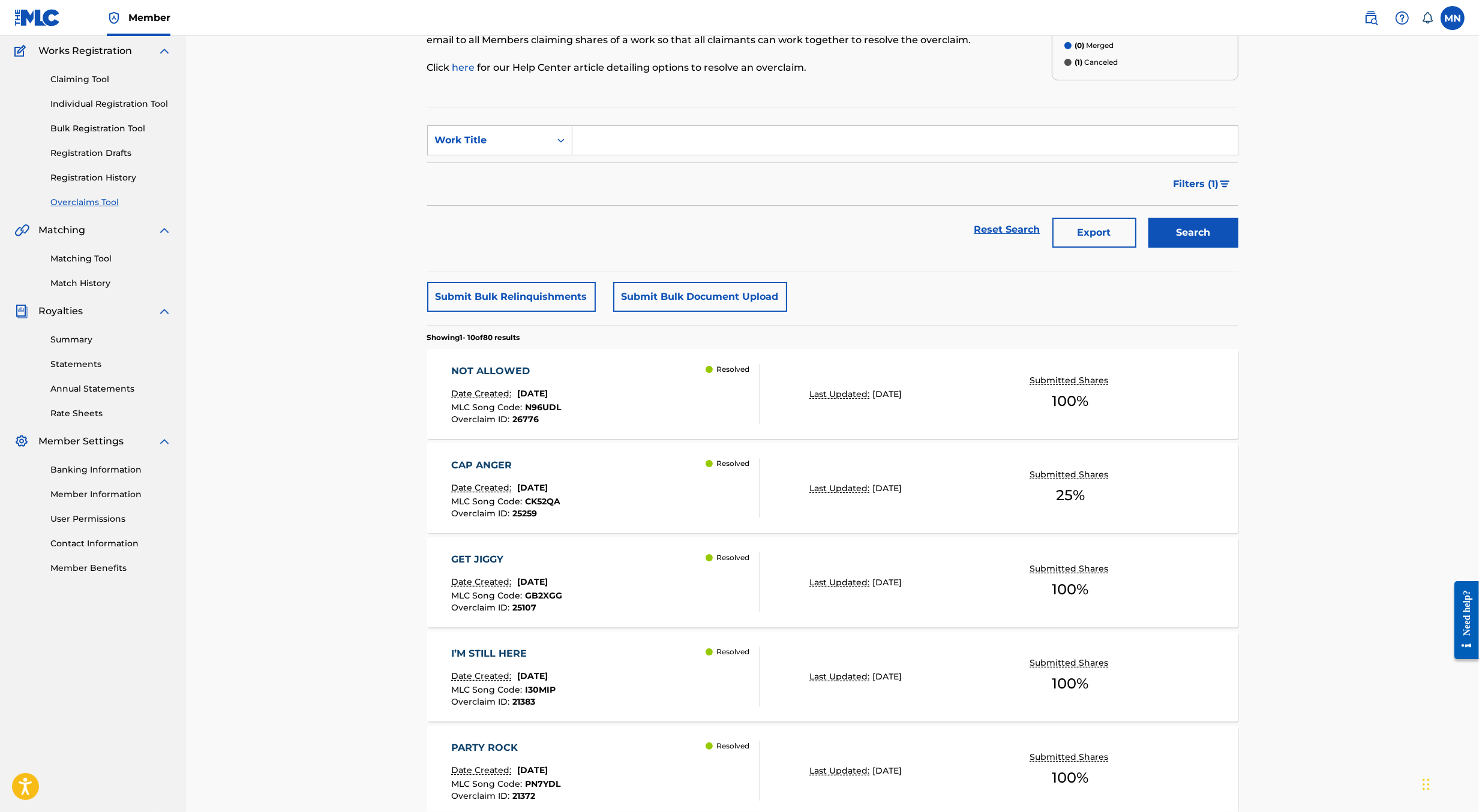
scroll to position [689, 0]
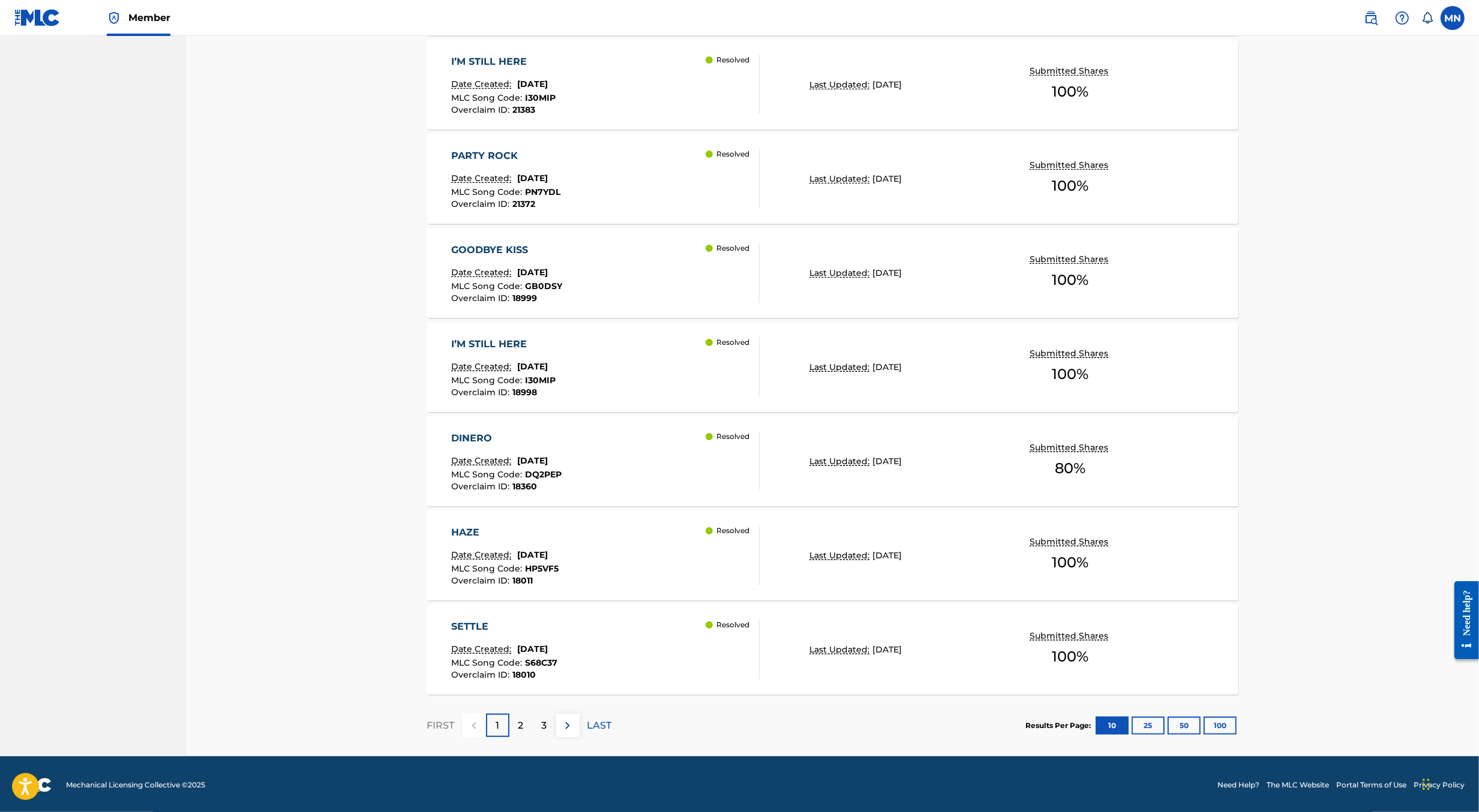
click at [617, 457] on div "DINERO Date Created: [DATE] MLC Song Code : DQ2PEP Overclaim ID : 18360 Resolved" at bounding box center [605, 461] width 309 height 60
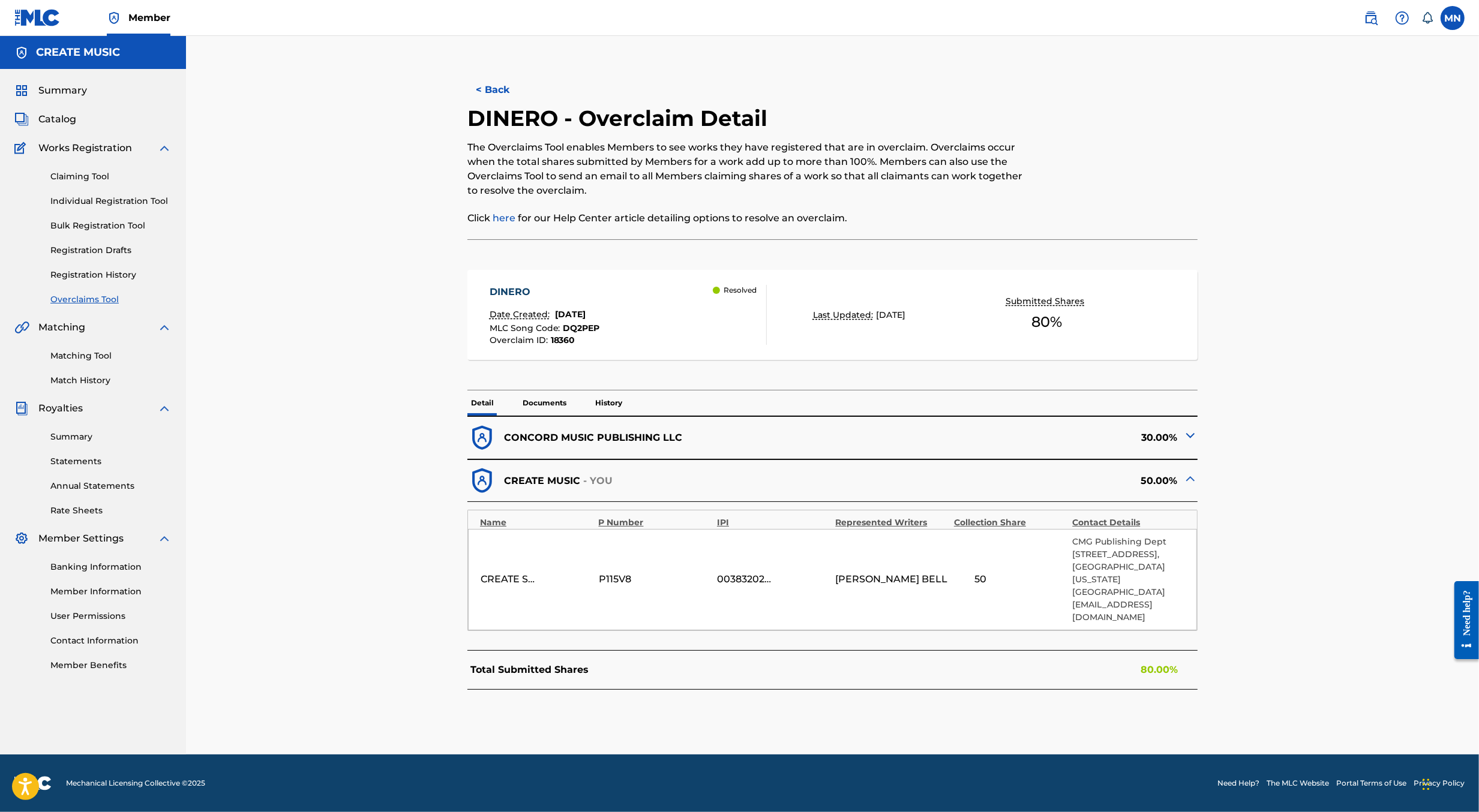
click at [581, 326] on span "DQ2PEP" at bounding box center [582, 328] width 37 height 11
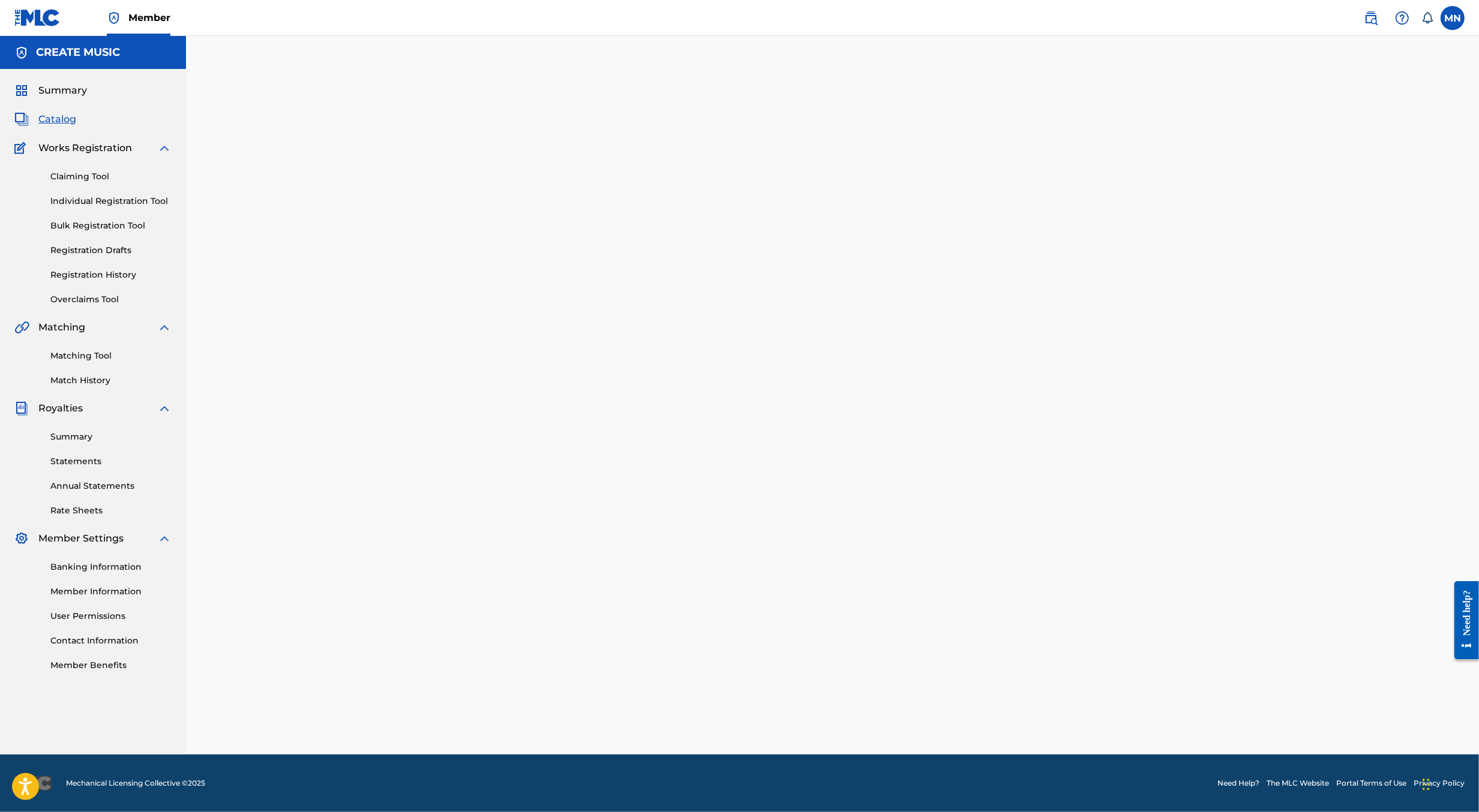
click at [581, 326] on div at bounding box center [833, 410] width 840 height 688
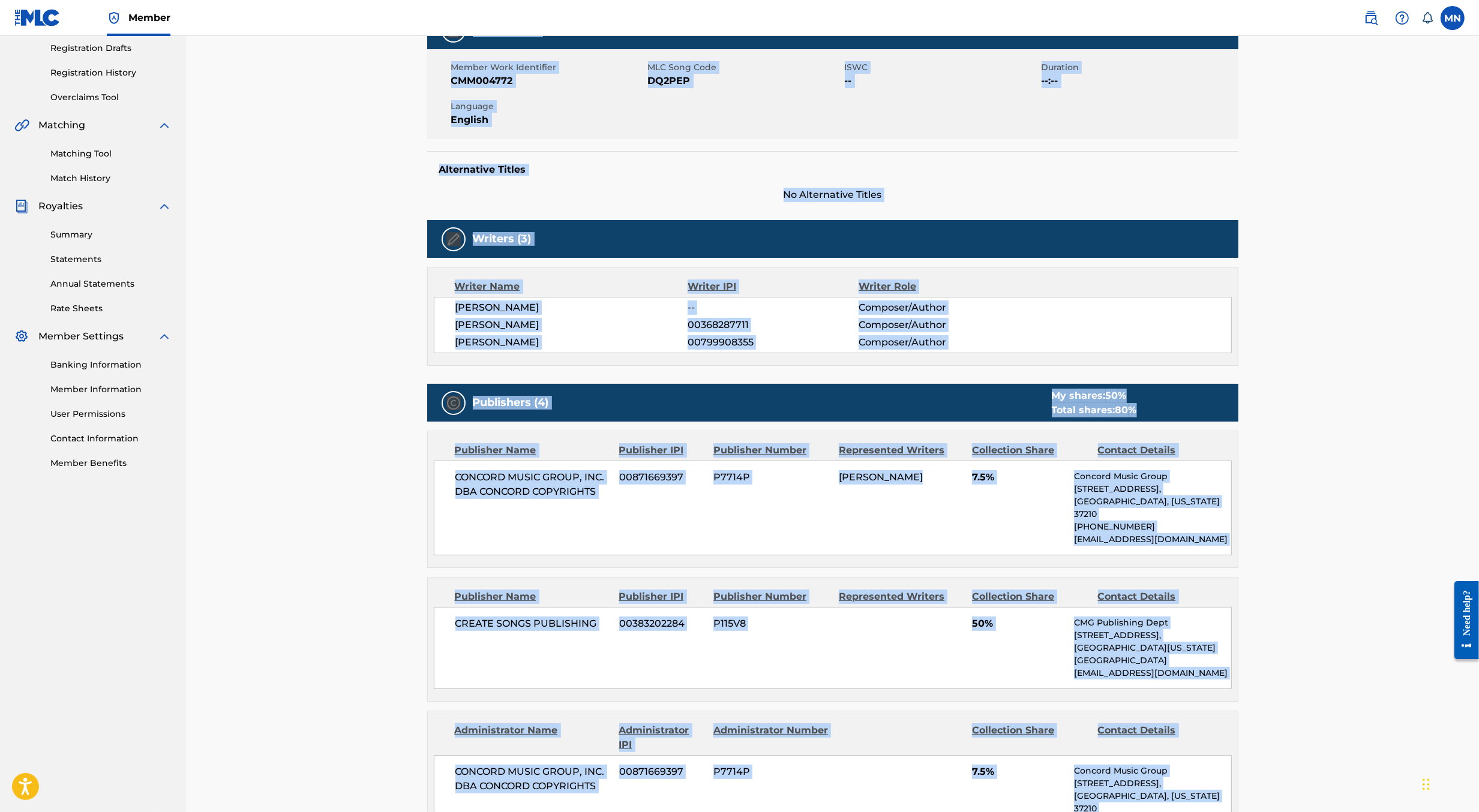
click at [372, 474] on div "< Back to results Edit Last Edited: April 02, 2025 Source: The MLC DINERO Work …" at bounding box center [833, 693] width 1293 height 1719
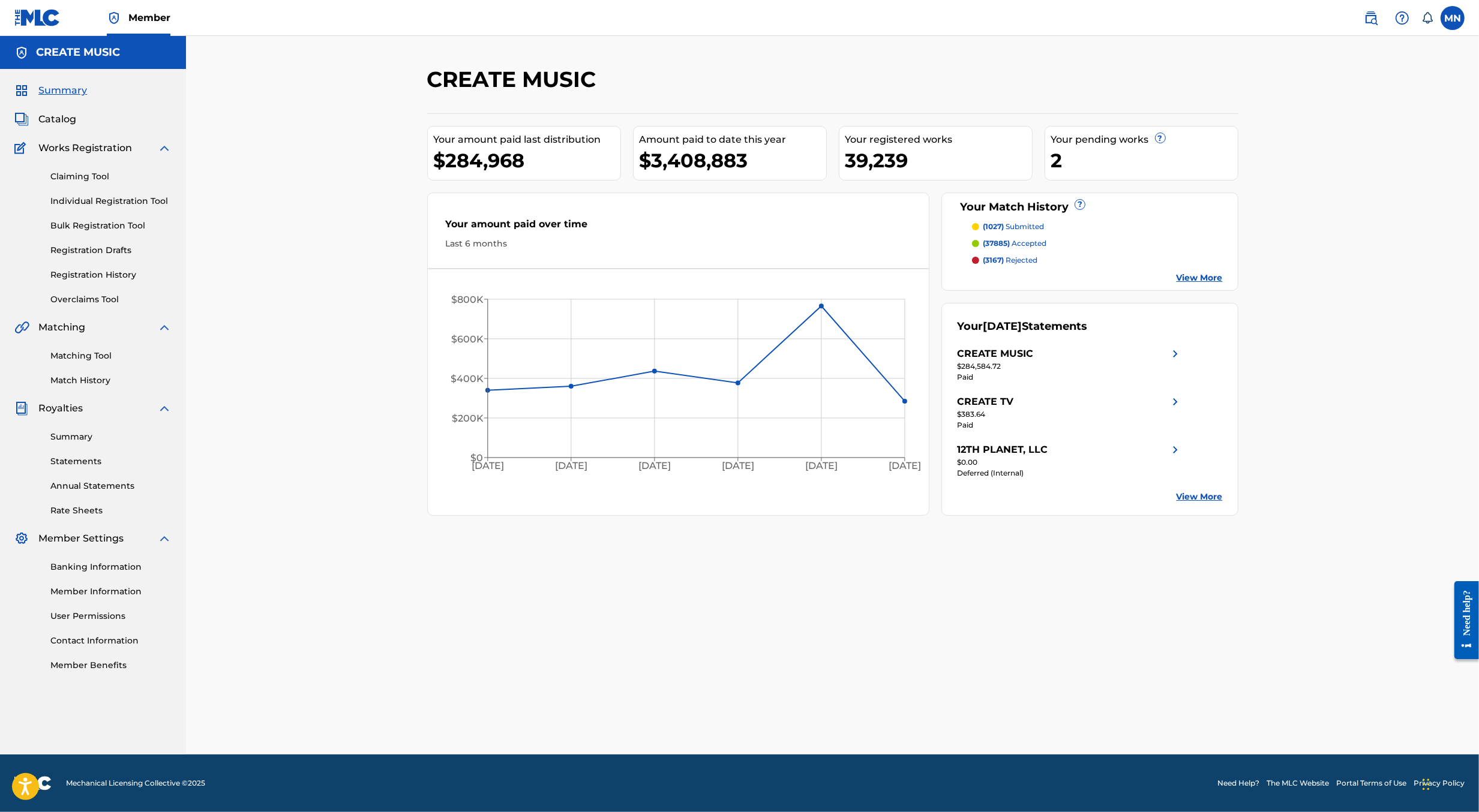
click at [90, 304] on link "Overclaims Tool" at bounding box center [111, 299] width 121 height 13
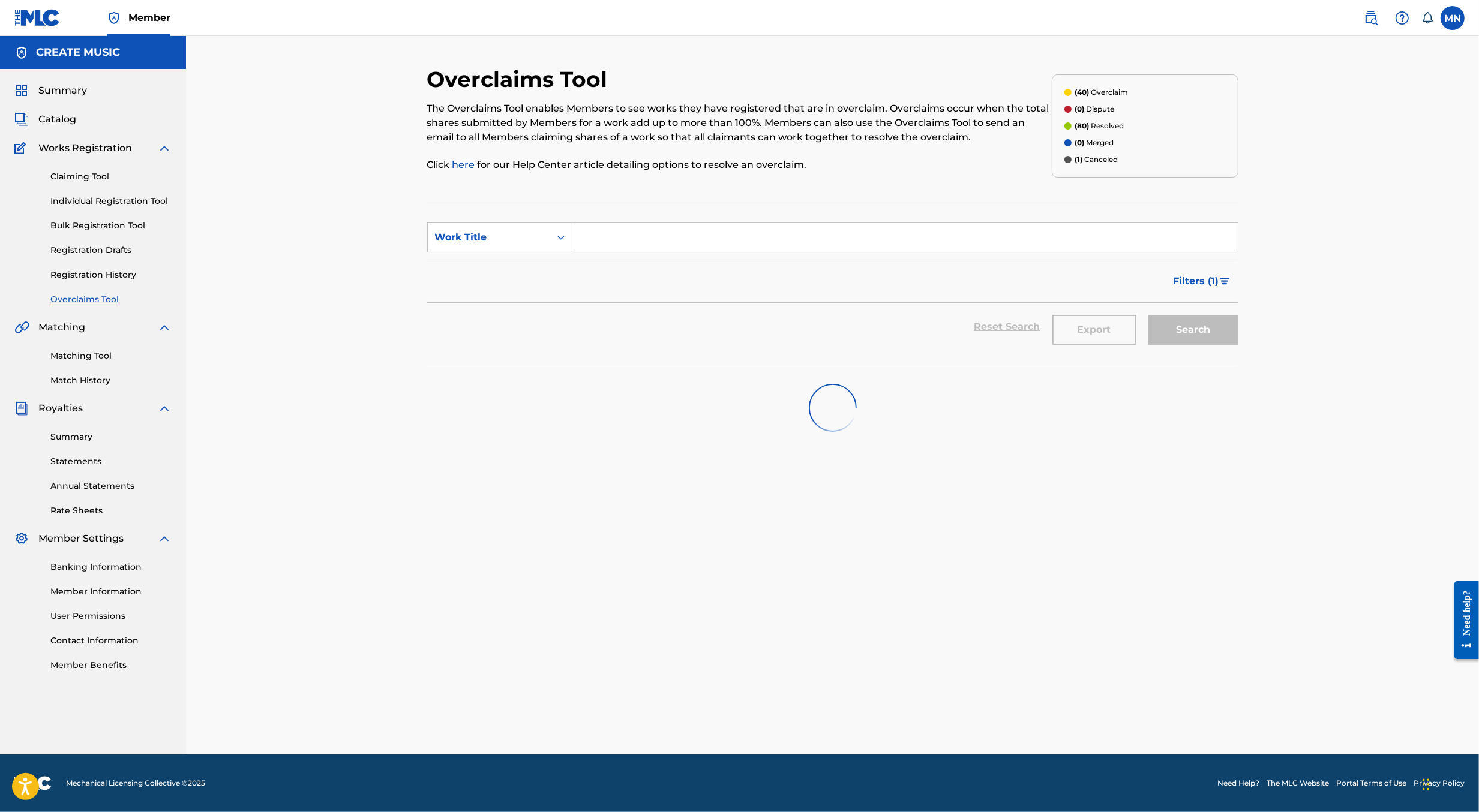
click at [602, 239] on input "Search Form" at bounding box center [905, 237] width 665 height 29
paste input "RAIN & THUNDER"
type input "RAIN & THUNDER"
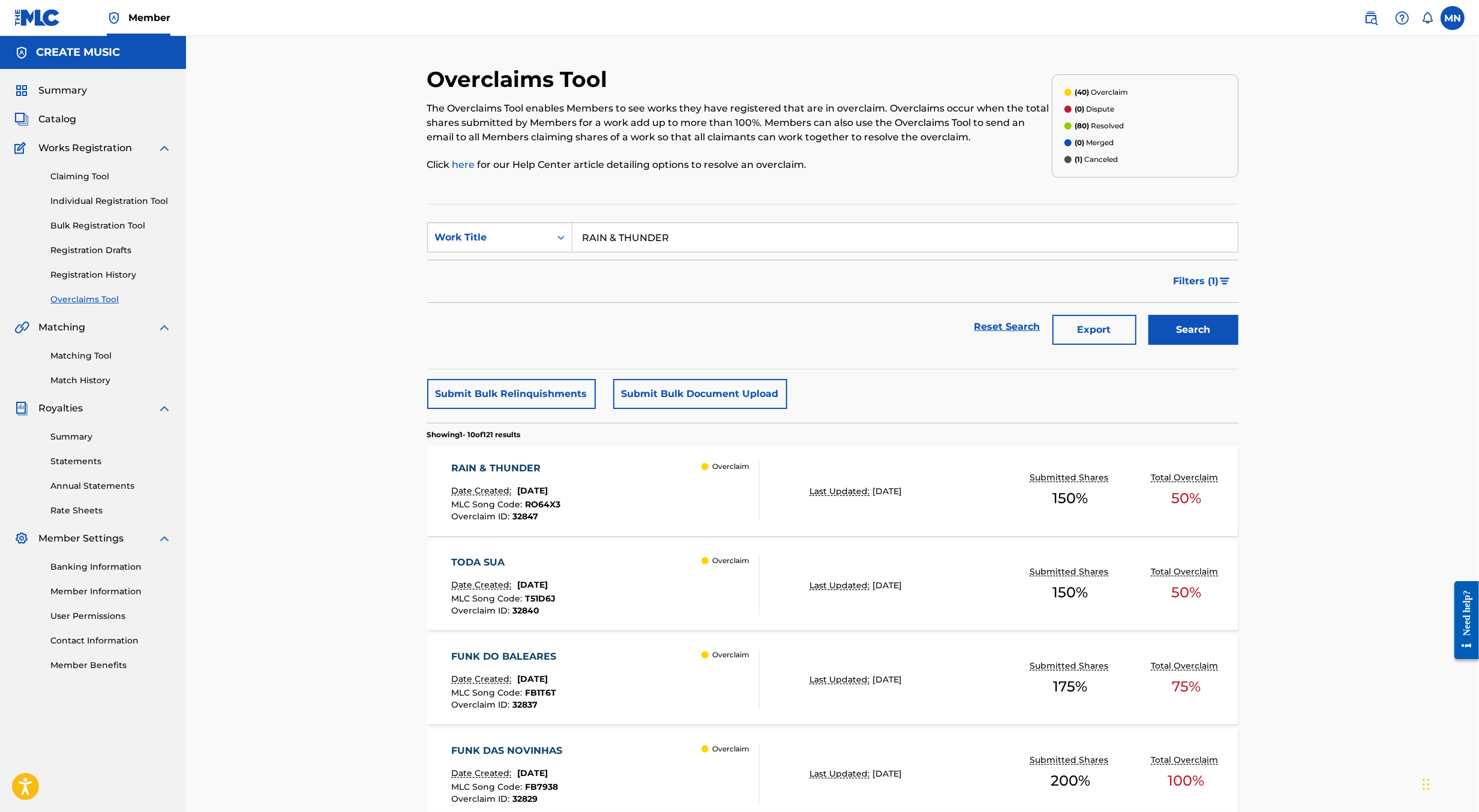
click at [818, 459] on div "RAIN & THUNDER Date Created: [DATE] MLC Song Code : RO64X3 Overclaim ID : 32847…" at bounding box center [833, 491] width 811 height 90
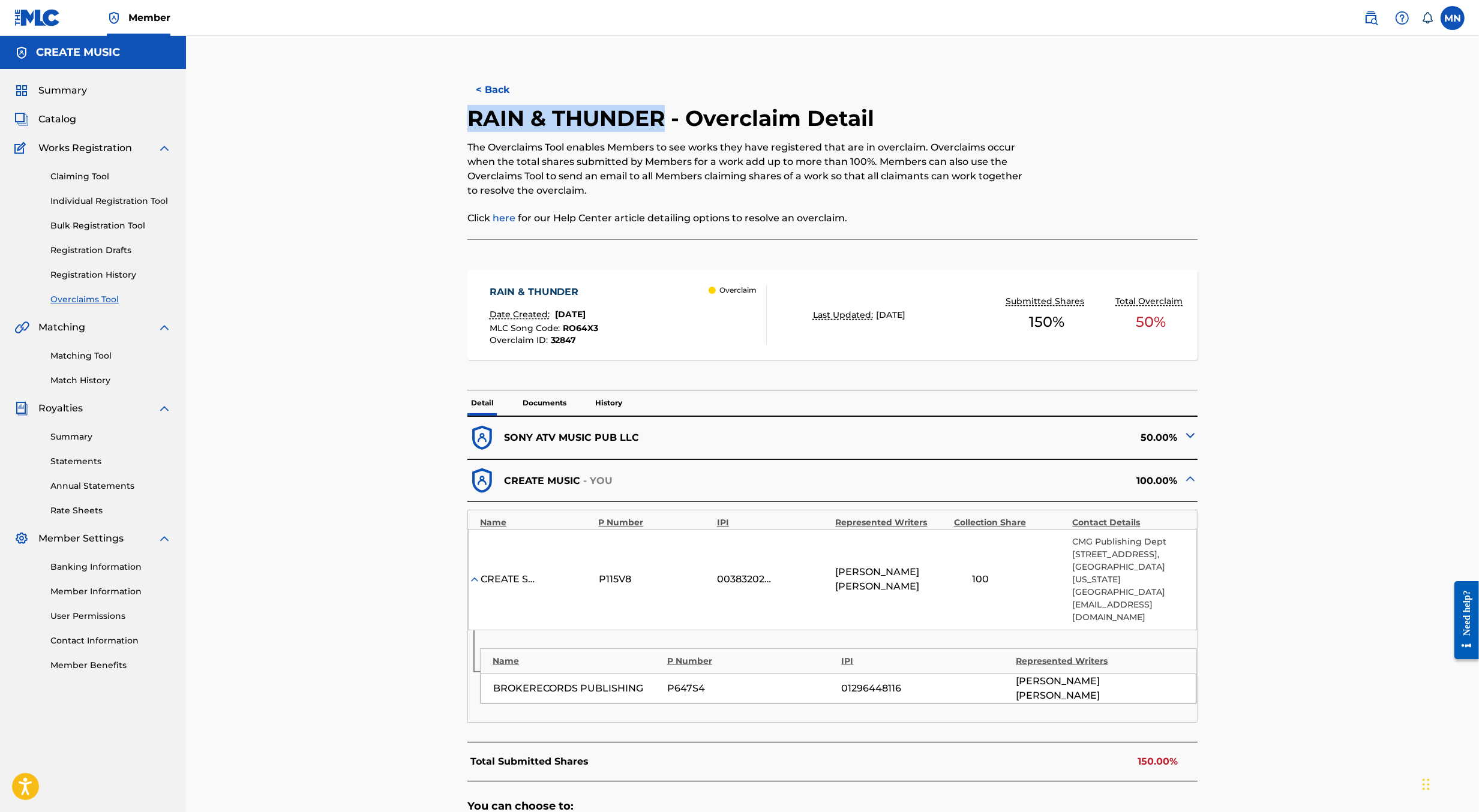
drag, startPoint x: 664, startPoint y: 119, endPoint x: 451, endPoint y: 124, distance: 213.1
click at [451, 124] on div "< Back RAIN & THUNDER - Overclaim Detail The Overclaims Tool enables Members to…" at bounding box center [833, 546] width 811 height 960
copy h2 "RAIN & THUNDER"
click at [581, 322] on span "RO64X3" at bounding box center [581, 328] width 36 height 11
click at [581, 322] on div "< Back RAIN & THUNDER - Overclaim Detail The Overclaims Tool enables Members to…" at bounding box center [833, 546] width 840 height 960
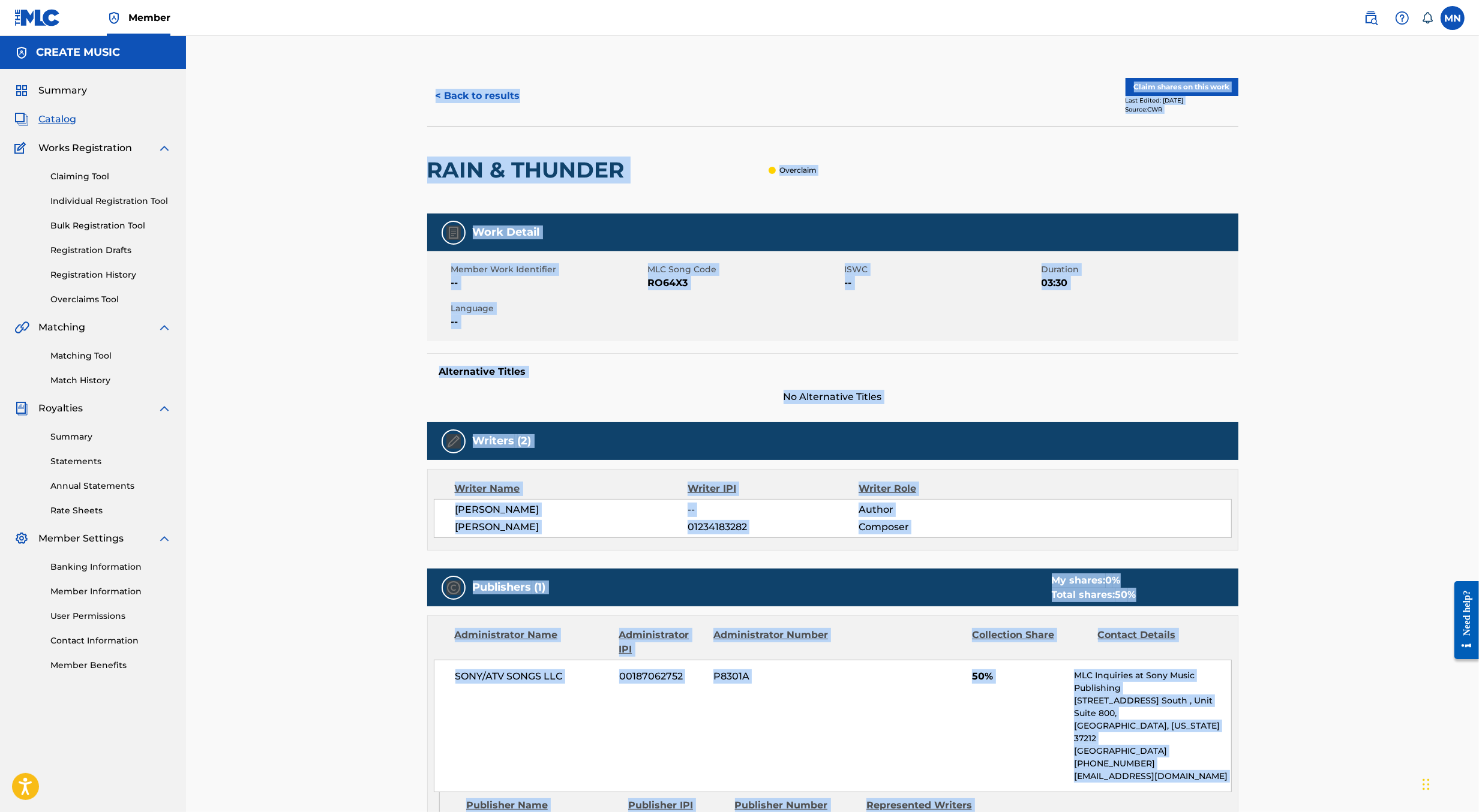
click at [667, 284] on span "RO64X3" at bounding box center [745, 283] width 194 height 15
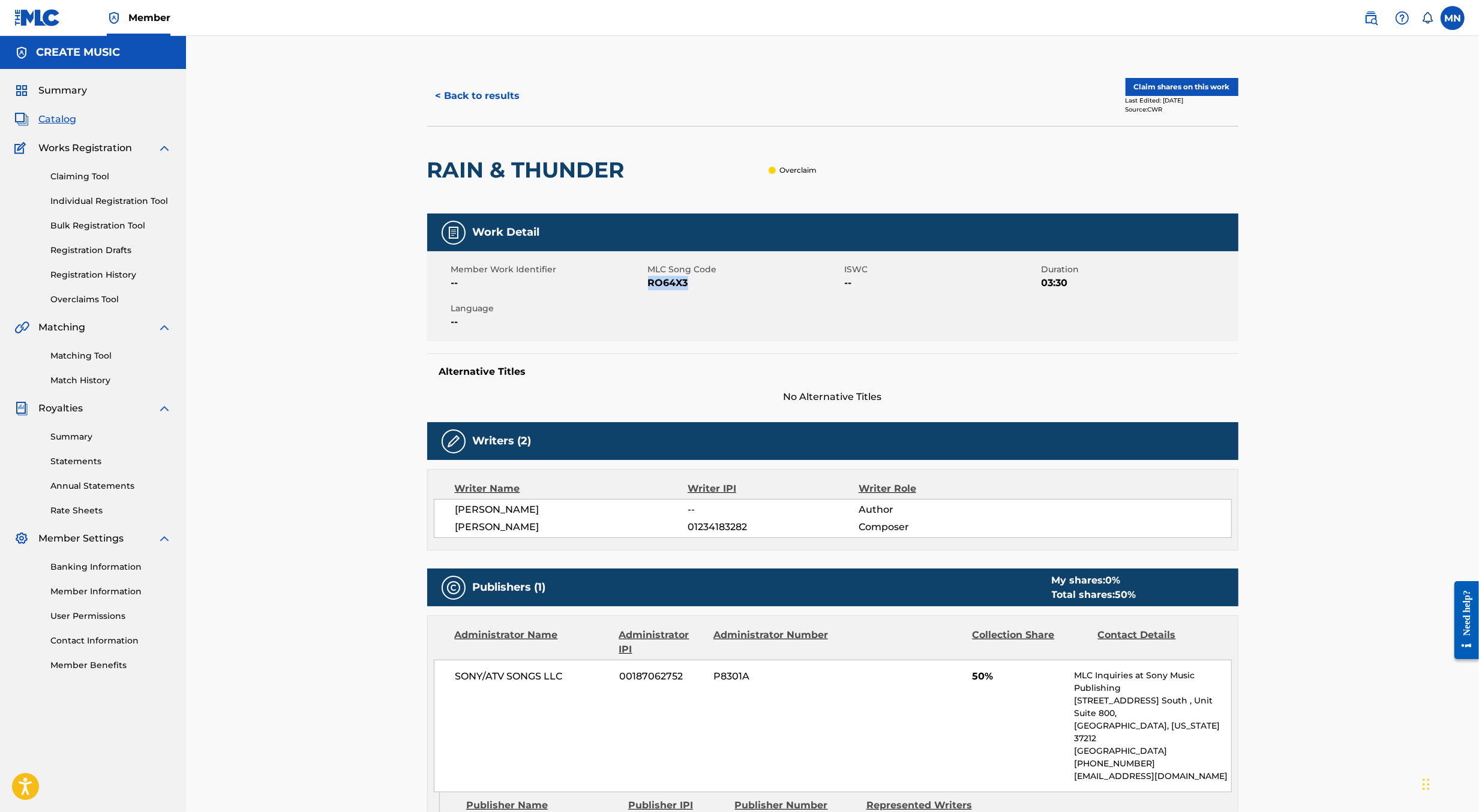
click at [667, 284] on span "RO64X3" at bounding box center [745, 283] width 194 height 15
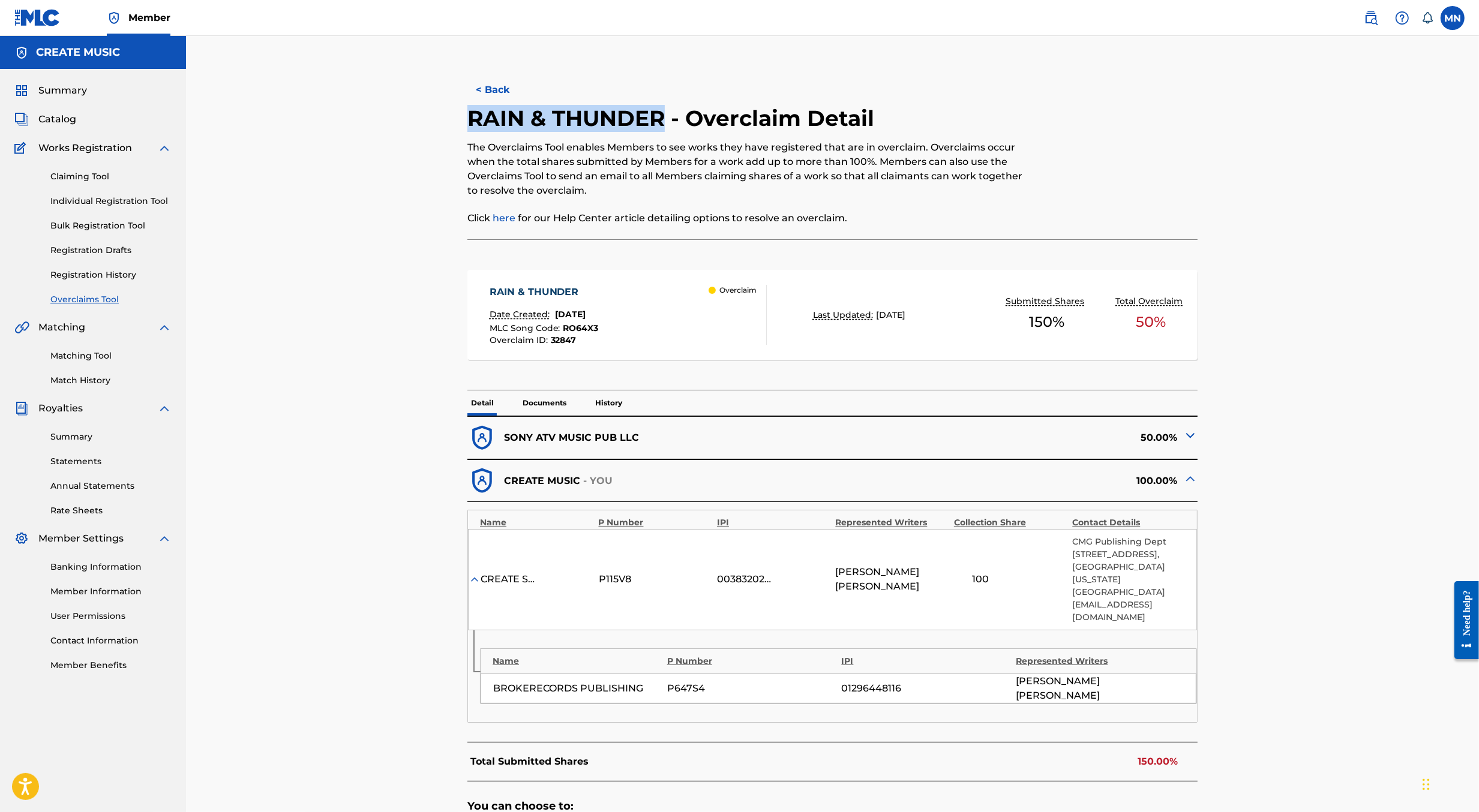
drag, startPoint x: 662, startPoint y: 114, endPoint x: 470, endPoint y: 128, distance: 192.5
click at [470, 128] on h2 "RAIN & THUNDER - Overclaim Detail" at bounding box center [674, 119] width 413 height 27
copy h2 "RAIN & THUNDER"
